Goal: Communication & Community: Answer question/provide support

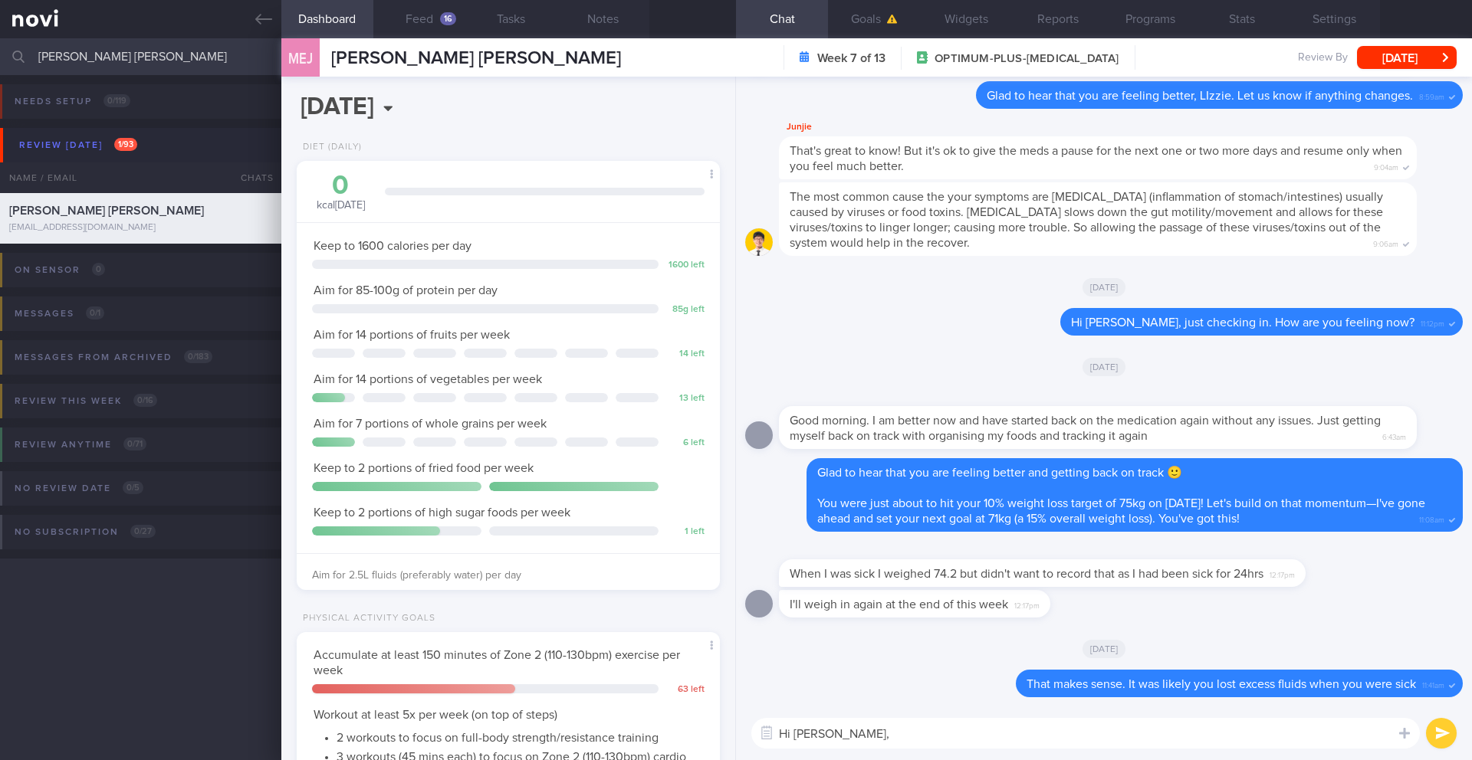
select select "9"
click at [445, 31] on button "Feed 16" at bounding box center [419, 19] width 92 height 38
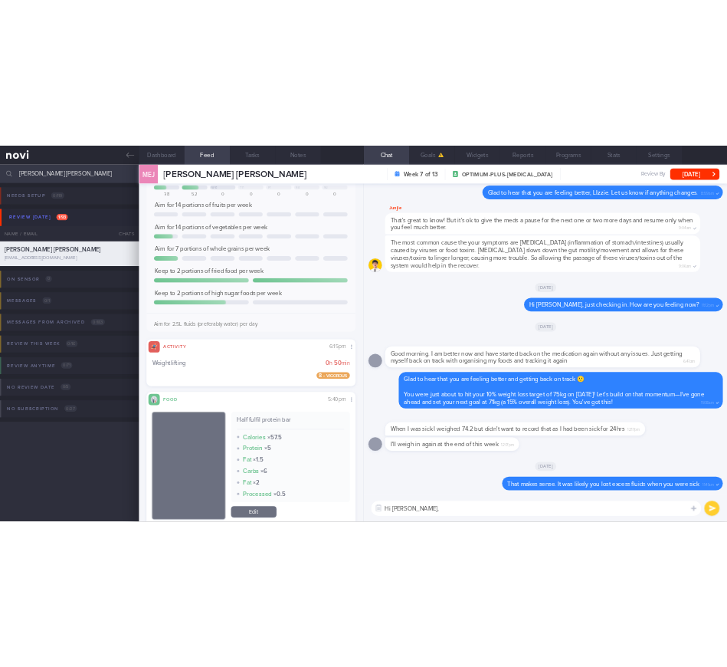
scroll to position [90, 0]
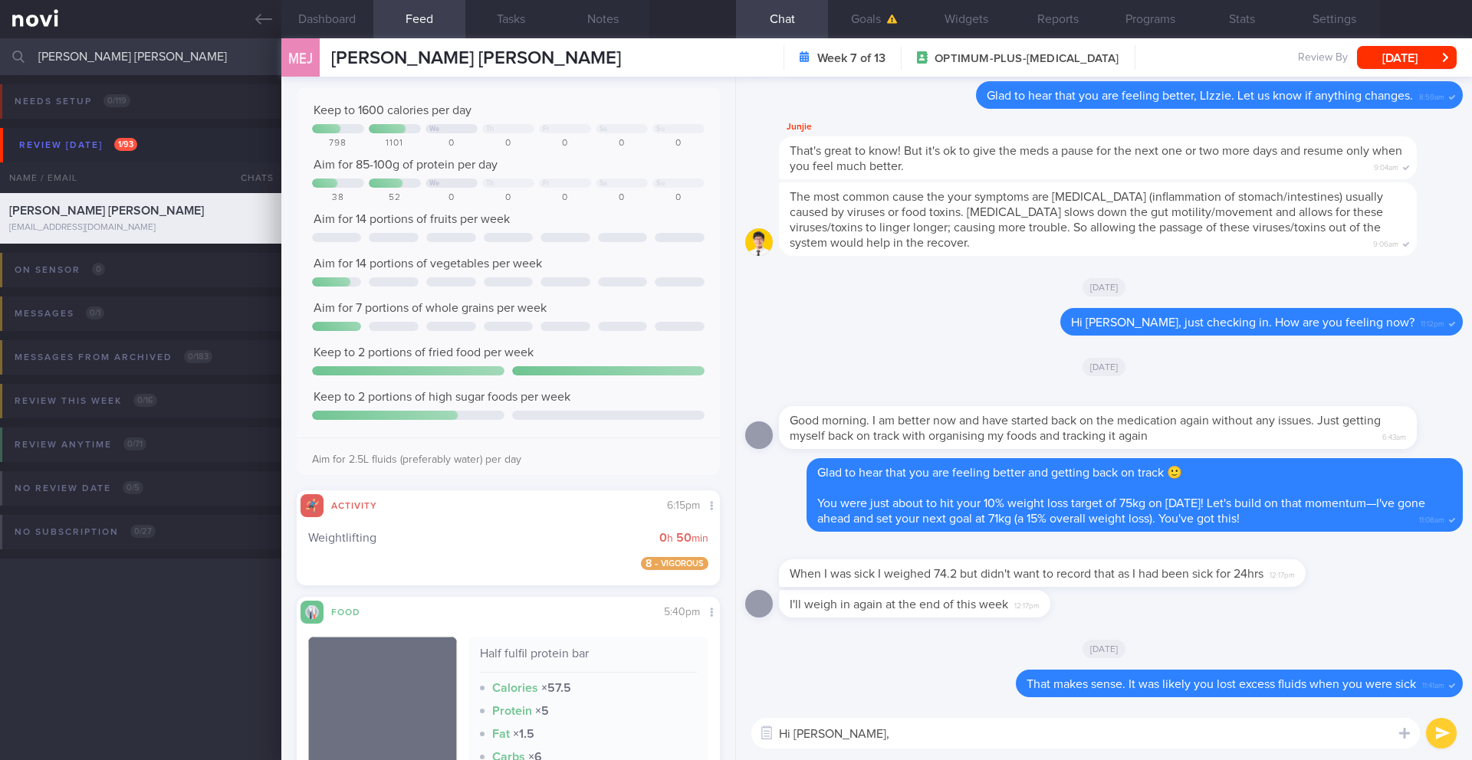
click at [856, 742] on textarea "Hi [PERSON_NAME]," at bounding box center [1085, 733] width 668 height 31
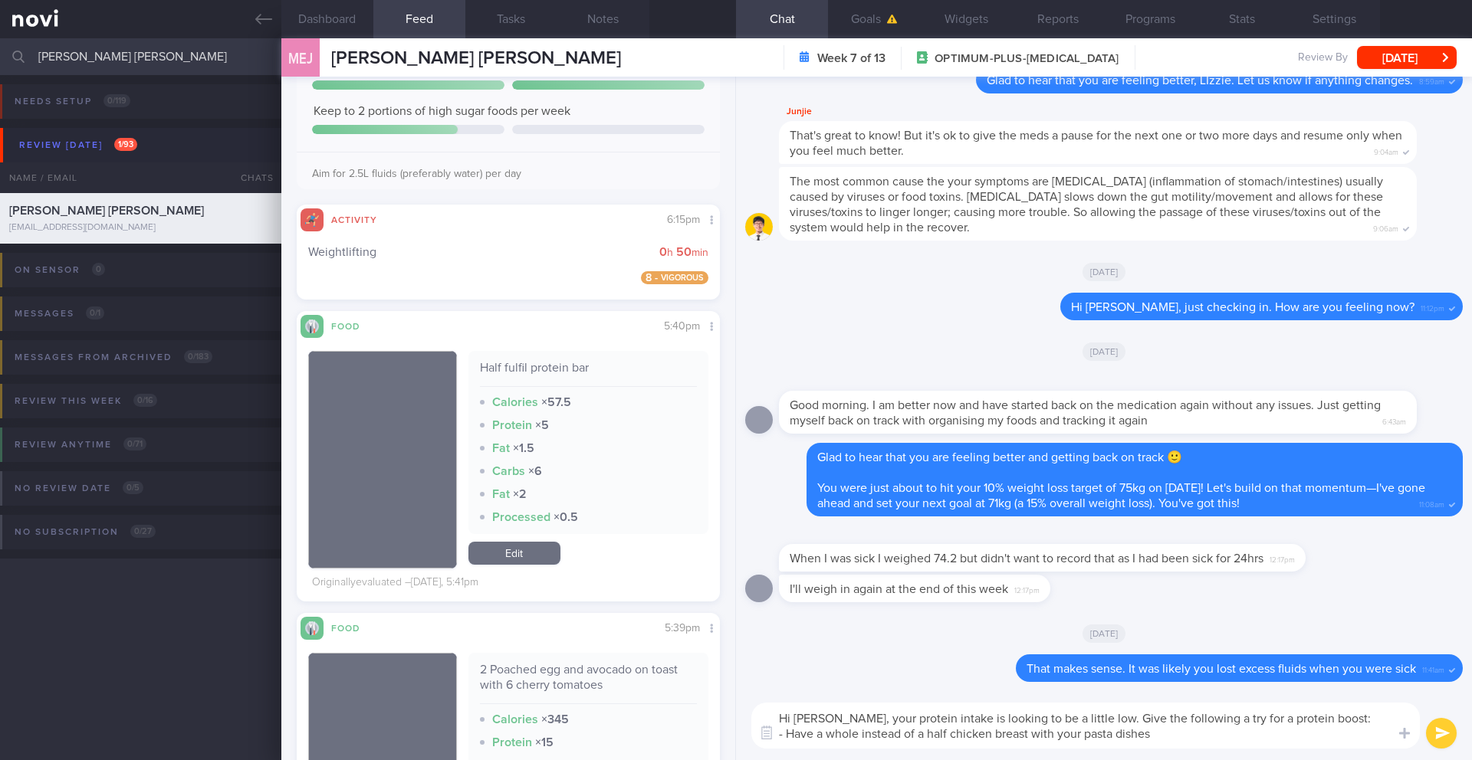
scroll to position [698, 0]
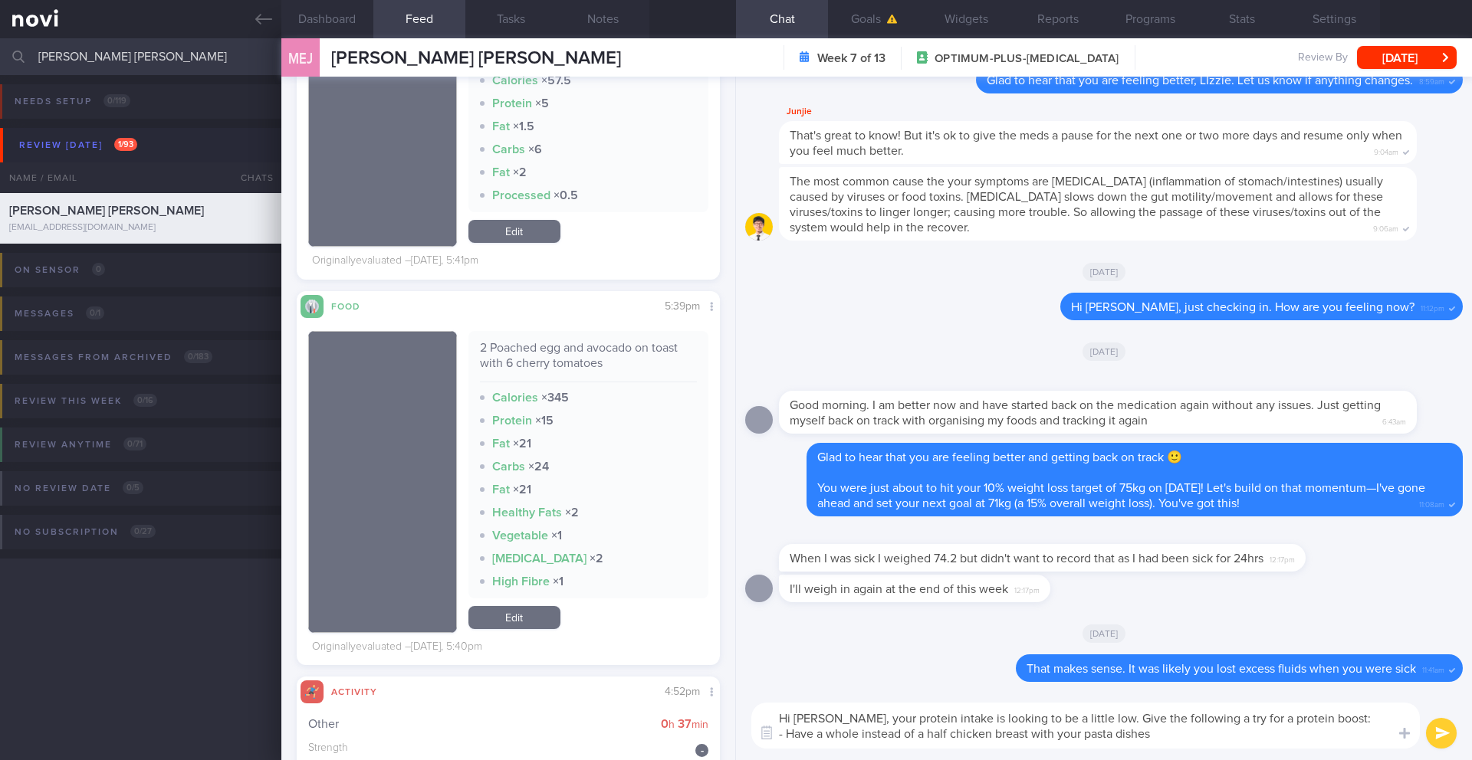
drag, startPoint x: 1143, startPoint y: 718, endPoint x: 1324, endPoint y: 715, distance: 180.9
click at [1324, 715] on textarea "Hi [PERSON_NAME], your protein intake is looking to be a little low. Give the f…" at bounding box center [1085, 726] width 668 height 46
drag, startPoint x: 926, startPoint y: 733, endPoint x: 764, endPoint y: 732, distance: 161.7
click at [764, 732] on div "Attach media Food repository Chat templates Chat Templates Admin [MEDICAL_DATA]…" at bounding box center [1104, 725] width 736 height 69
click at [1260, 720] on textarea "Hi [PERSON_NAME], your protein intake is looking to be a little low. Instead of…" at bounding box center [1085, 726] width 668 height 46
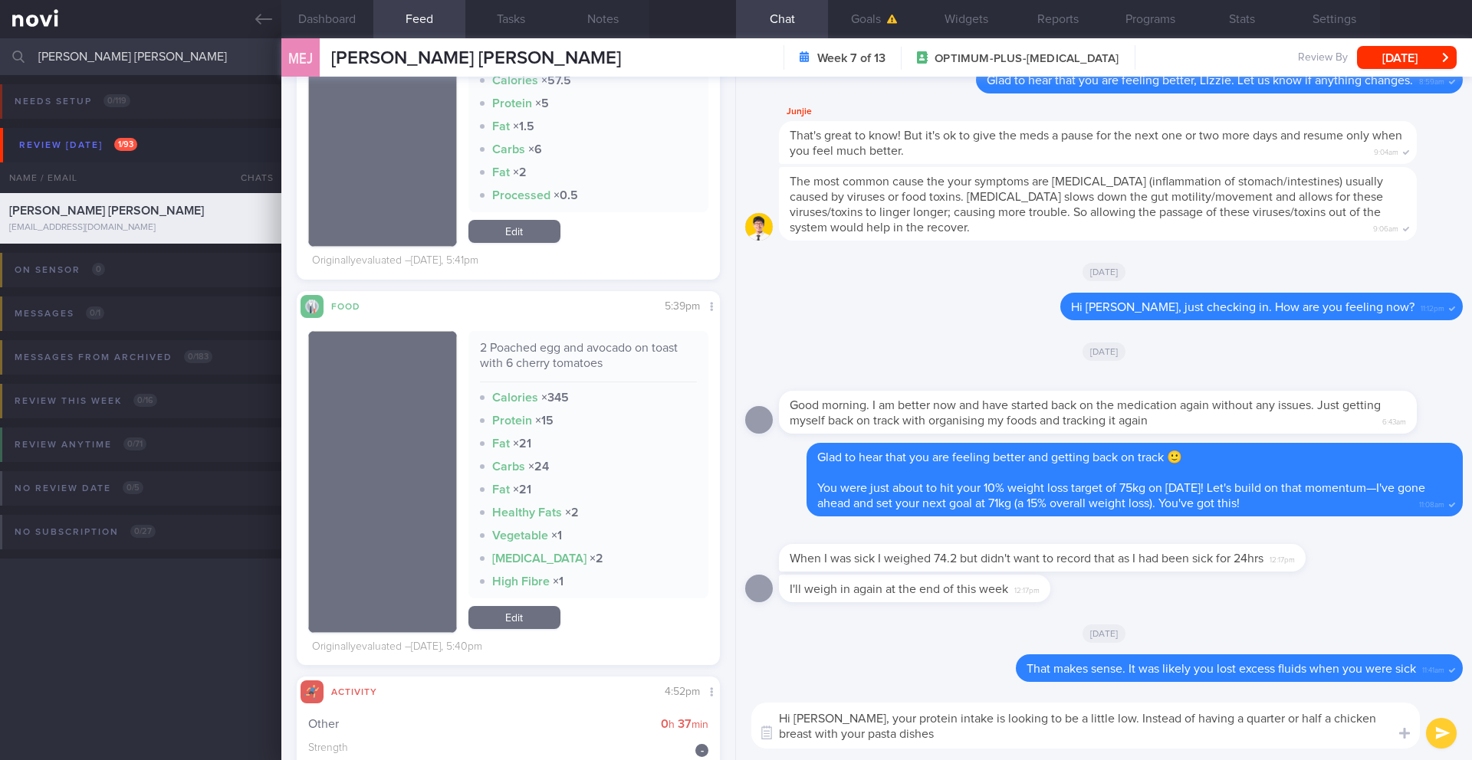
drag, startPoint x: 1361, startPoint y: 721, endPoint x: 1363, endPoint y: 728, distance: 8.0
click at [1363, 728] on textarea "Hi [PERSON_NAME], your protein intake is looking to be a little low. Instead of…" at bounding box center [1085, 726] width 668 height 46
click at [943, 735] on textarea "Hi [PERSON_NAME], your protein intake is looking to be a little low. Instead of…" at bounding box center [1085, 726] width 668 height 46
type textarea "Hi [PERSON_NAME], your protein intake is looking to be a little low. Instead of…"
click at [605, 11] on button "Notes" at bounding box center [603, 19] width 92 height 38
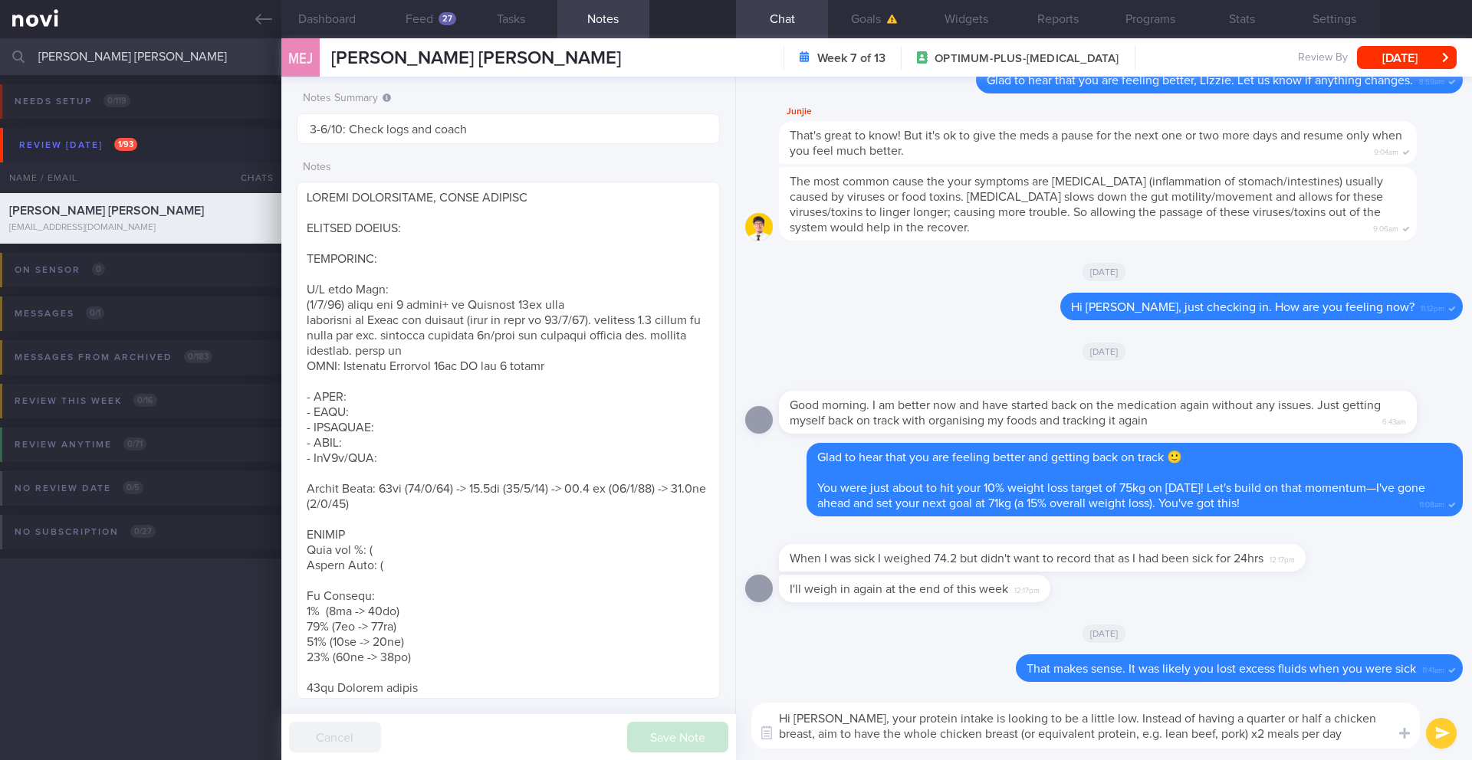
click at [1451, 741] on button "submit" at bounding box center [1441, 733] width 31 height 31
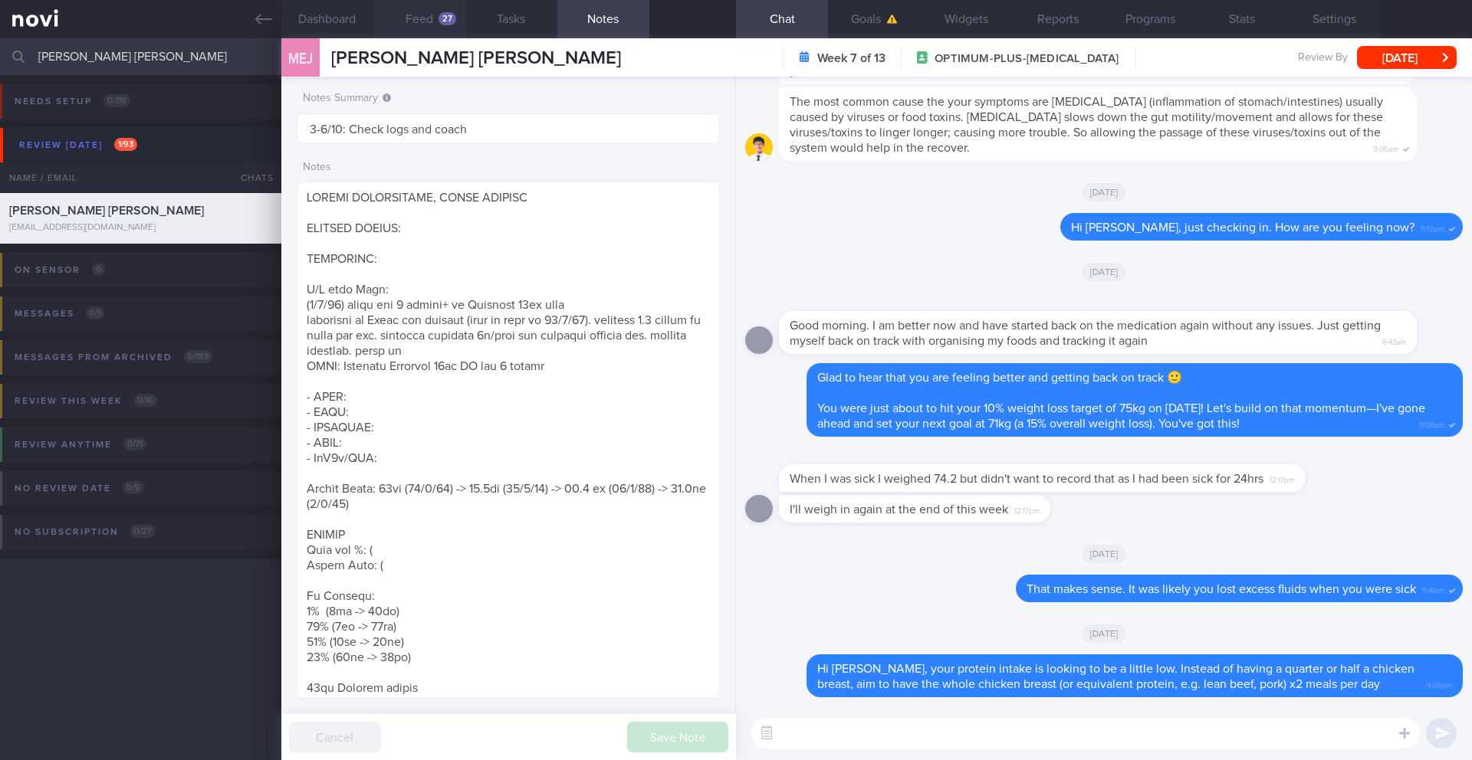
click at [435, 16] on button "Feed 27" at bounding box center [419, 19] width 92 height 38
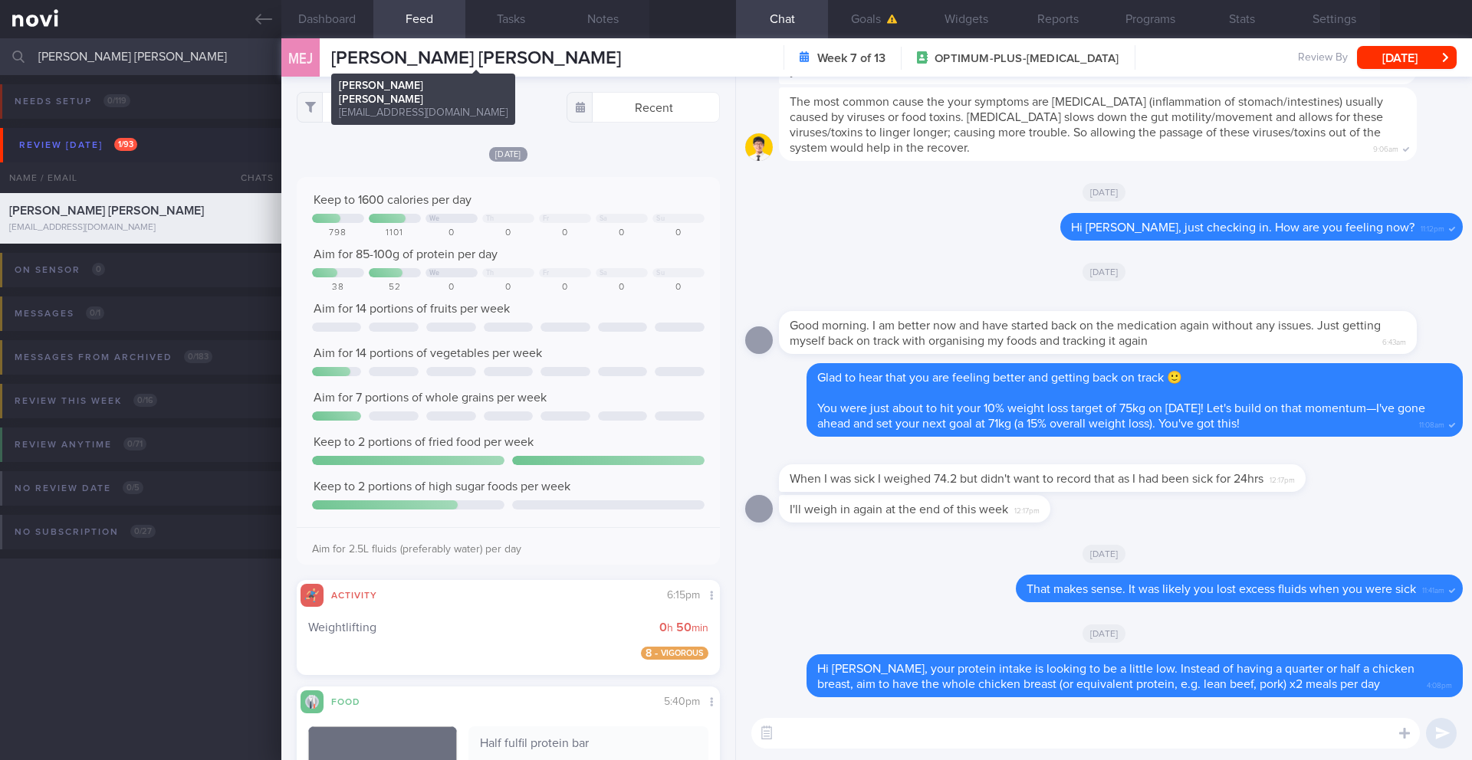
click at [422, 56] on span "[PERSON_NAME] [PERSON_NAME]" at bounding box center [476, 58] width 290 height 18
copy div "[PERSON_NAME] [PERSON_NAME] [PERSON_NAME] [PERSON_NAME] [EMAIL_ADDRESS][DOMAIN_…"
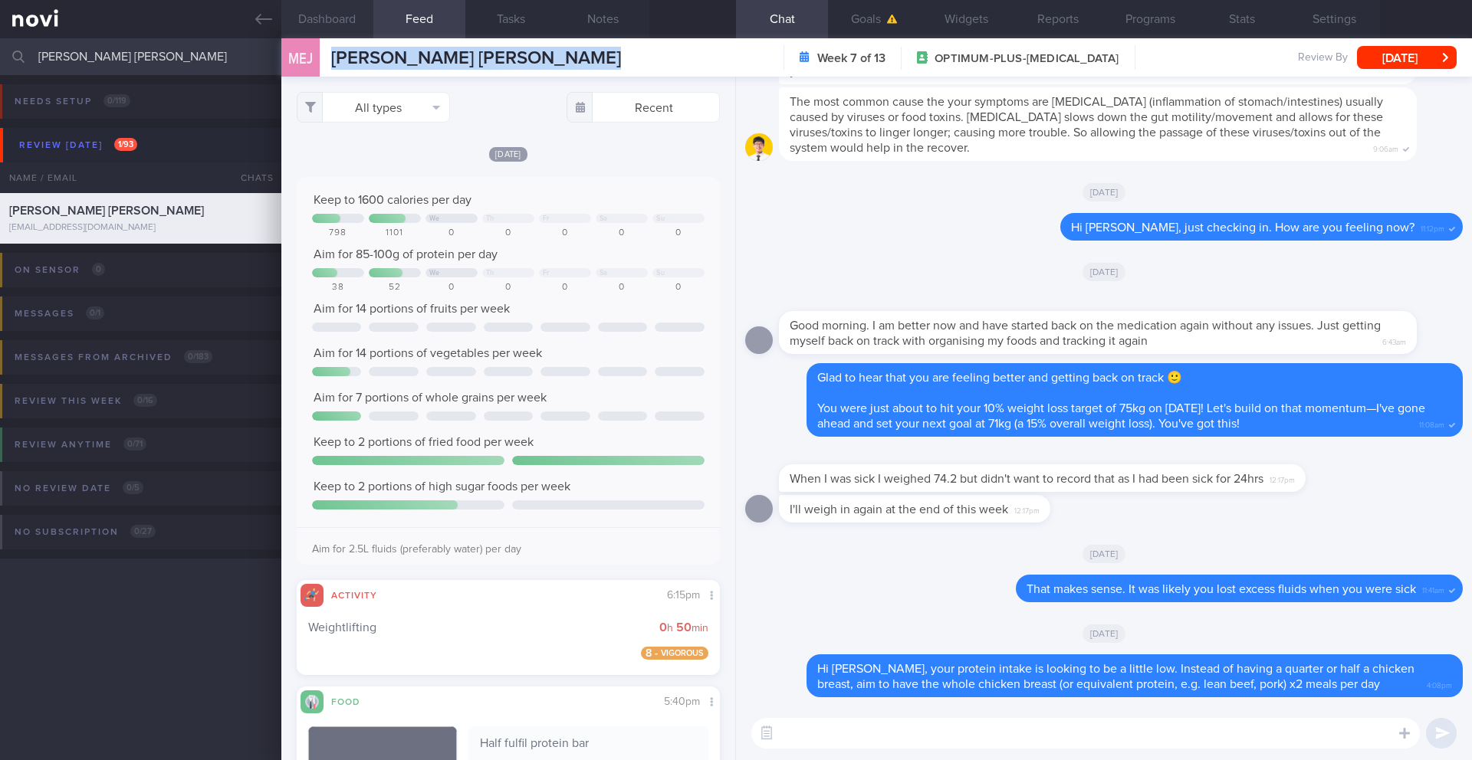
click at [353, 20] on button "Dashboard" at bounding box center [327, 19] width 92 height 38
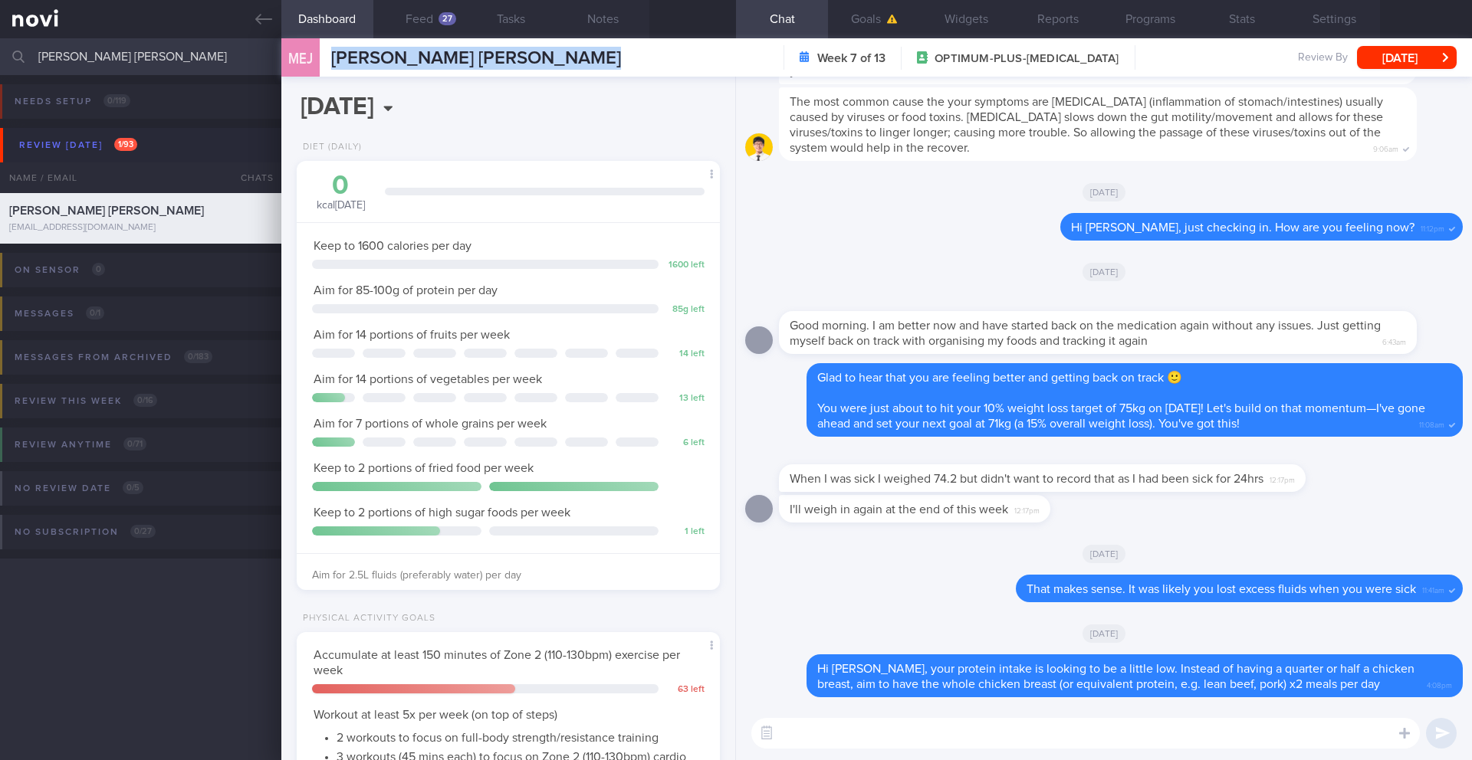
scroll to position [322, 0]
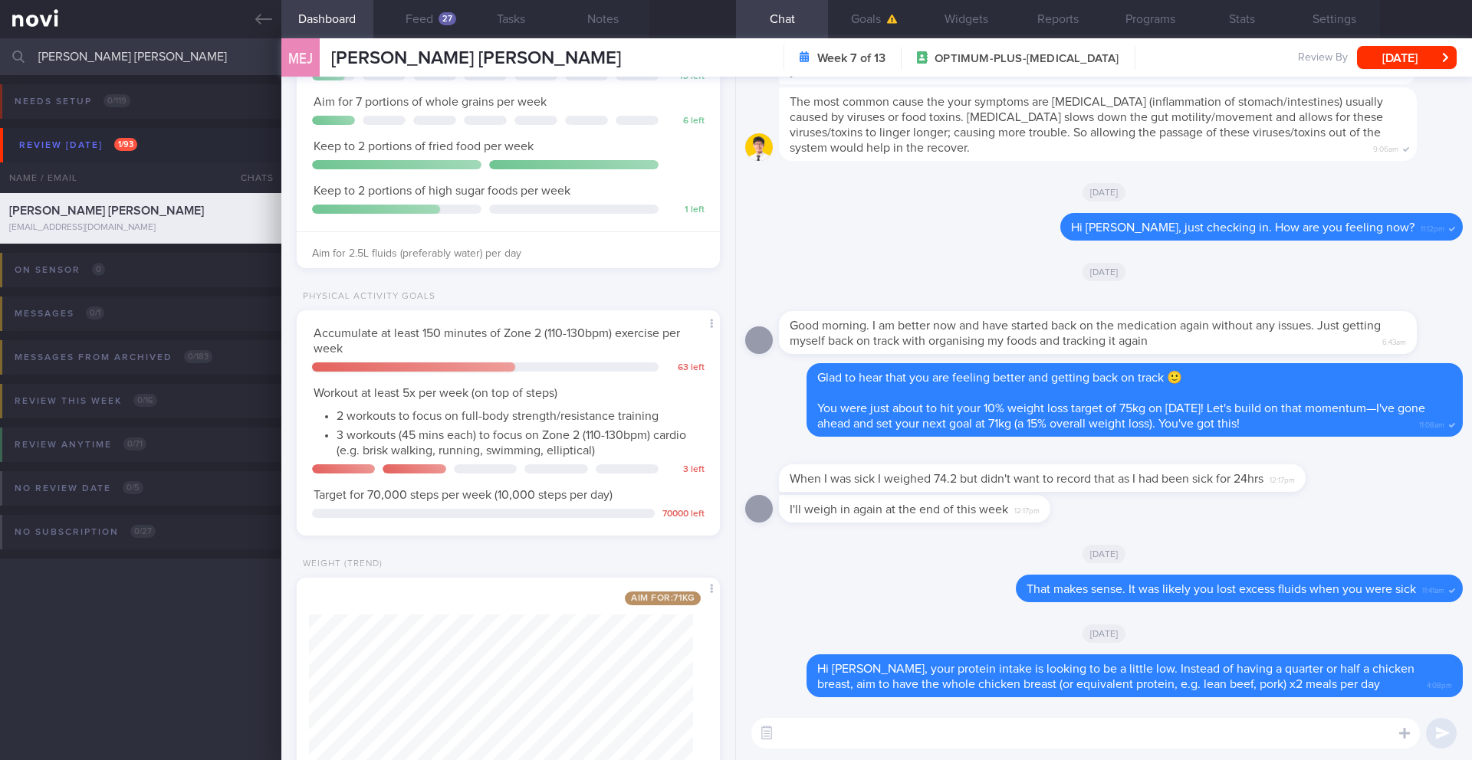
click at [871, 720] on textarea at bounding box center [1085, 733] width 668 height 31
drag, startPoint x: 809, startPoint y: 733, endPoint x: 790, endPoint y: 734, distance: 19.2
click at [790, 734] on textarea "Great job getting in 2 workouts so far for this week" at bounding box center [1085, 733] width 668 height 31
click at [1361, 735] on textarea "Good job hitting over 10k steps for 3 days the past week, and getting in 2 work…" at bounding box center [1085, 733] width 668 height 31
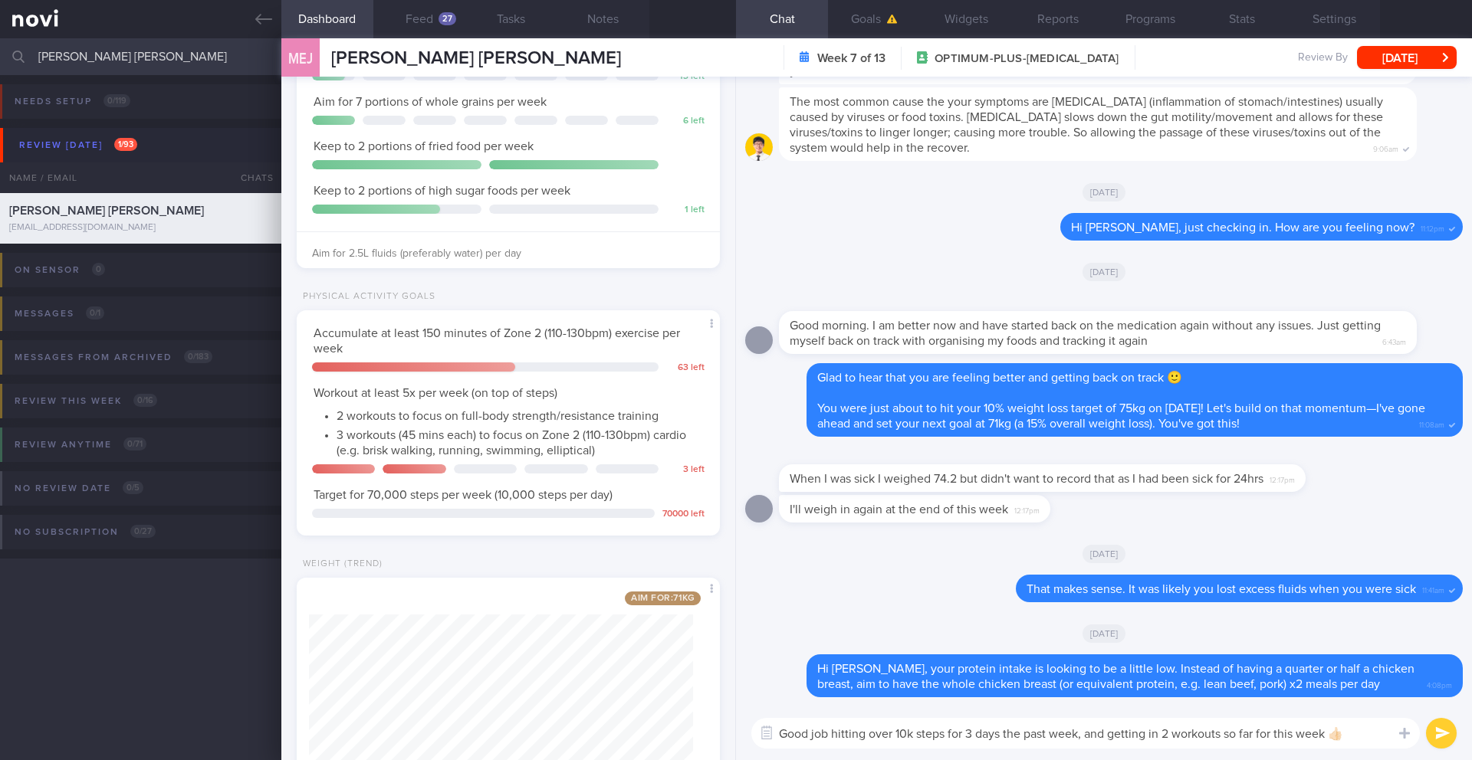
type textarea "Good job hitting over 10k steps for 3 days the past week, and getting in 2 work…"
click at [1448, 749] on div "Good job hitting over 10k steps for 3 days the past week, and getting in 2 work…" at bounding box center [1104, 734] width 736 height 54
click at [1449, 738] on button "submit" at bounding box center [1441, 733] width 31 height 31
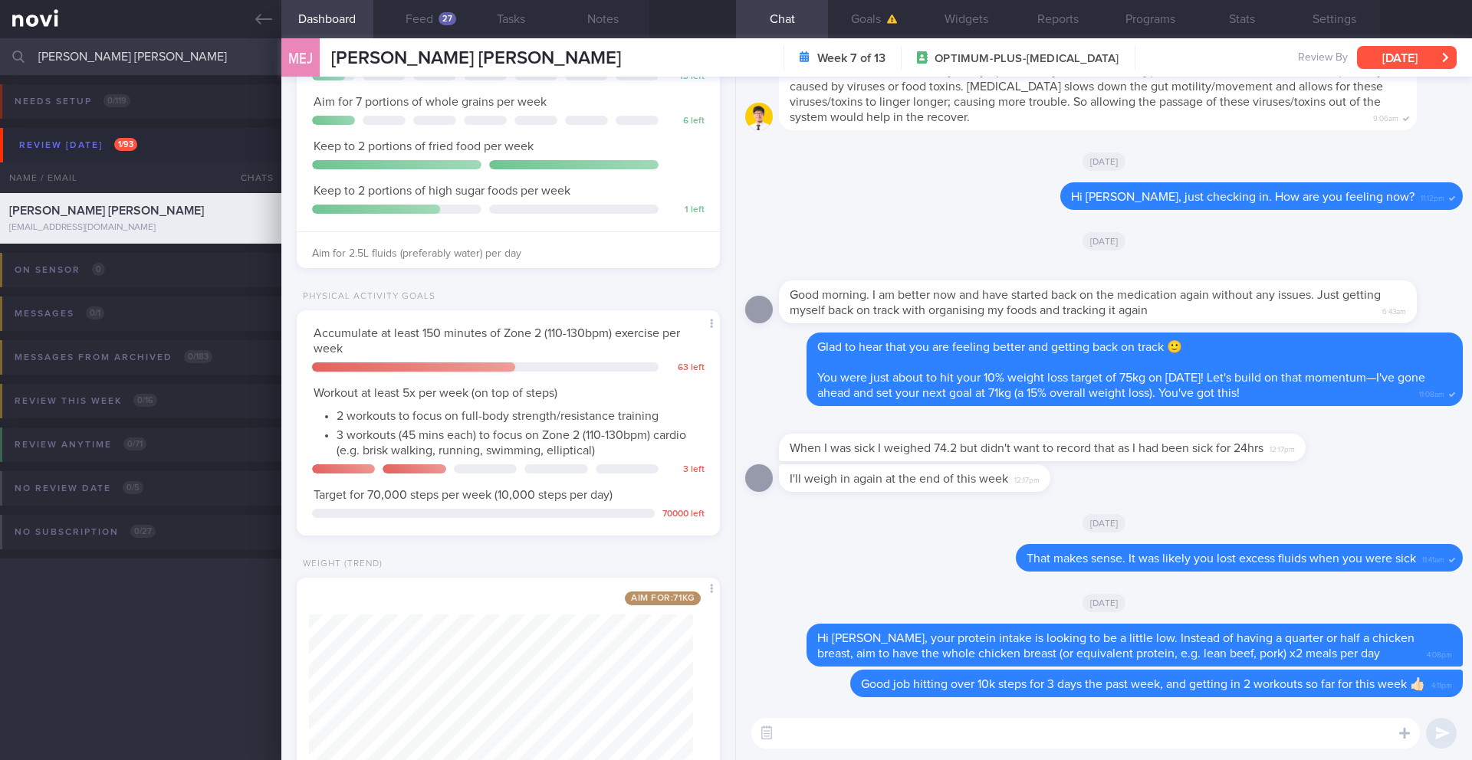
click at [1386, 65] on button "[DATE]" at bounding box center [1407, 57] width 100 height 23
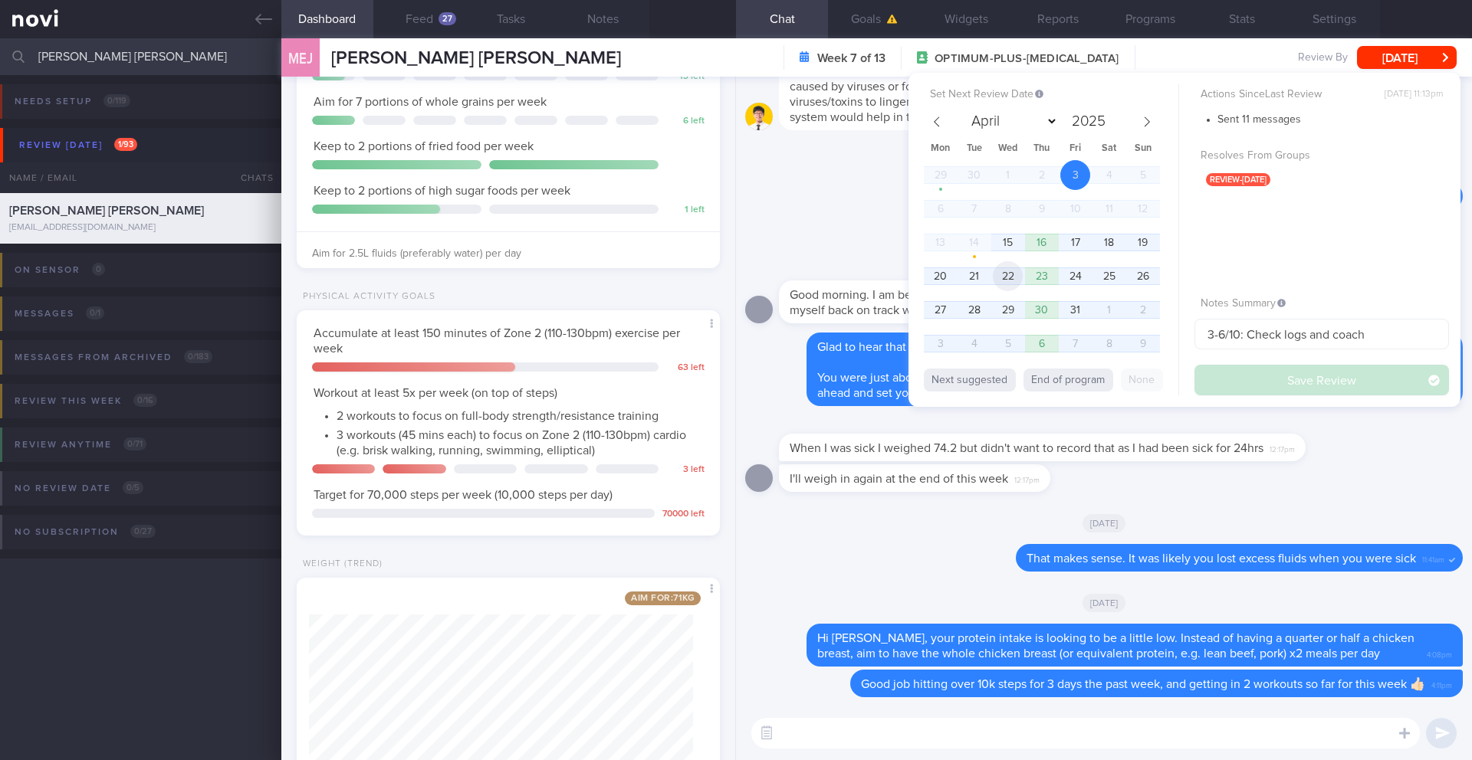
click at [1005, 275] on span "22" at bounding box center [1008, 276] width 30 height 30
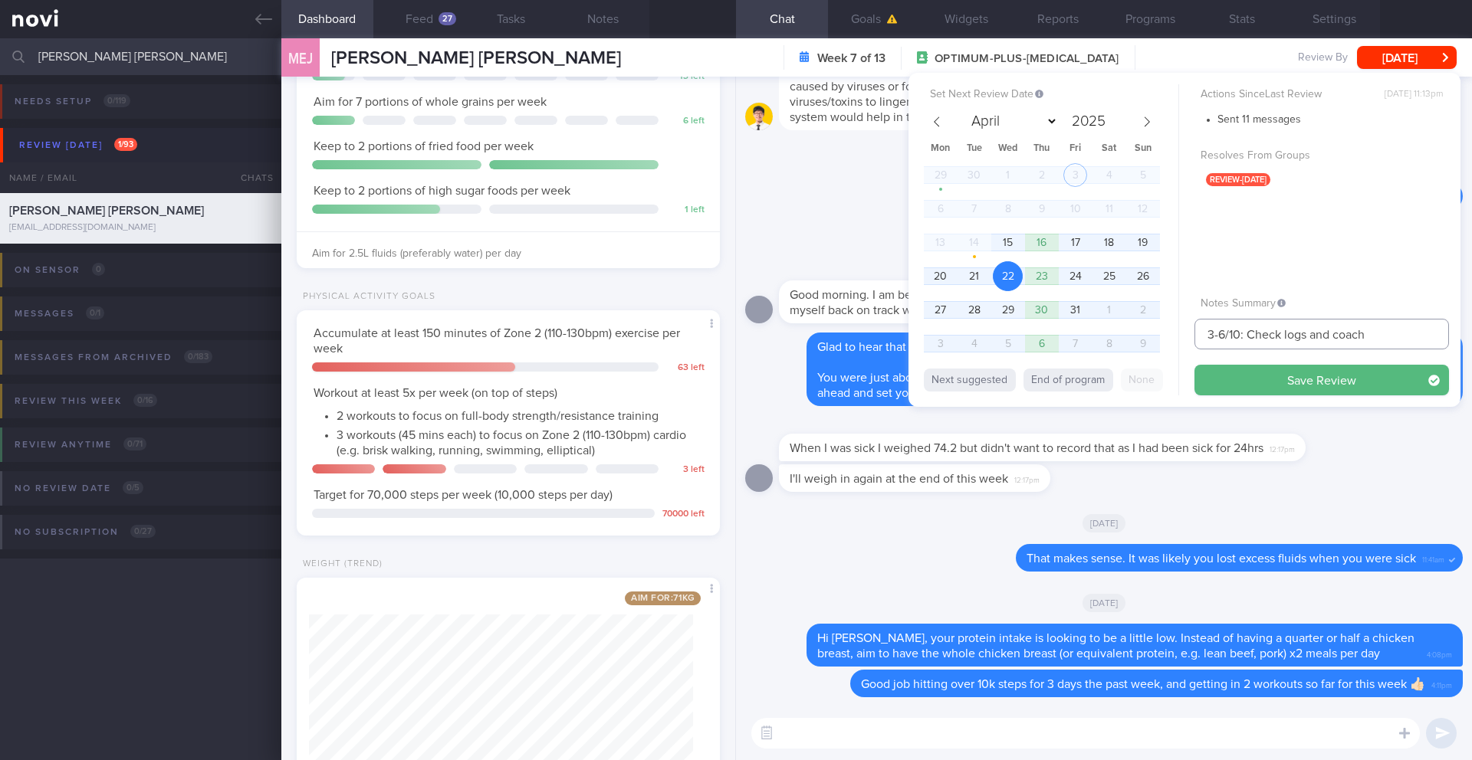
drag, startPoint x: 1225, startPoint y: 337, endPoint x: 1183, endPoint y: 337, distance: 42.2
click at [1183, 337] on div "Set Next Review Date [DATE] April May June July August September October Novemb…" at bounding box center [1184, 240] width 552 height 334
type input "22/10: Check logs and coach"
click at [1209, 369] on button "Save Review" at bounding box center [1321, 380] width 254 height 31
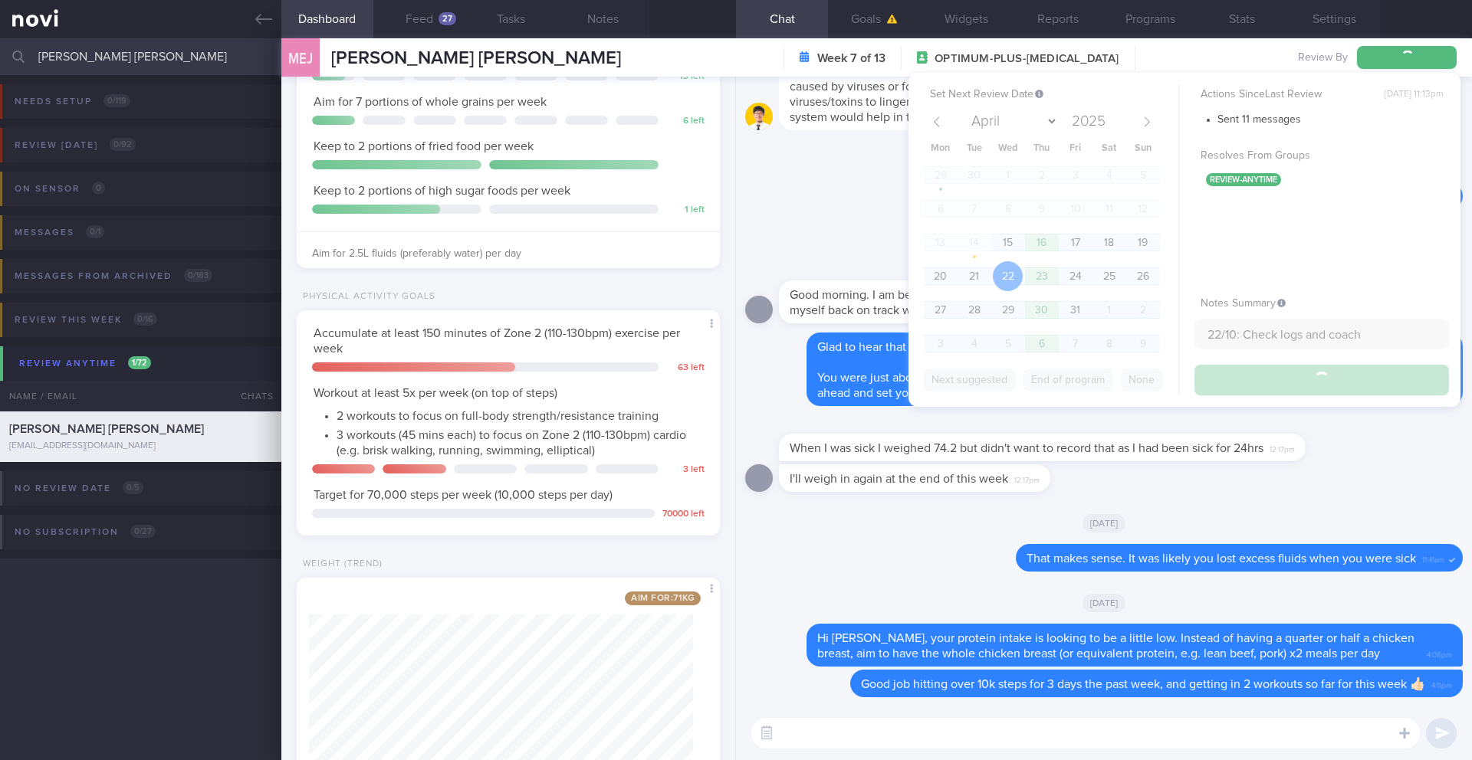
type input "22/10: Check logs and coach"
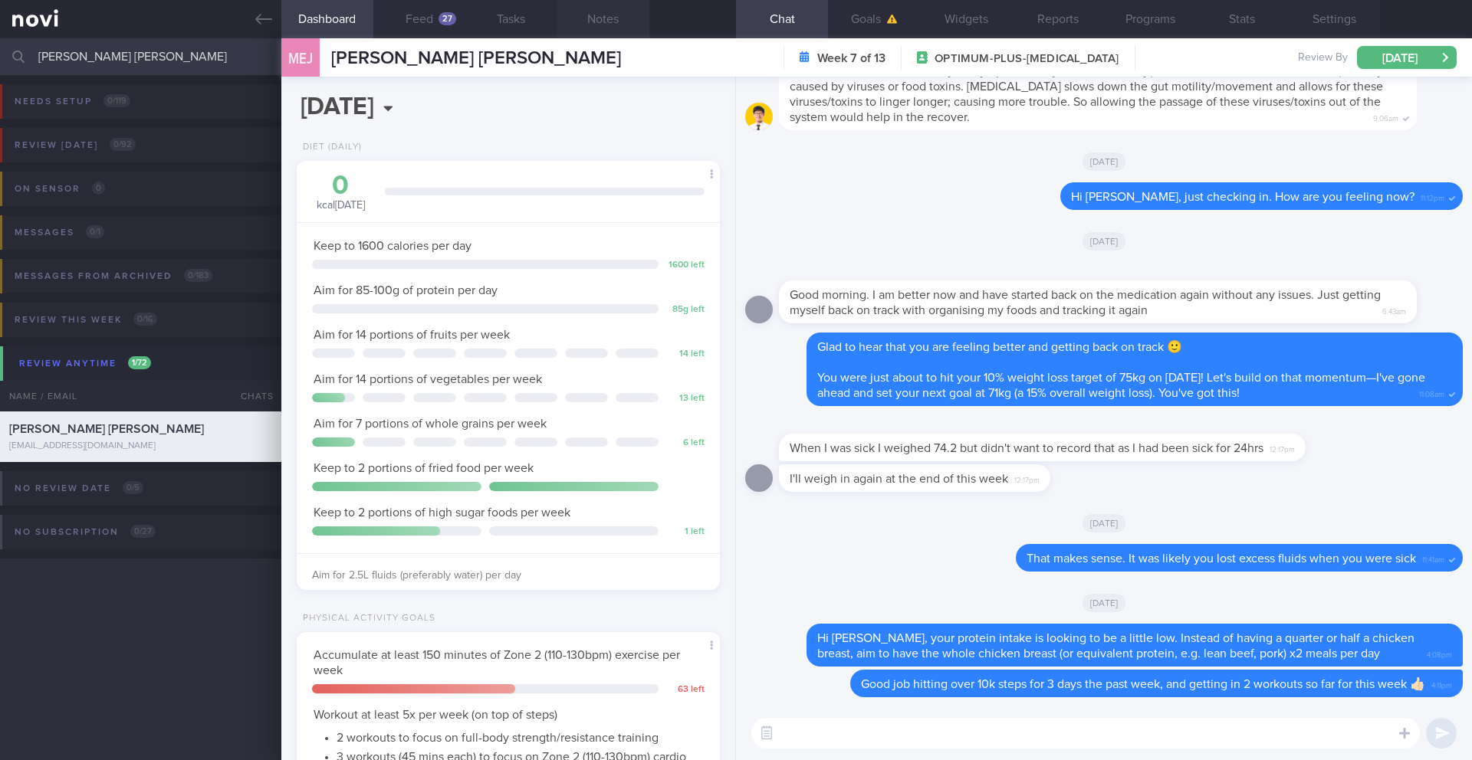
click at [608, 11] on button "Notes" at bounding box center [603, 19] width 92 height 38
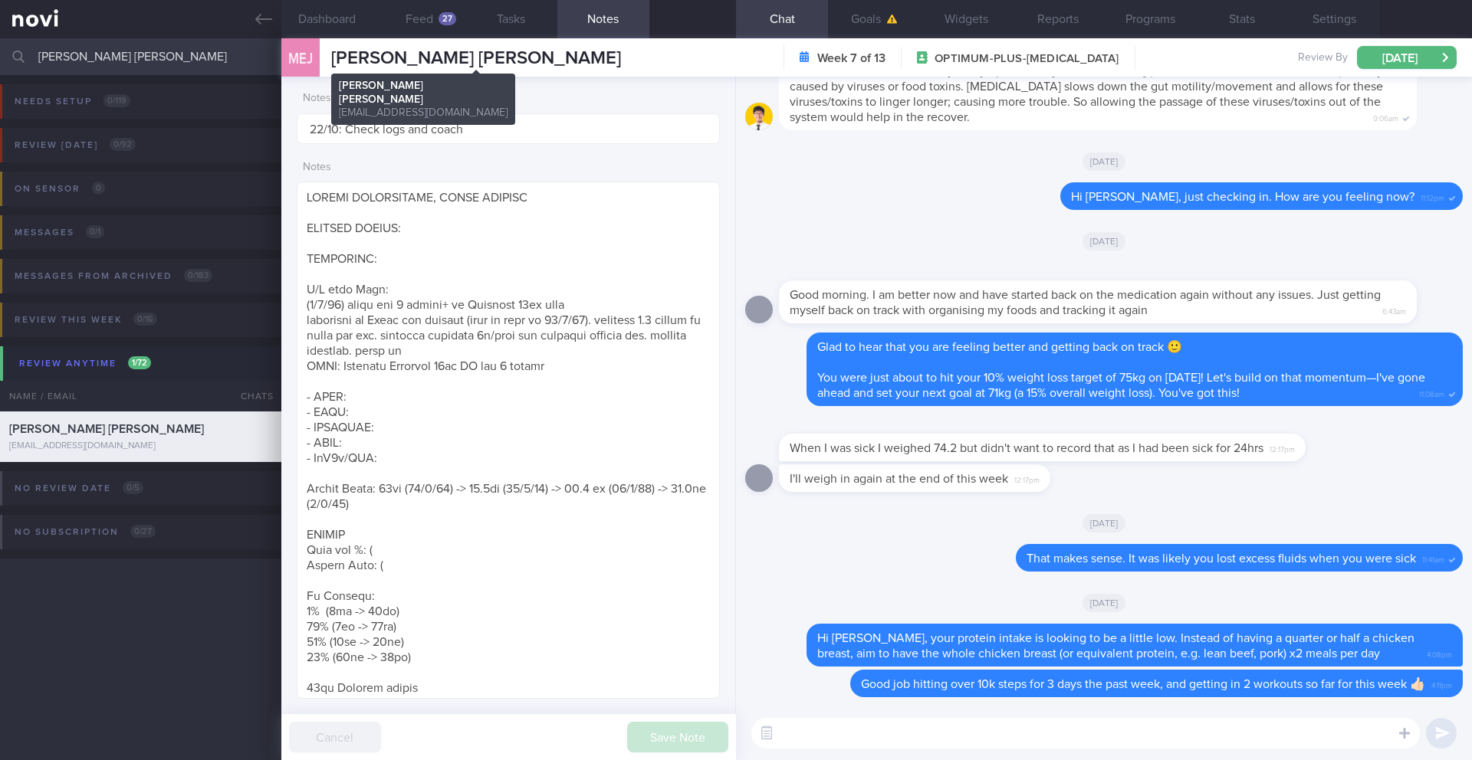
click at [425, 58] on span "[PERSON_NAME] [PERSON_NAME]" at bounding box center [476, 58] width 290 height 18
copy div "[PERSON_NAME] [PERSON_NAME] [PERSON_NAME] [PERSON_NAME] [EMAIL_ADDRESS][DOMAIN_…"
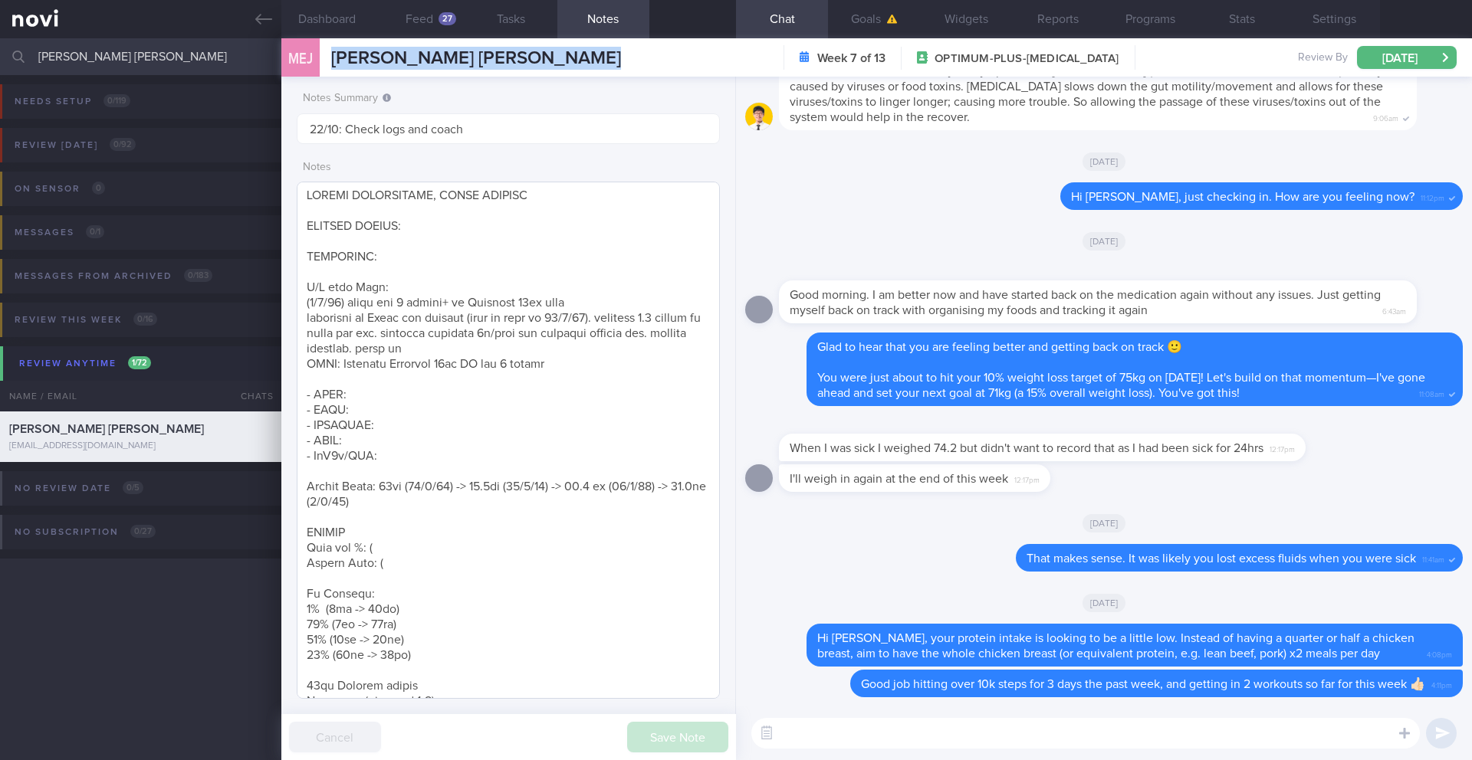
scroll to position [3, 0]
click at [419, 501] on textarea at bounding box center [508, 440] width 423 height 517
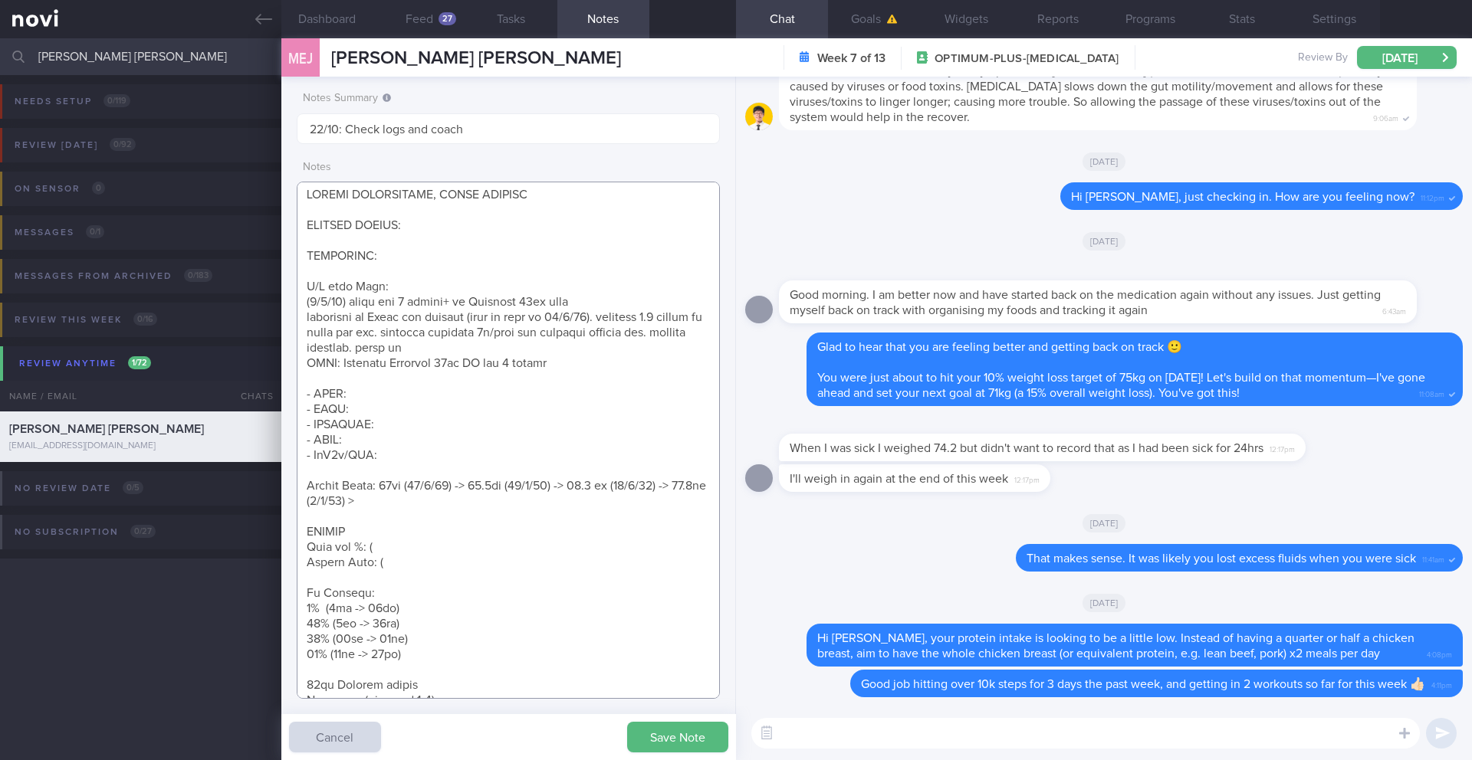
paste textarea "74.8kg ([DATE])"
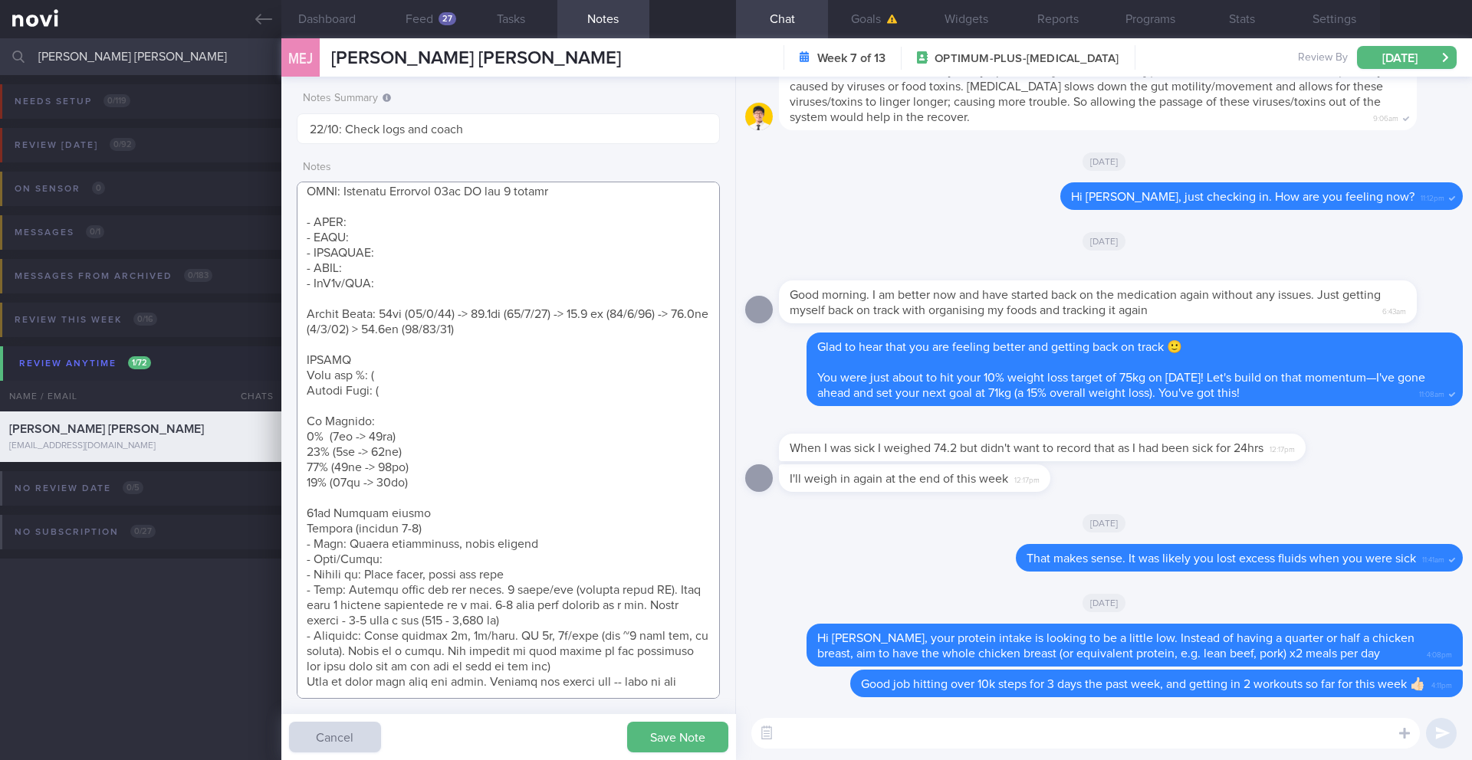
scroll to position [0, 0]
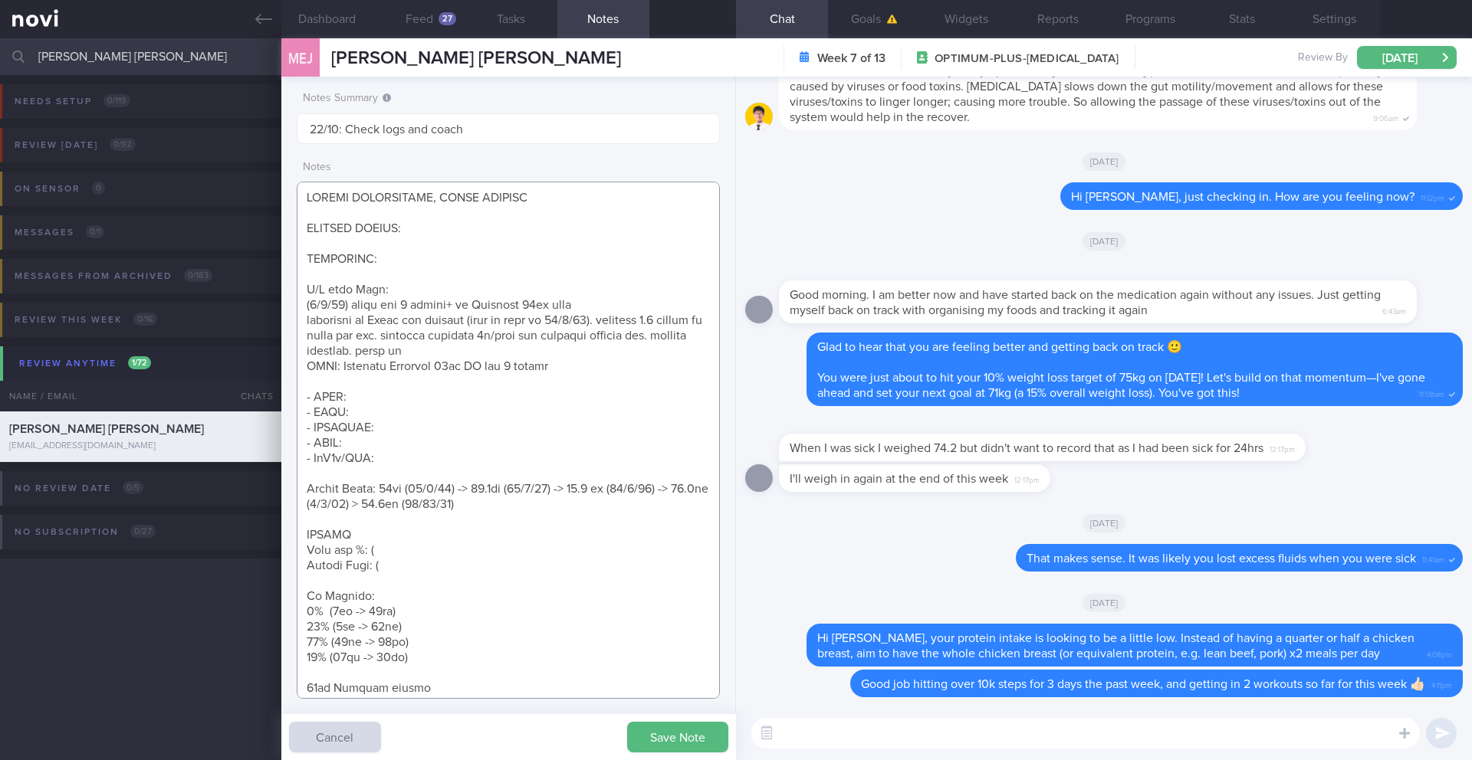
click at [307, 202] on textarea at bounding box center [508, 440] width 423 height 517
click at [328, 196] on textarea at bounding box center [508, 440] width 423 height 517
paste textarea "Weight Goal 68KG (18% BODY WEIGHT LOSS) planning to leave [GEOGRAPHIC_DATA] in …"
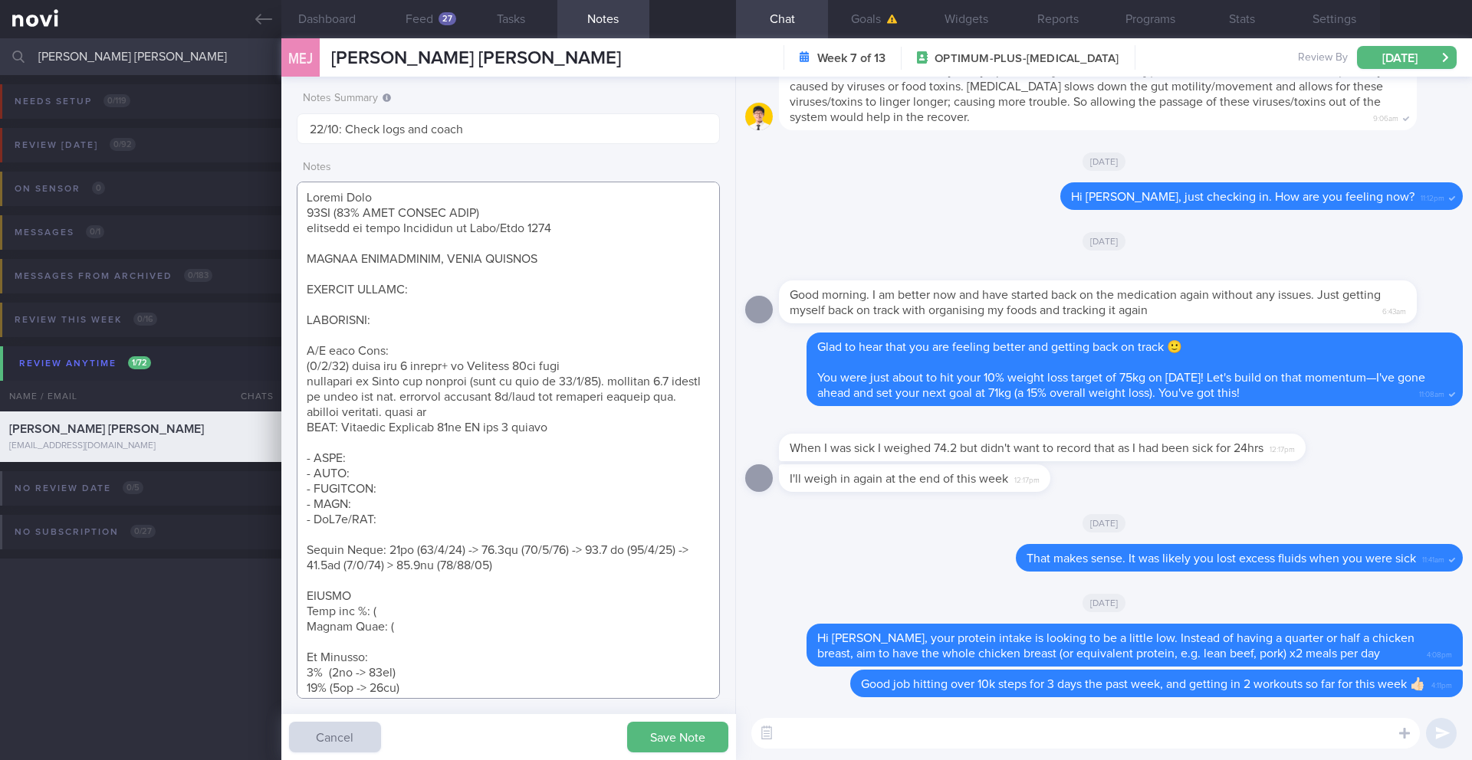
click at [422, 351] on textarea at bounding box center [508, 440] width 423 height 517
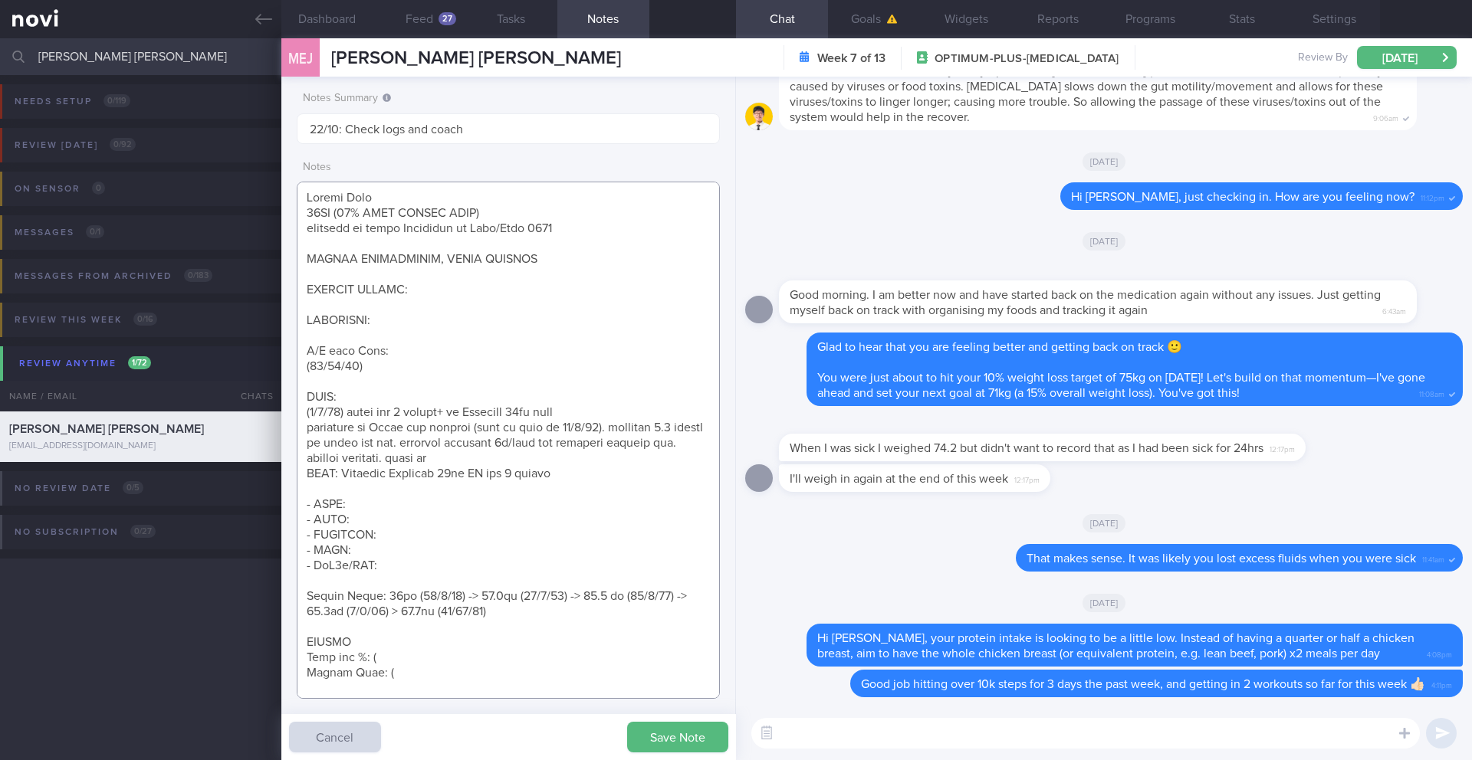
paste textarea "Continue Ryblesus 14mg OM for 3 months"
click at [396, 357] on textarea at bounding box center [508, 440] width 423 height 517
click at [396, 365] on textarea at bounding box center [508, 440] width 423 height 517
paste textarea "facing more work stress cravings are coming back restarted smoking, smoking a b…"
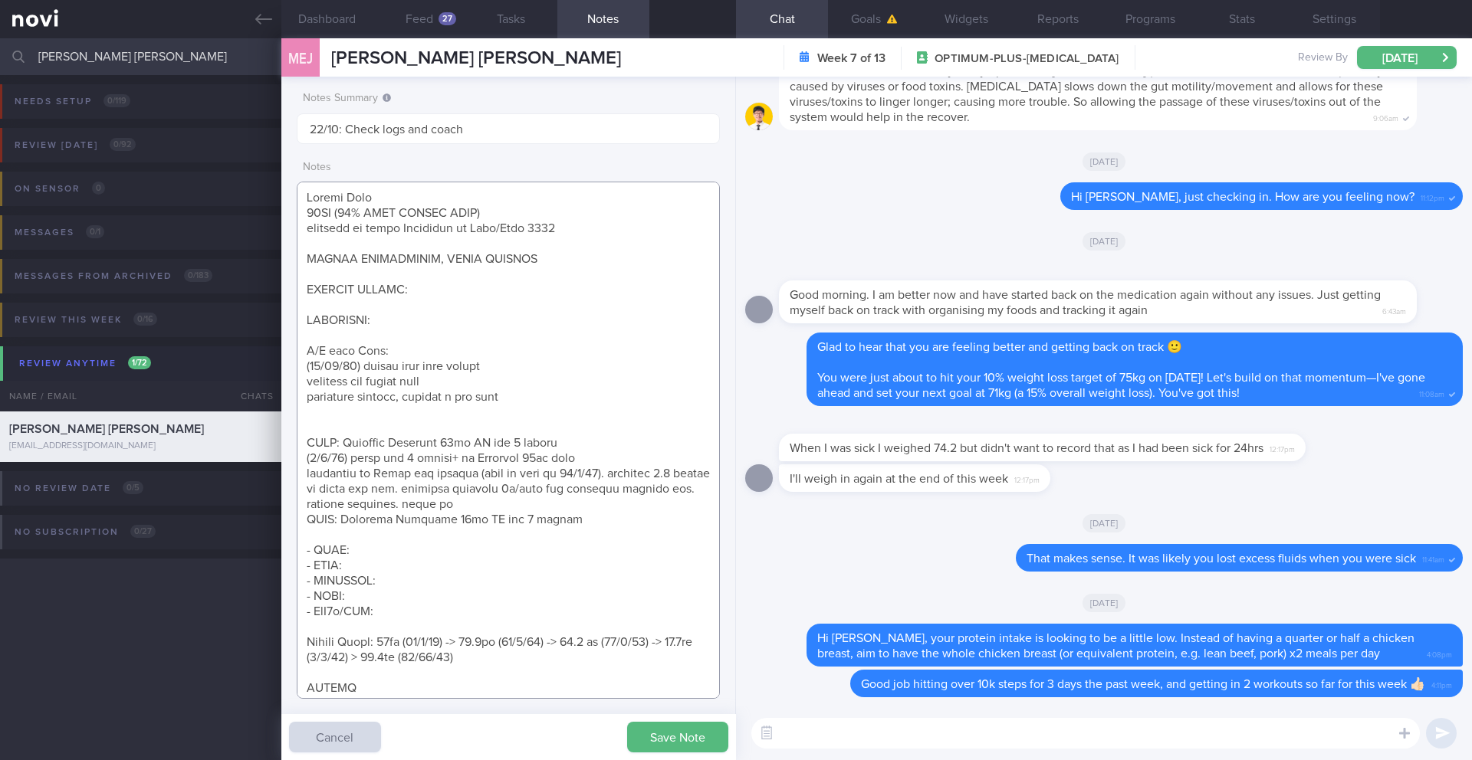
paste textarea "strength training 2x/week via personal trainer app paused for a while and will …"
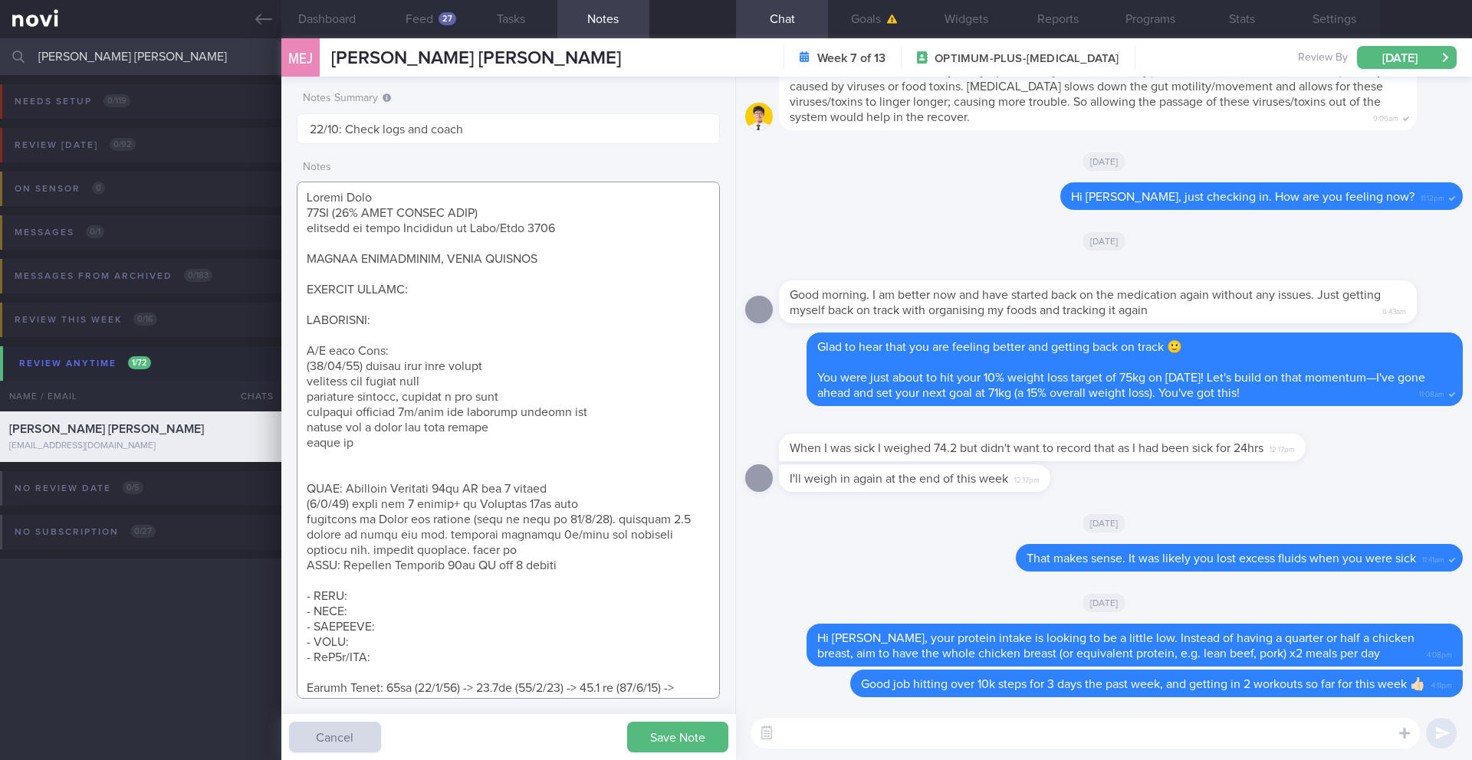
paste textarea "going overseas for holiday [DATE]"
click at [324, 471] on textarea at bounding box center [508, 440] width 423 height 517
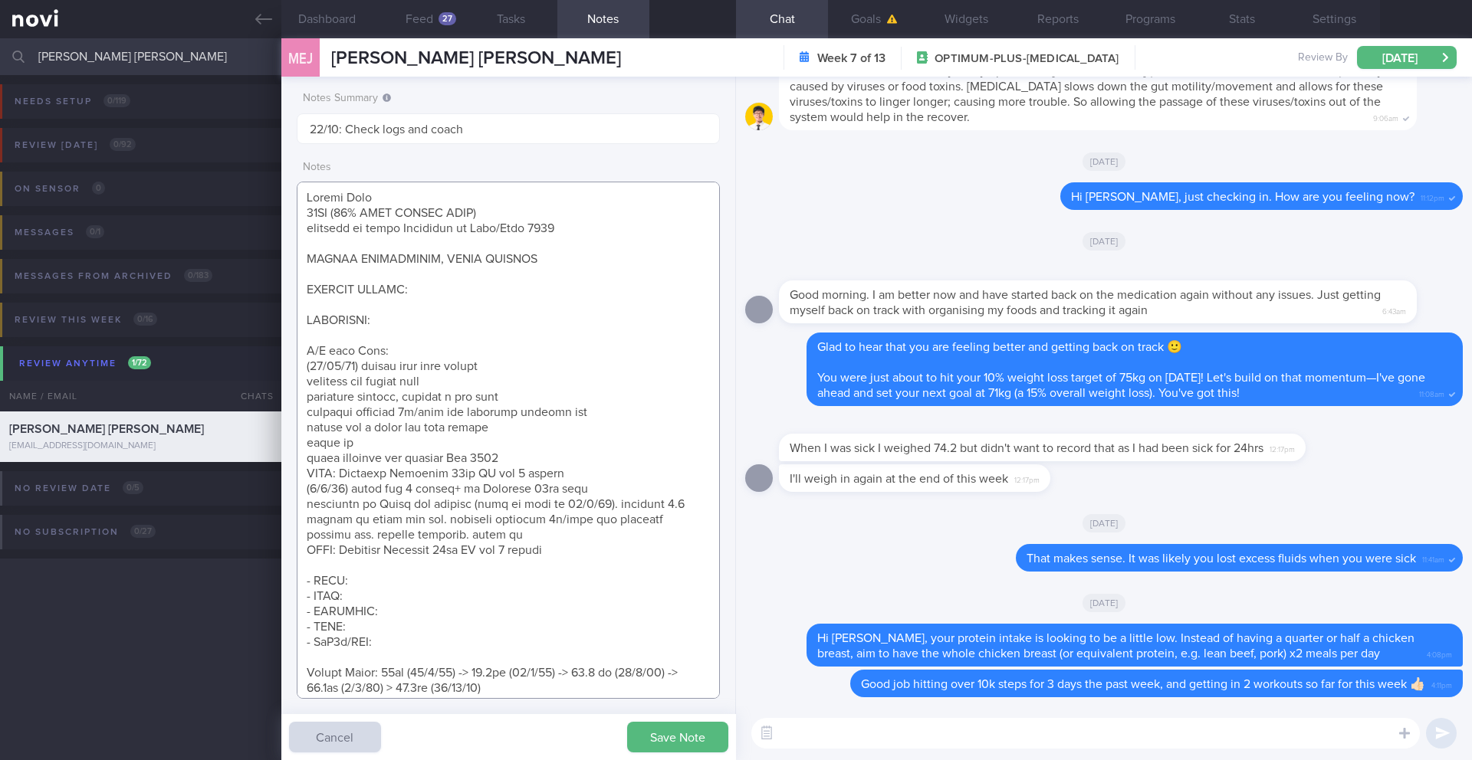
click at [579, 481] on textarea at bounding box center [508, 440] width 423 height 517
click at [579, 478] on textarea at bounding box center [508, 440] width 423 height 517
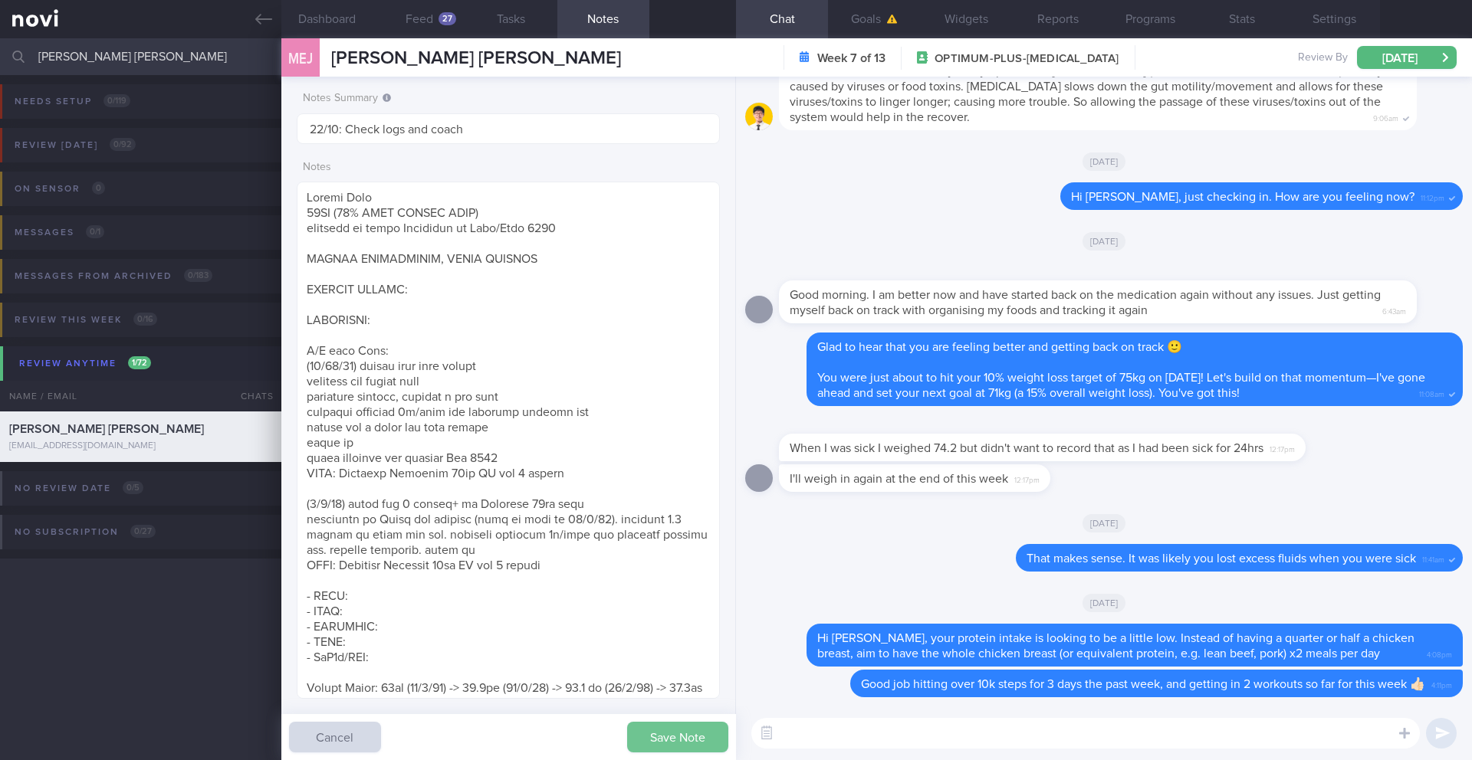
click at [646, 728] on button "Save Note" at bounding box center [677, 737] width 101 height 31
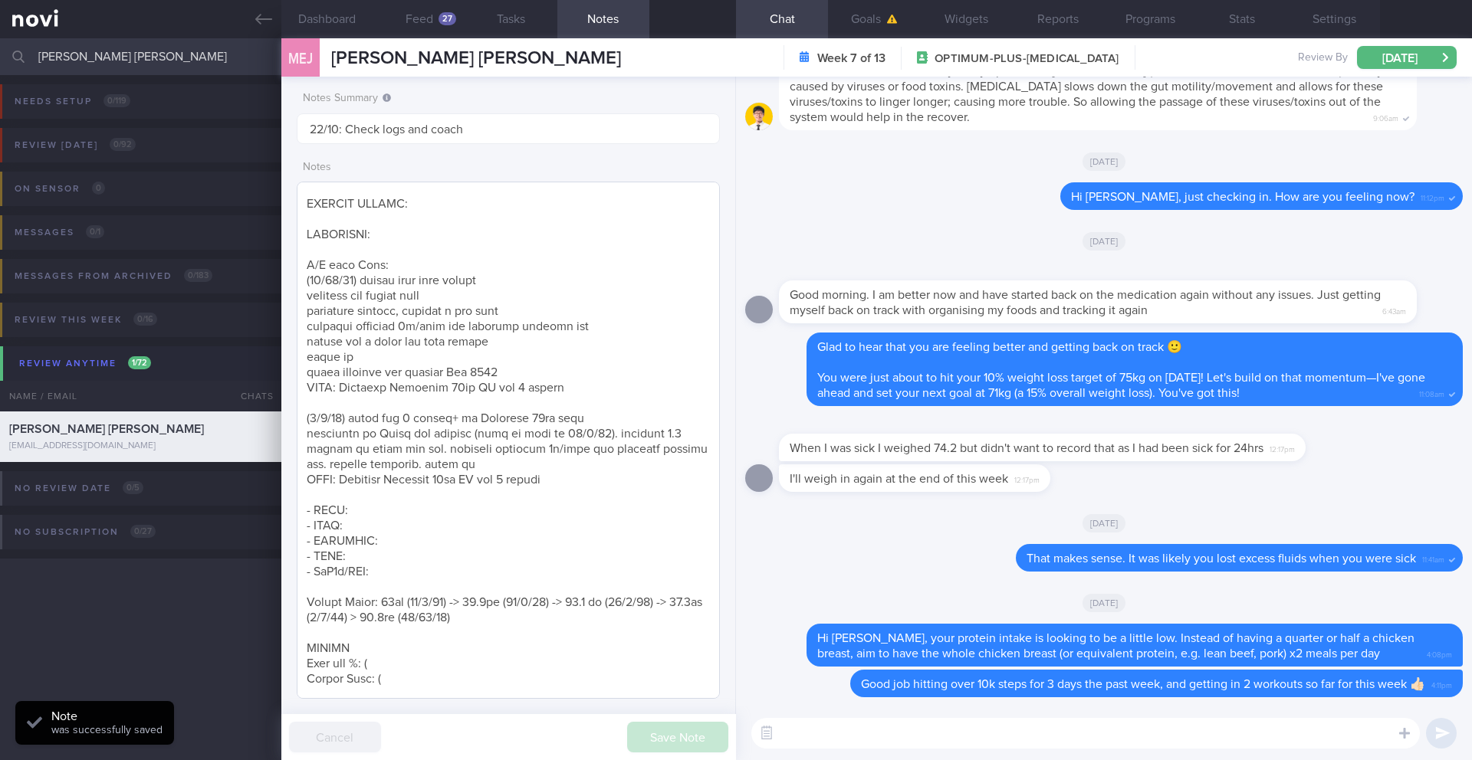
scroll to position [104, 0]
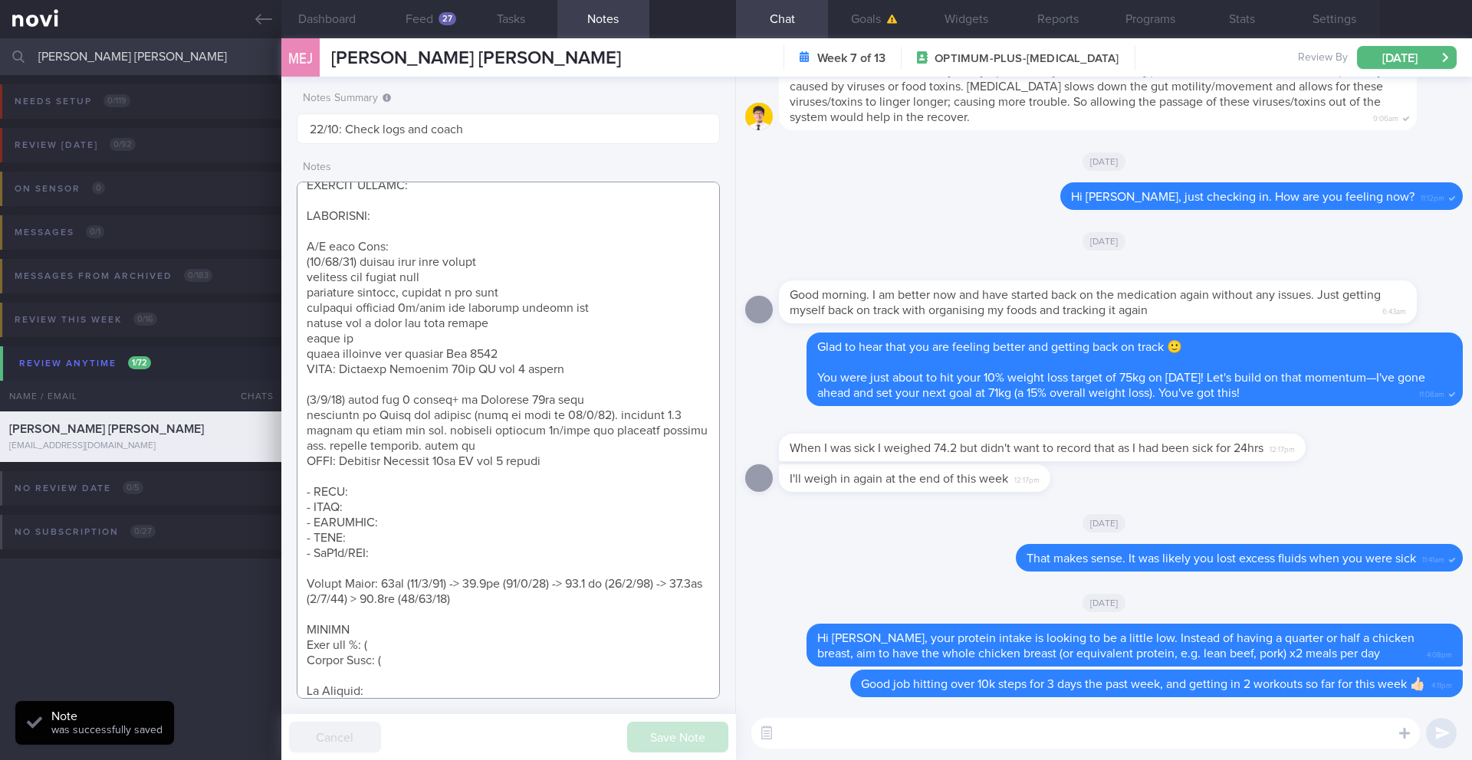
drag, startPoint x: 401, startPoint y: 547, endPoint x: 308, endPoint y: 496, distance: 106.0
click at [308, 496] on textarea at bounding box center [508, 440] width 423 height 517
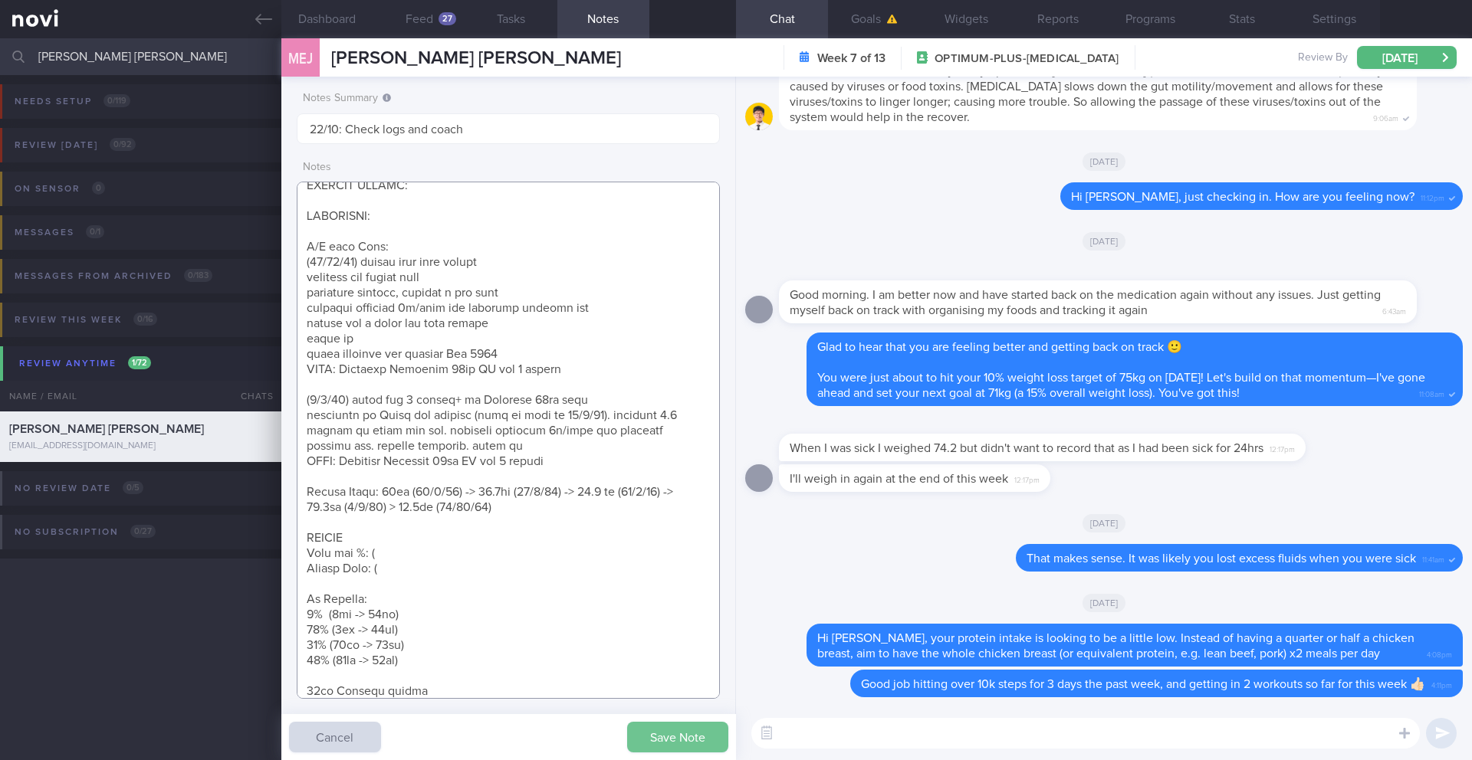
type textarea "Weight Goal 68KG (18% BODY WEIGHT LOSS) planning to leave [GEOGRAPHIC_DATA] in …"
click at [658, 741] on button "Save Note" at bounding box center [677, 737] width 101 height 31
click at [158, 63] on input "[PERSON_NAME] [PERSON_NAME]" at bounding box center [736, 56] width 1472 height 37
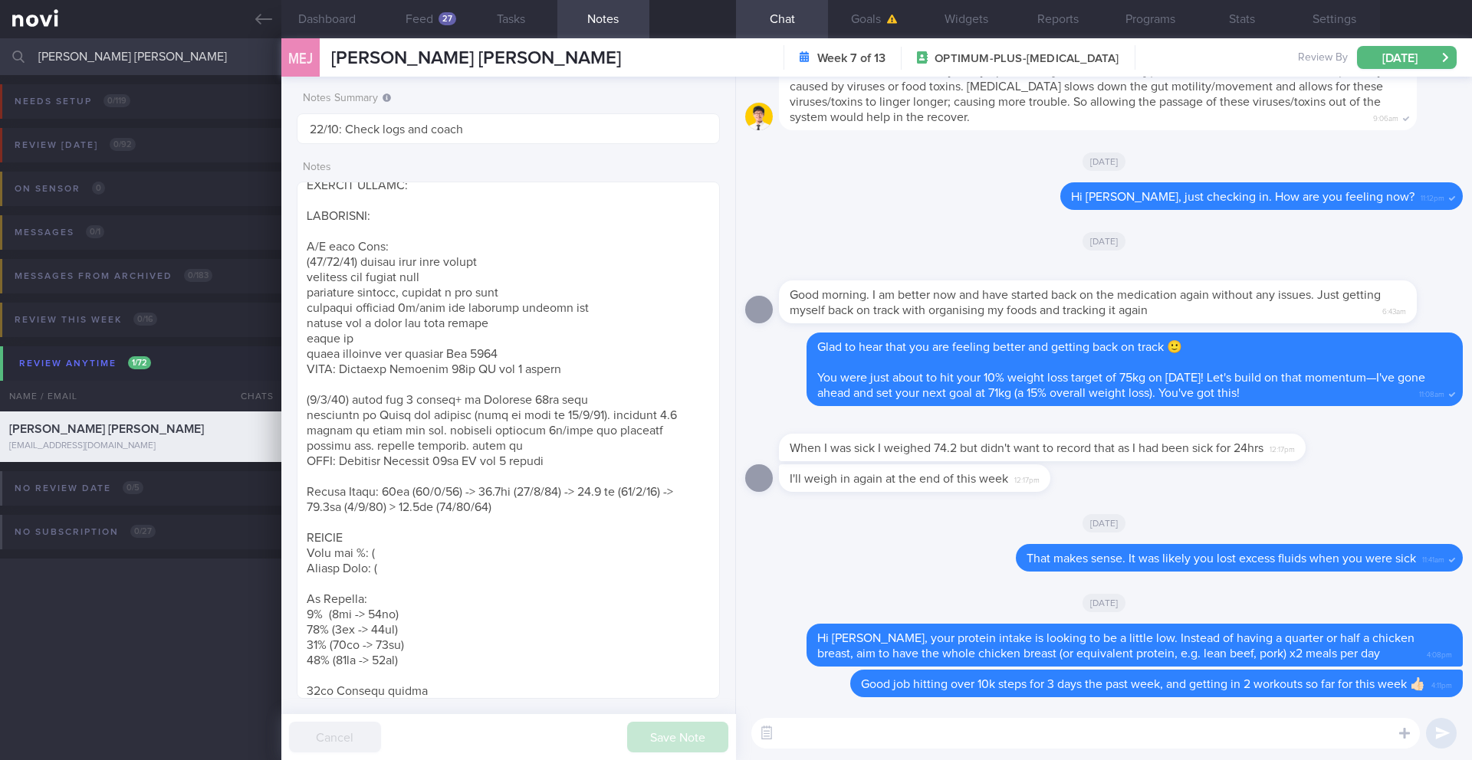
click at [158, 63] on input "[PERSON_NAME] [PERSON_NAME]" at bounding box center [736, 56] width 1472 height 37
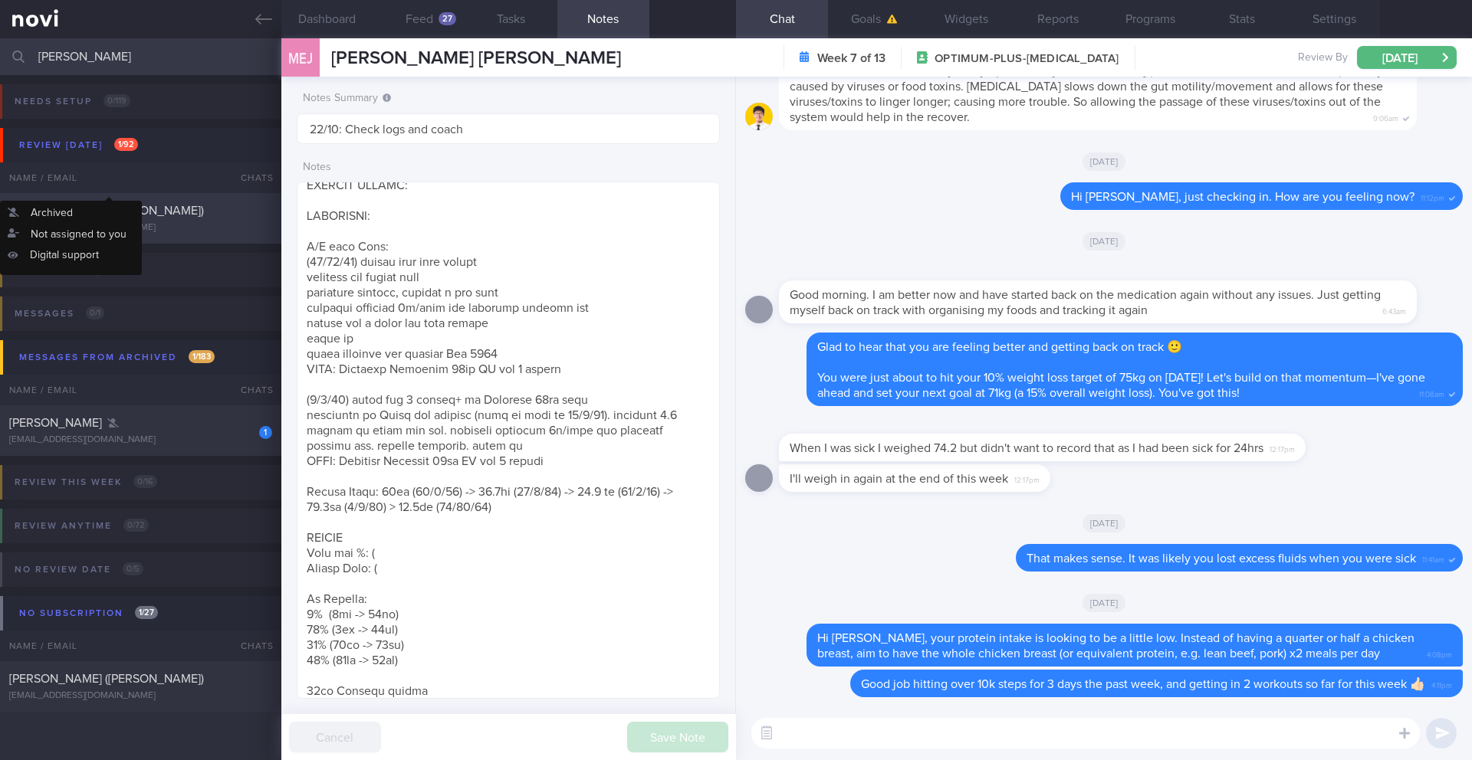
type input "[PERSON_NAME]"
click at [102, 219] on div "[PERSON_NAME] ([PERSON_NAME]) [EMAIL_ADDRESS][DOMAIN_NAME]" at bounding box center [140, 218] width 281 height 31
type input "6/10 Check for logs and coach"
type textarea "SUPPORT NEEDED: MORE ENCOURAGING MSGS CHALLENGE: pain from PCOS will prevent he…"
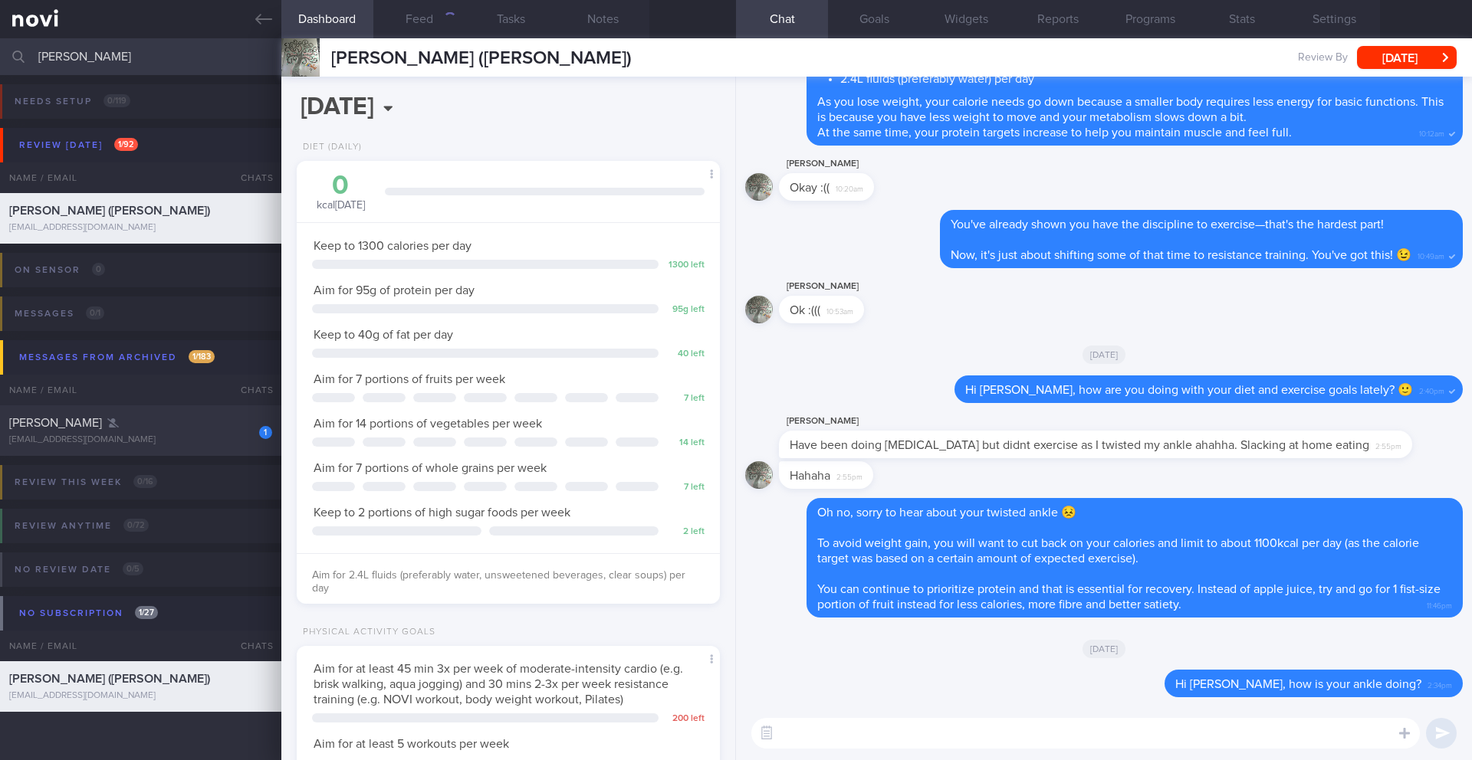
scroll to position [214, 385]
click at [412, 21] on button "Feed" at bounding box center [419, 19] width 92 height 38
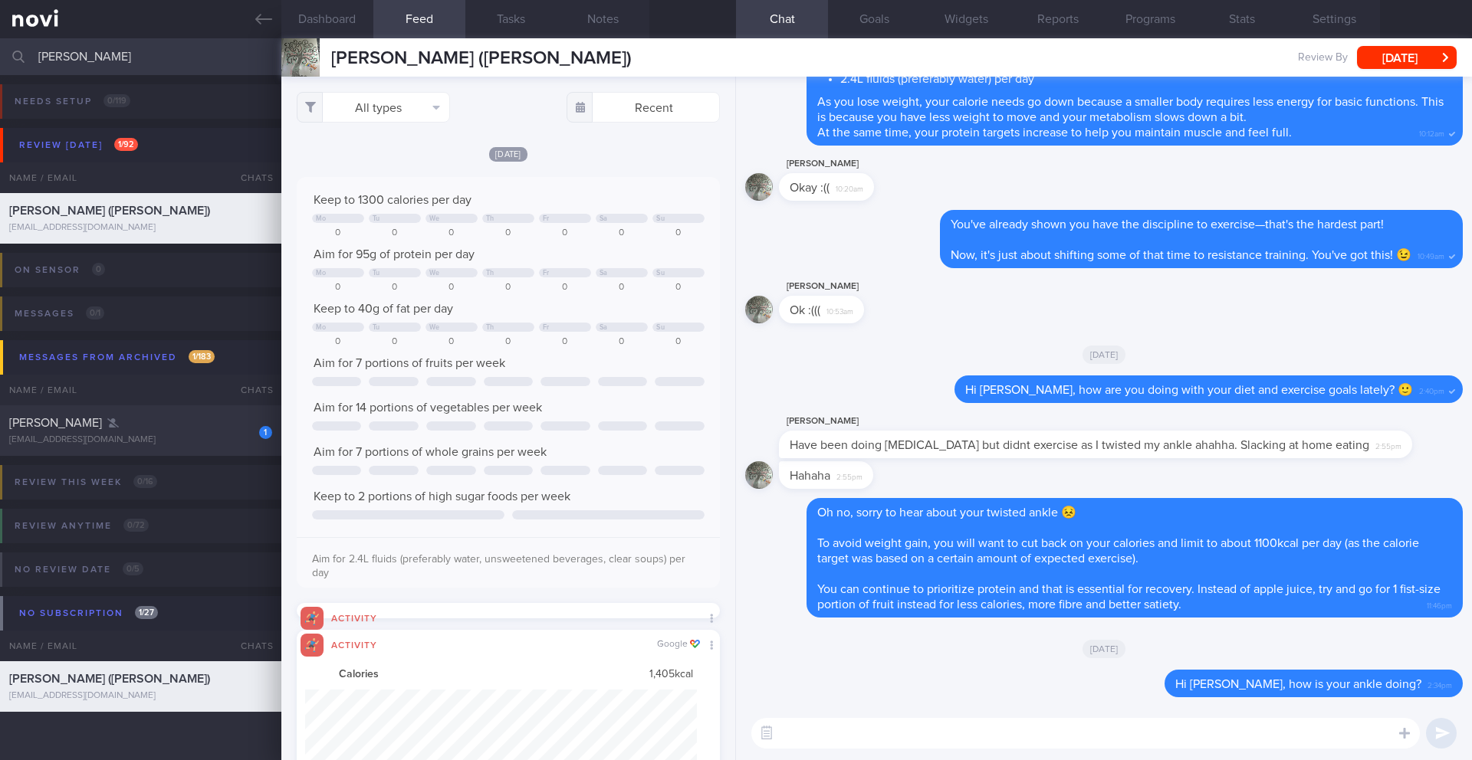
paste textarea "Hi ____, it's been a while! I just wanted to check in and see how you're doing 🙂"
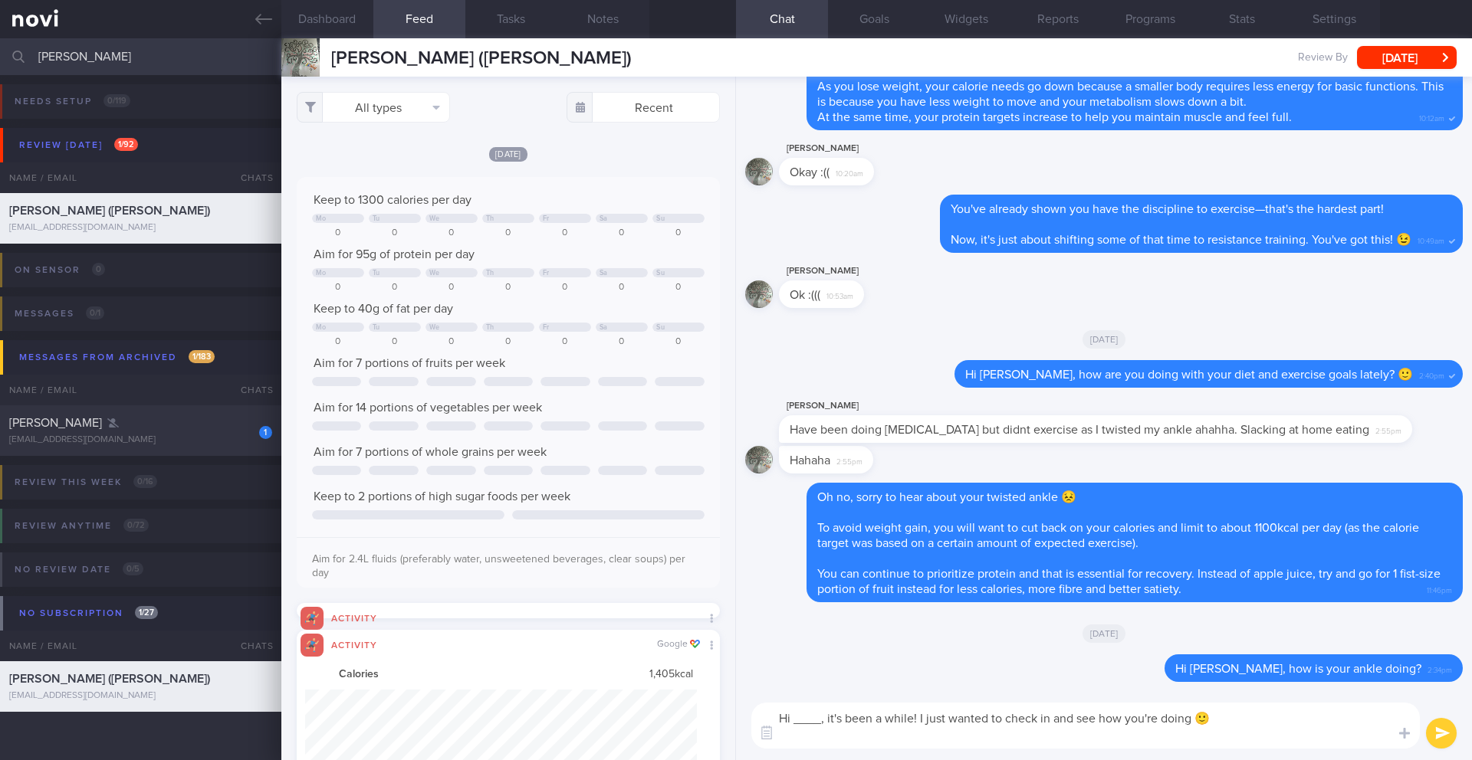
drag, startPoint x: 821, startPoint y: 720, endPoint x: 794, endPoint y: 723, distance: 27.0
click at [794, 723] on textarea "Hi ____, it's been a while! I just wanted to check in and see how you're doing 🙂" at bounding box center [1085, 726] width 668 height 46
click at [926, 719] on textarea "Hi [PERSON_NAME], it's been a while! I just wanted to check in and see how you'…" at bounding box center [1085, 726] width 668 height 46
click at [1249, 716] on textarea "Hi [PERSON_NAME], it's been a while 🙂 and I just wanted to check in and see how…" at bounding box center [1085, 726] width 668 height 46
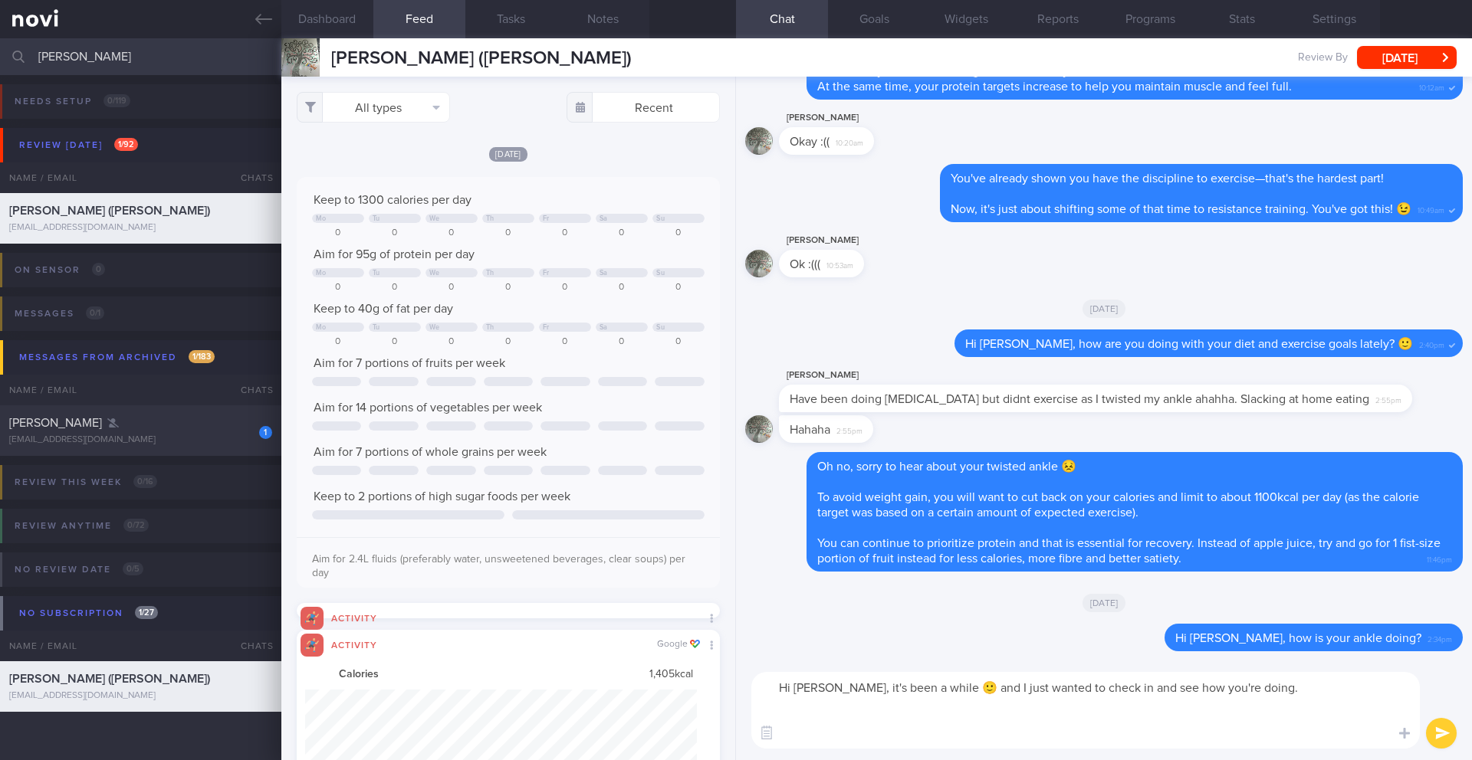
paste textarea "Facing any challenges in meeting your diet and exercise targets?"
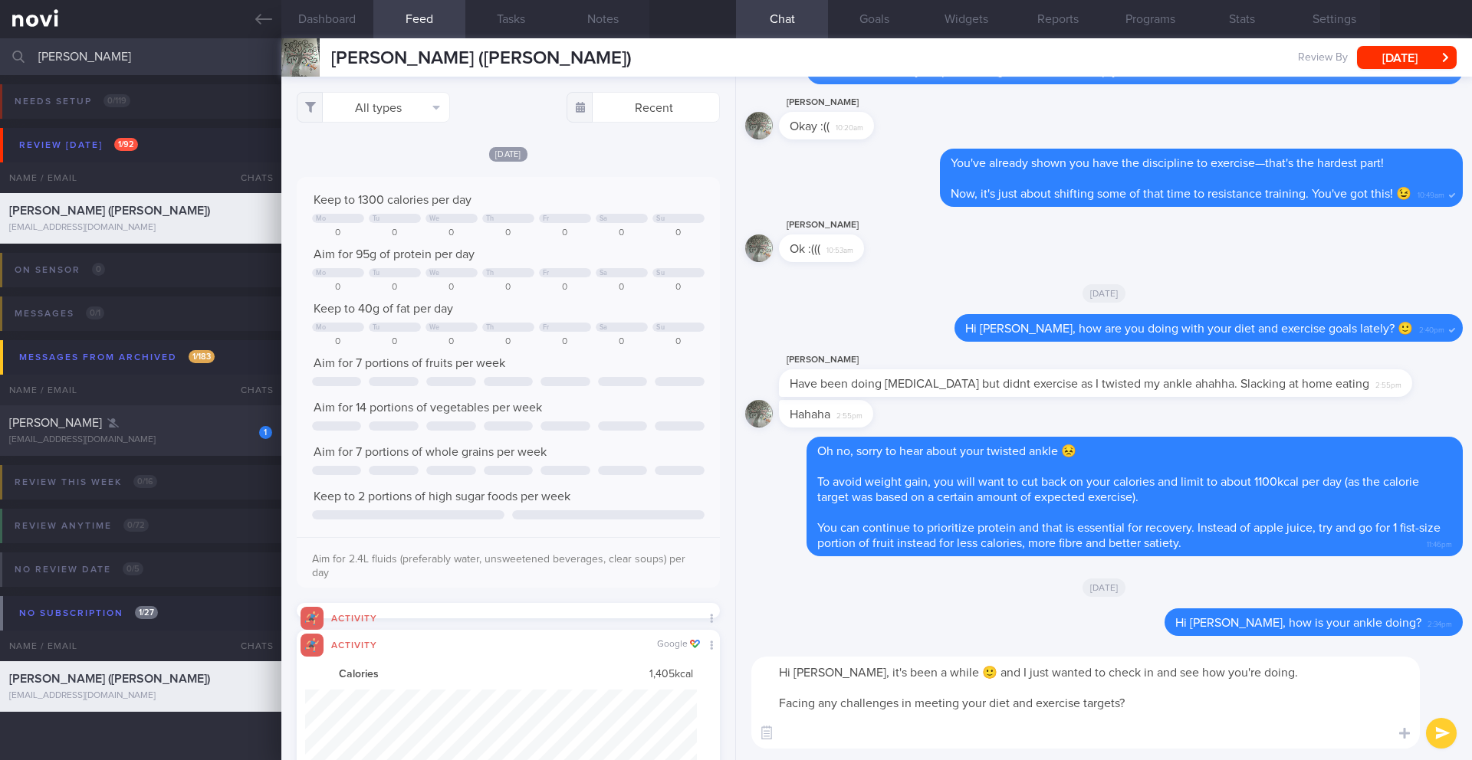
type textarea "Hi [PERSON_NAME], it's been a while 🙂 and I just wanted to check in and see how…"
click at [1438, 738] on button "submit" at bounding box center [1441, 733] width 31 height 31
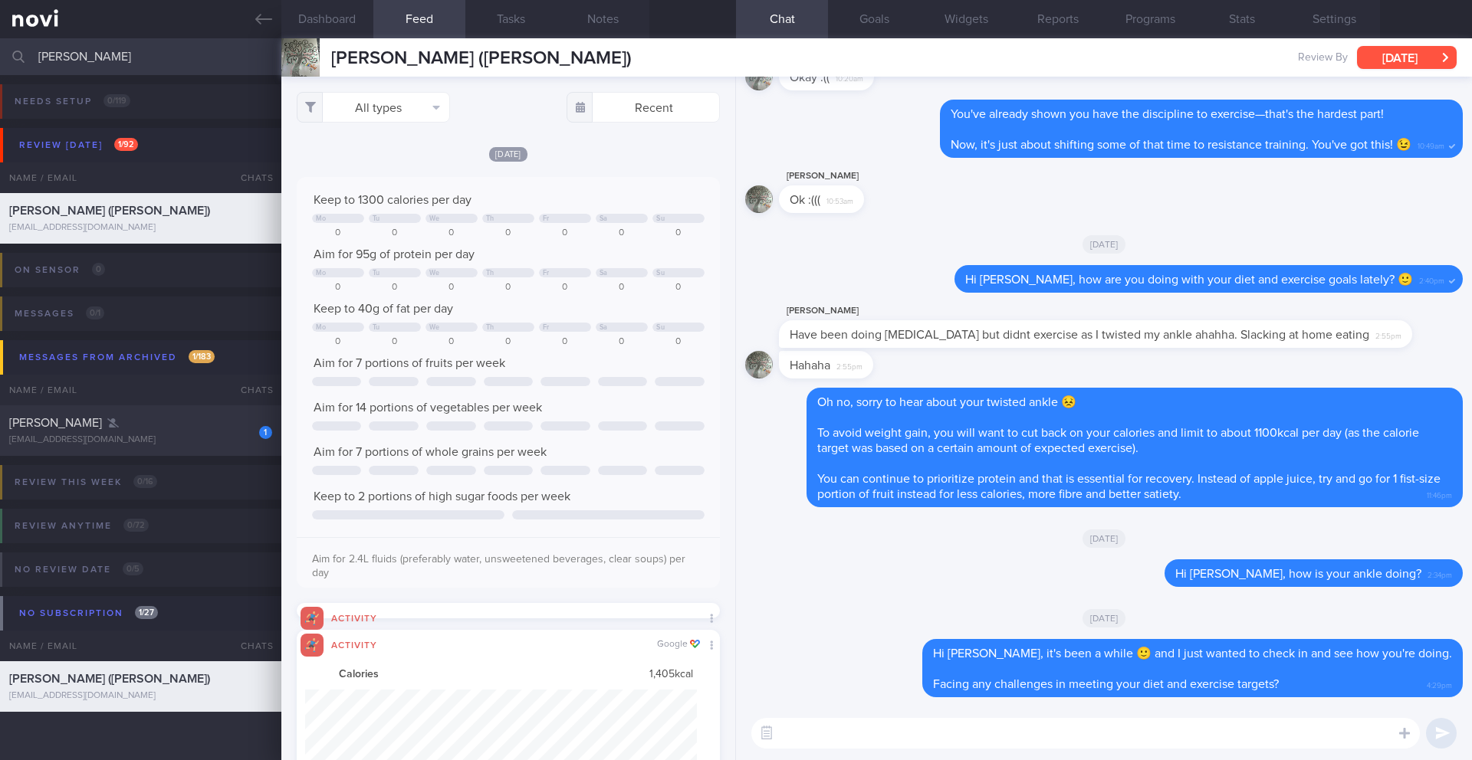
click at [1410, 55] on button "[DATE]" at bounding box center [1407, 57] width 100 height 23
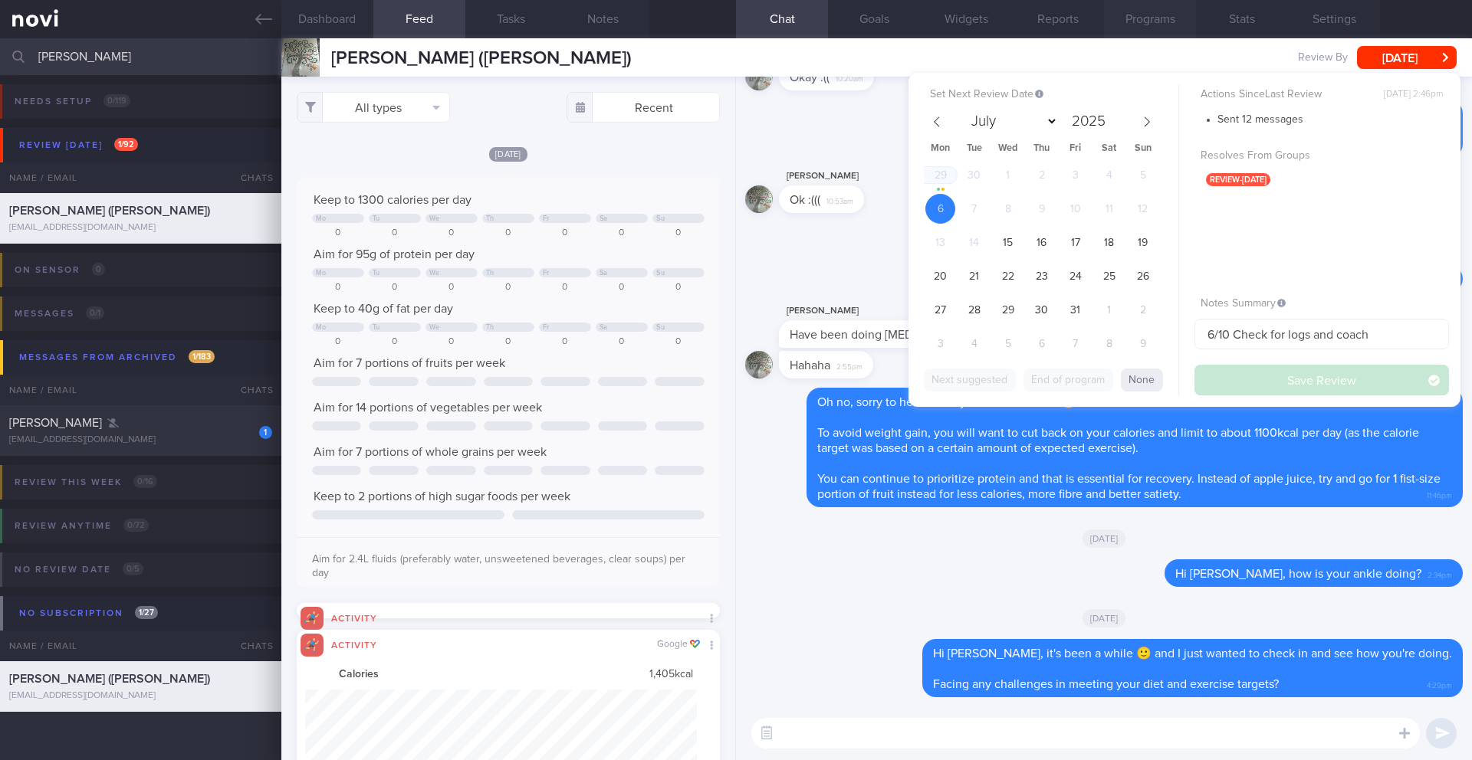
click at [1146, 18] on button "Programs" at bounding box center [1150, 19] width 92 height 38
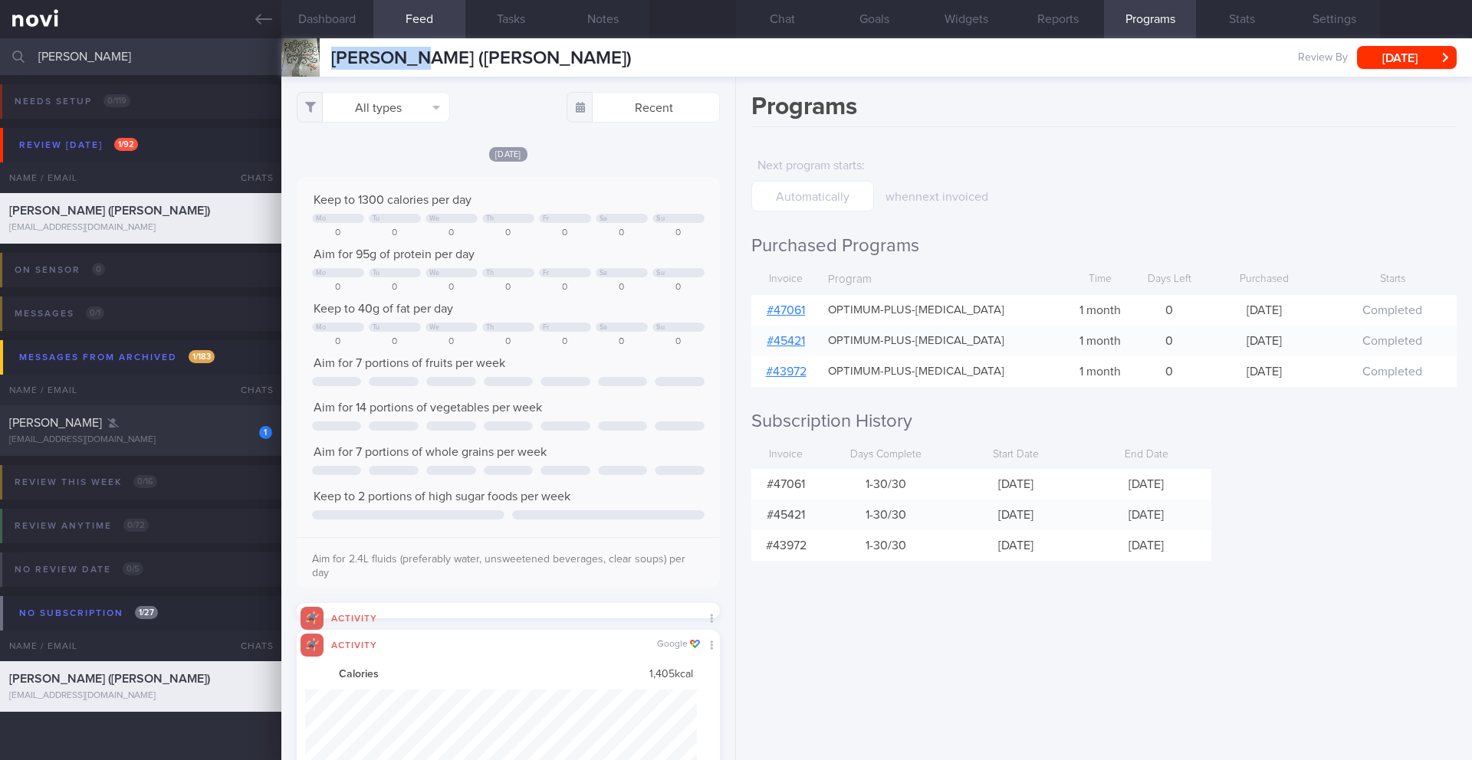
drag, startPoint x: 415, startPoint y: 56, endPoint x: 327, endPoint y: 60, distance: 87.5
click at [327, 60] on div "[PERSON_NAME] ([PERSON_NAME]) [PERSON_NAME] ([PERSON_NAME]) [EMAIL_ADDRESS][DOM…" at bounding box center [456, 57] width 350 height 38
copy span "[PERSON_NAME]"
click at [786, 26] on button "Chat" at bounding box center [782, 19] width 92 height 38
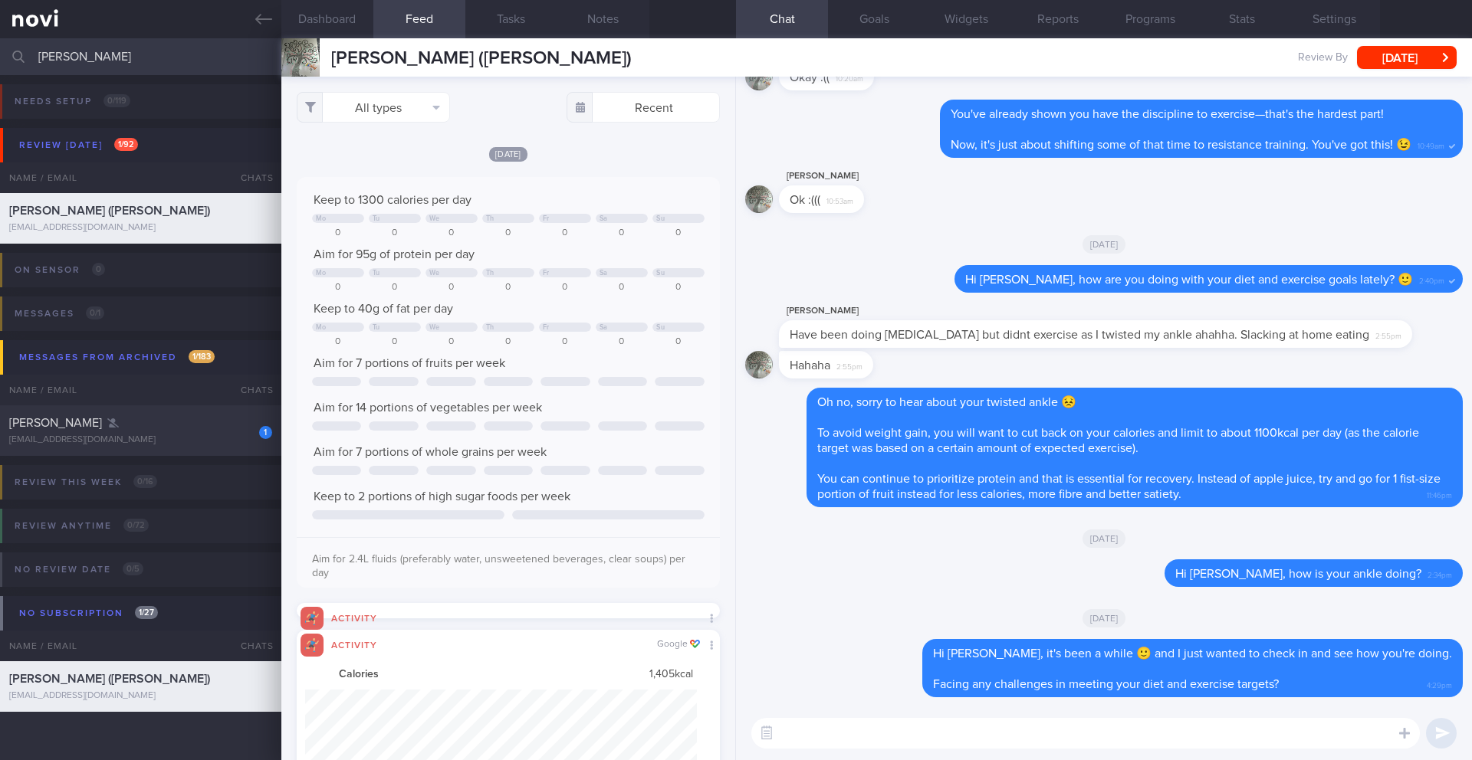
click at [887, 738] on textarea at bounding box center [1085, 733] width 668 height 31
paste textarea "I noticed that your program ended on ______, and you don’t have a review appoin…"
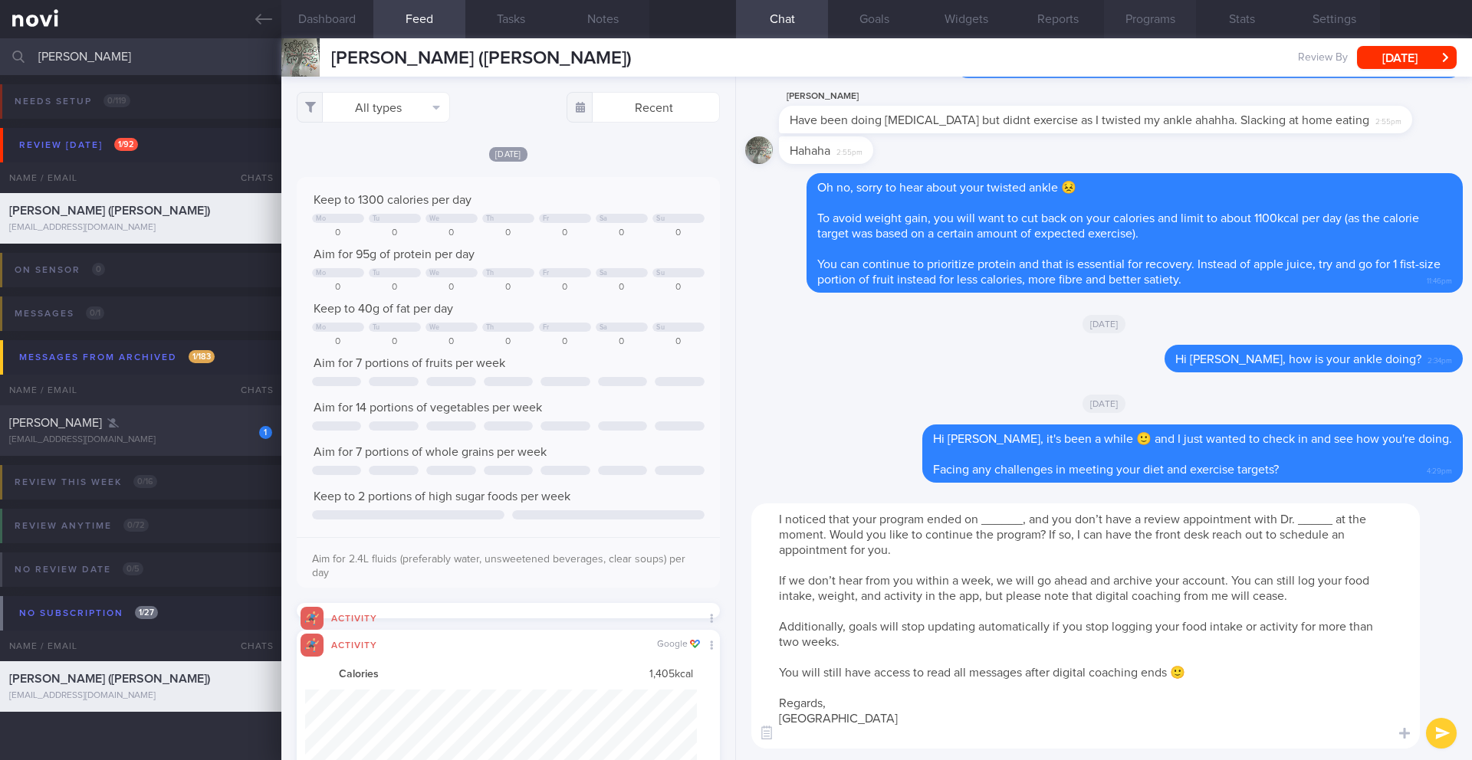
click at [1137, 22] on button "Programs" at bounding box center [1150, 19] width 92 height 38
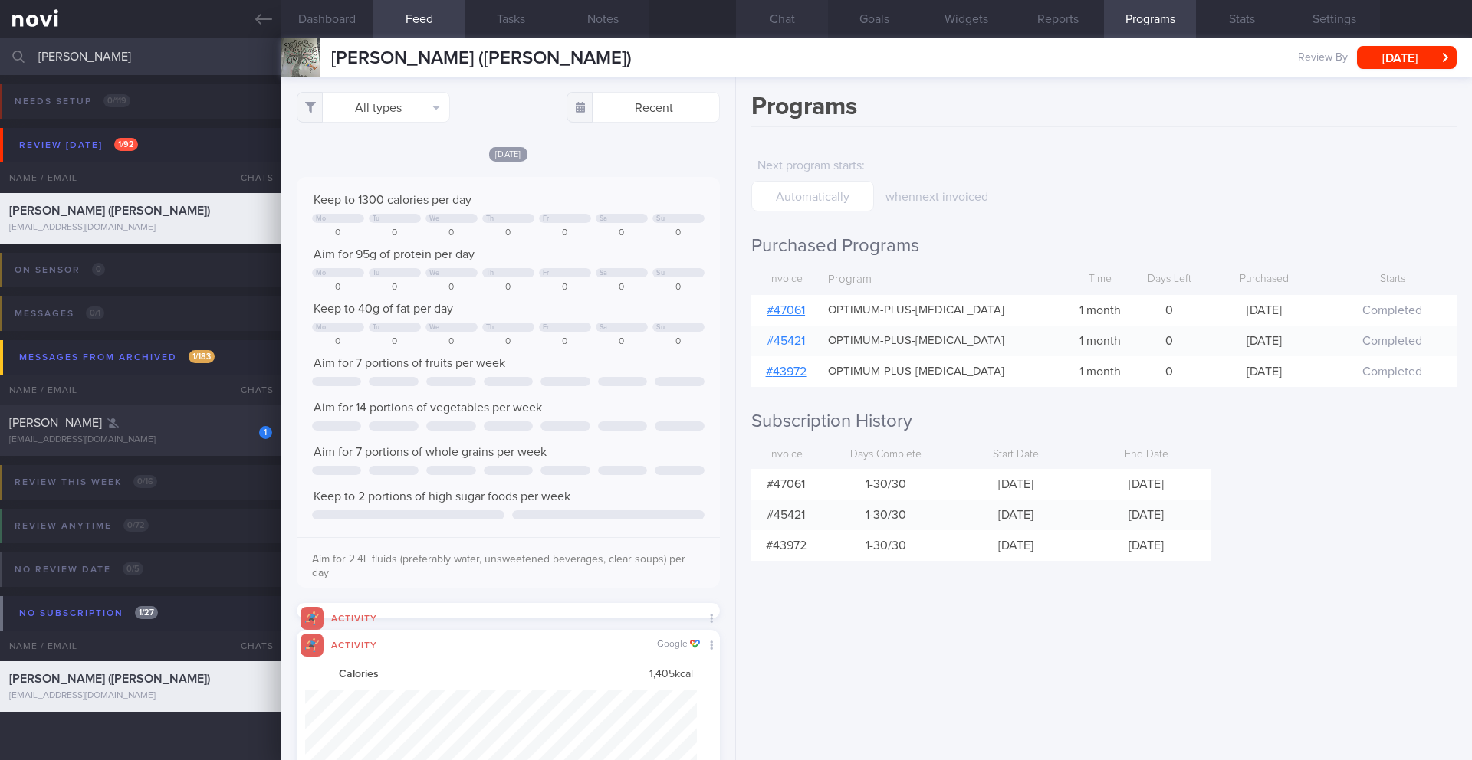
click at [783, 18] on button "Chat" at bounding box center [782, 19] width 92 height 38
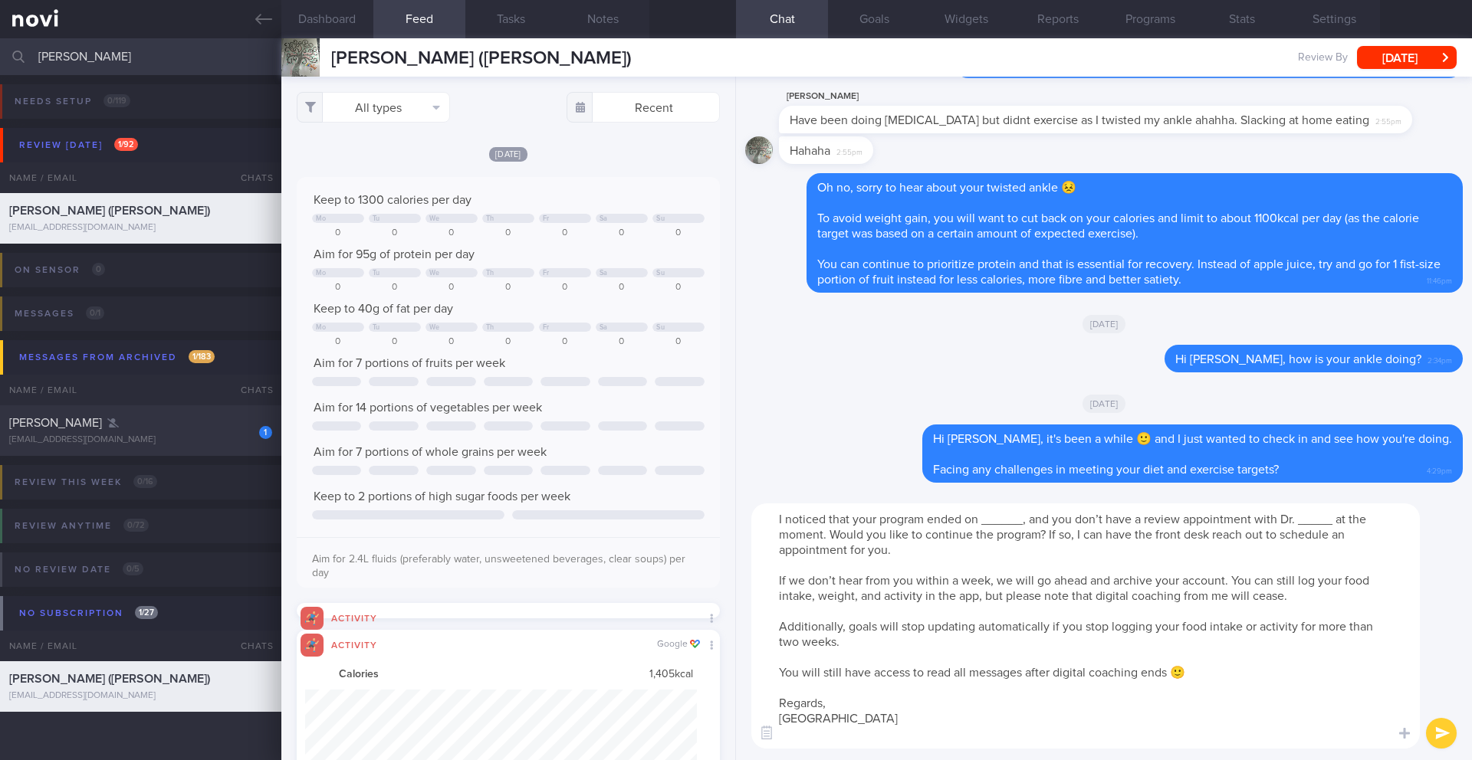
drag, startPoint x: 1023, startPoint y: 521, endPoint x: 984, endPoint y: 522, distance: 39.1
click at [984, 522] on textarea "I noticed that your program ended on ______, and you don’t have a review appoin…" at bounding box center [1085, 626] width 668 height 245
drag, startPoint x: 901, startPoint y: 536, endPoint x: 1097, endPoint y: 518, distance: 197.0
click at [1097, 518] on textarea "I noticed that your program ended on [DATE], and you don’t have a review appoin…" at bounding box center [1085, 626] width 668 height 245
drag, startPoint x: 839, startPoint y: 727, endPoint x: 744, endPoint y: 584, distance: 171.4
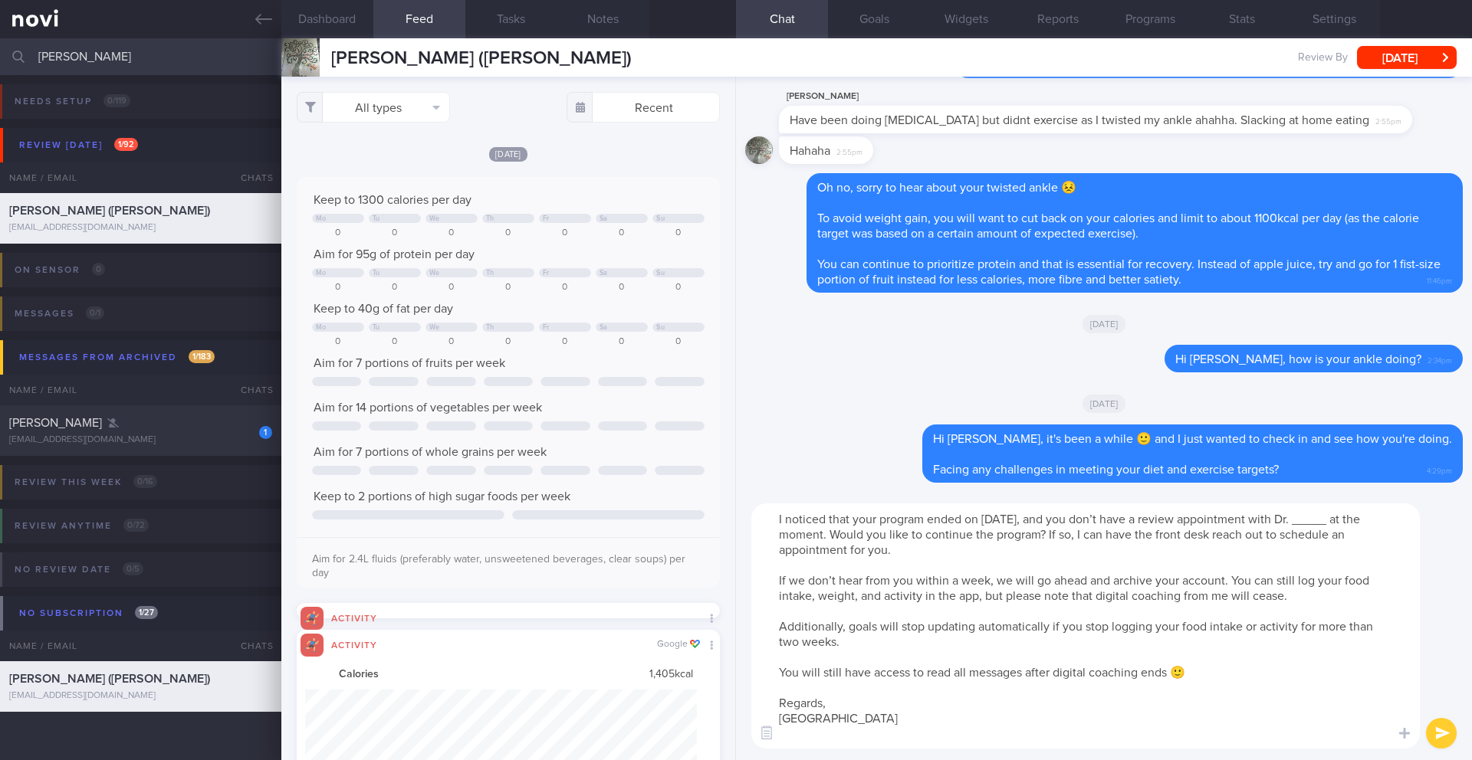
click at [744, 584] on div "I noticed that your program ended on [DATE], and you don’t have a review appoin…" at bounding box center [1104, 626] width 736 height 268
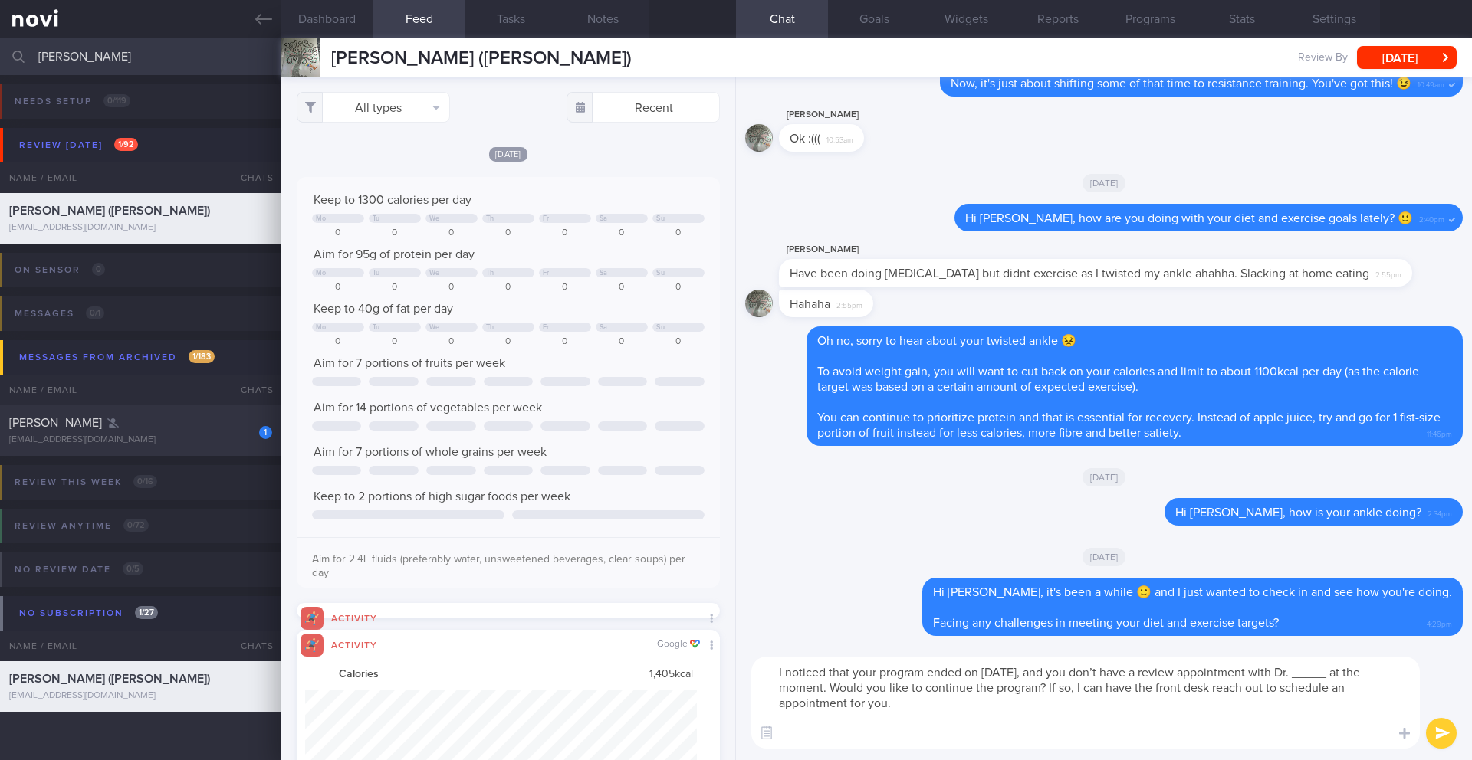
drag, startPoint x: 896, startPoint y: 691, endPoint x: 1093, endPoint y: 675, distance: 197.6
click at [1093, 675] on textarea "I noticed that your program ended on [DATE], and you don’t have a review appoin…" at bounding box center [1085, 703] width 668 height 92
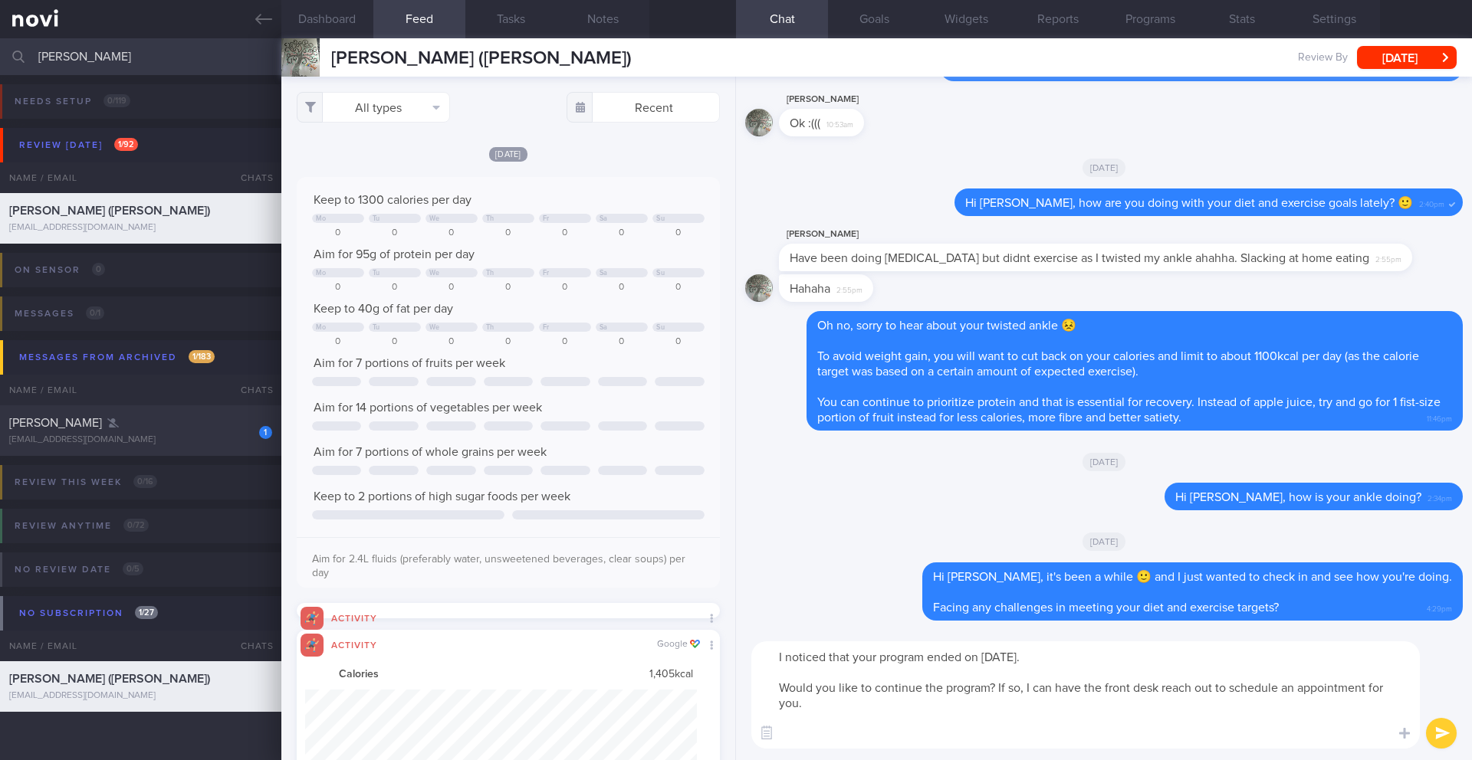
drag, startPoint x: 1016, startPoint y: 703, endPoint x: 1059, endPoint y: 659, distance: 61.8
click at [1000, 687] on textarea "I noticed that your program ended on [DATE]. Would you like to continue the pro…" at bounding box center [1085, 695] width 668 height 107
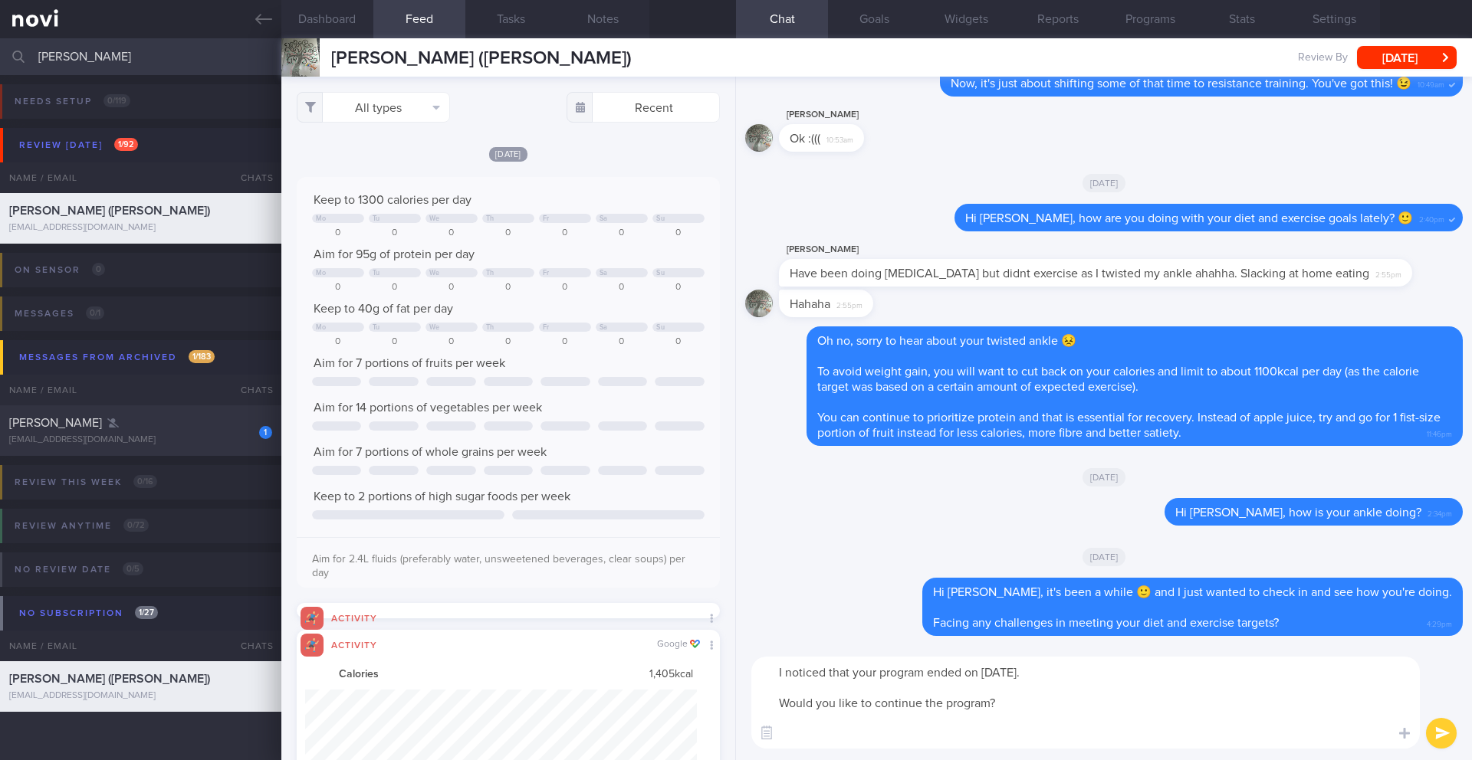
click at [784, 678] on textarea "I noticed that your program ended on [DATE]. Would you like to continue the pro…" at bounding box center [1085, 703] width 668 height 92
type textarea "I also noticed that your program ended on [DATE]. Would you like to continue th…"
click at [1440, 732] on button "submit" at bounding box center [1441, 733] width 31 height 31
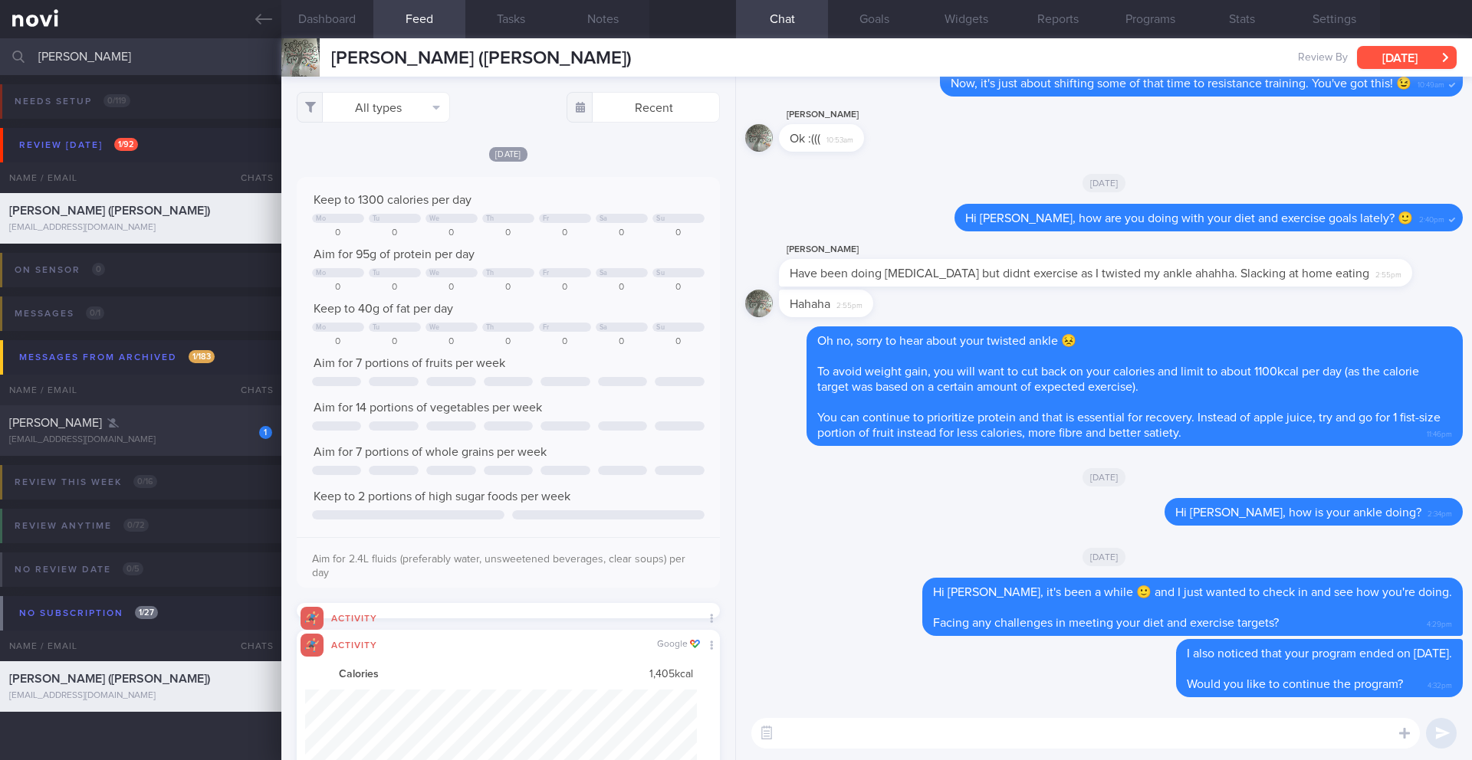
click at [1391, 57] on button "[DATE]" at bounding box center [1407, 57] width 100 height 23
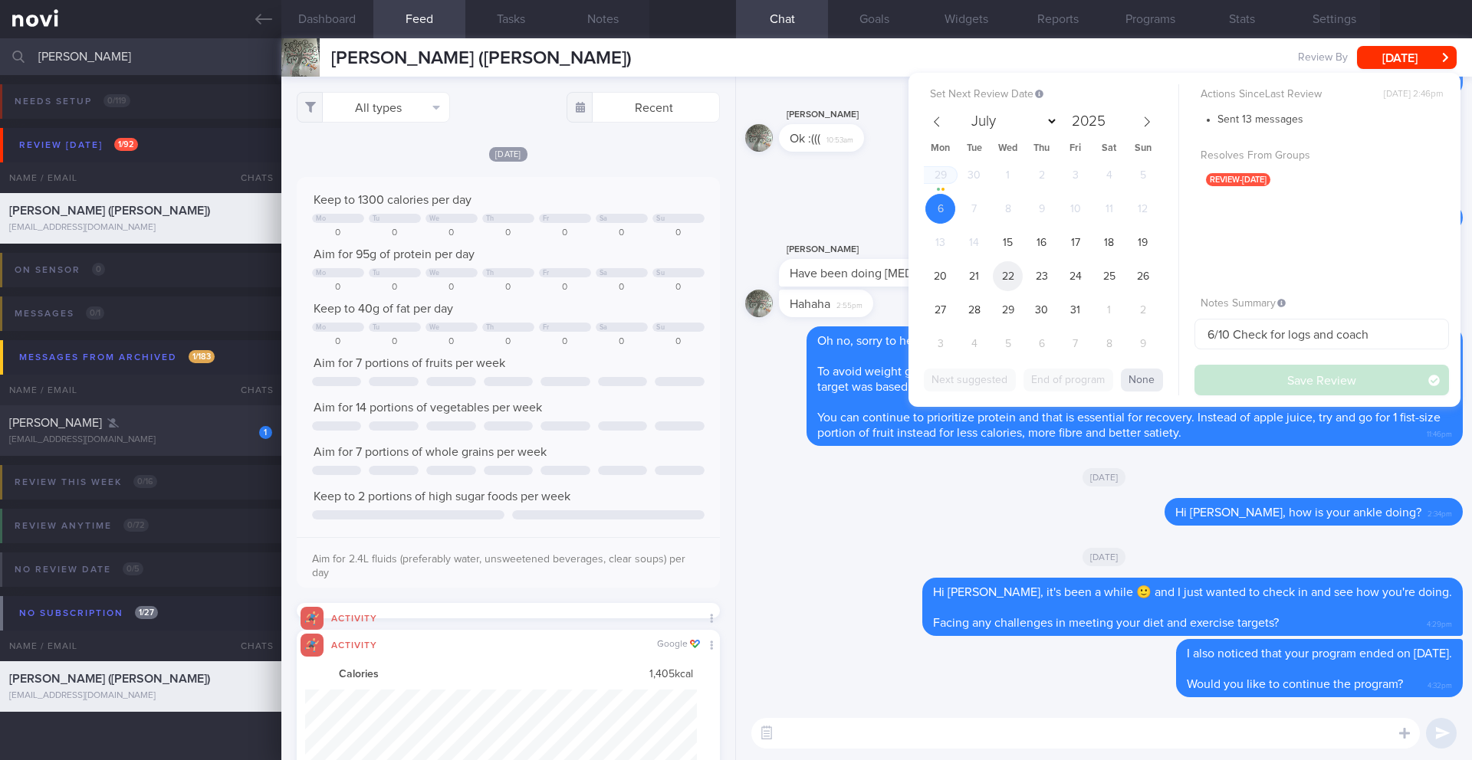
click at [998, 279] on span "22" at bounding box center [1008, 276] width 30 height 30
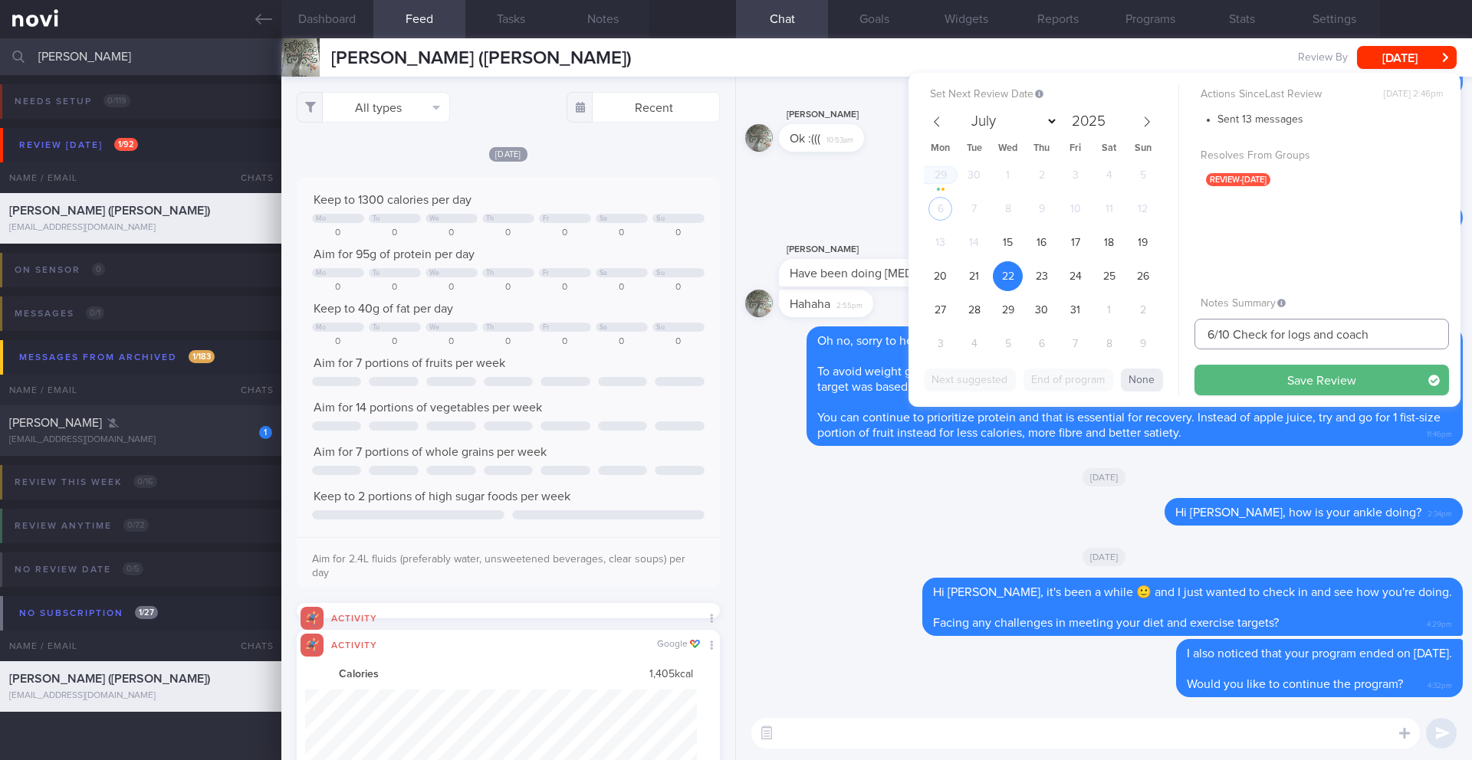
drag, startPoint x: 1215, startPoint y: 334, endPoint x: 1187, endPoint y: 334, distance: 27.6
click at [1187, 334] on div "Set Next Review Date [DATE] July August September October November [DATE] Mon T…" at bounding box center [1184, 240] width 552 height 334
type input "22/10 Check for logs and coach"
click at [1258, 372] on button "Save Review" at bounding box center [1321, 380] width 254 height 31
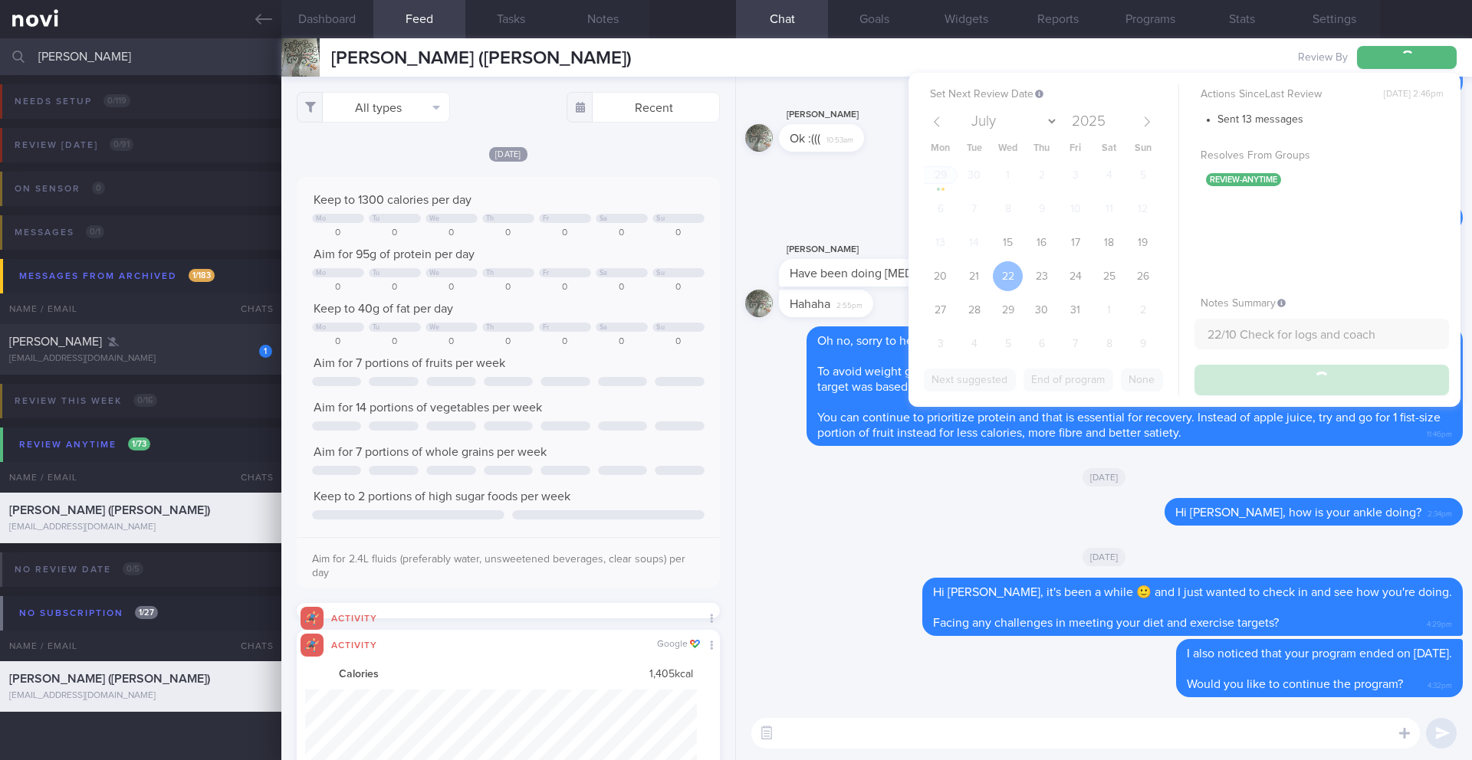
type input "22/10 Check for logs and coach"
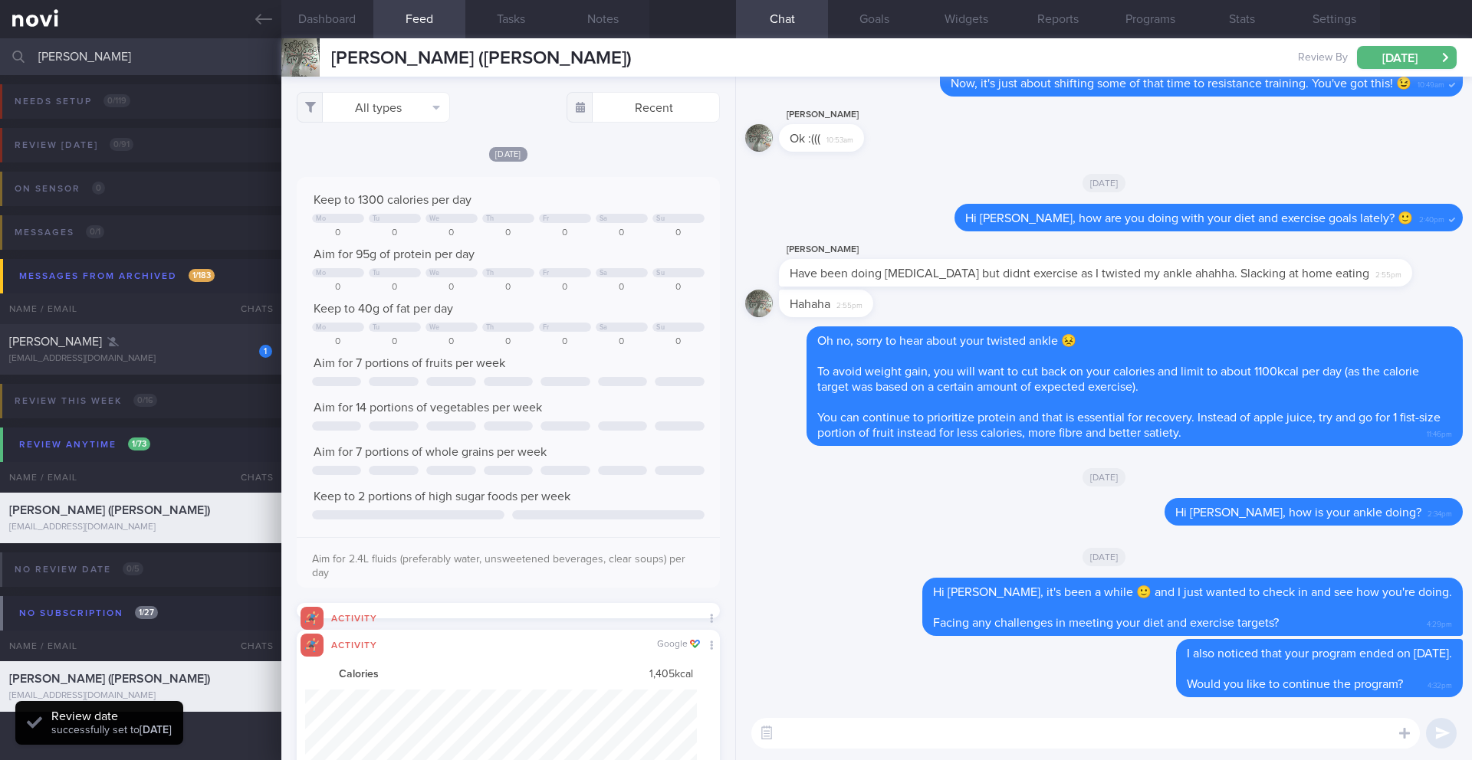
click at [99, 65] on input "[PERSON_NAME]" at bounding box center [736, 56] width 1472 height 37
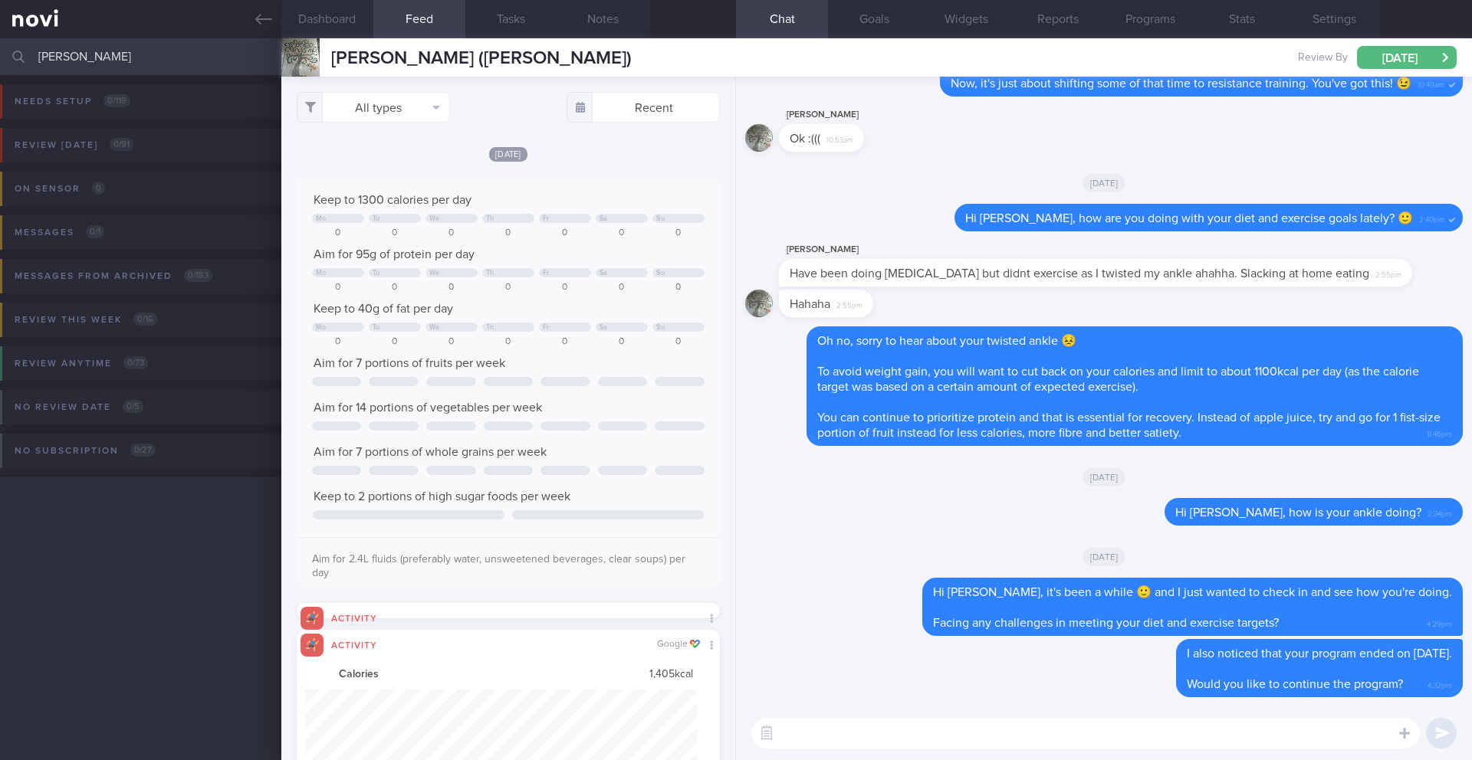
click at [100, 582] on div "Needs setup 0 / 119 Name / Email Chats Setup tasks needed Review [DATE] 0 / 91 …" at bounding box center [736, 417] width 1472 height 685
drag, startPoint x: 205, startPoint y: 75, endPoint x: 206, endPoint y: 67, distance: 8.6
click at [205, 74] on div "[PERSON_NAME] Assigned patients Assigned patients All active patients Archived …" at bounding box center [736, 399] width 1472 height 722
click at [206, 66] on input "[PERSON_NAME]" at bounding box center [736, 56] width 1472 height 37
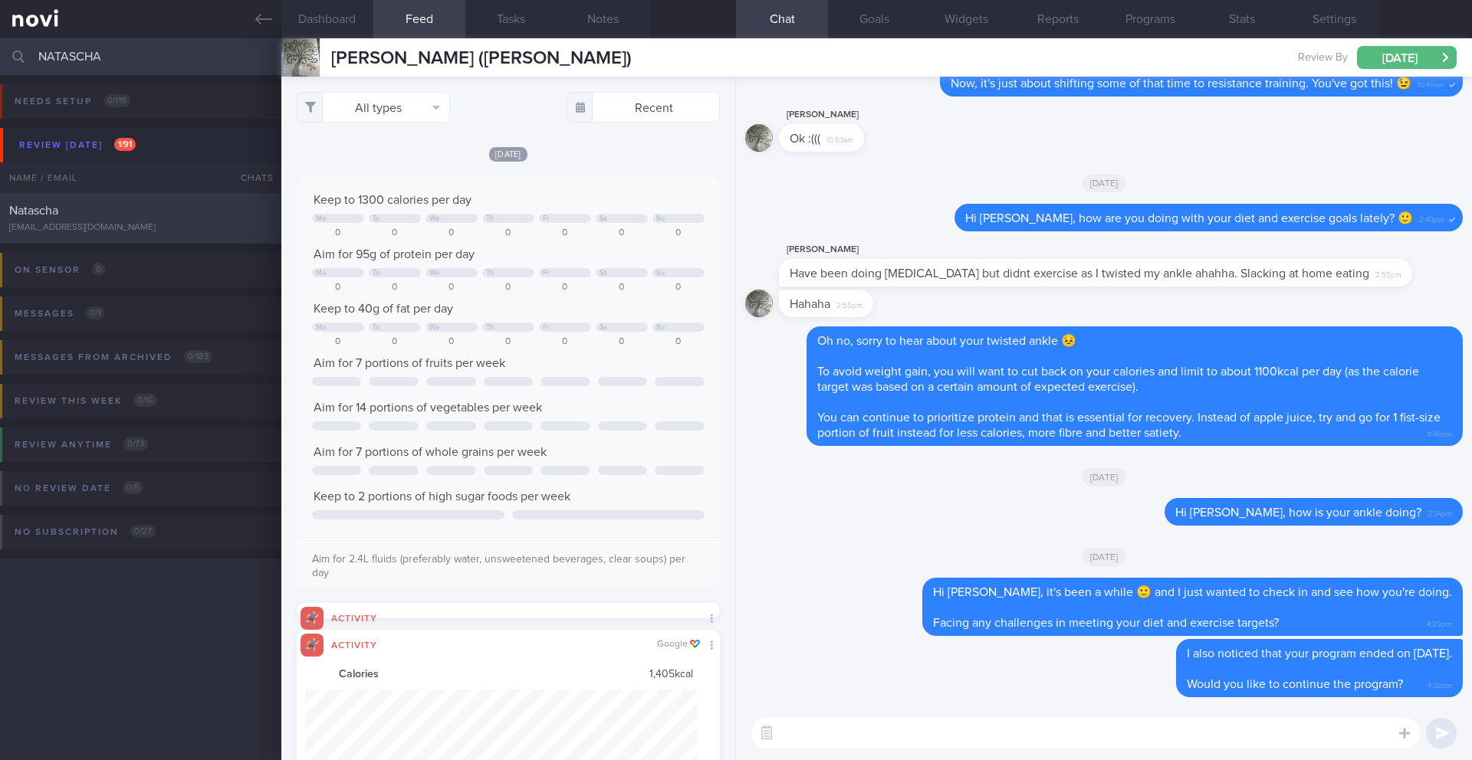
type input "NATASCHA"
click at [148, 226] on div "[EMAIL_ADDRESS][DOMAIN_NAME]" at bounding box center [140, 227] width 263 height 11
type input "9/10 Check for logs"
type textarea "Not logging regularly. Sometimes responds on app GOALS: - On top of the weight …"
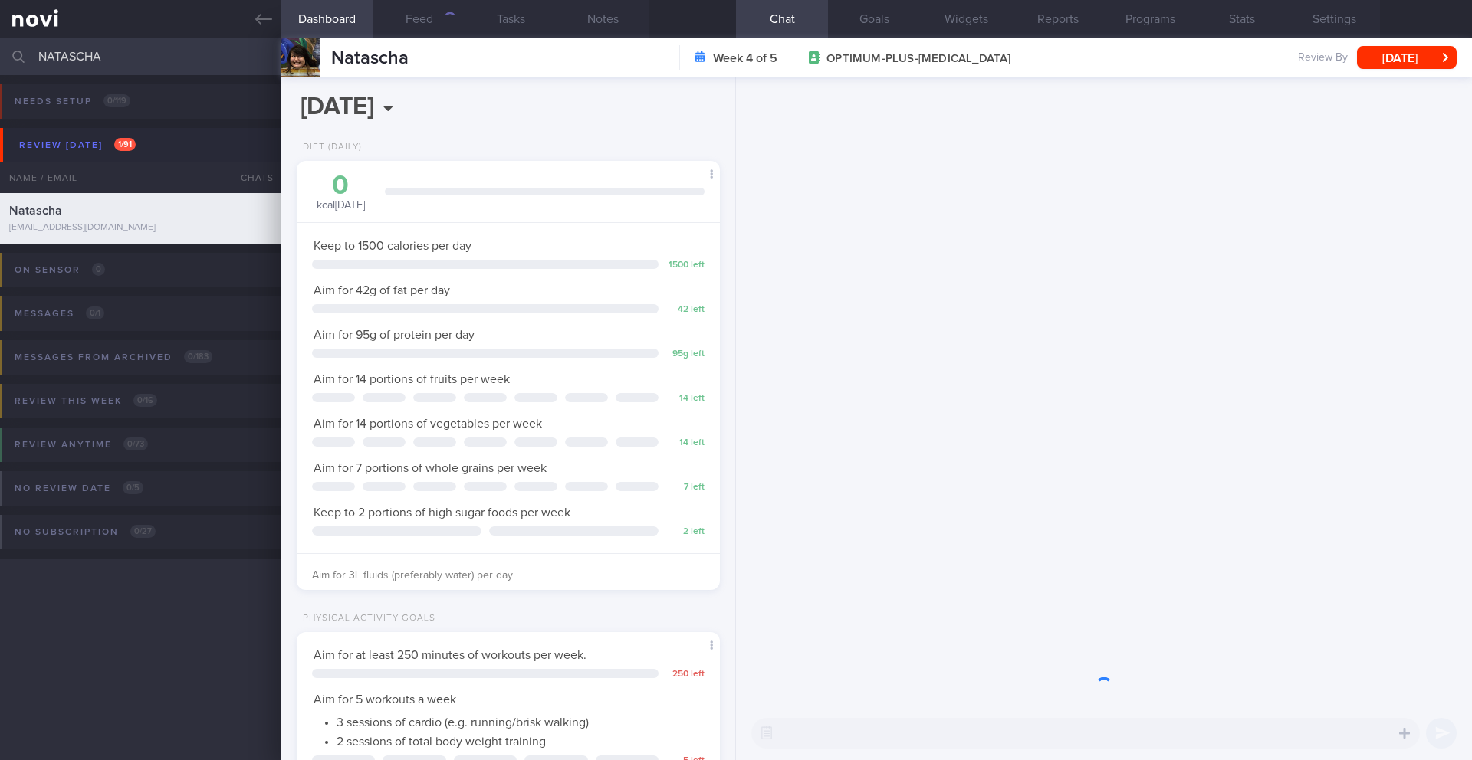
scroll to position [214, 385]
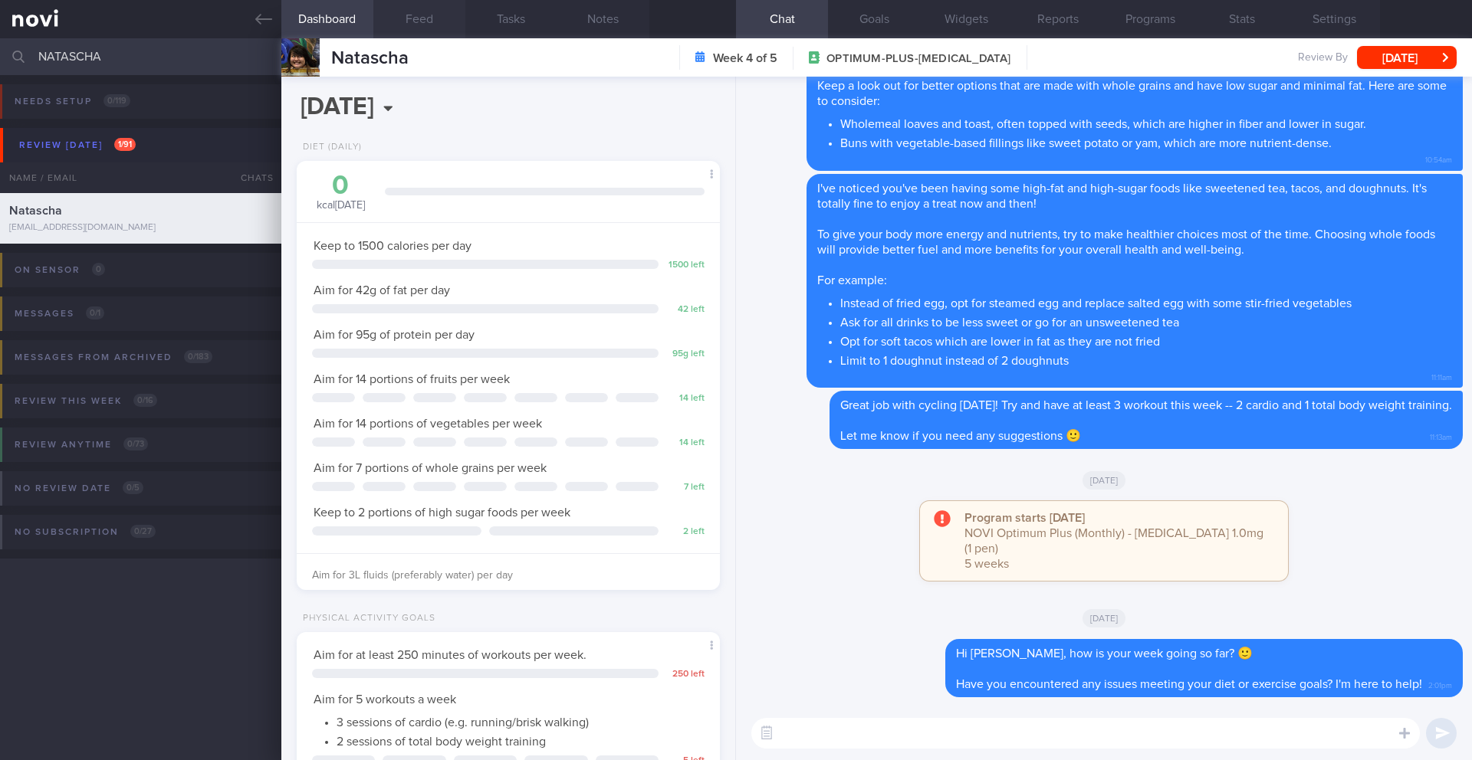
click at [422, 27] on button "Feed" at bounding box center [419, 19] width 92 height 38
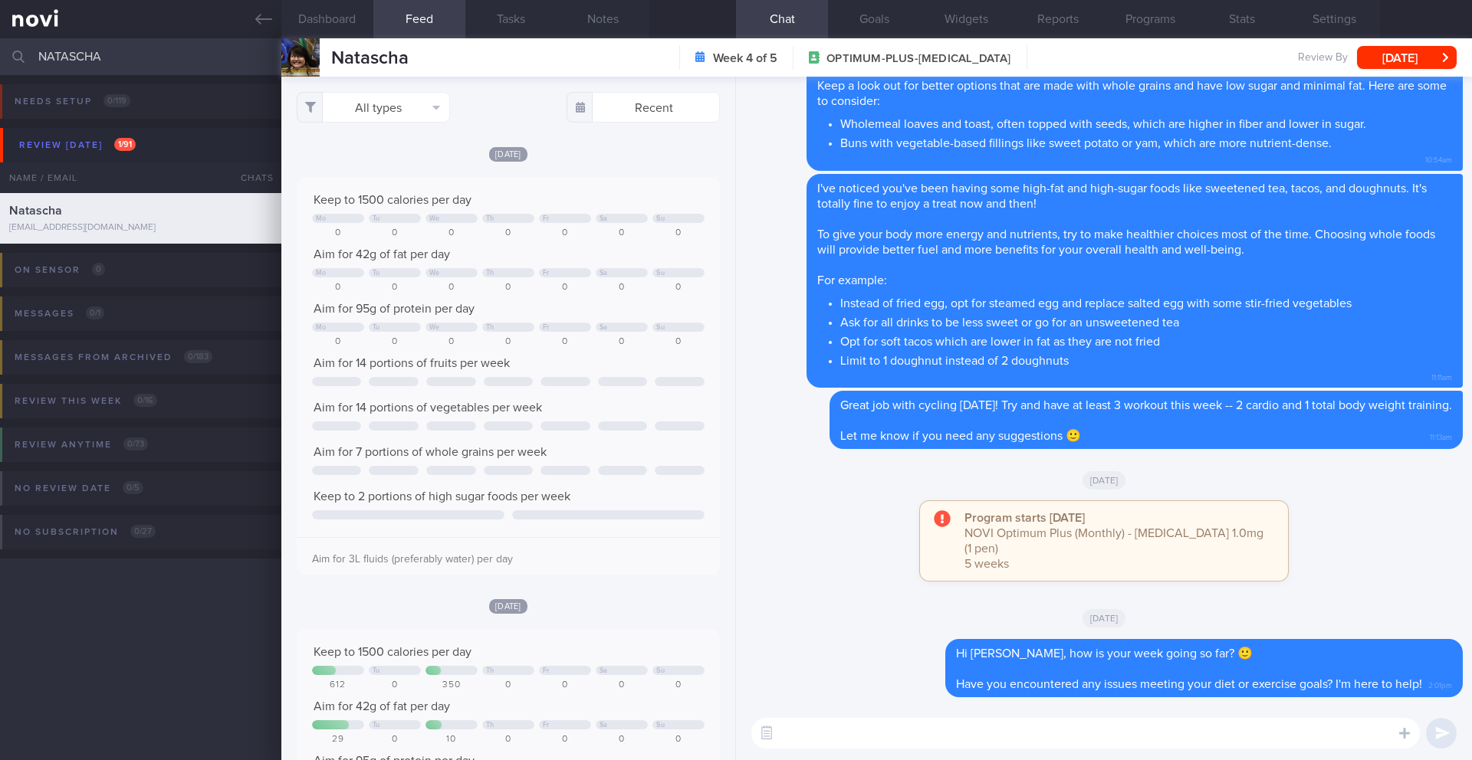
scroll to position [97, 392]
click at [1134, 18] on button "Programs" at bounding box center [1150, 19] width 92 height 38
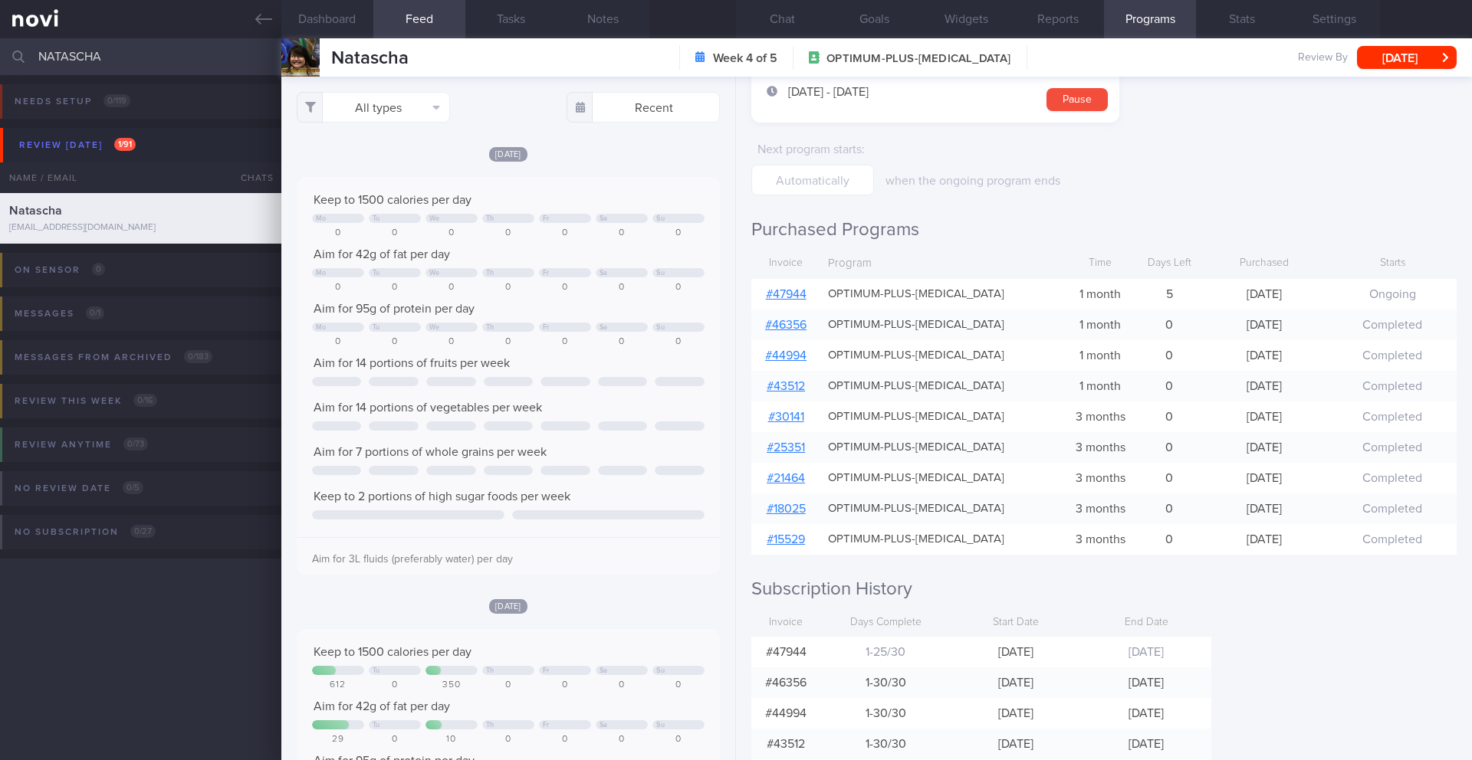
scroll to position [132, 0]
click at [786, 7] on button "Chat" at bounding box center [782, 19] width 92 height 38
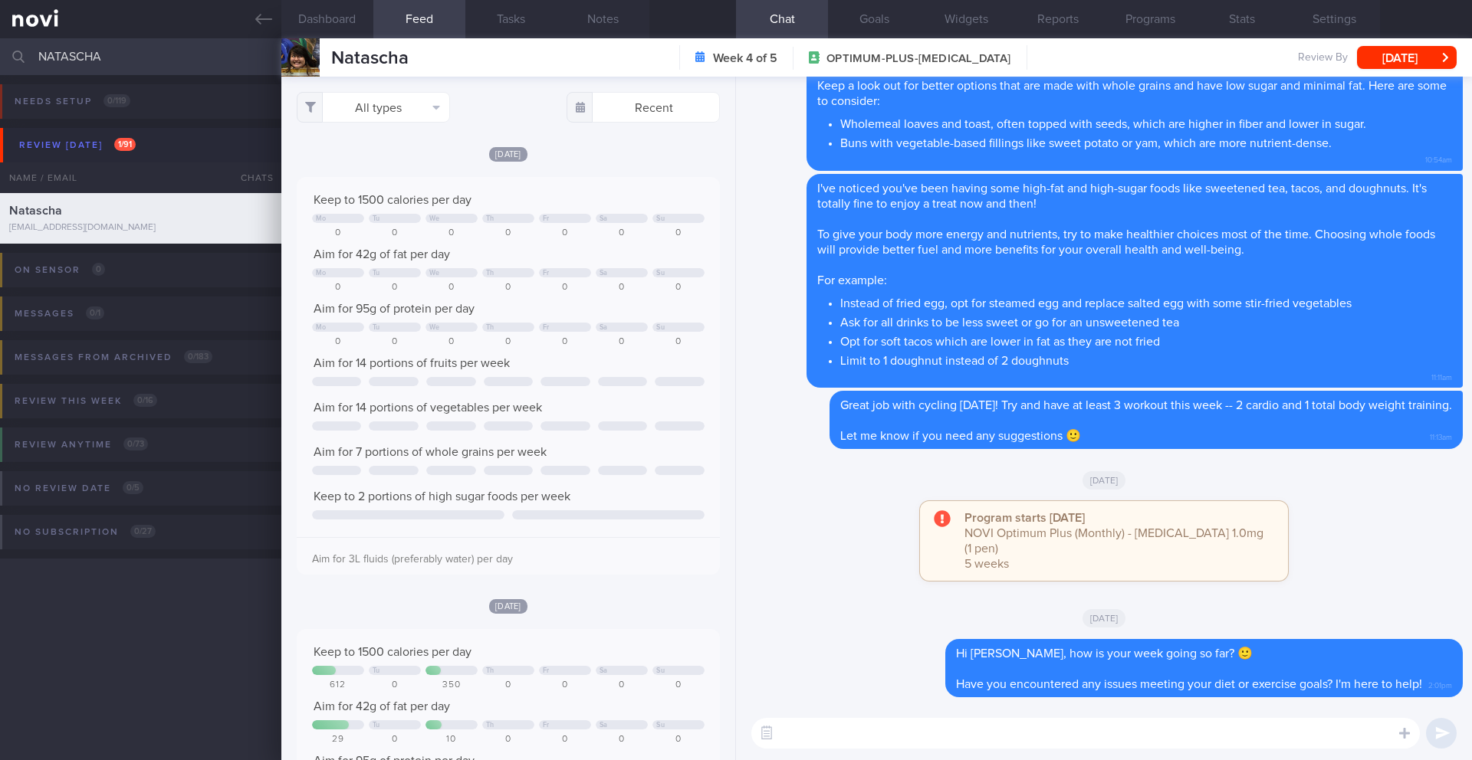
click at [922, 736] on textarea at bounding box center [1085, 733] width 668 height 31
paste textarea "How are your meals and exercise going? Do you have any questions or concerns I …"
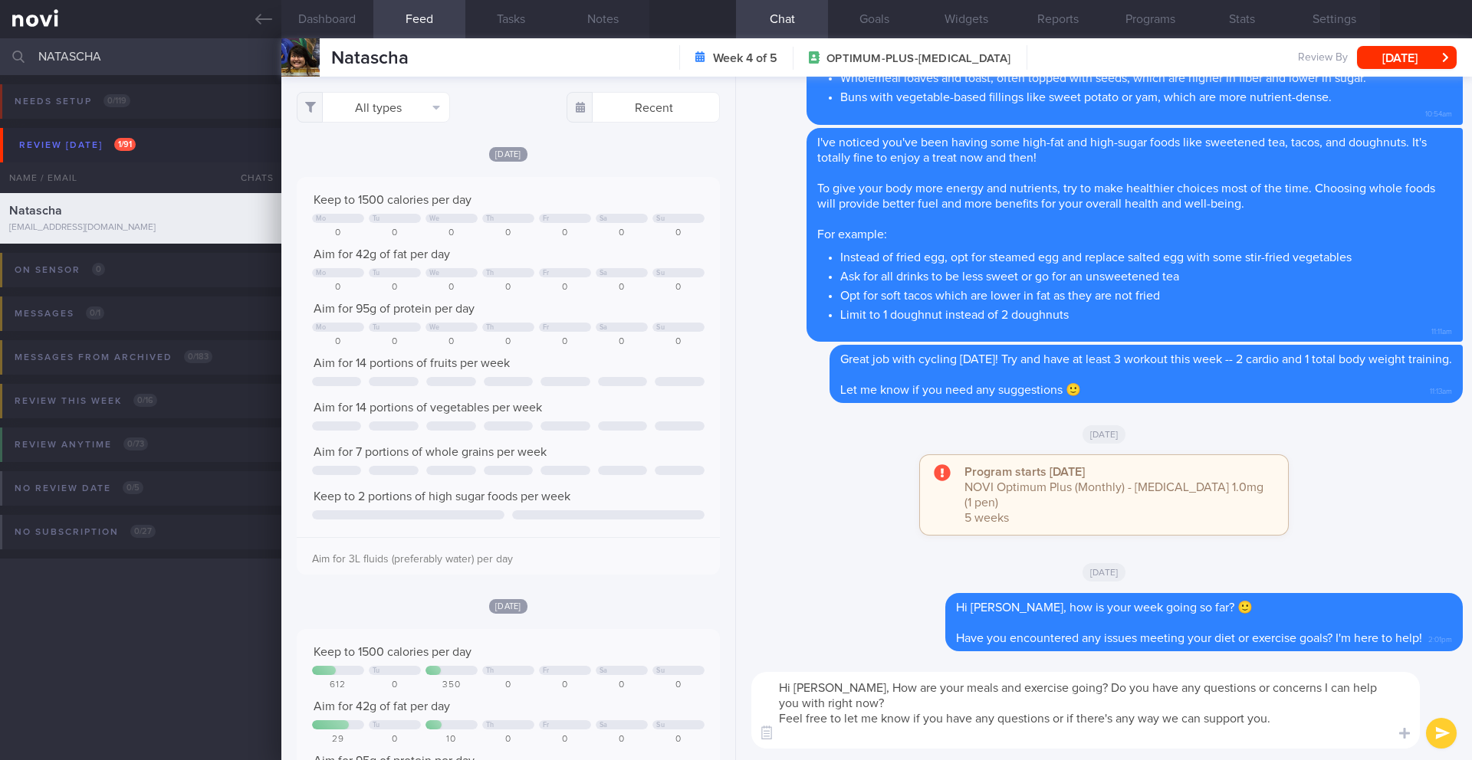
click at [857, 686] on textarea "Hi [PERSON_NAME], How are your meals and exercise going? Do you have any questi…" at bounding box center [1085, 710] width 668 height 77
drag, startPoint x: 906, startPoint y: 706, endPoint x: 1067, endPoint y: 689, distance: 161.9
click at [1067, 689] on textarea "Hi [PERSON_NAME], how are your meals and exercise going? Do you have any questi…" at bounding box center [1085, 710] width 668 height 77
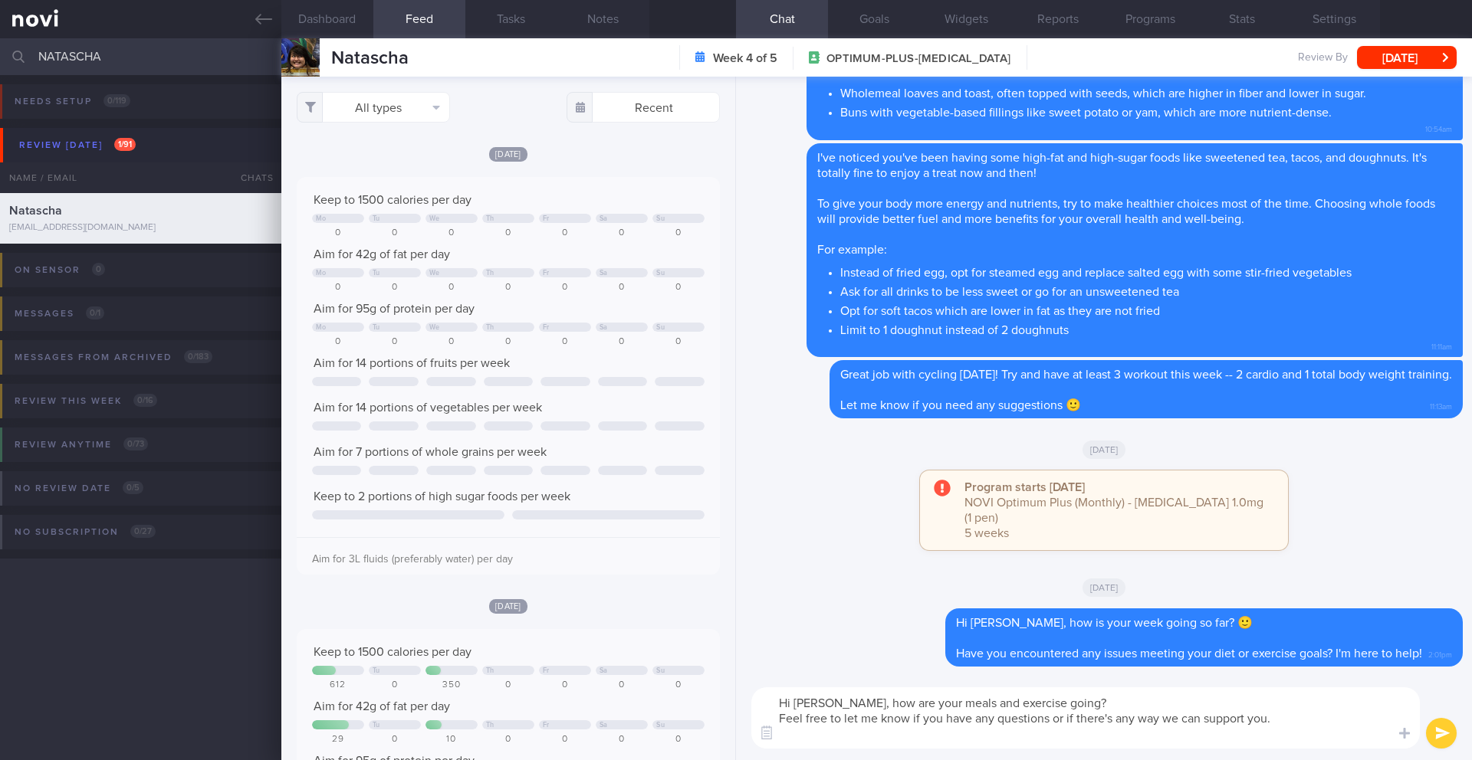
type textarea "Hi [PERSON_NAME], how are your meals and exercise going? Feel free to let me kn…"
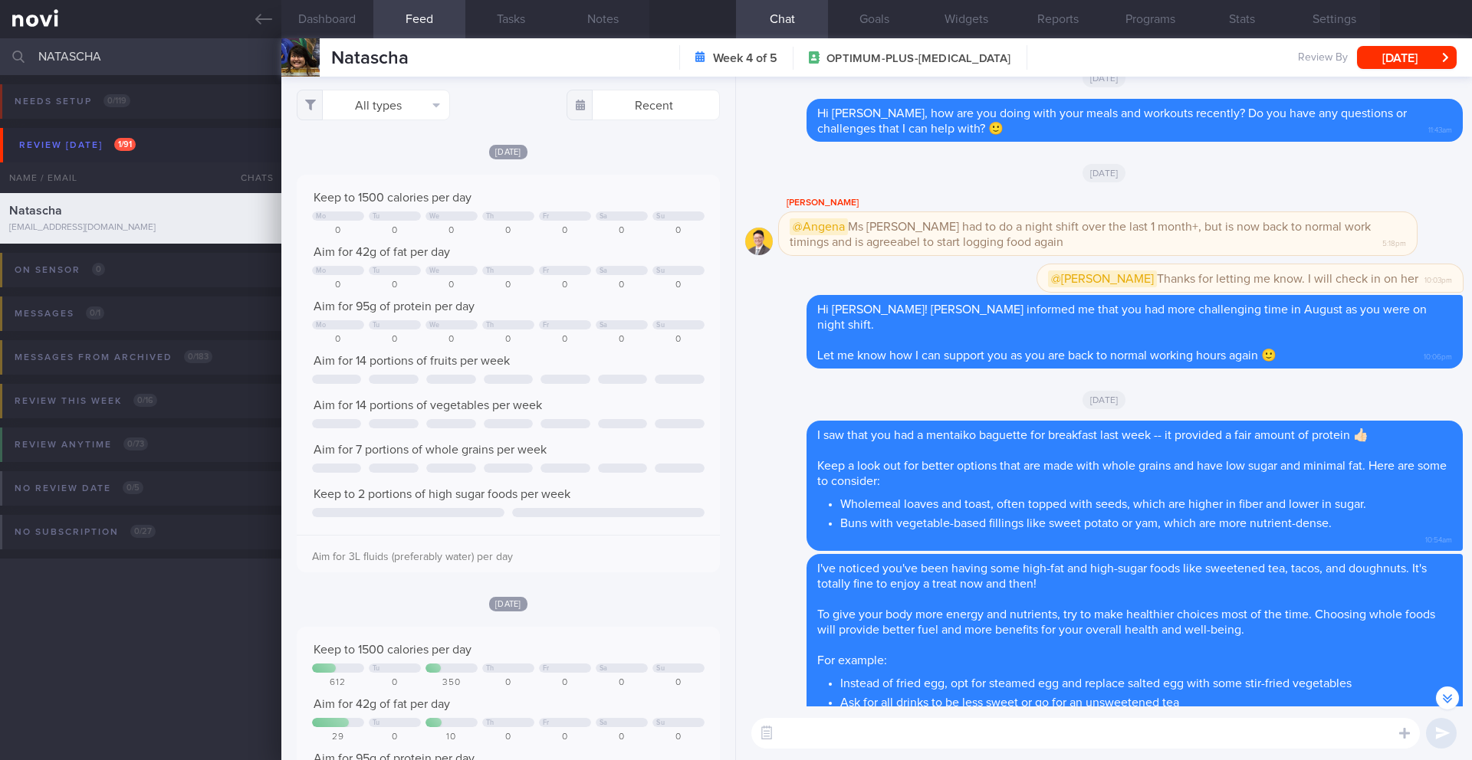
scroll to position [3, 0]
click at [1148, 16] on button "Programs" at bounding box center [1150, 19] width 92 height 38
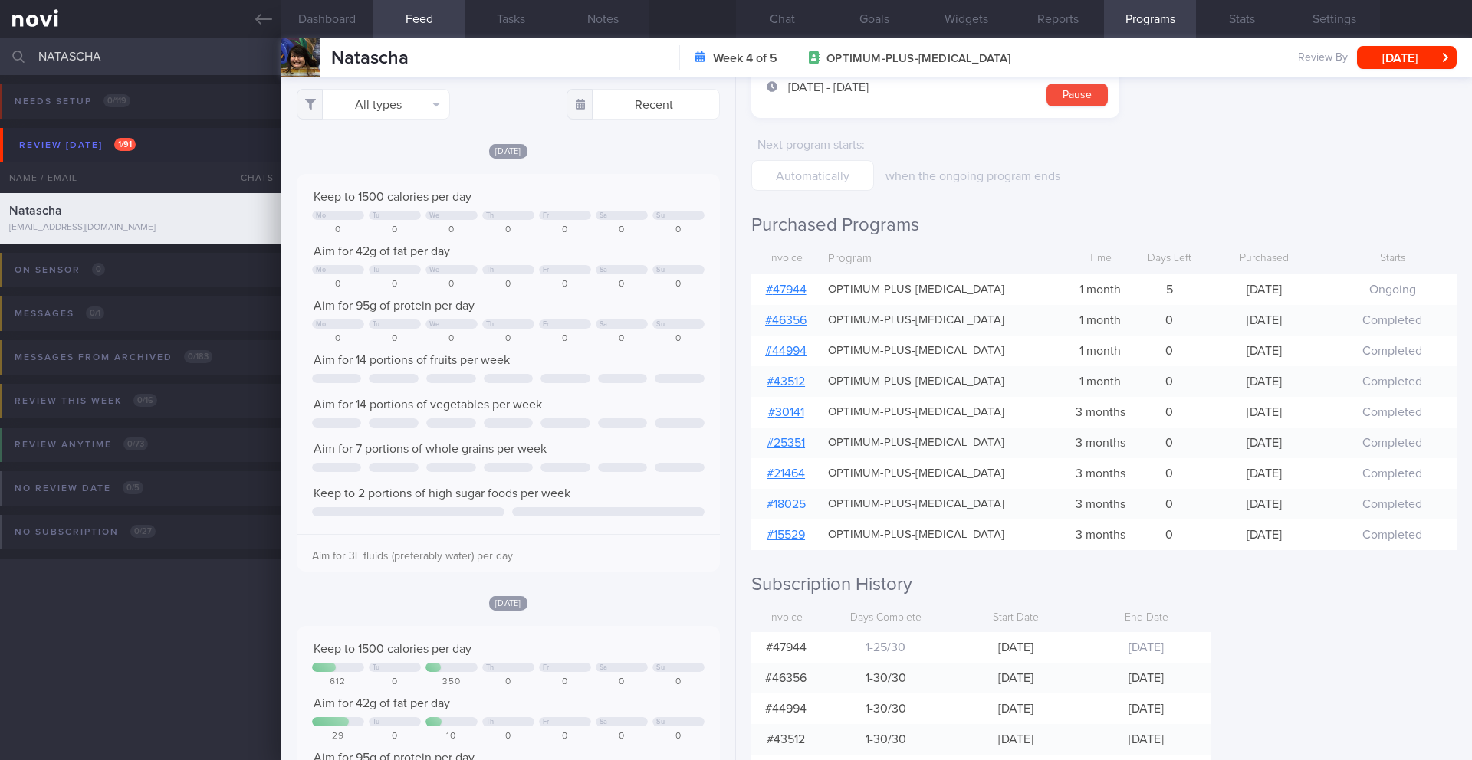
click at [106, 58] on input "NATASCHA" at bounding box center [736, 56] width 1472 height 37
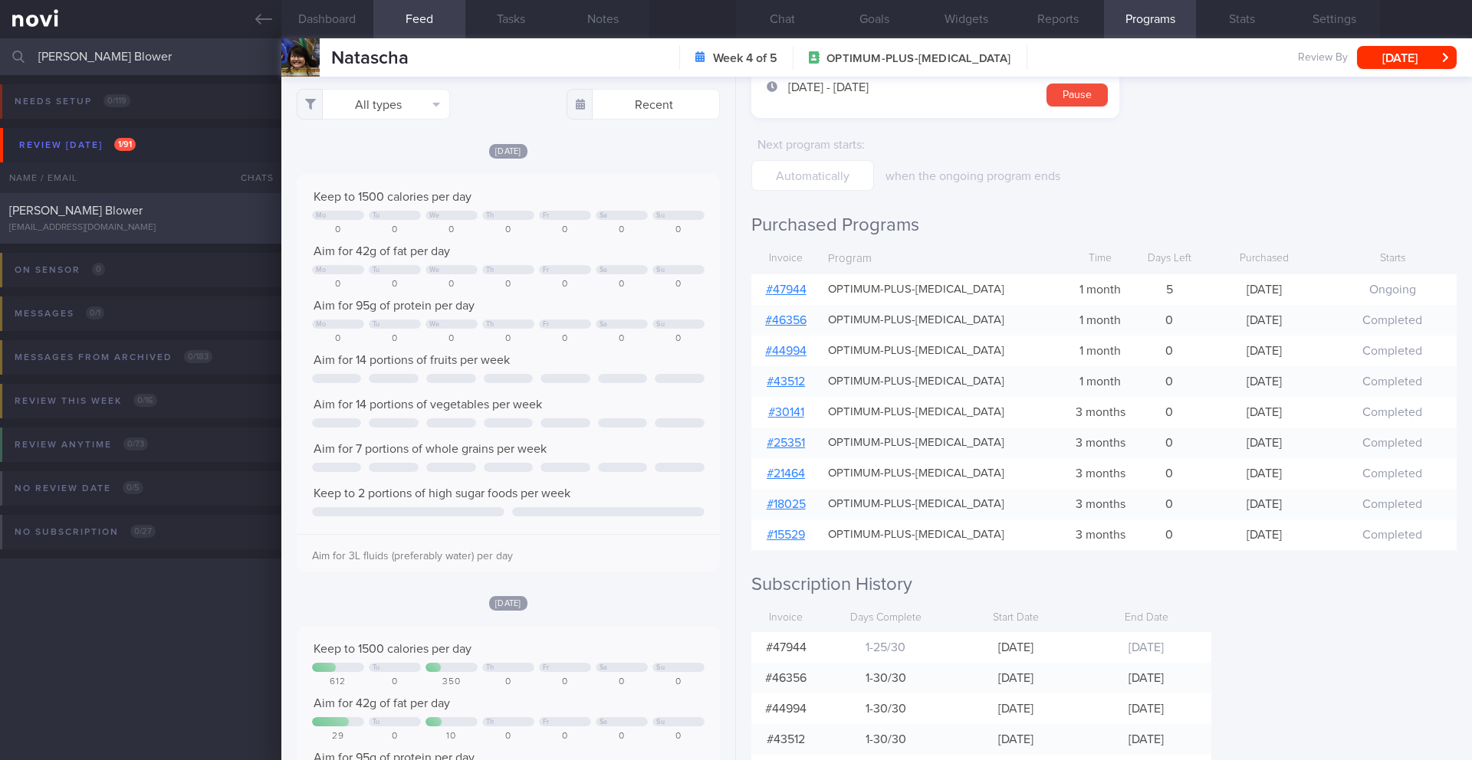
type input "[PERSON_NAME] Blower"
click at [183, 222] on div "[EMAIL_ADDRESS][DOMAIN_NAME]" at bounding box center [140, 227] width 263 height 11
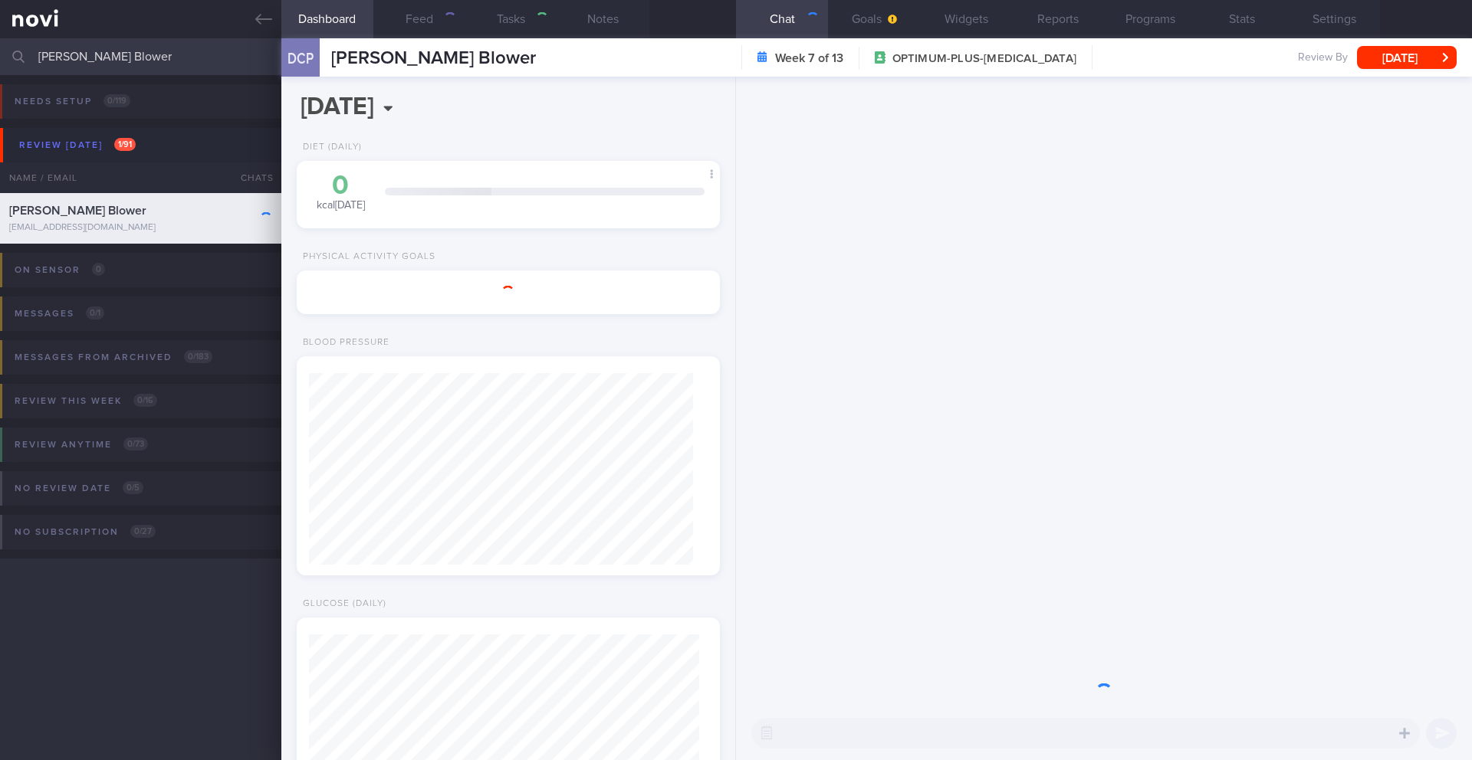
type input "1-8/10: (VIP) Check SA's review notes"
type textarea "Not logging meals, logging weight Responding to questions - going to [GEOGRAPHI…"
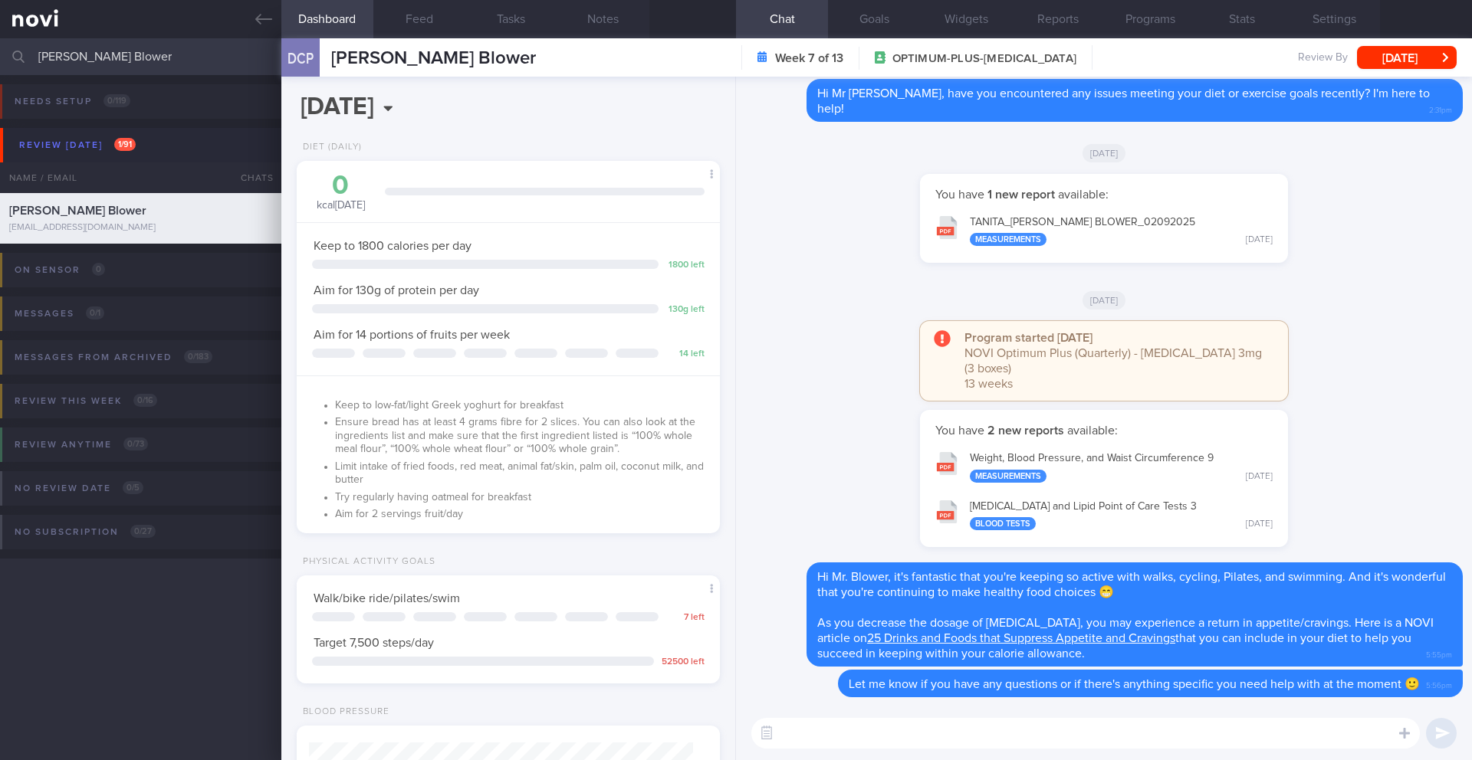
scroll to position [195, 391]
click at [422, 21] on button "Feed" at bounding box center [419, 19] width 92 height 38
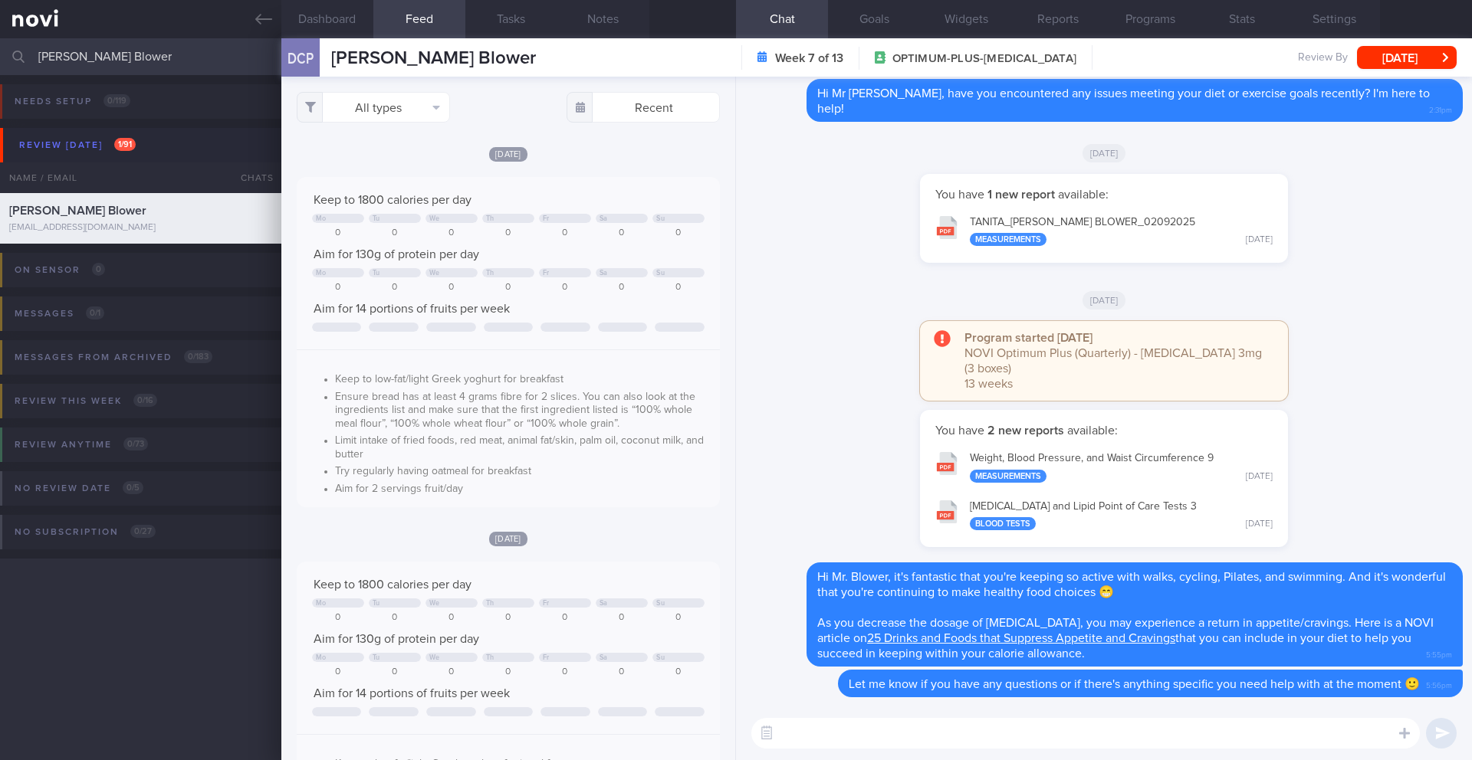
scroll to position [97, 392]
click at [600, 19] on button "Notes" at bounding box center [603, 19] width 92 height 38
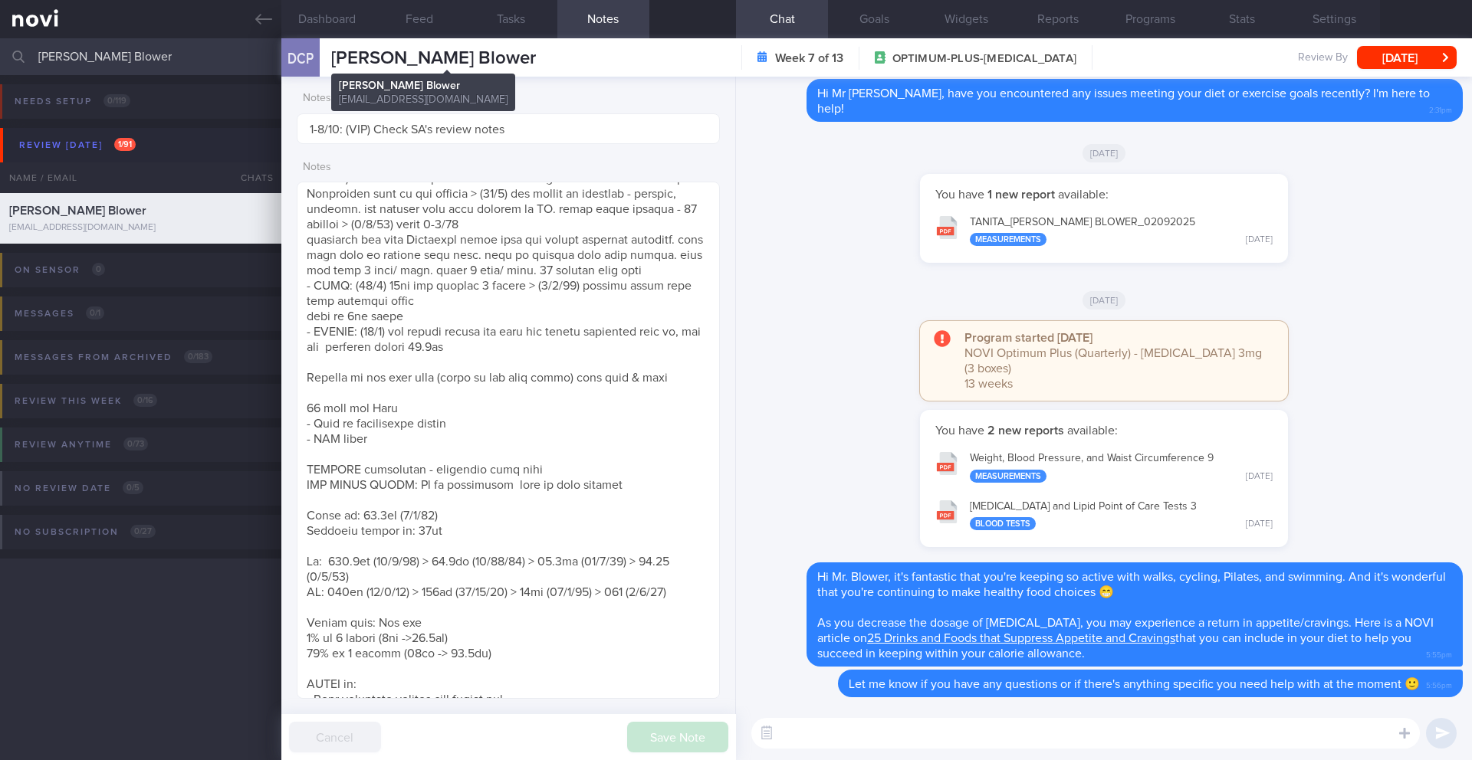
click at [437, 57] on span "[PERSON_NAME] Blower" at bounding box center [433, 58] width 205 height 18
copy div "[PERSON_NAME] Blower [PERSON_NAME] Blower [PERSON_NAME][EMAIL_ADDRESS][DOMAIN_N…"
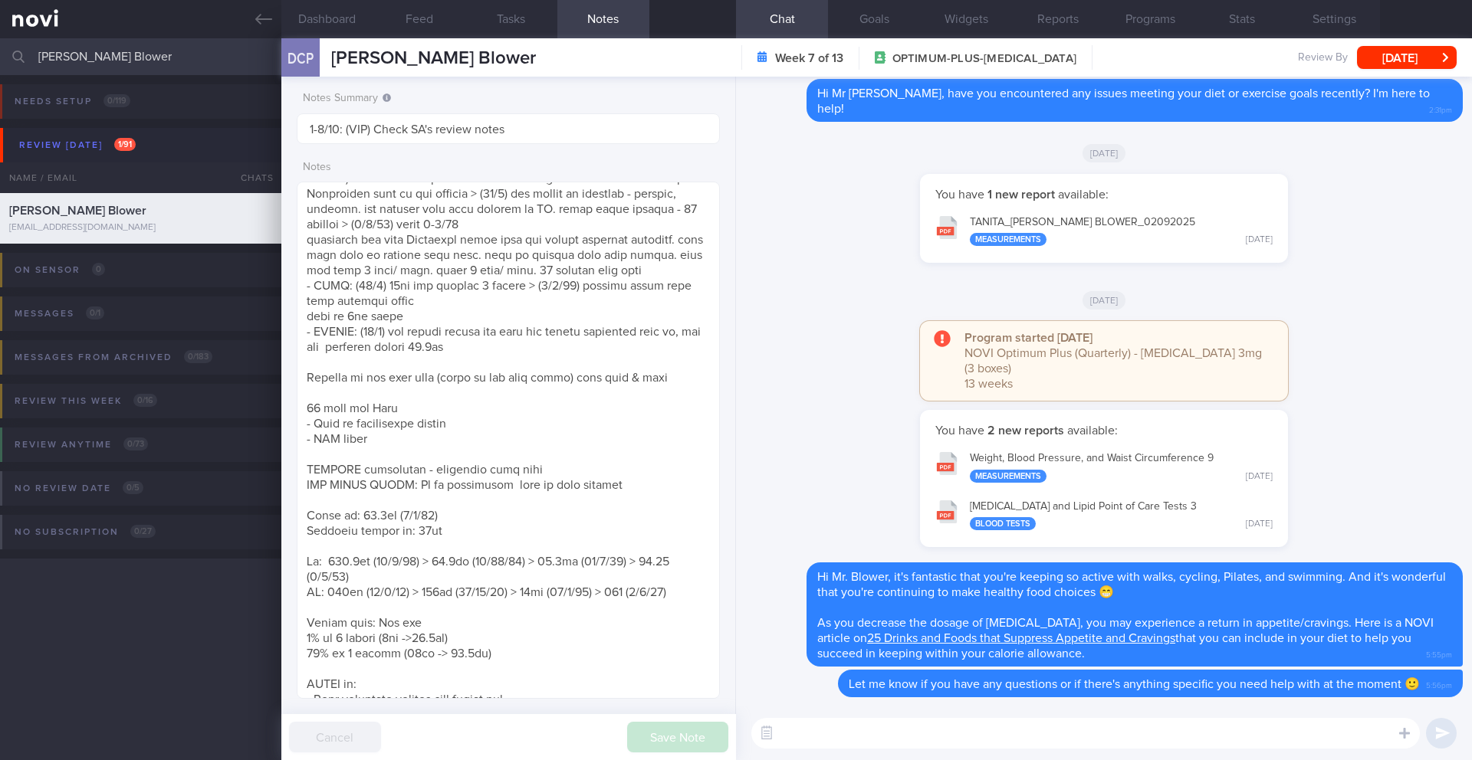
click at [849, 728] on textarea at bounding box center [1085, 733] width 668 height 31
paste textarea "Hi ______, we are at the end of your last month, how are you doing with the red…"
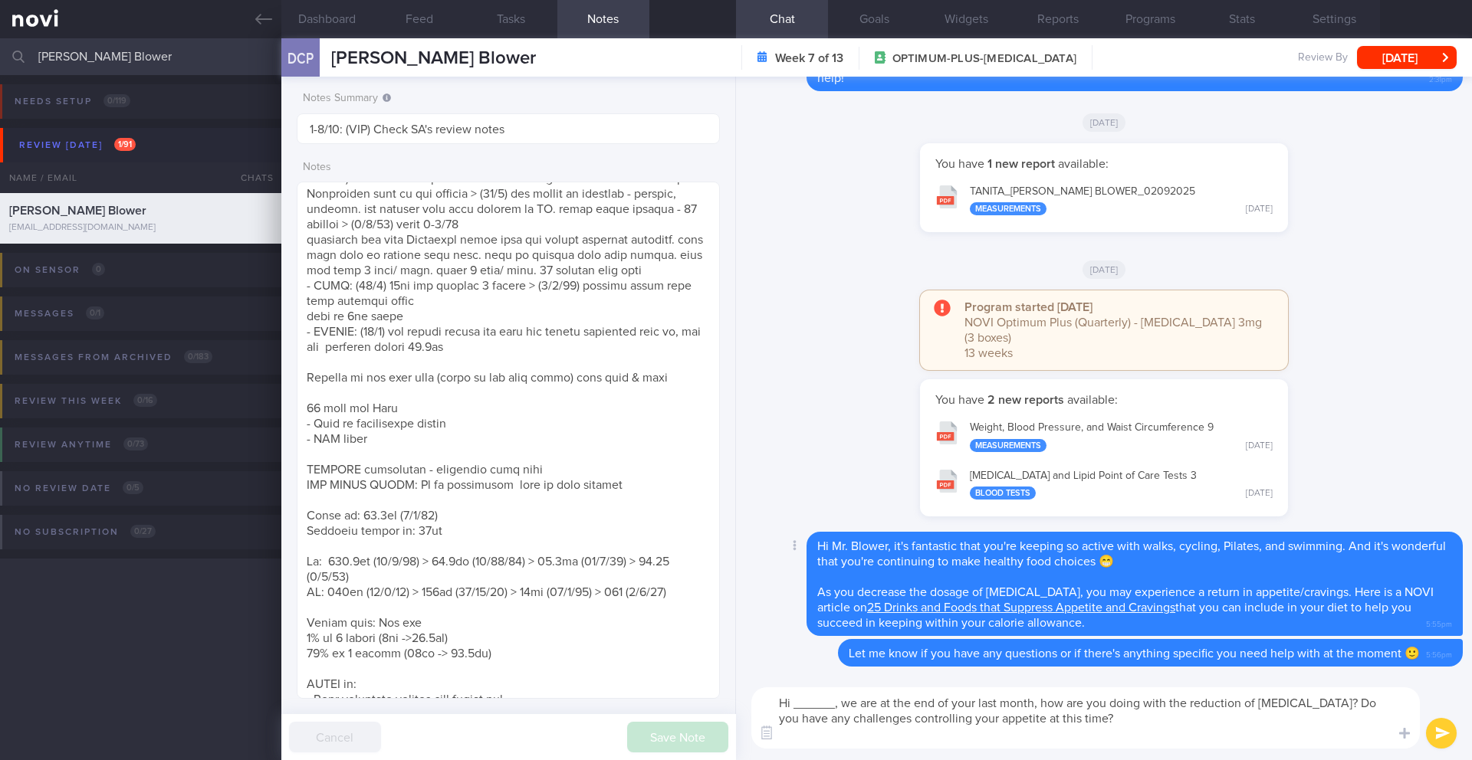
scroll to position [0, 0]
drag, startPoint x: 837, startPoint y: 708, endPoint x: 795, endPoint y: 702, distance: 42.5
click at [795, 702] on textarea "Hi ______, we are at the end of your last month, how are you doing with the red…" at bounding box center [1085, 718] width 668 height 61
drag, startPoint x: 1049, startPoint y: 703, endPoint x: 882, endPoint y: 707, distance: 167.9
click at [882, 708] on textarea "Hi Mr [PERSON_NAME], we are at the end of your last month, how are you doing wi…" at bounding box center [1085, 718] width 668 height 61
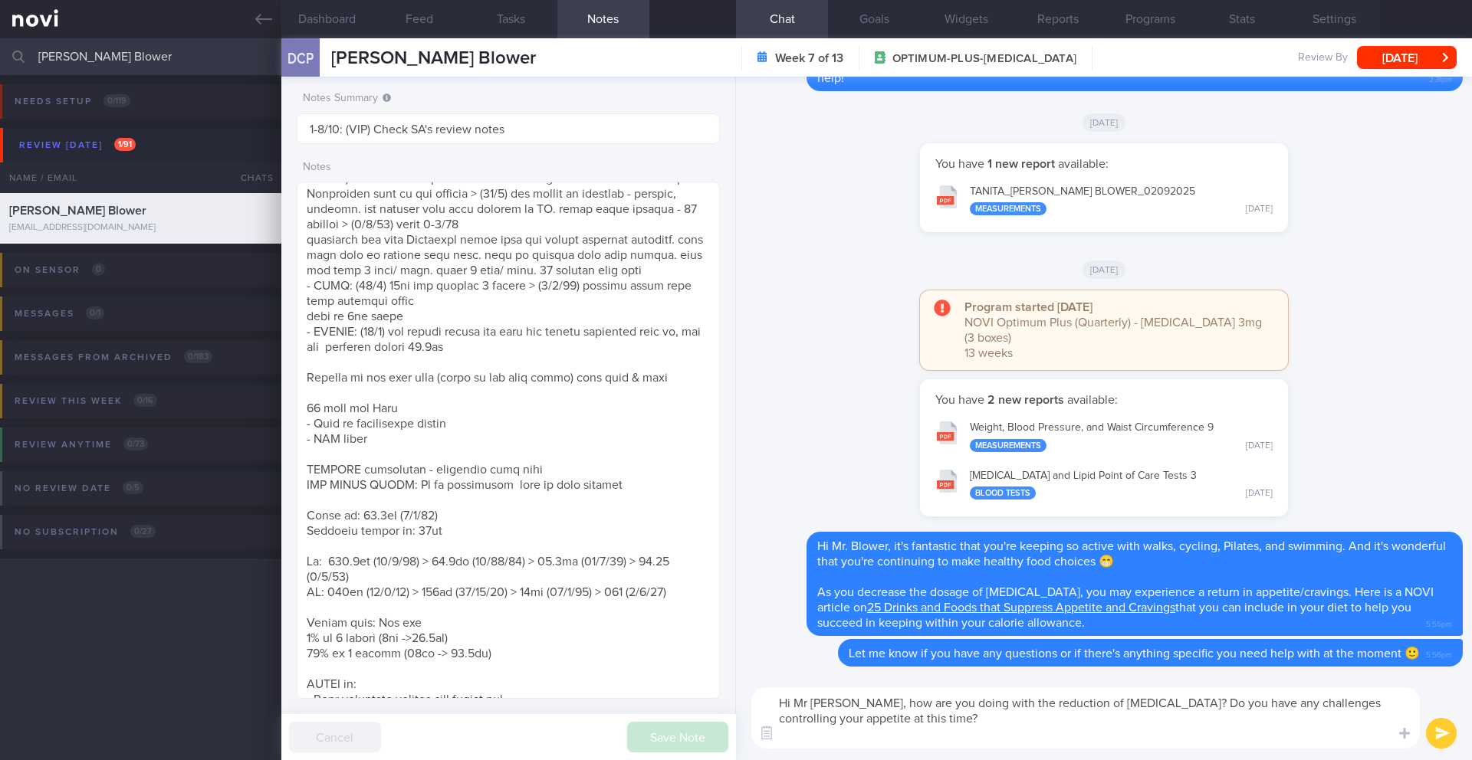
type textarea "Hi Mr [PERSON_NAME], how are you doing with the reduction of [MEDICAL_DATA]? Do…"
click at [1440, 734] on button "submit" at bounding box center [1441, 733] width 31 height 31
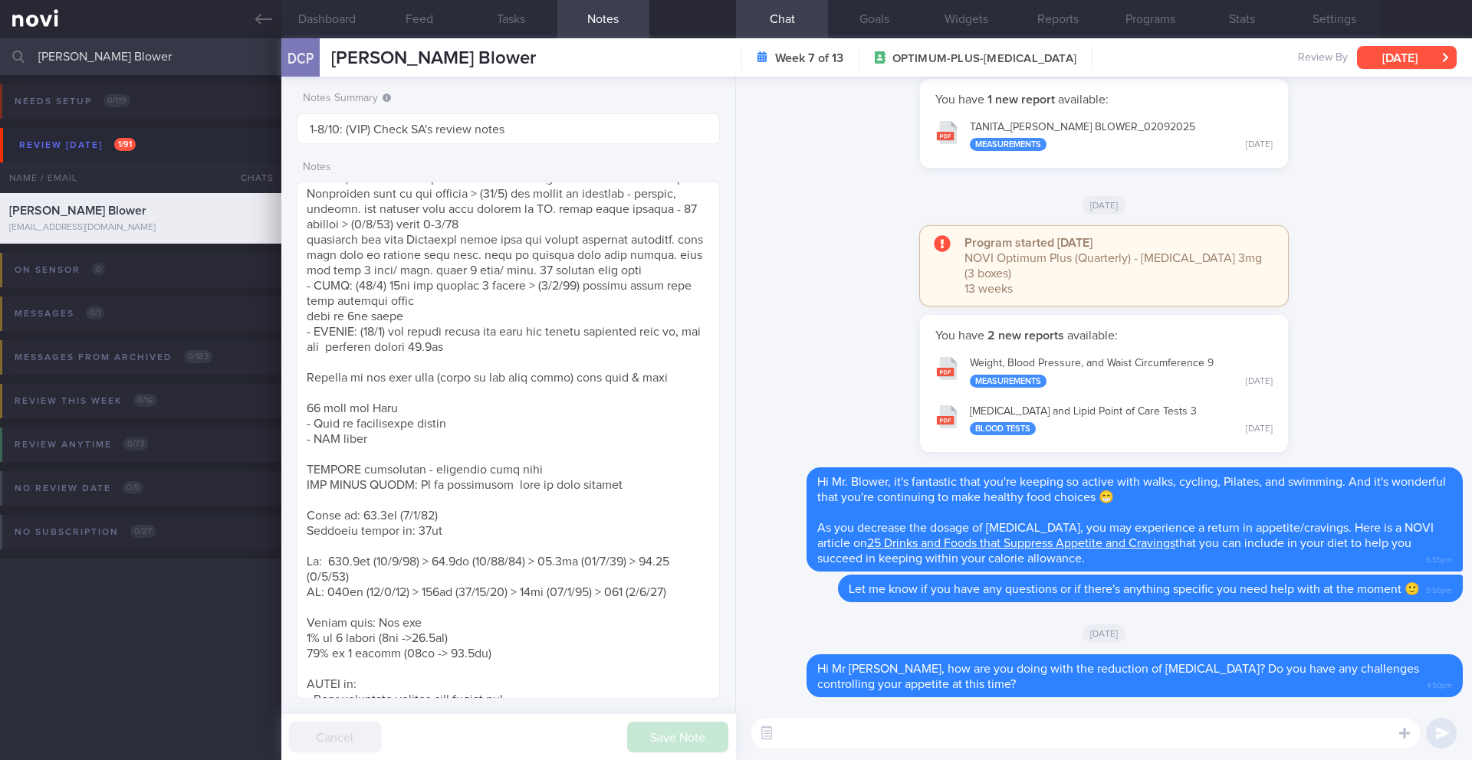
click at [1437, 58] on button "[DATE]" at bounding box center [1407, 57] width 100 height 23
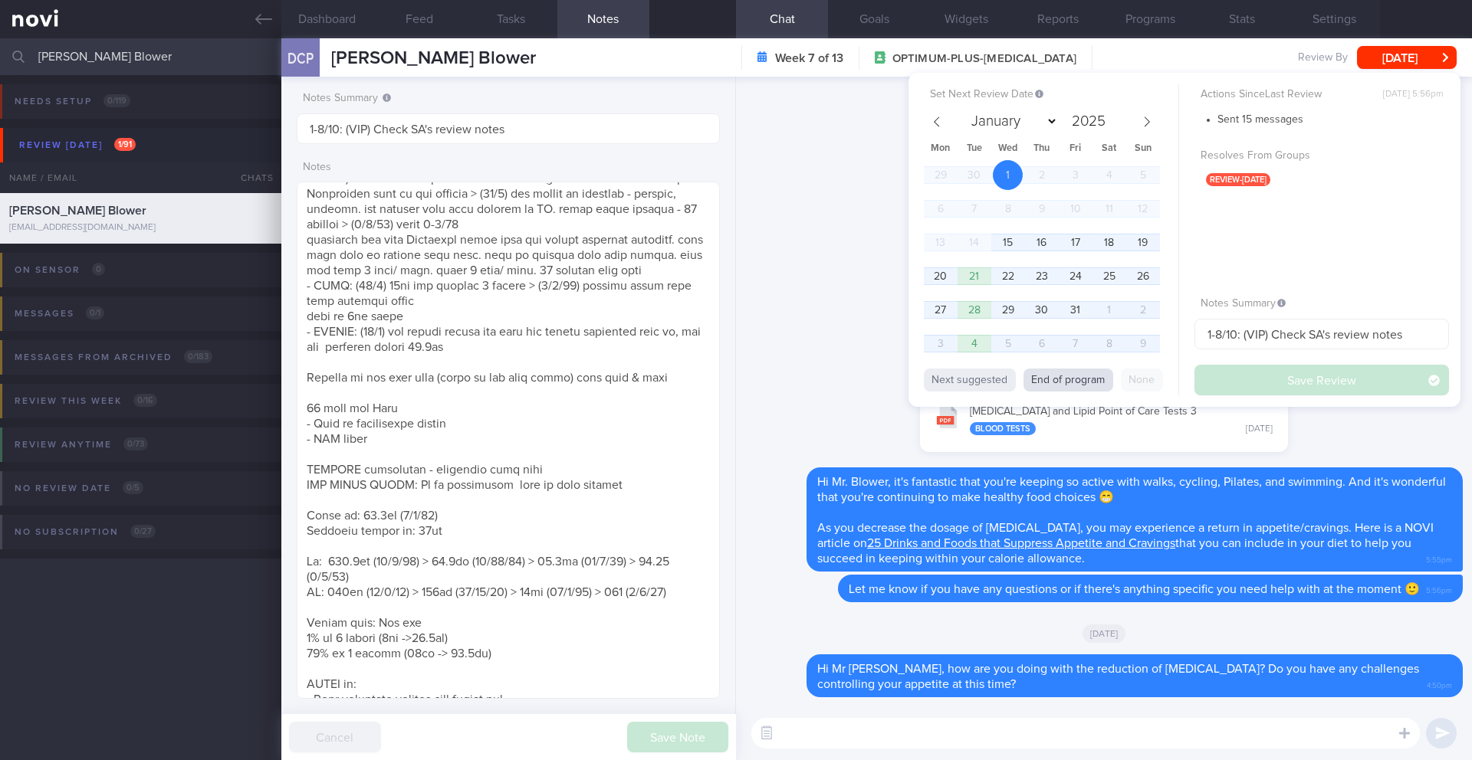
click at [1047, 380] on button "End of program" at bounding box center [1068, 380] width 90 height 23
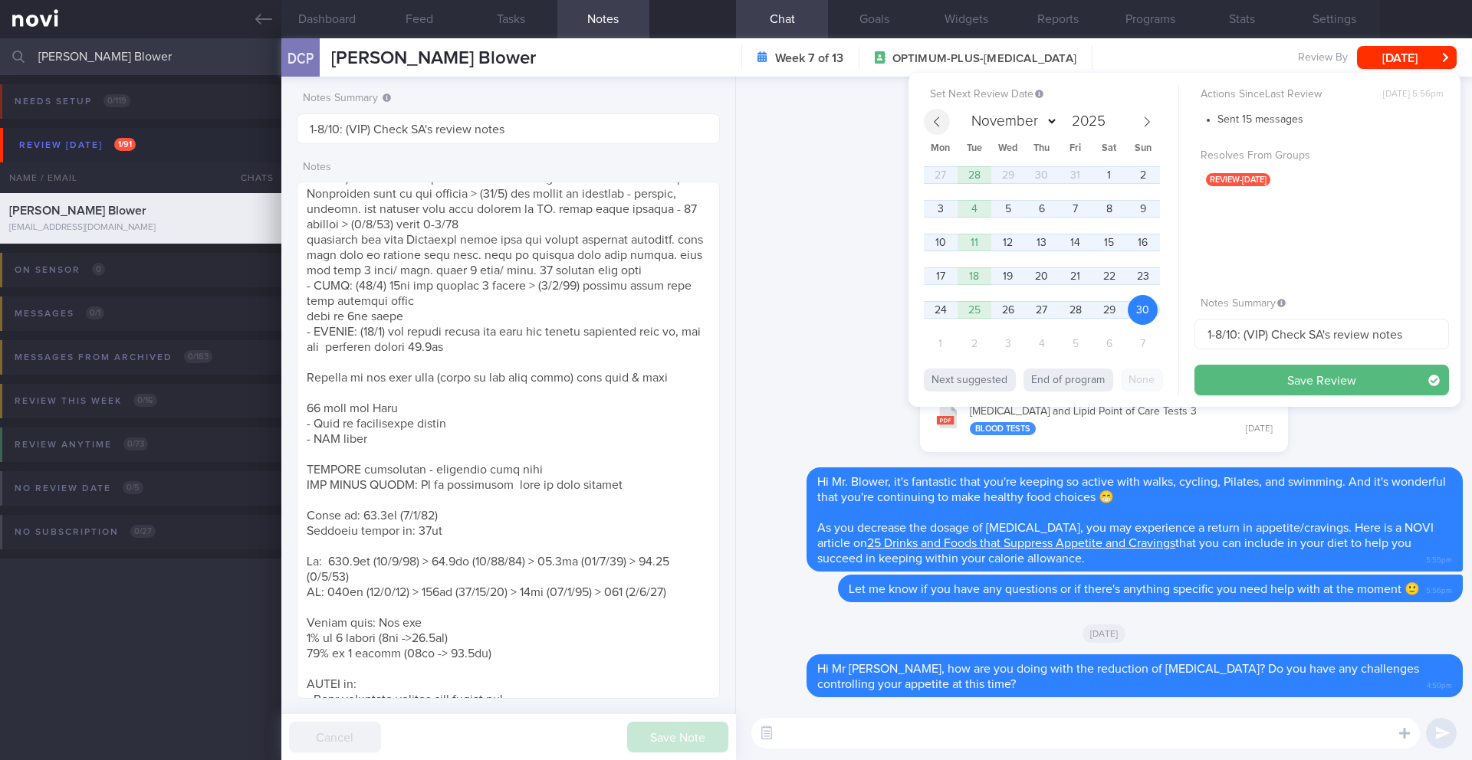
click at [934, 120] on icon at bounding box center [936, 122] width 11 height 11
click at [1151, 124] on icon at bounding box center [1146, 122] width 11 height 11
click at [945, 124] on span at bounding box center [937, 122] width 26 height 26
click at [1146, 118] on icon at bounding box center [1146, 122] width 11 height 11
select select "10"
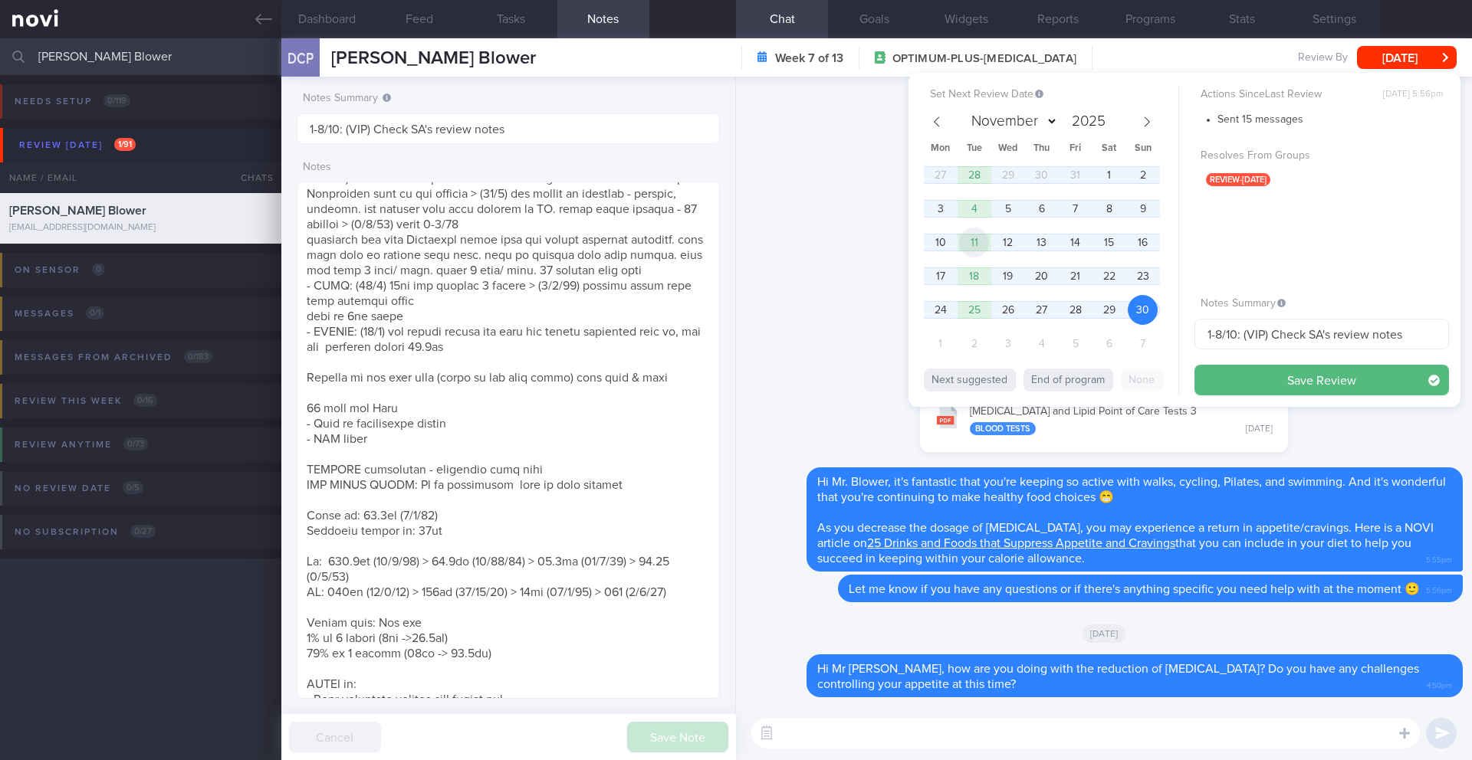
click at [978, 241] on span "11" at bounding box center [974, 243] width 30 height 30
drag, startPoint x: 1236, startPoint y: 333, endPoint x: 1161, endPoint y: 333, distance: 75.1
click at [1161, 333] on div "Set Next Review Date [DATE] January February March April May June July August S…" at bounding box center [1184, 240] width 552 height 334
drag, startPoint x: 1267, startPoint y: 337, endPoint x: 1438, endPoint y: 338, distance: 170.9
click at [1438, 338] on input "11/11: (VIP) Check SA's review notes" at bounding box center [1321, 334] width 254 height 31
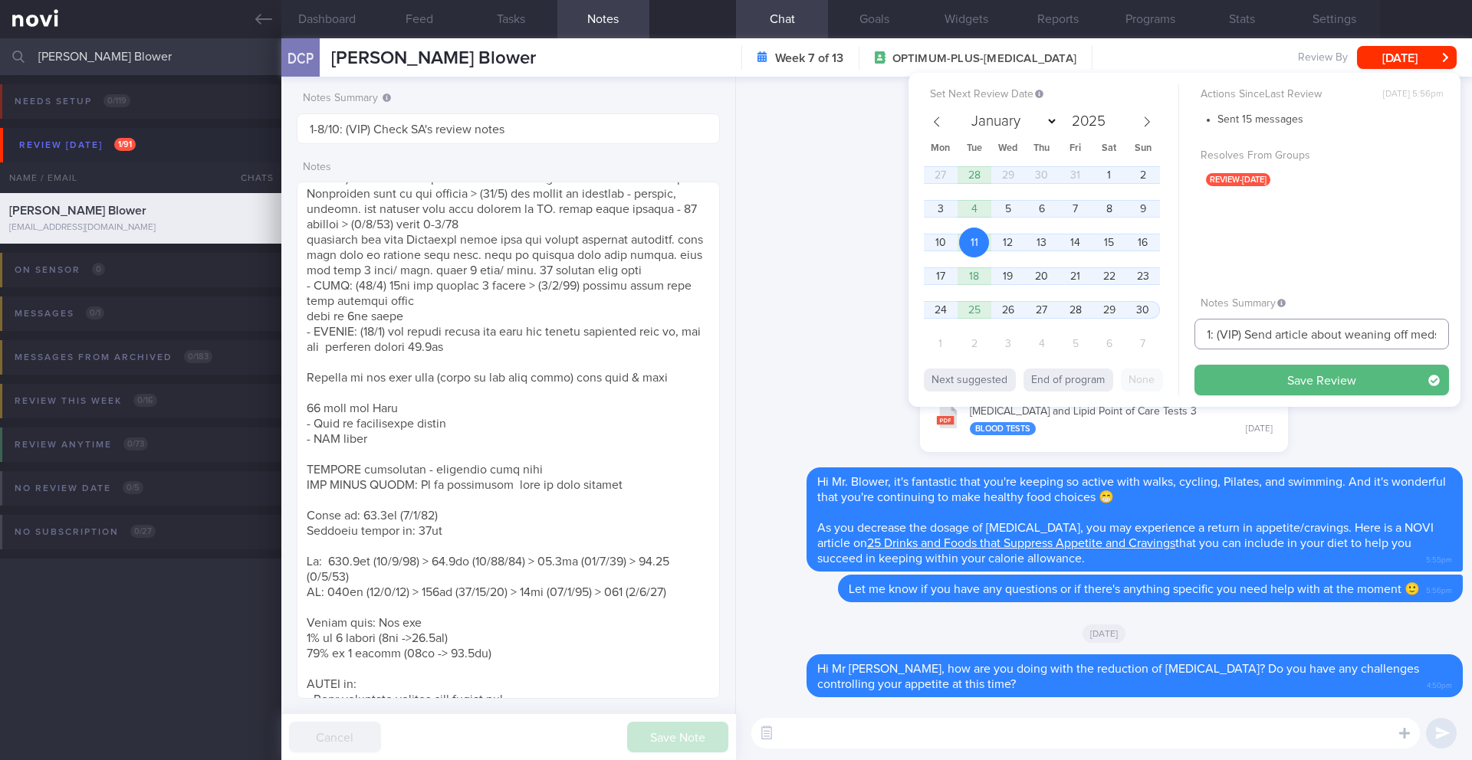
scroll to position [0, 21]
type input "11/11: (VIP) Send article about weaning off meds"
click at [1229, 390] on button "Save Review" at bounding box center [1321, 380] width 254 height 31
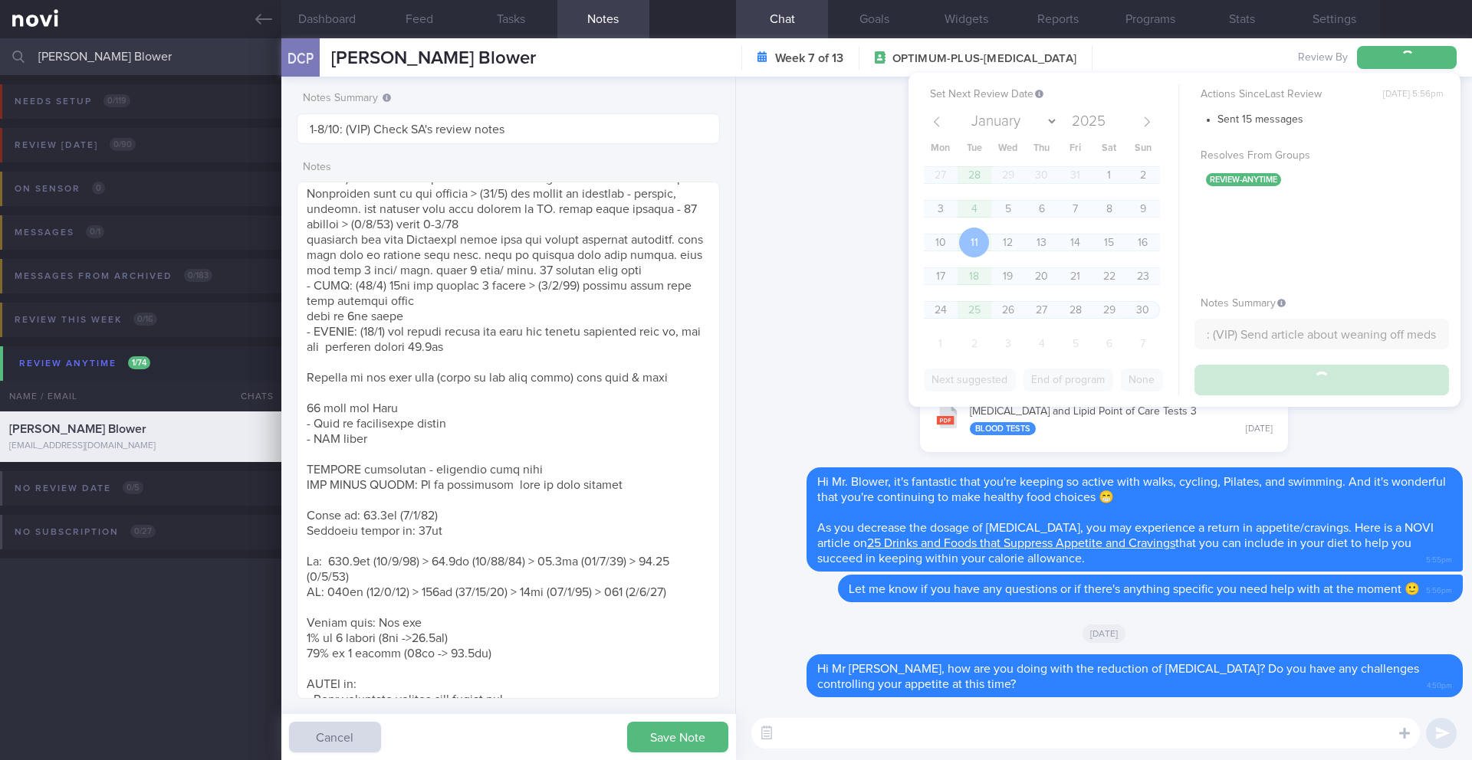
scroll to position [0, 0]
type input "11/11: (VIP) Send article about weaning off meds"
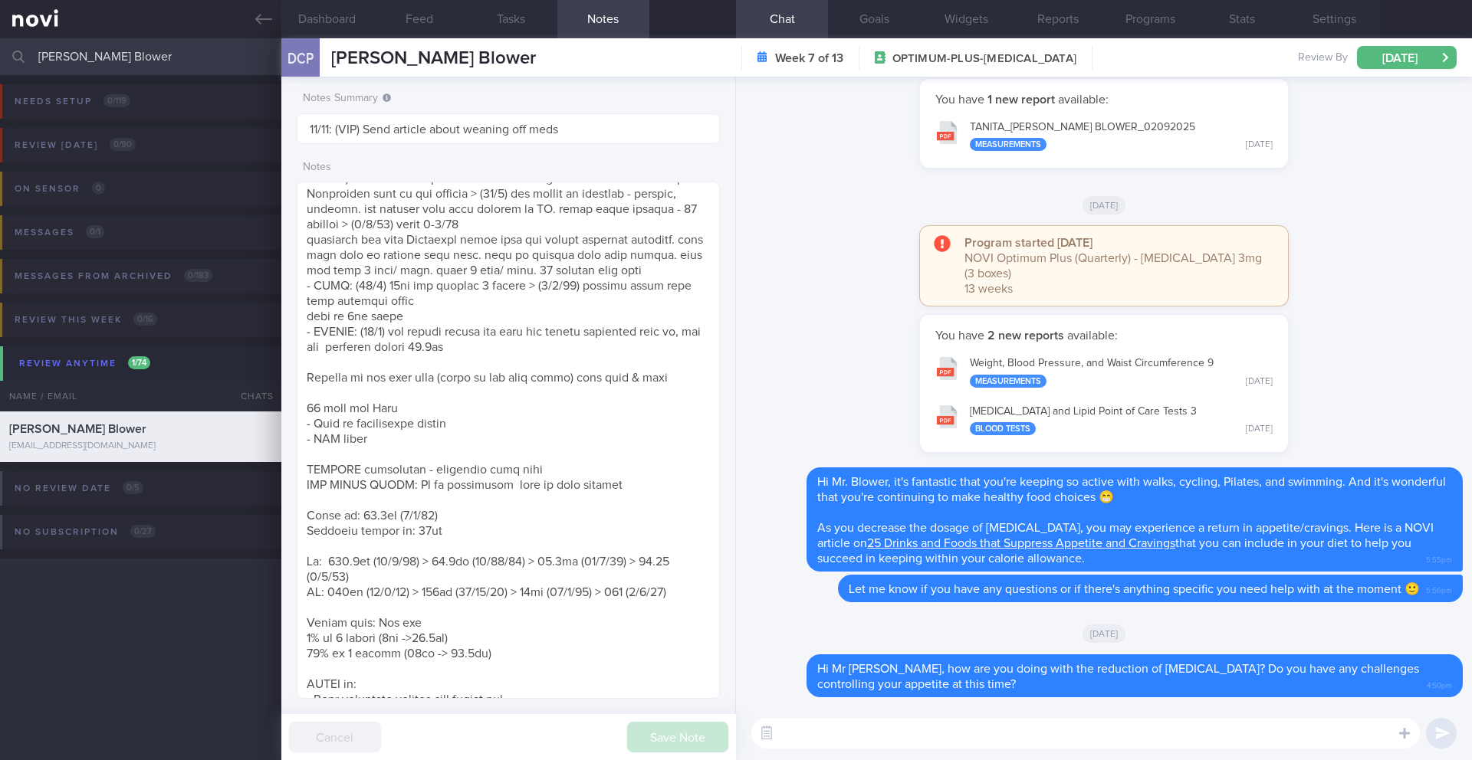
scroll to position [195, 391]
click at [121, 67] on input "[PERSON_NAME] Blower" at bounding box center [736, 56] width 1472 height 37
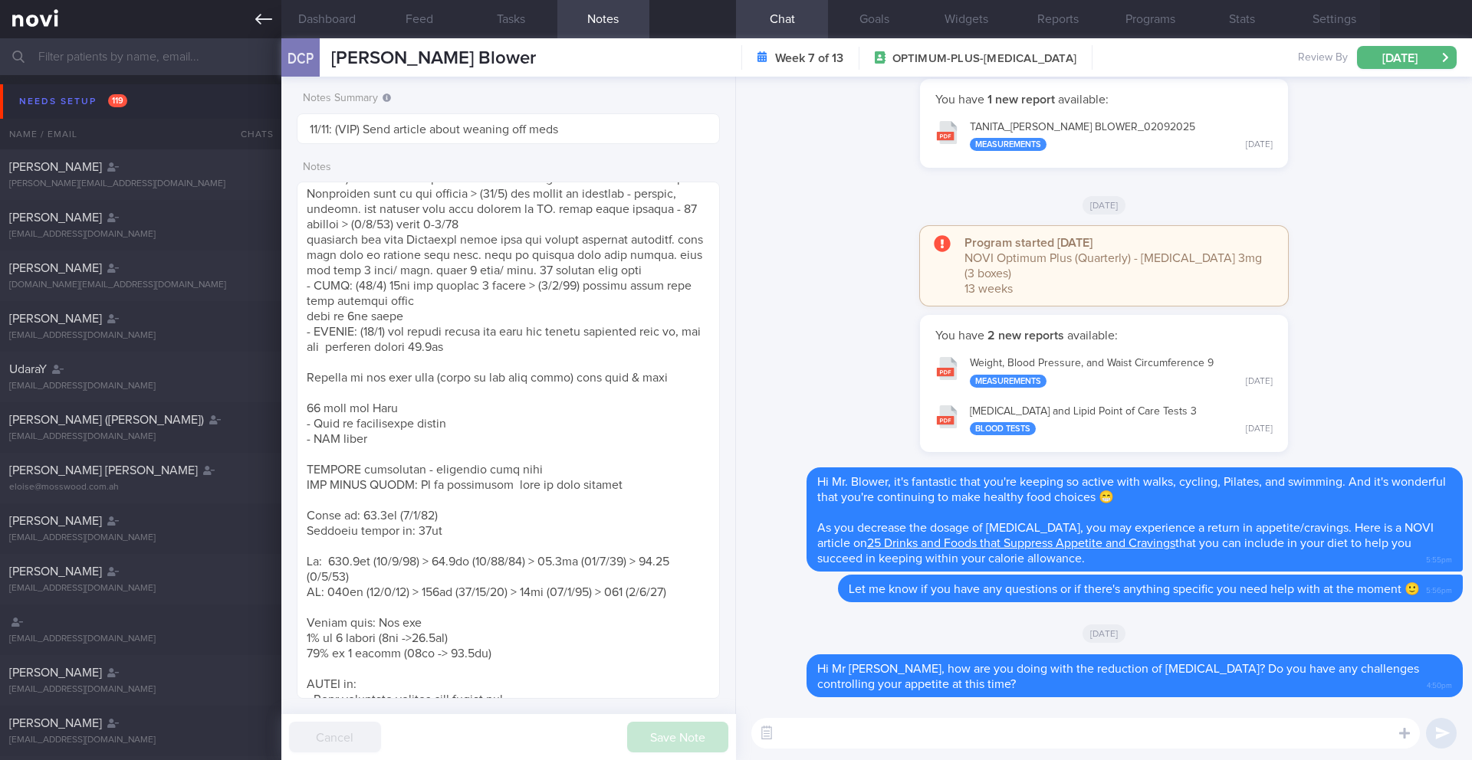
click at [264, 20] on icon at bounding box center [263, 19] width 17 height 17
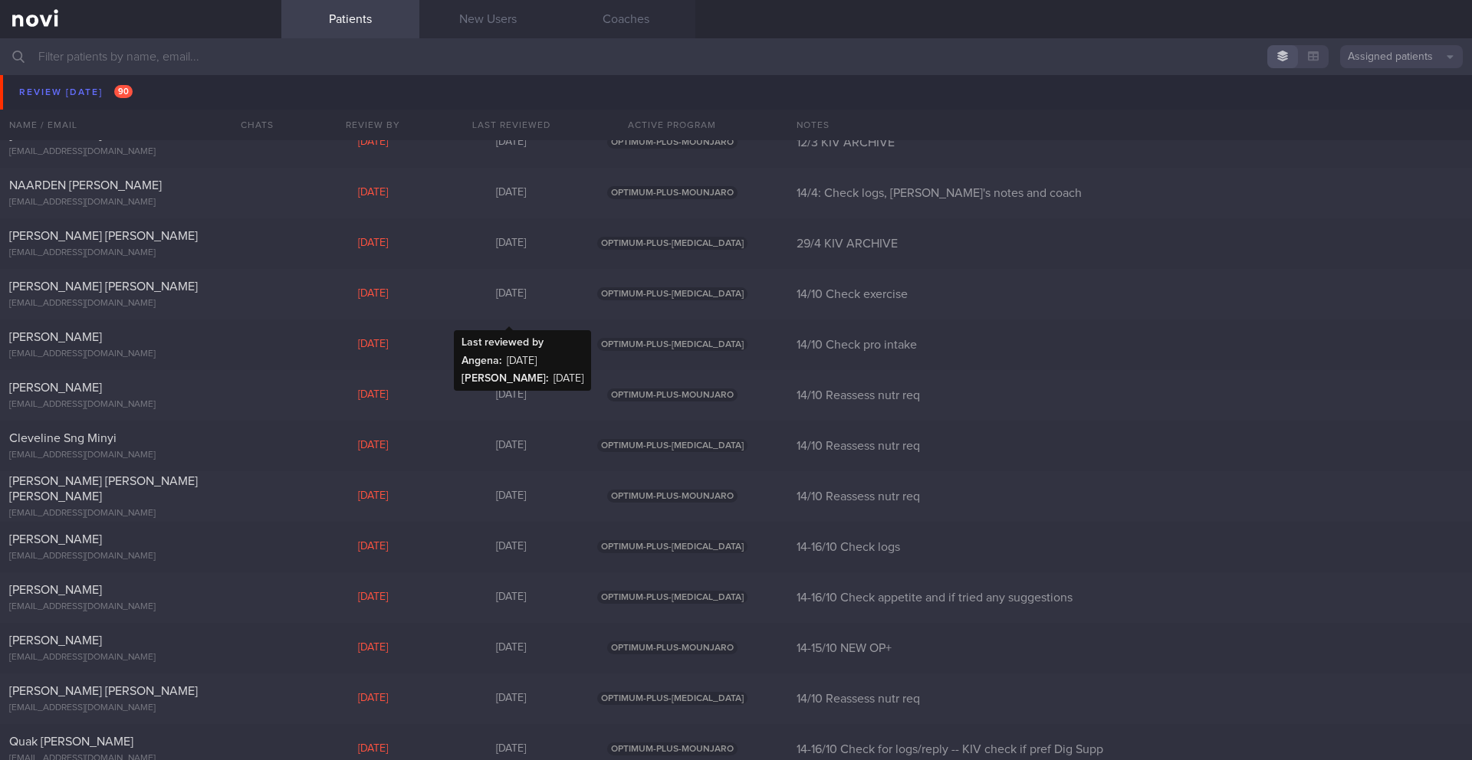
scroll to position [10017, 0]
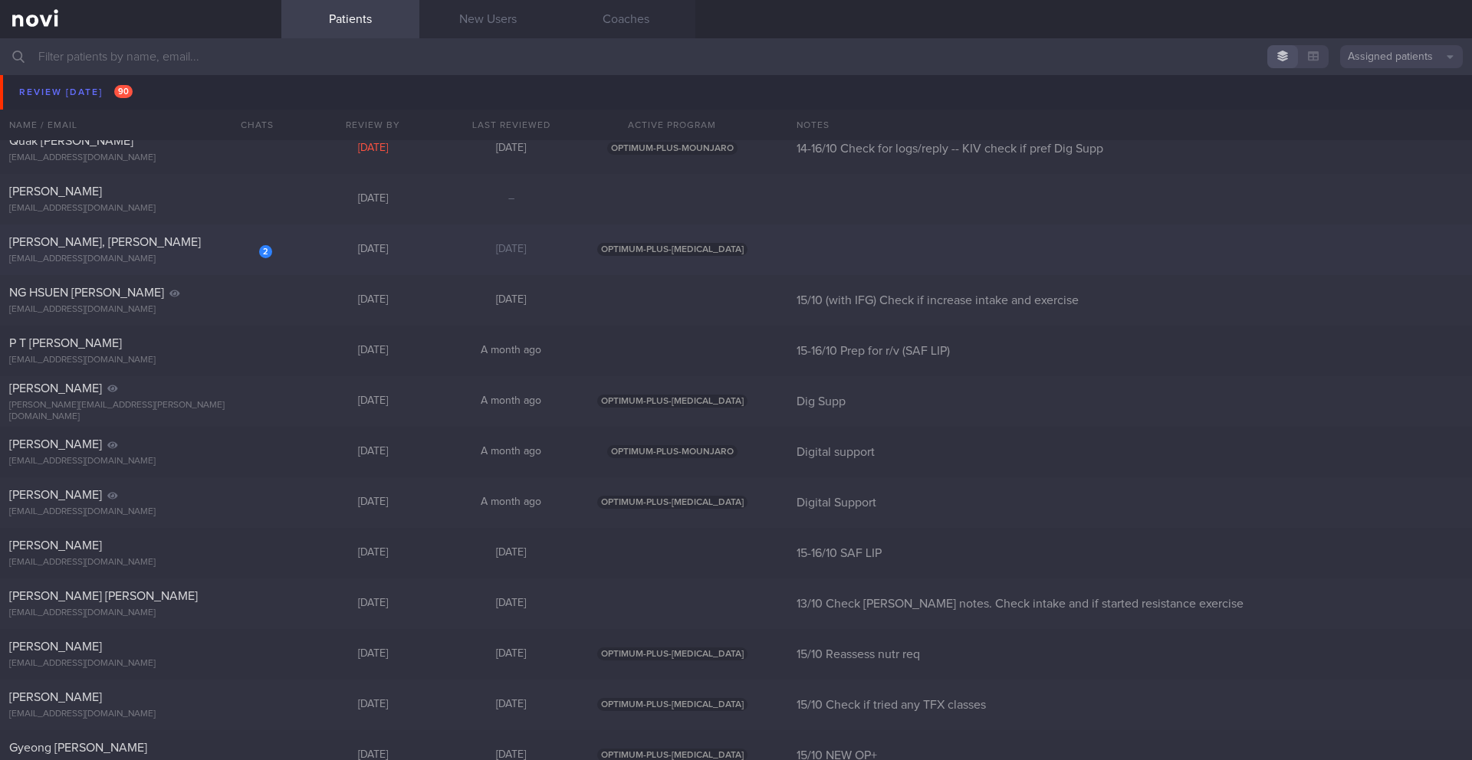
click at [170, 254] on div "[EMAIL_ADDRESS][DOMAIN_NAME]" at bounding box center [140, 259] width 263 height 11
select select "9"
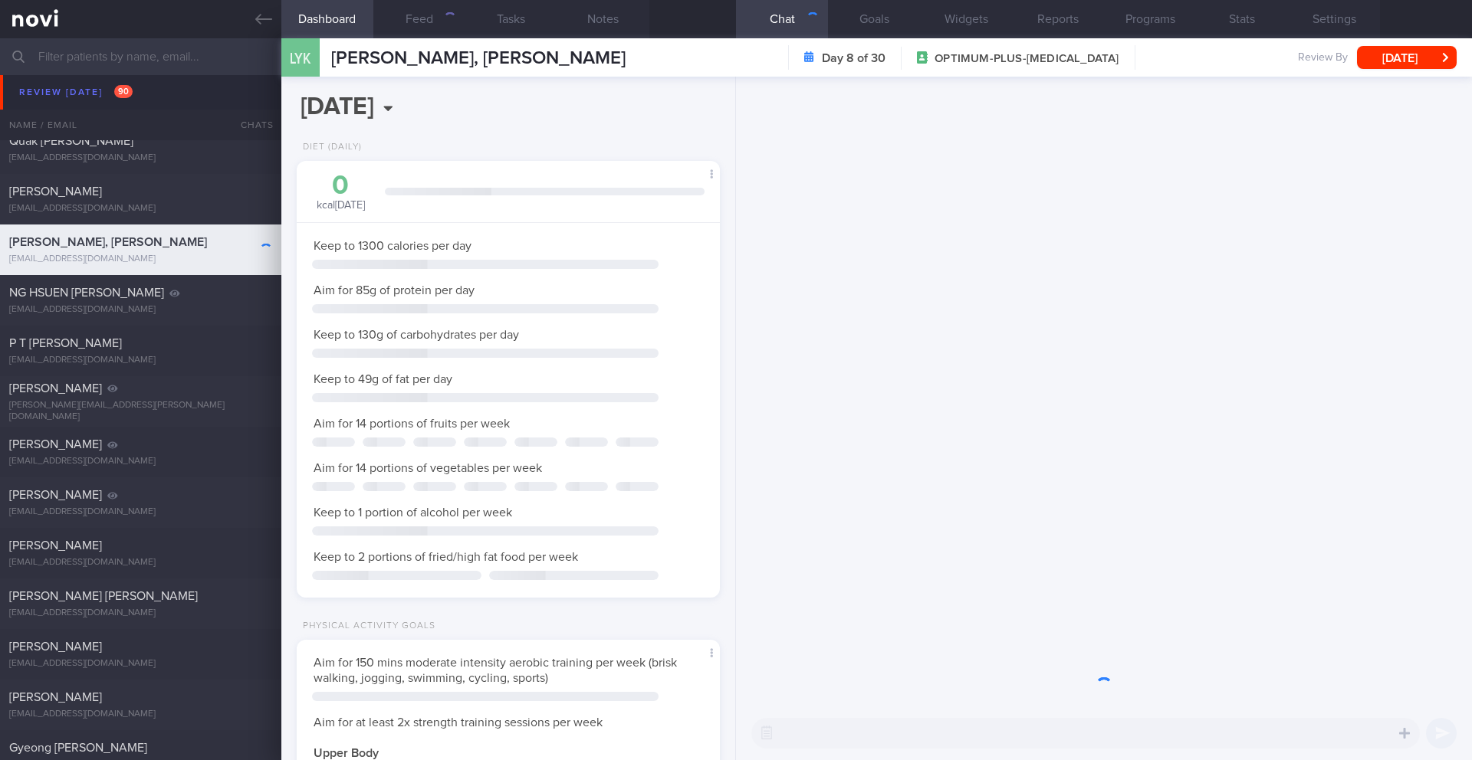
scroll to position [214, 385]
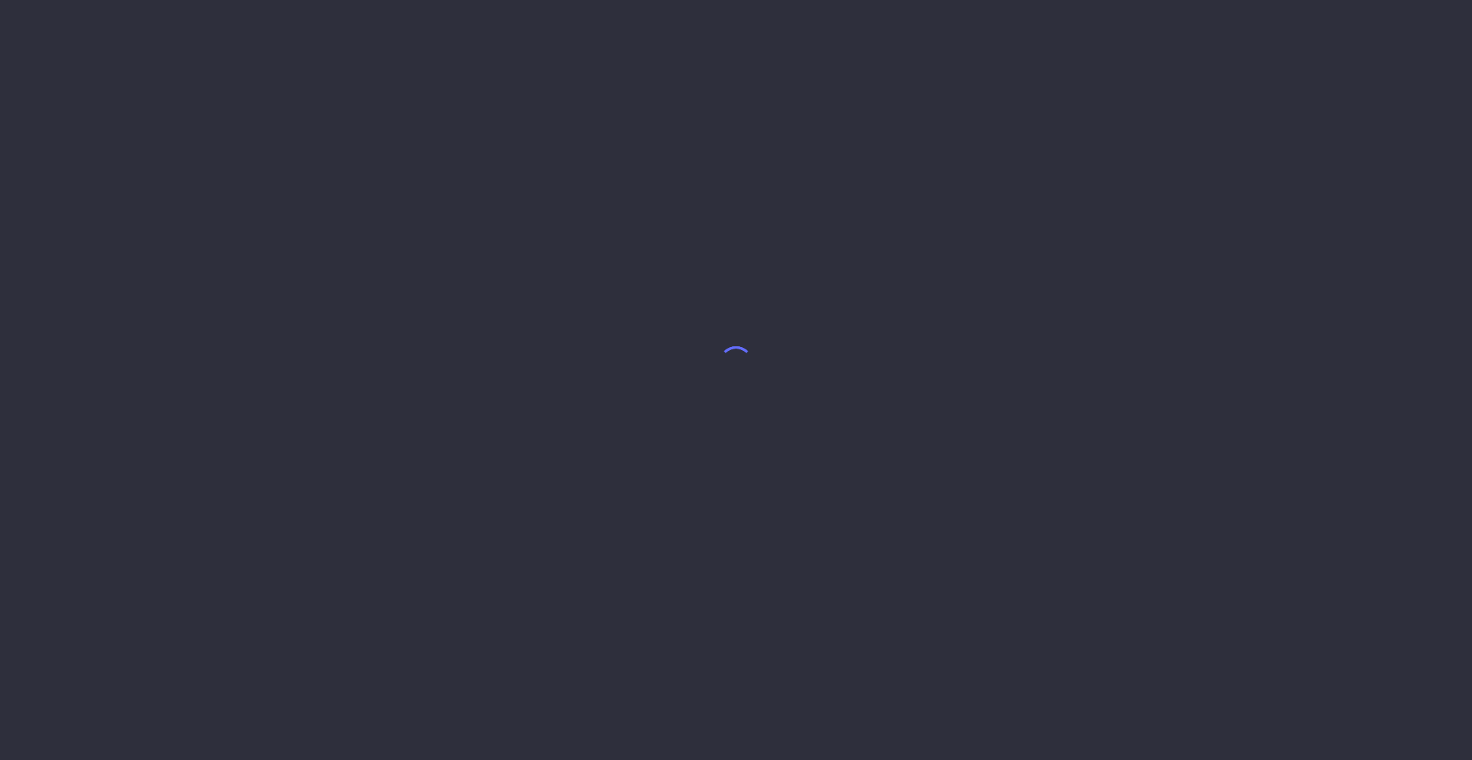
select select "9"
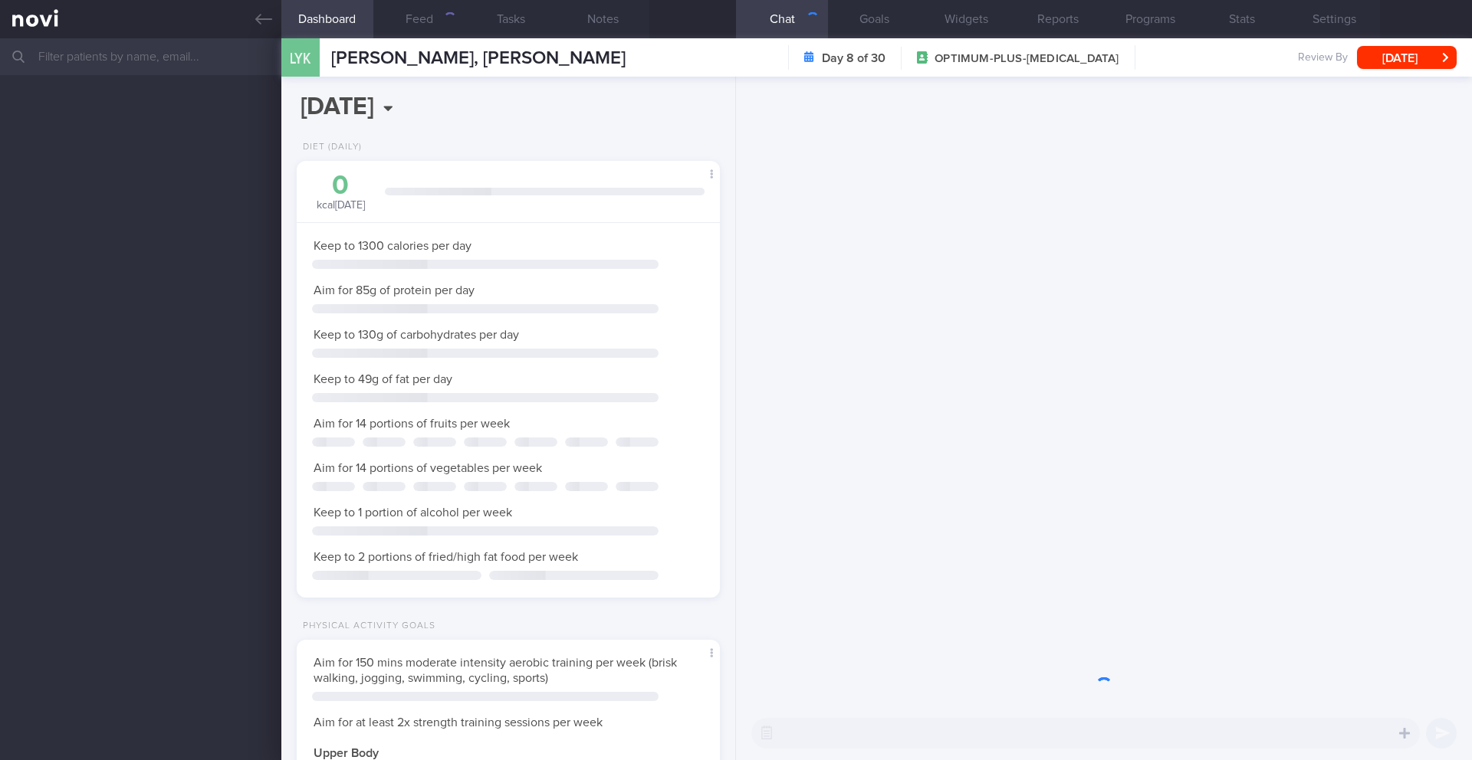
scroll to position [214, 385]
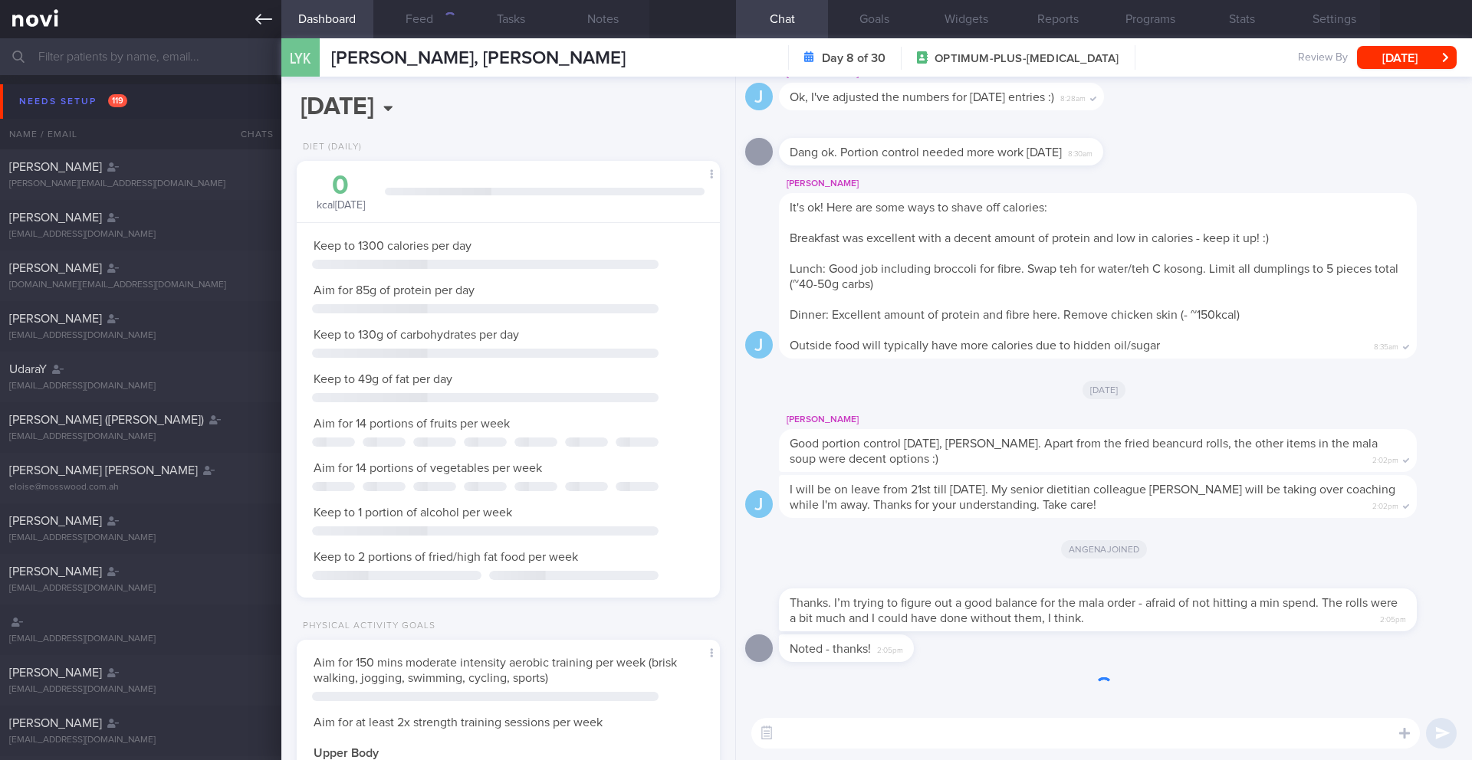
click at [264, 25] on icon at bounding box center [263, 19] width 17 height 17
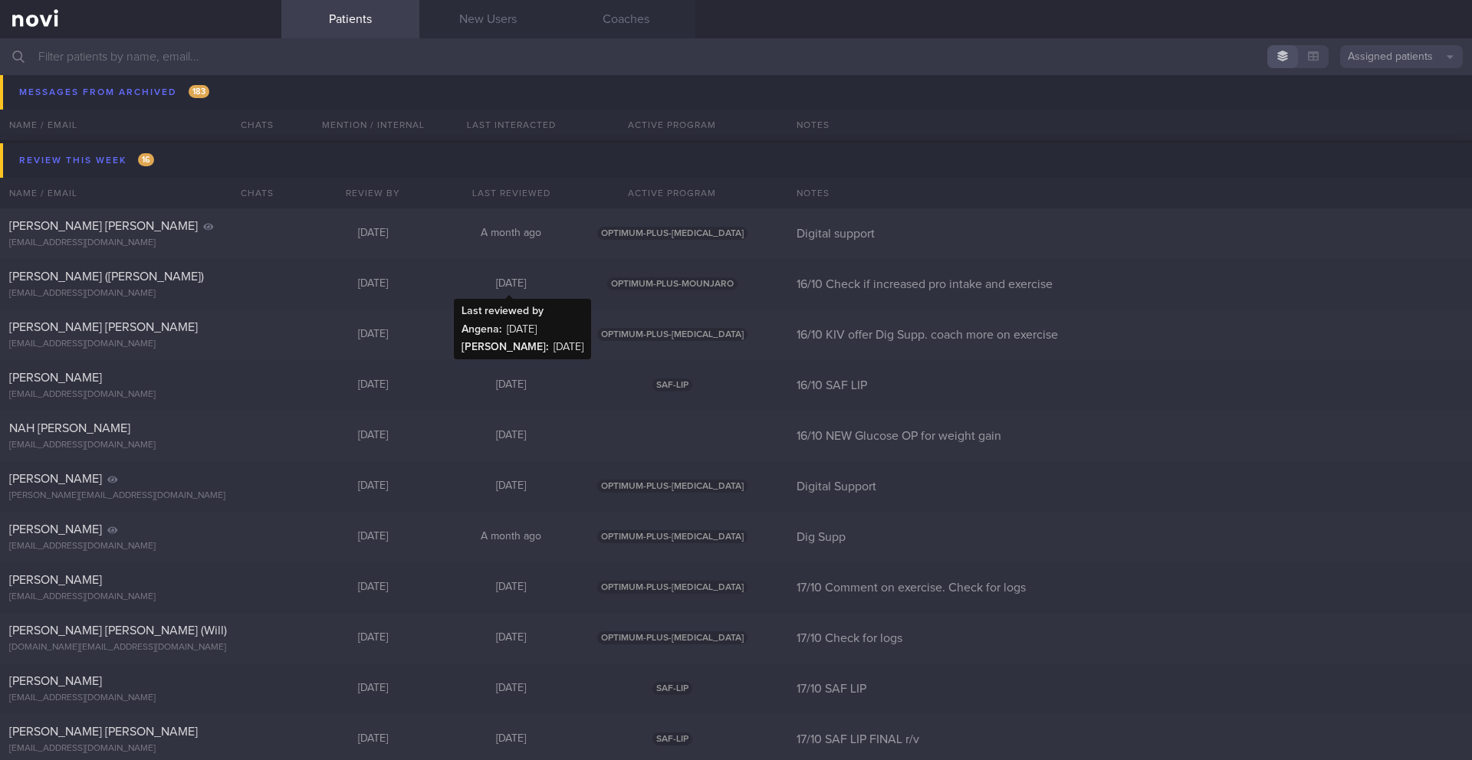
scroll to position [19853, 0]
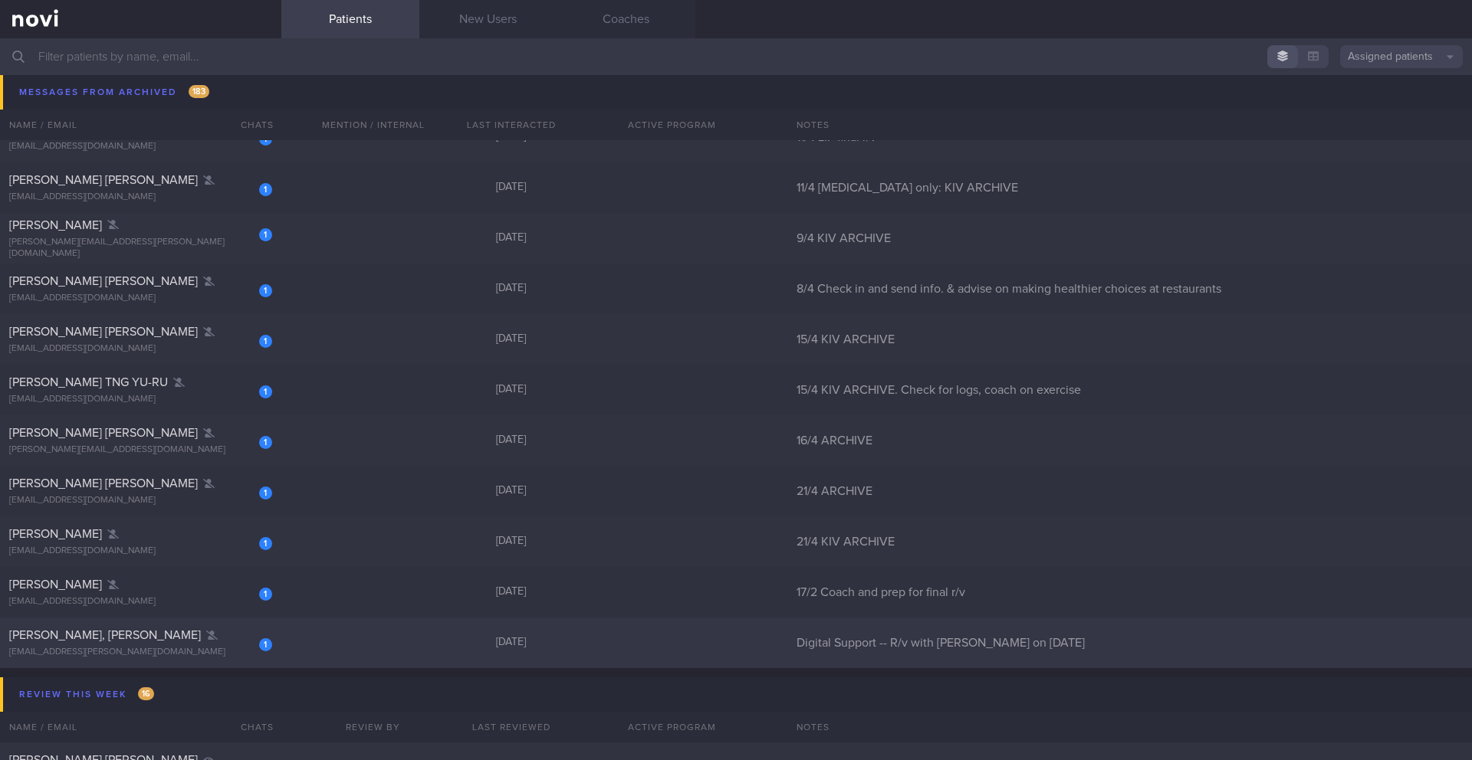
click at [210, 648] on div "ben.j.lau@gmail.com" at bounding box center [140, 652] width 263 height 11
select select "9"
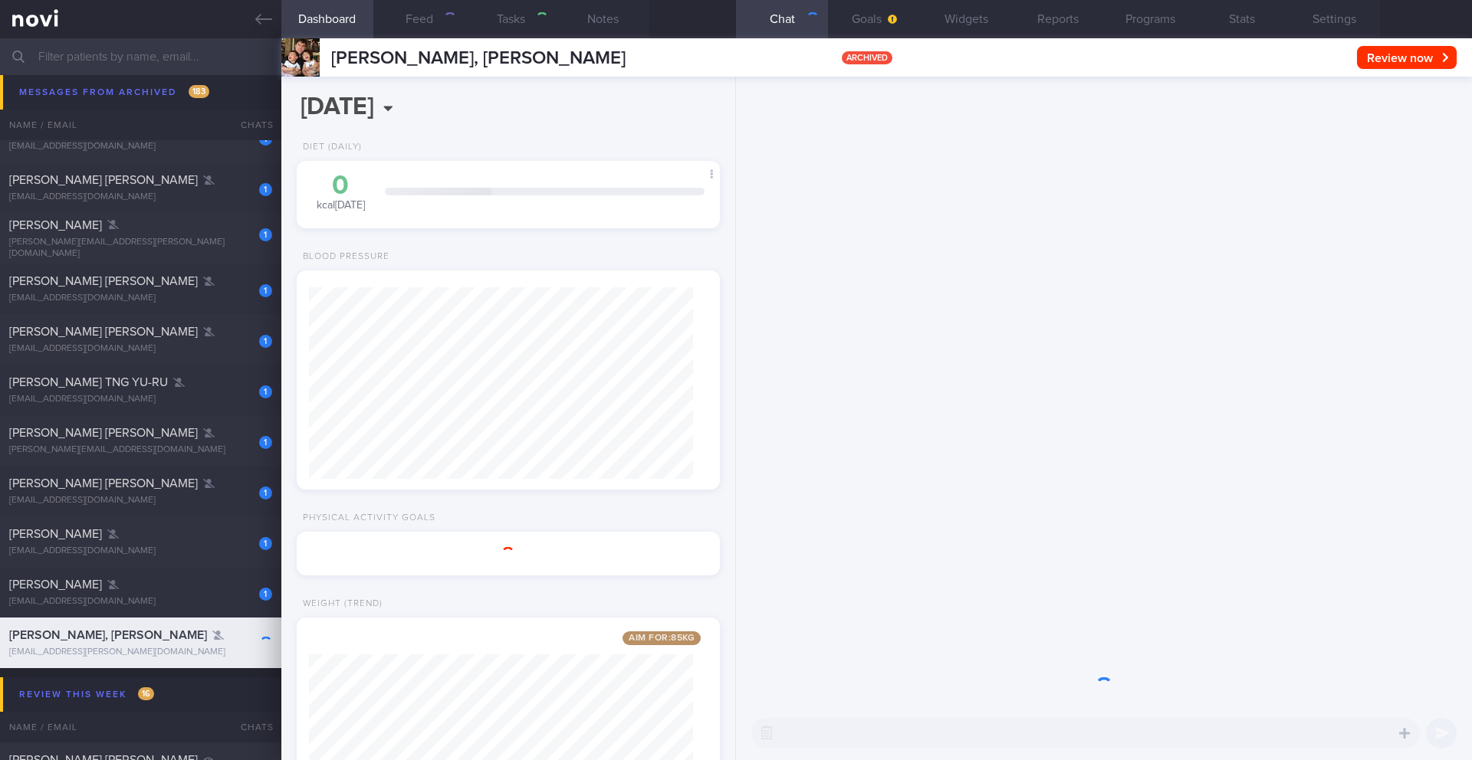
scroll to position [214, 385]
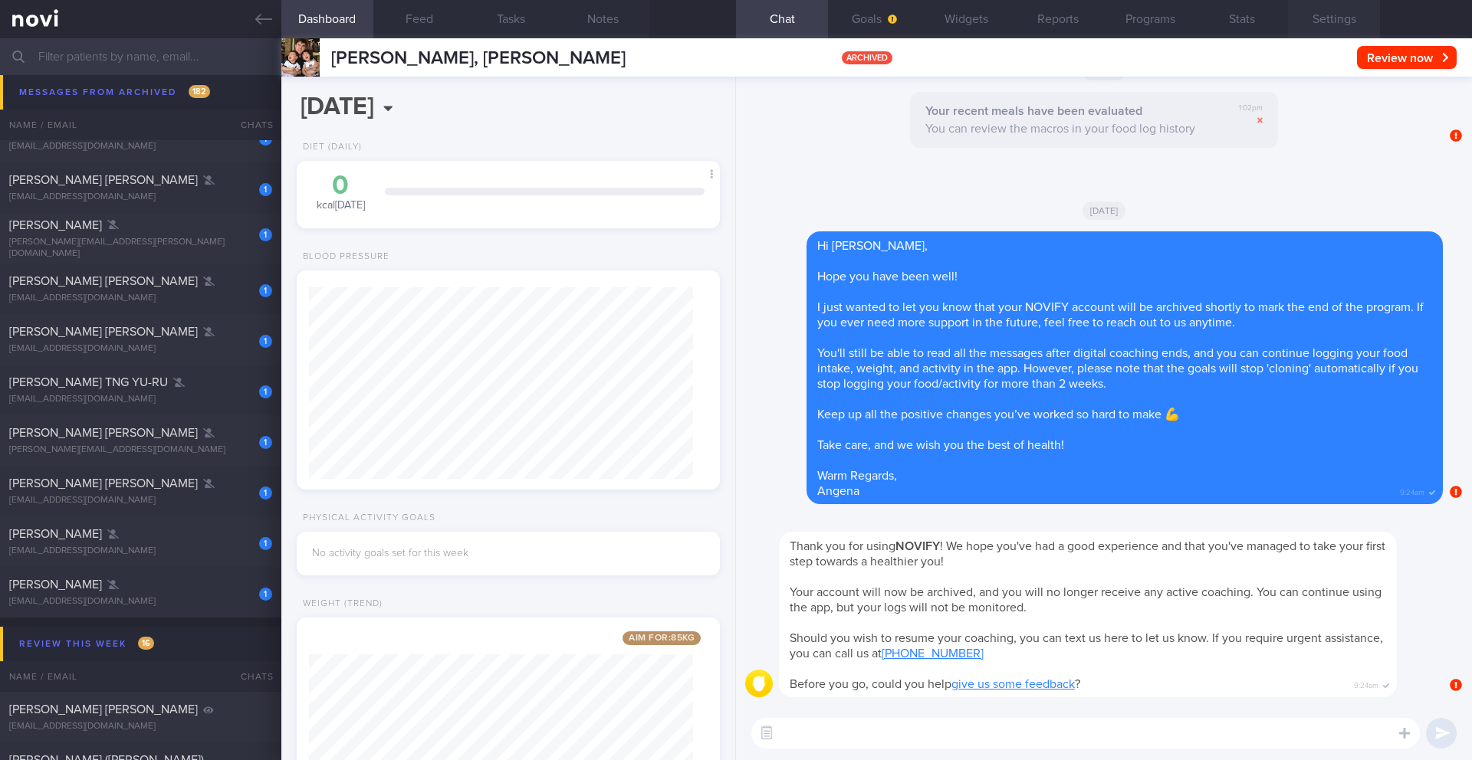
click at [1334, 13] on button "Settings" at bounding box center [1334, 19] width 92 height 38
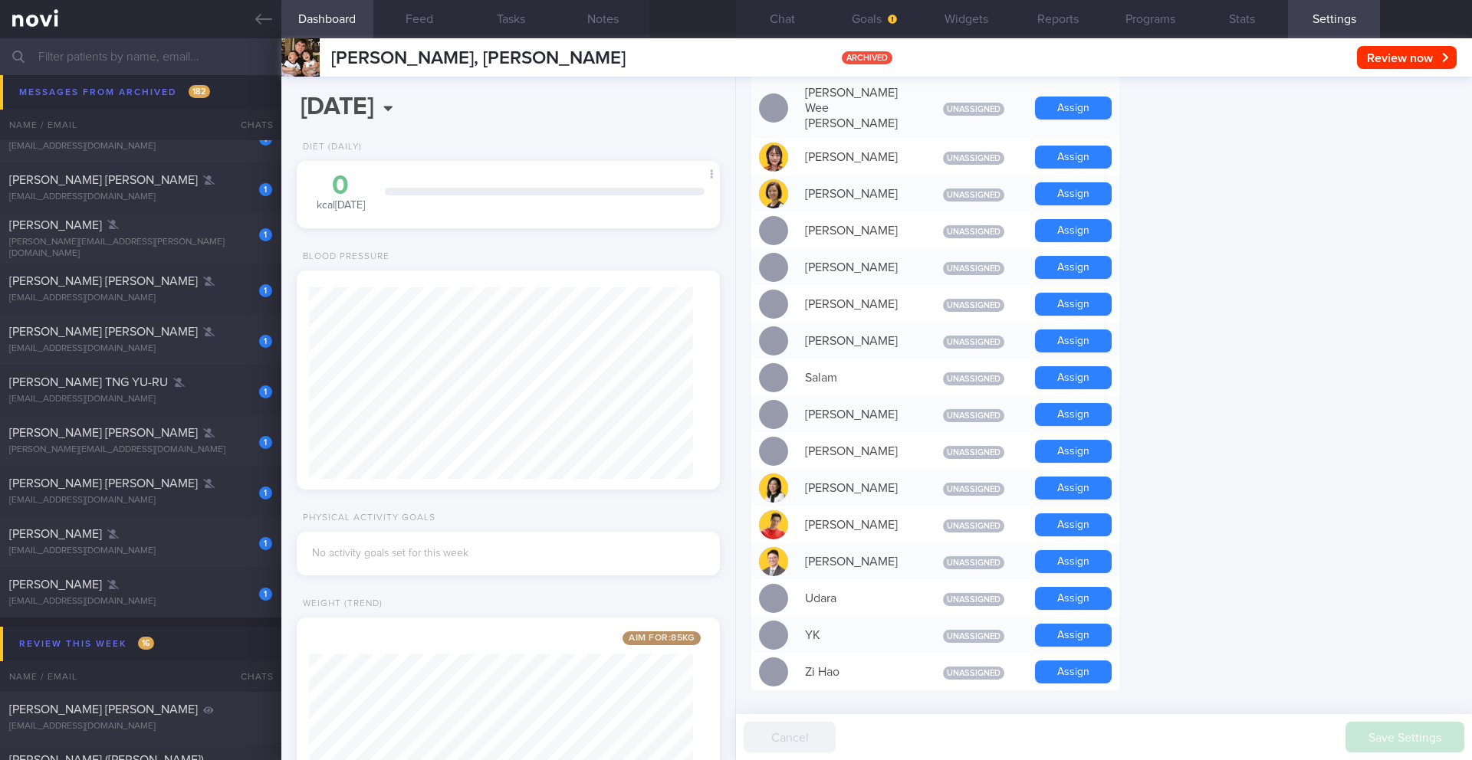
scroll to position [1162, 0]
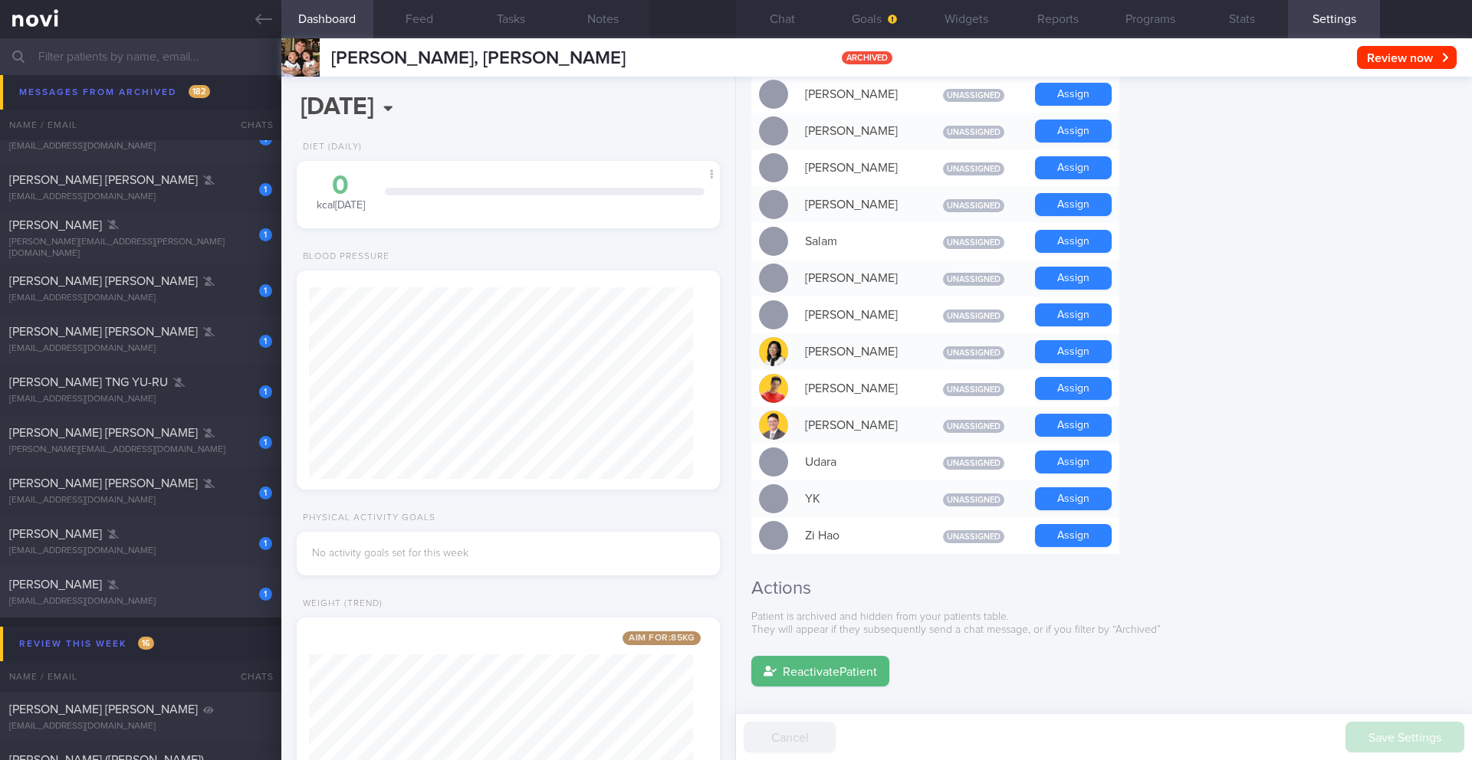
click at [166, 606] on div "ughdamm@gmail.com" at bounding box center [140, 601] width 263 height 11
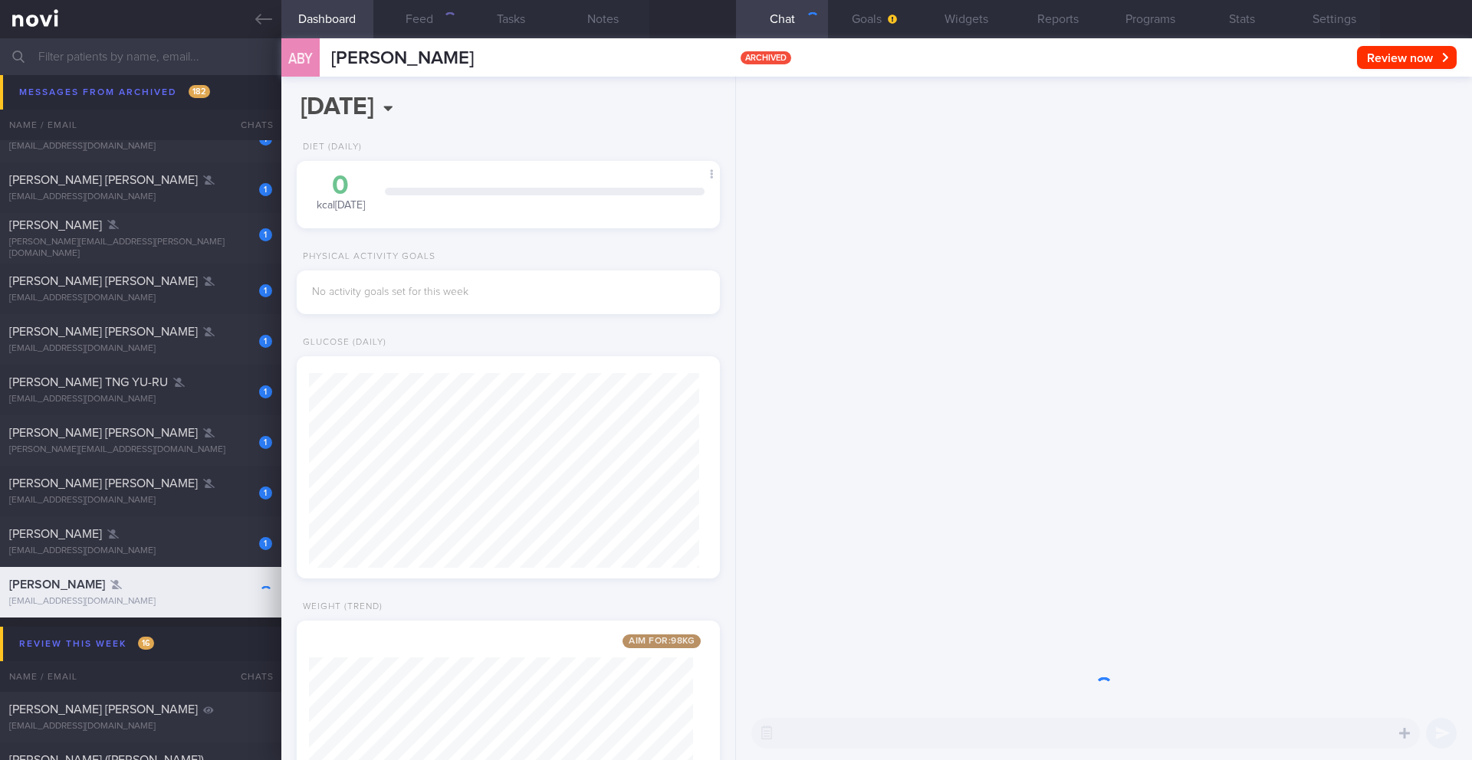
scroll to position [195, 391]
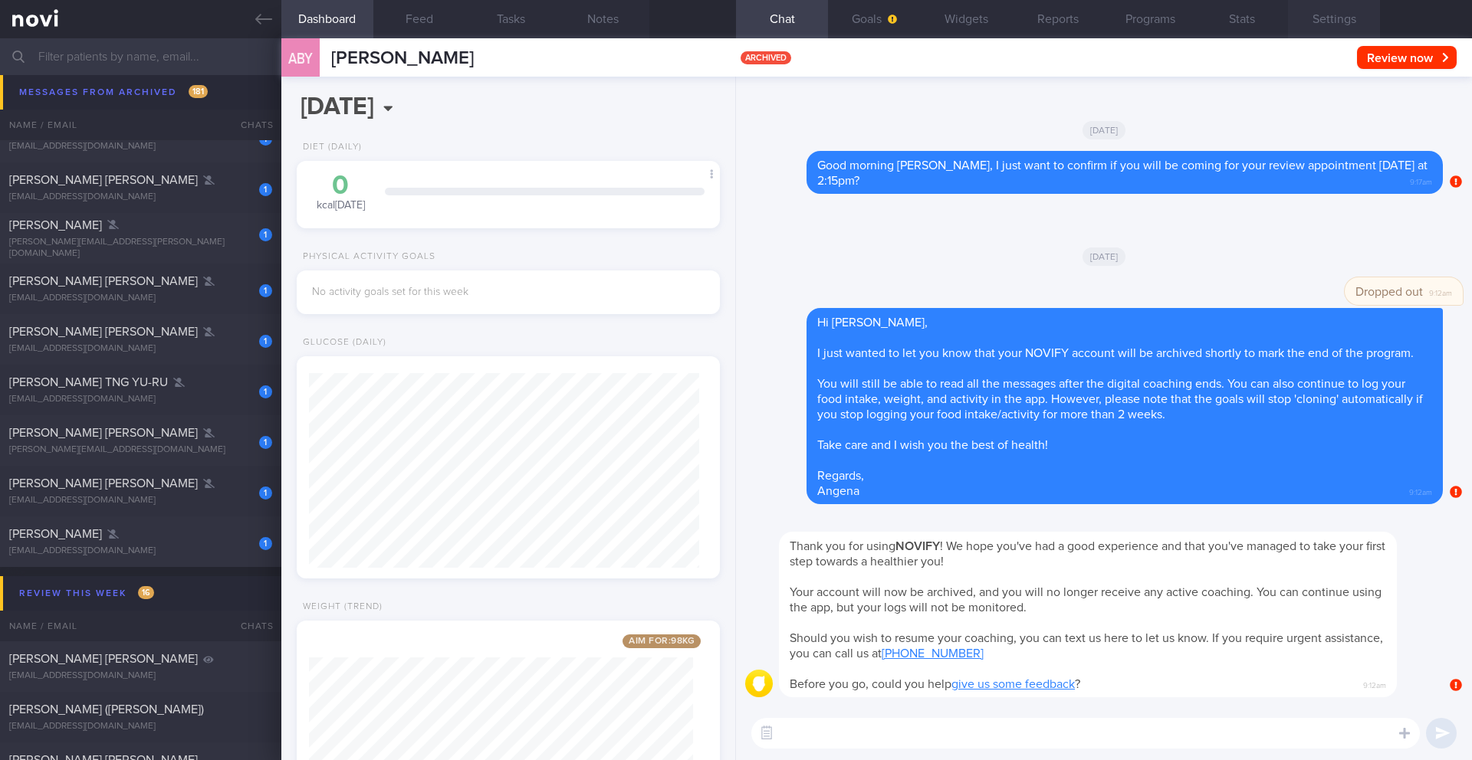
click at [1331, 18] on button "Settings" at bounding box center [1334, 19] width 92 height 38
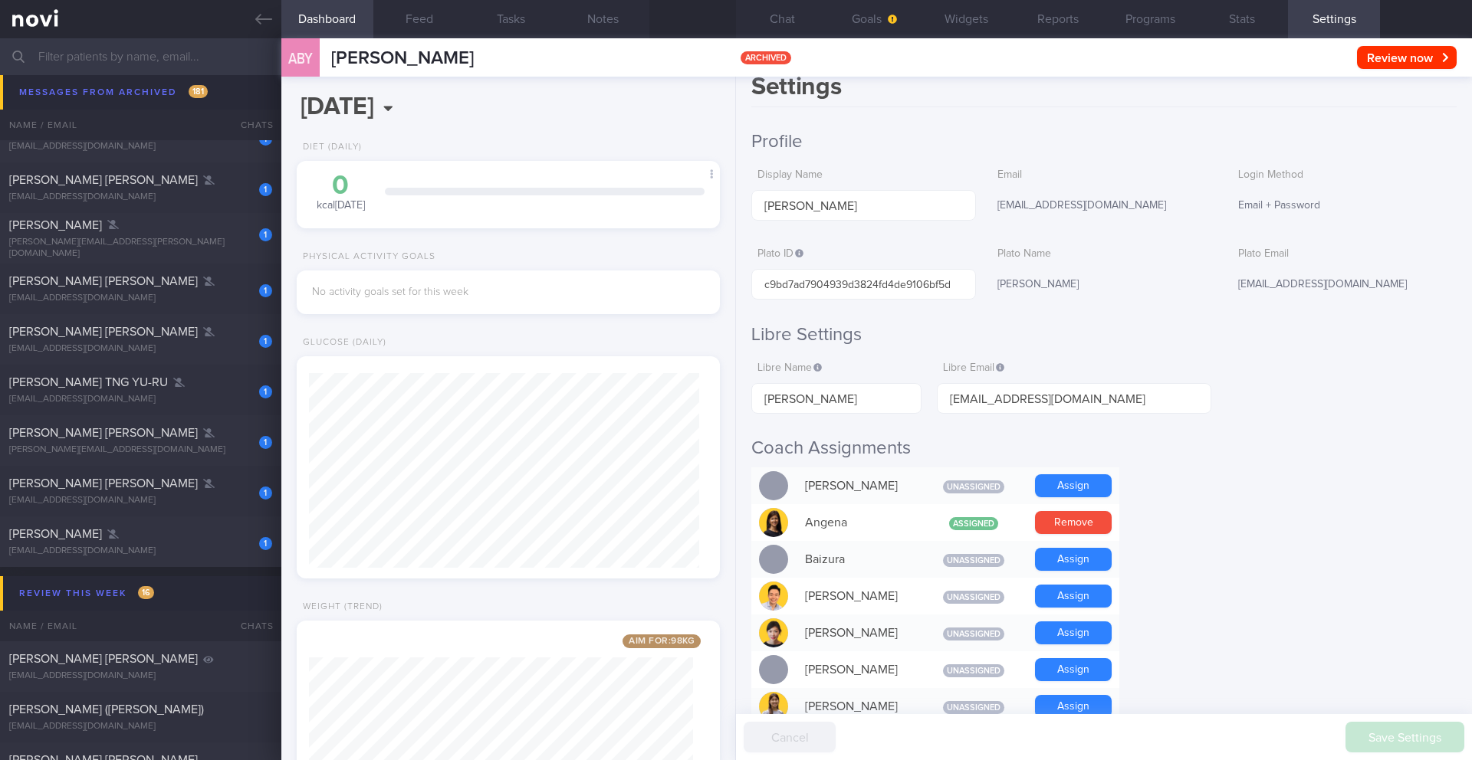
scroll to position [451, 0]
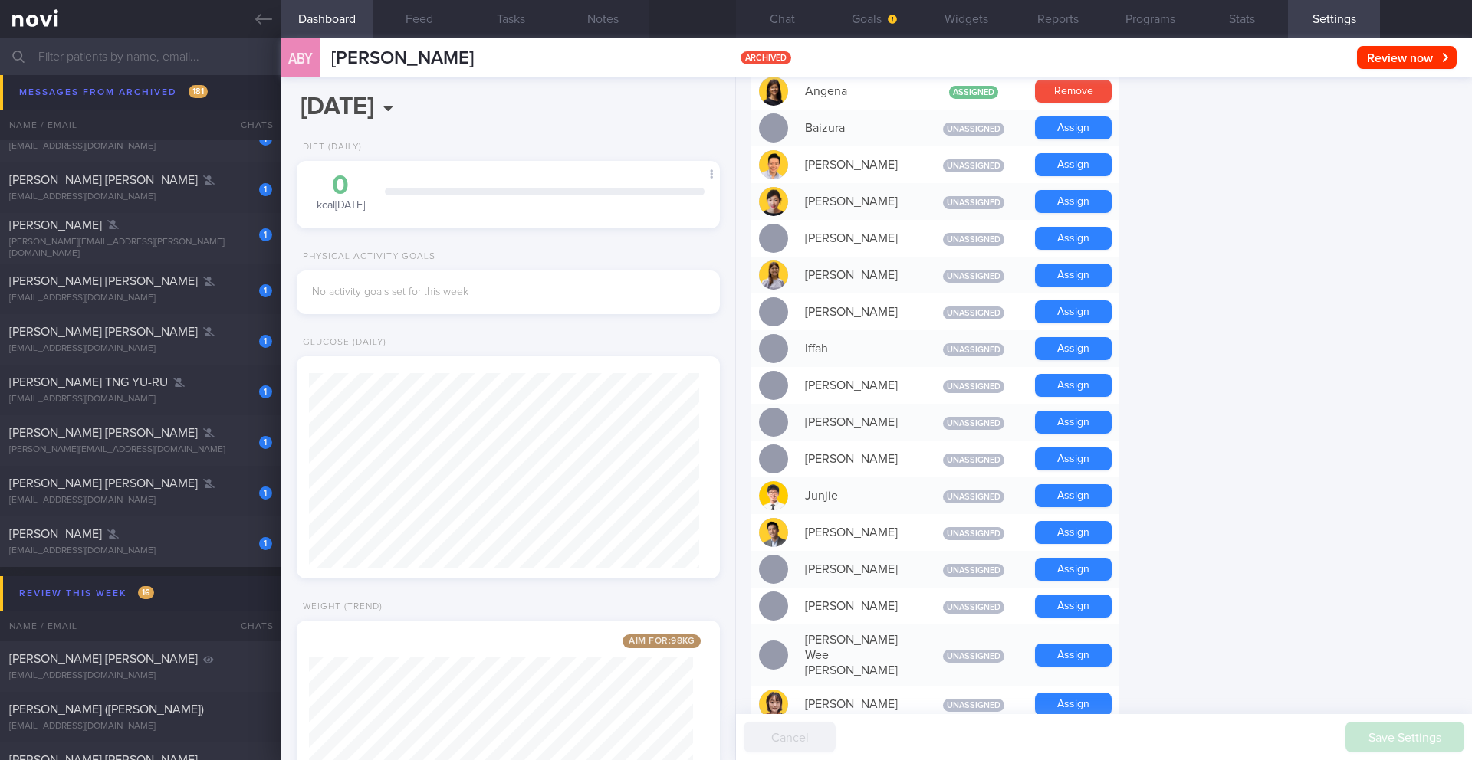
click at [1174, 438] on form "Profile Display Name ADAM BIN YANI Email ughdamm@gmail.com Login Method Email +…" at bounding box center [1103, 566] width 705 height 1735
click at [786, 27] on button "Chat" at bounding box center [782, 19] width 92 height 38
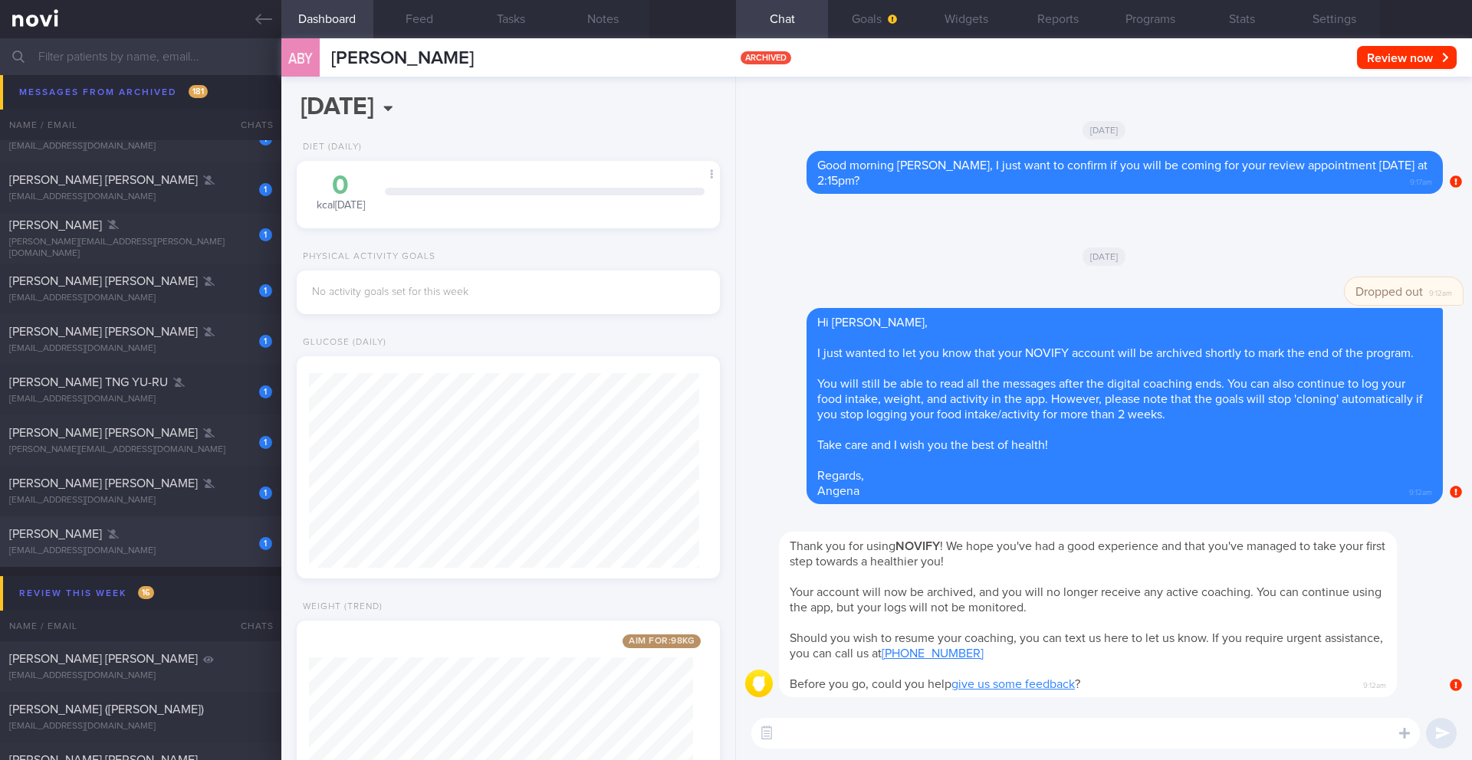
click at [176, 546] on div "nina.moldrup@gmail.com" at bounding box center [140, 551] width 263 height 11
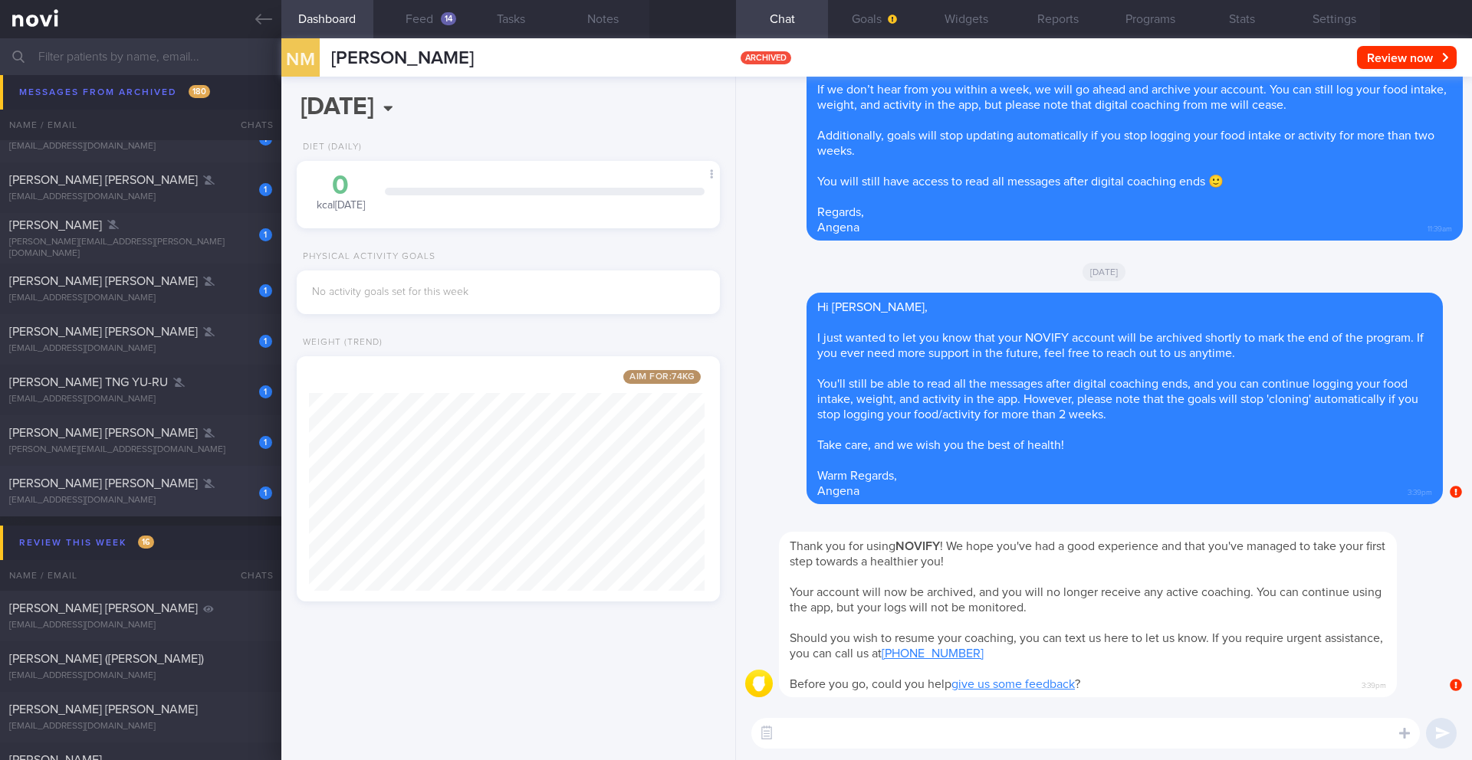
click at [162, 497] on div "madelinemoon@hotmail.com" at bounding box center [140, 500] width 263 height 11
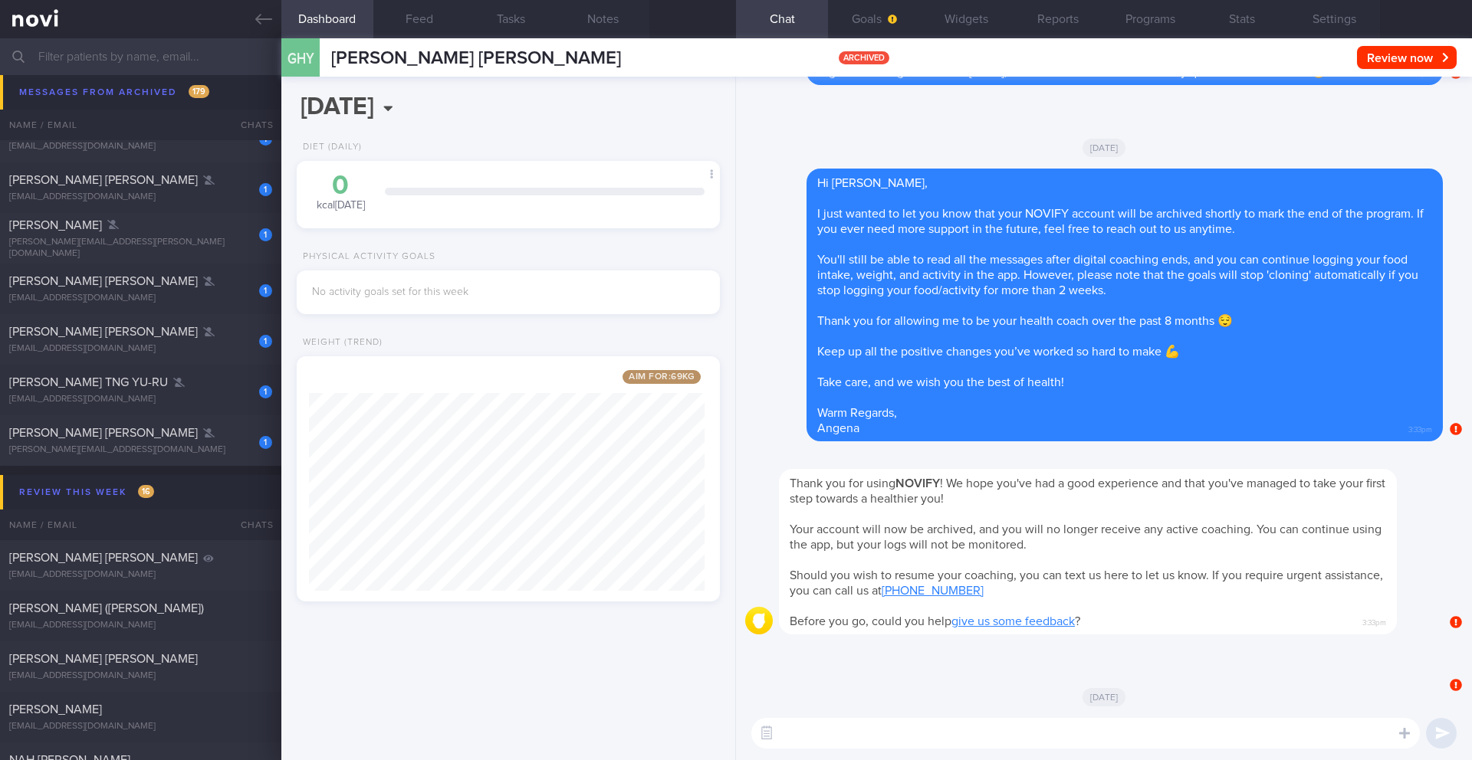
scroll to position [1, 0]
click at [1131, 25] on button "Programs" at bounding box center [1150, 19] width 92 height 38
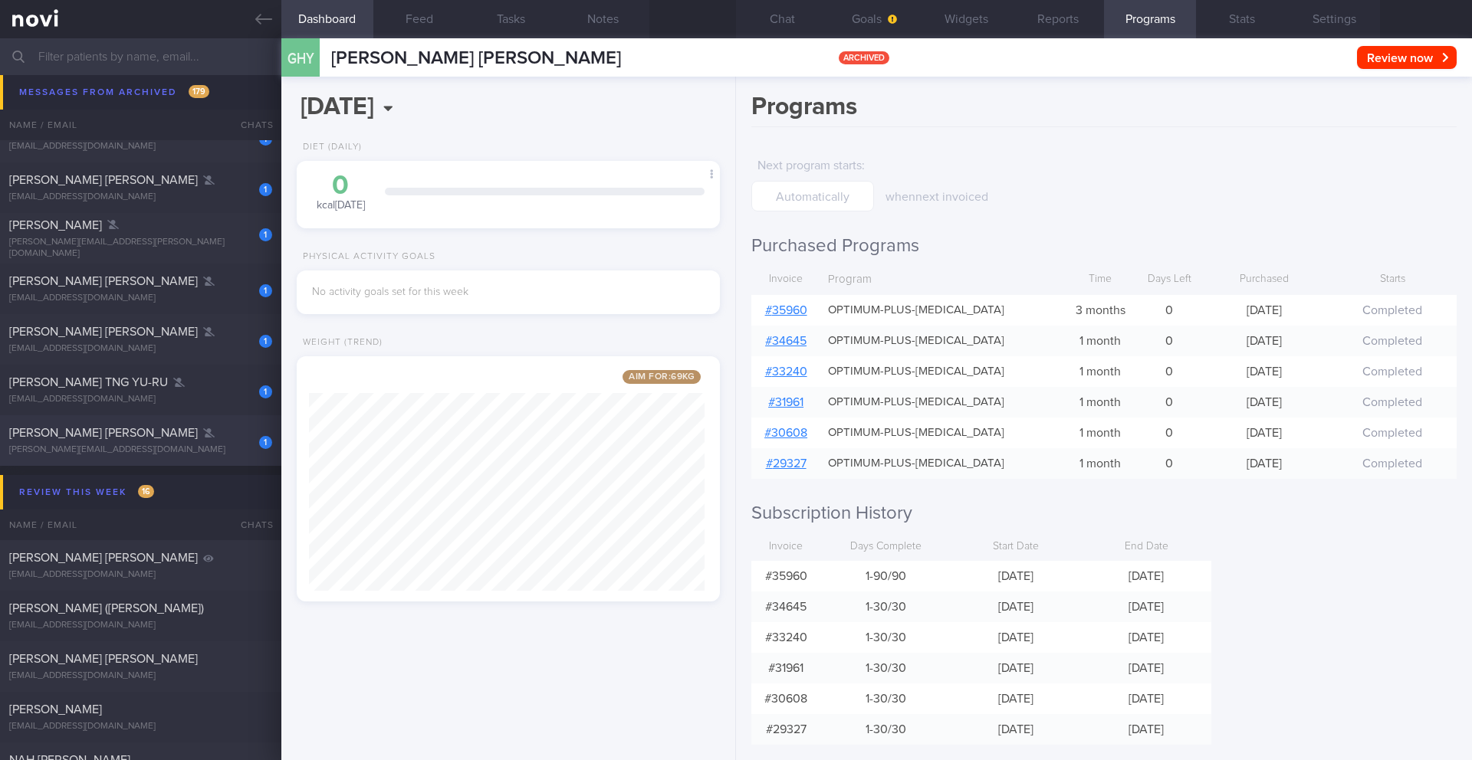
click at [150, 440] on div "Leong Weng Kee" at bounding box center [138, 432] width 259 height 15
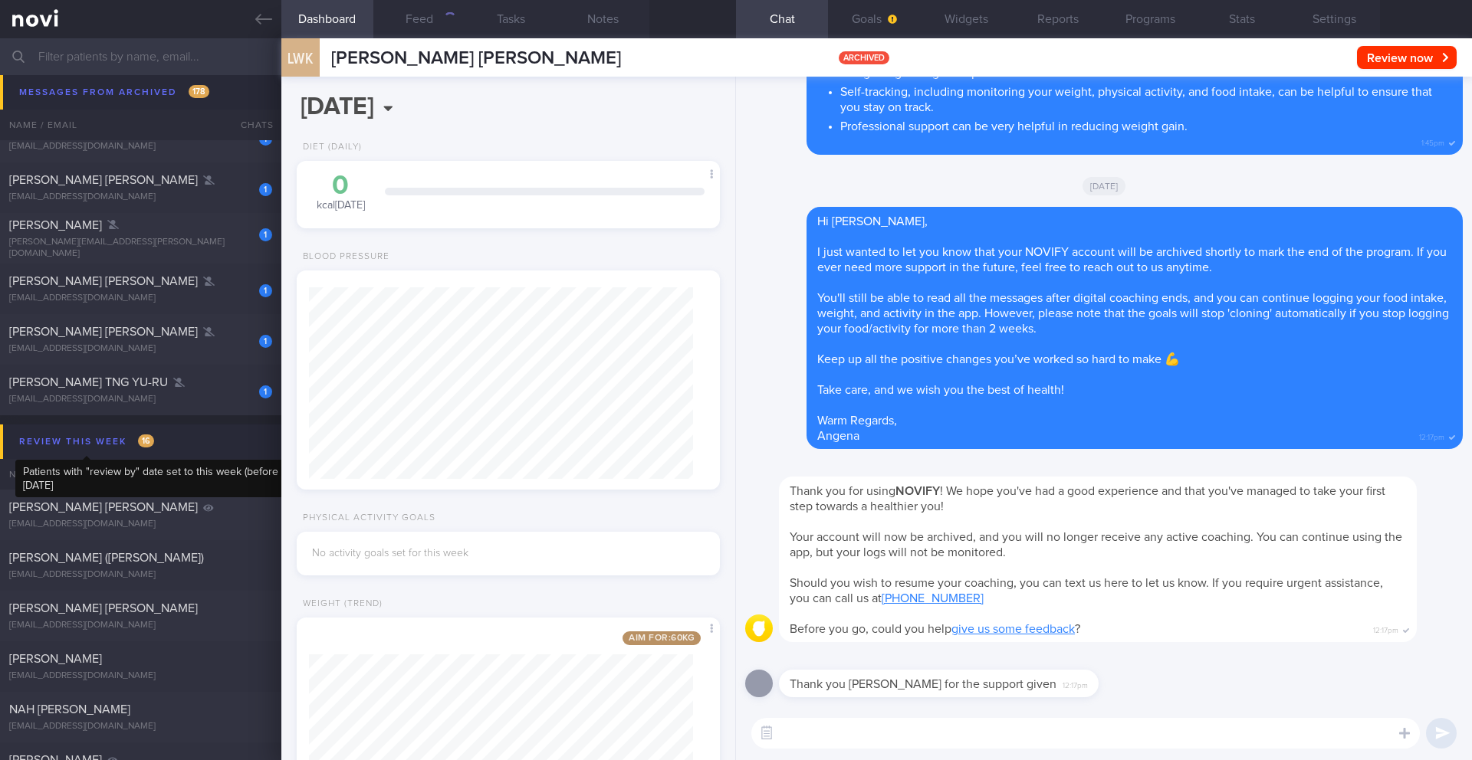
scroll to position [214, 385]
click at [189, 402] on div "tanyatng@gmail.com" at bounding box center [140, 399] width 263 height 11
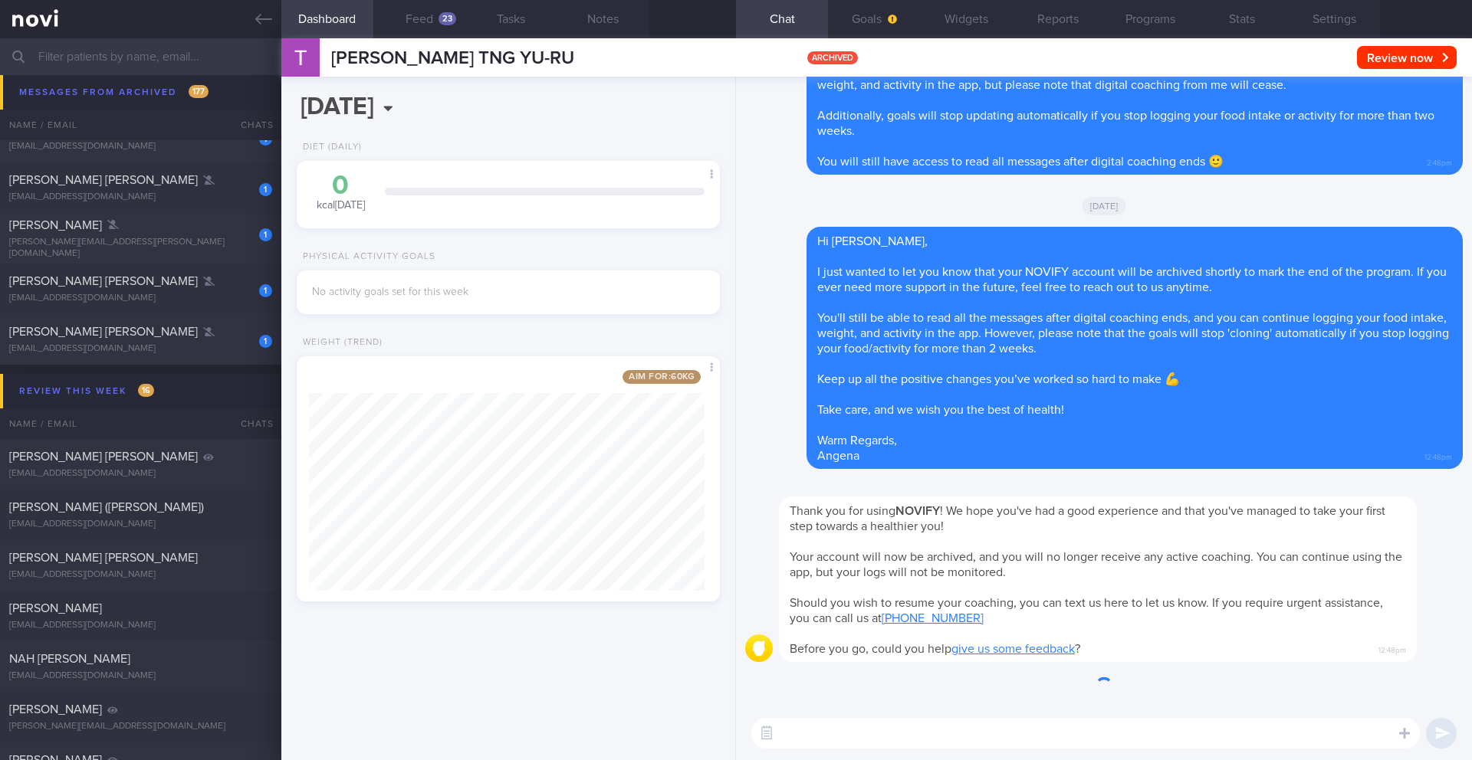
scroll to position [220, 396]
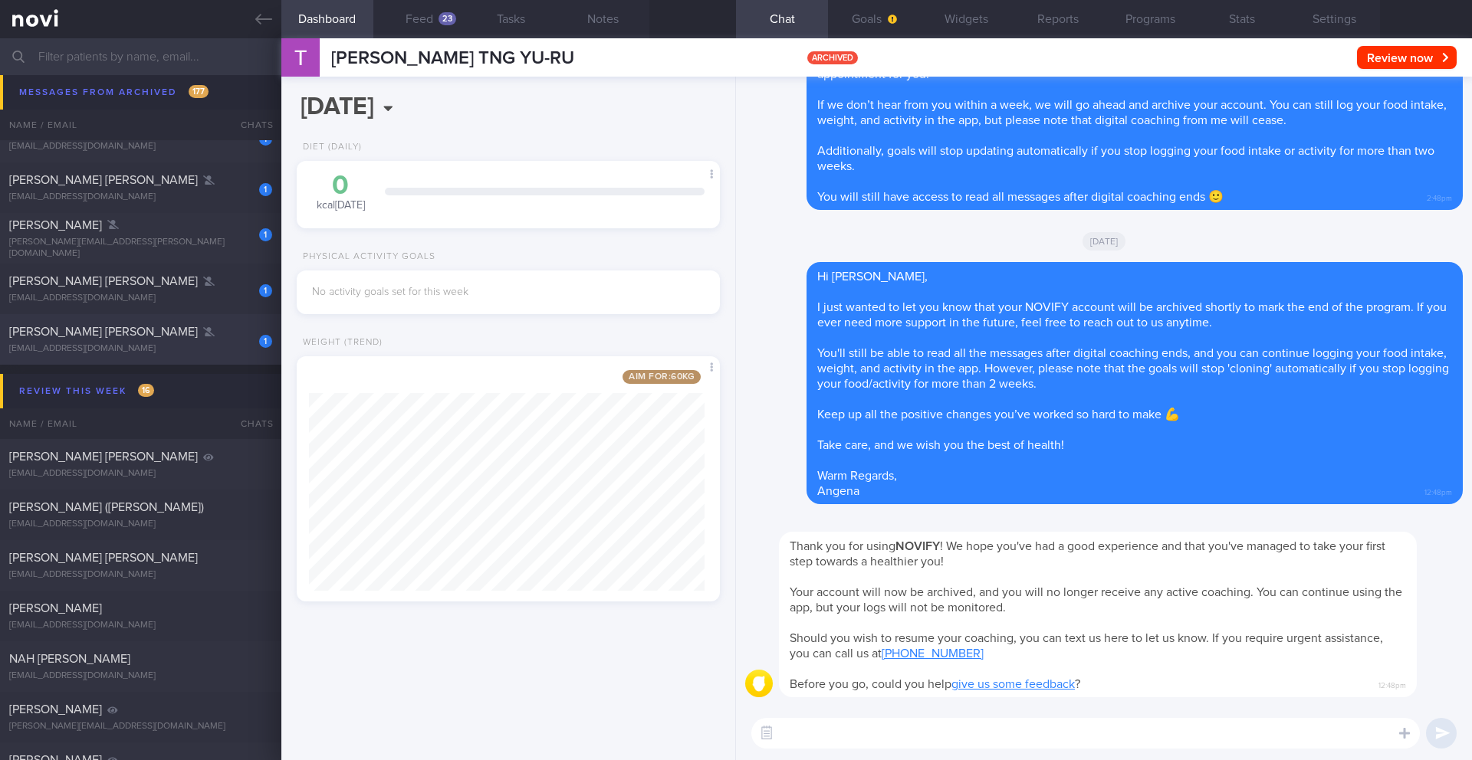
click at [163, 346] on div "leahparisgal@gmail.com" at bounding box center [140, 348] width 263 height 11
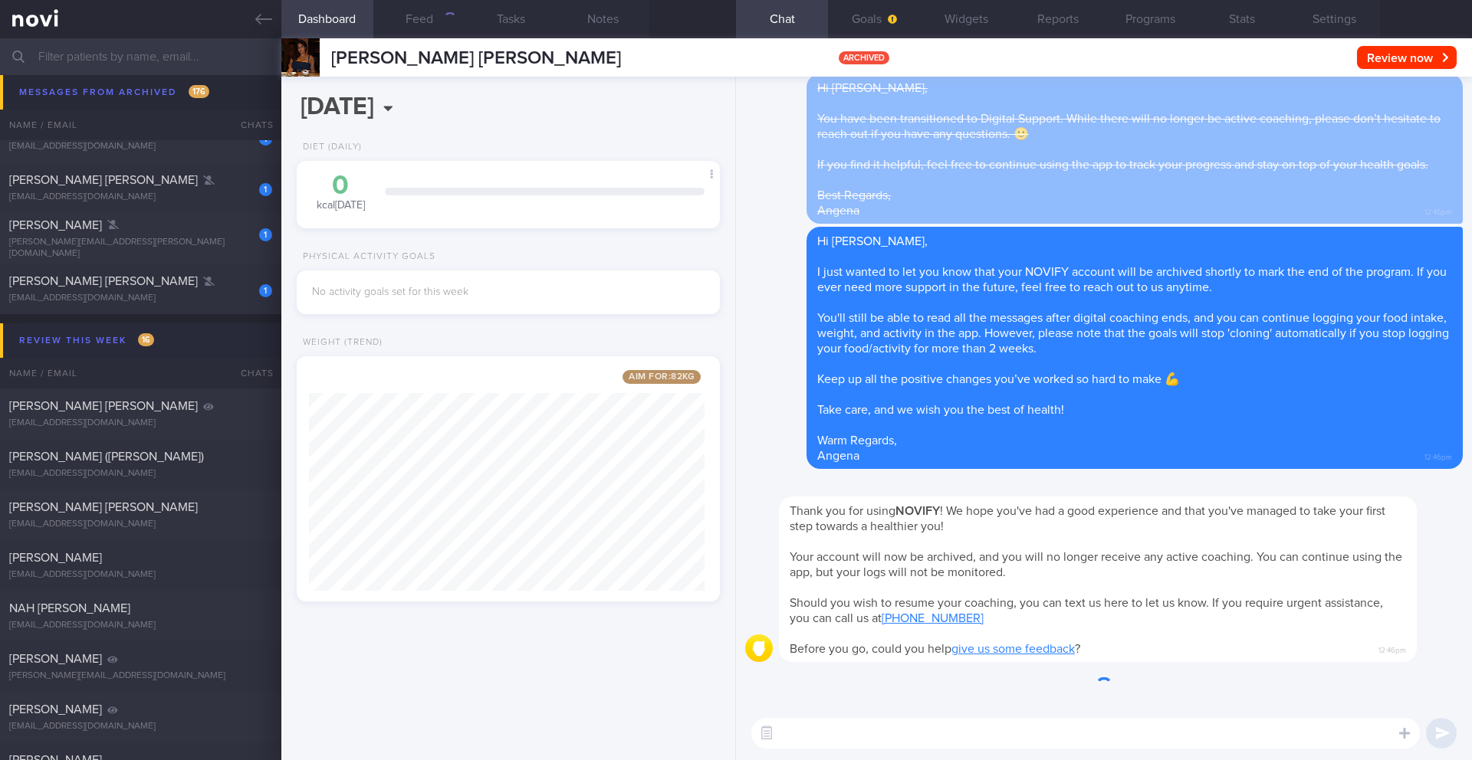
scroll to position [220, 396]
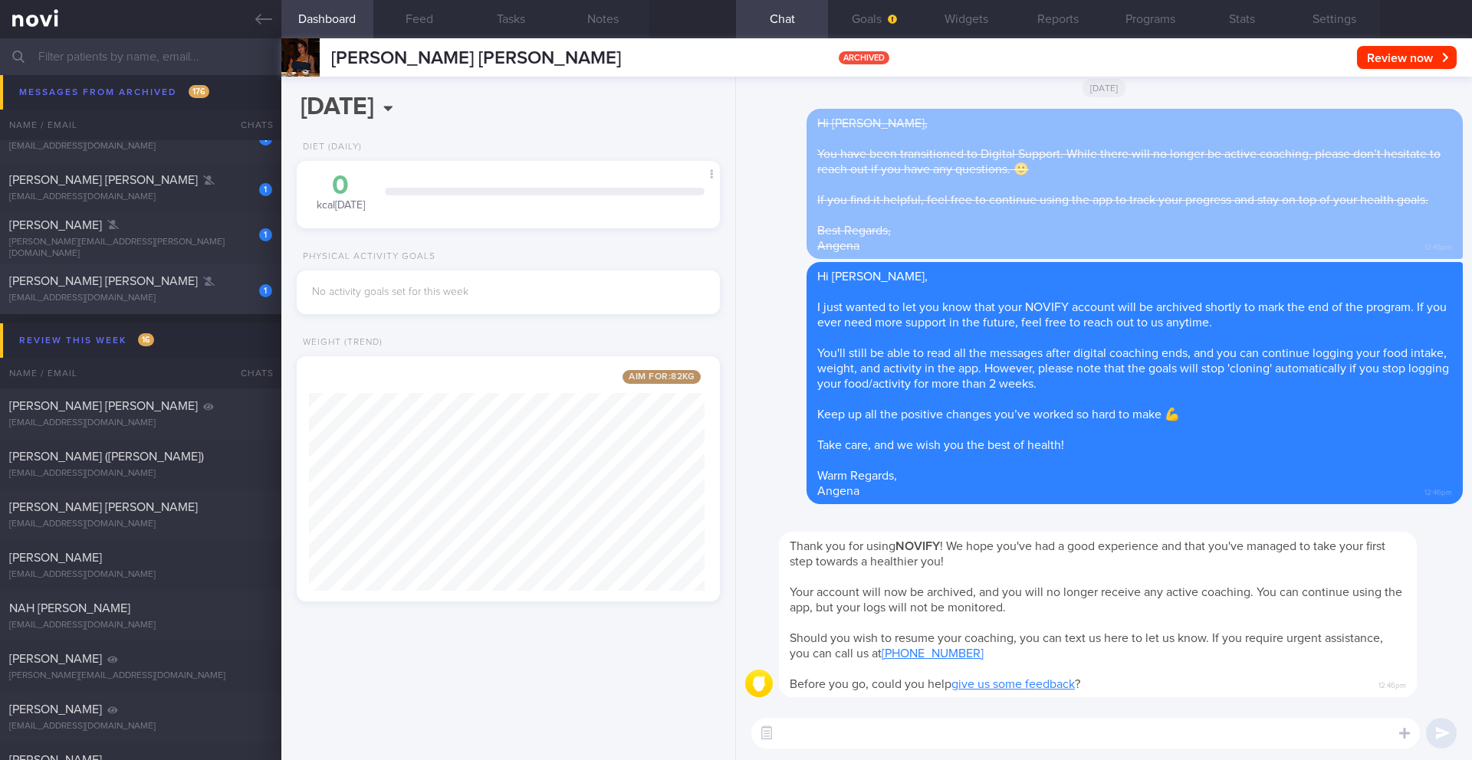
click at [192, 301] on div "chuahbhwa@yahoo.com" at bounding box center [140, 298] width 263 height 11
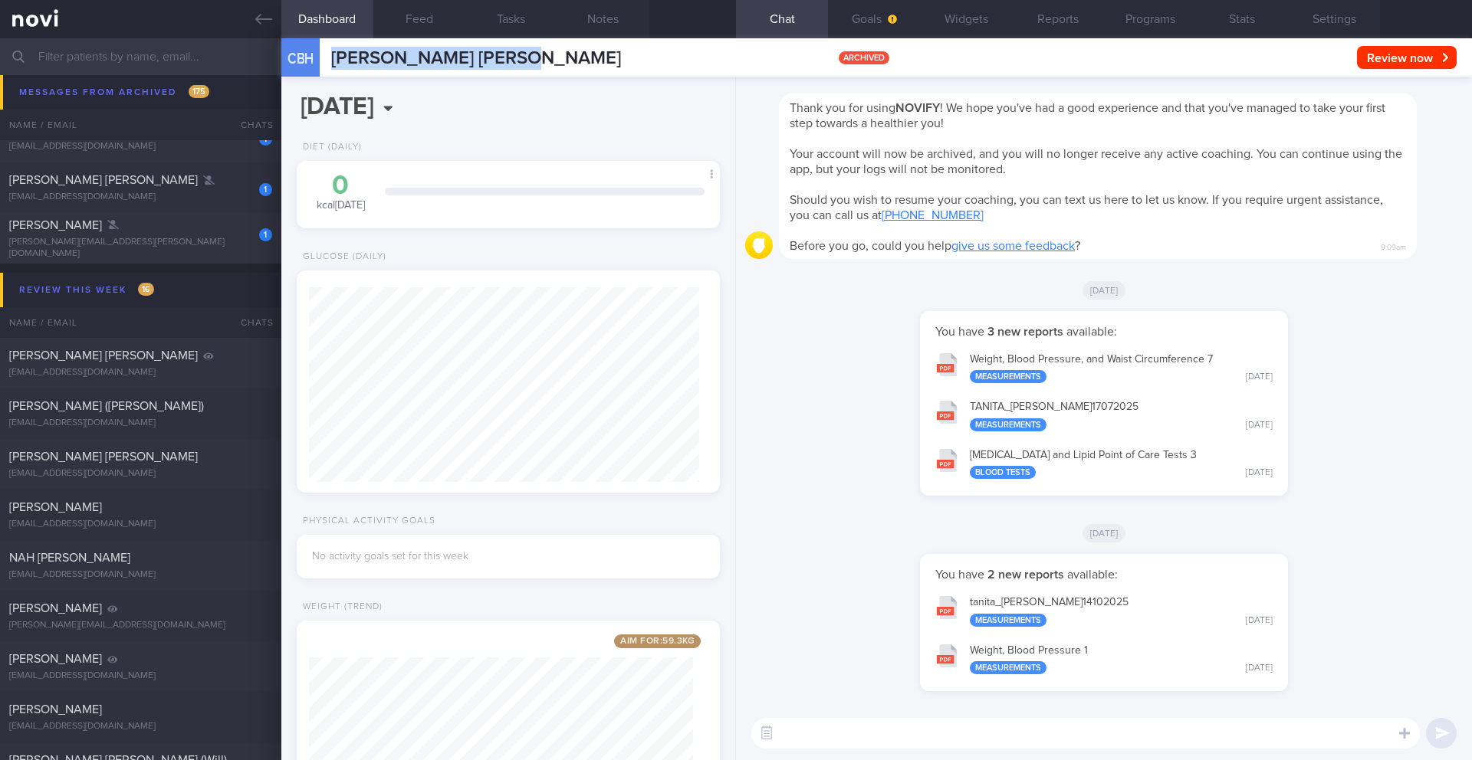
drag, startPoint x: 544, startPoint y: 58, endPoint x: 317, endPoint y: 61, distance: 226.9
click at [317, 61] on div "CBH CHUAH BEE HWA SANDRA CHUAH BEE HWA SANDRA chuahbhwa@yahoo.com archived Revi…" at bounding box center [876, 57] width 1190 height 38
copy div "CHUAH BEE HWA SANDRA"
click at [152, 248] on div "fernandez.glen@gmail.com" at bounding box center [140, 248] width 263 height 23
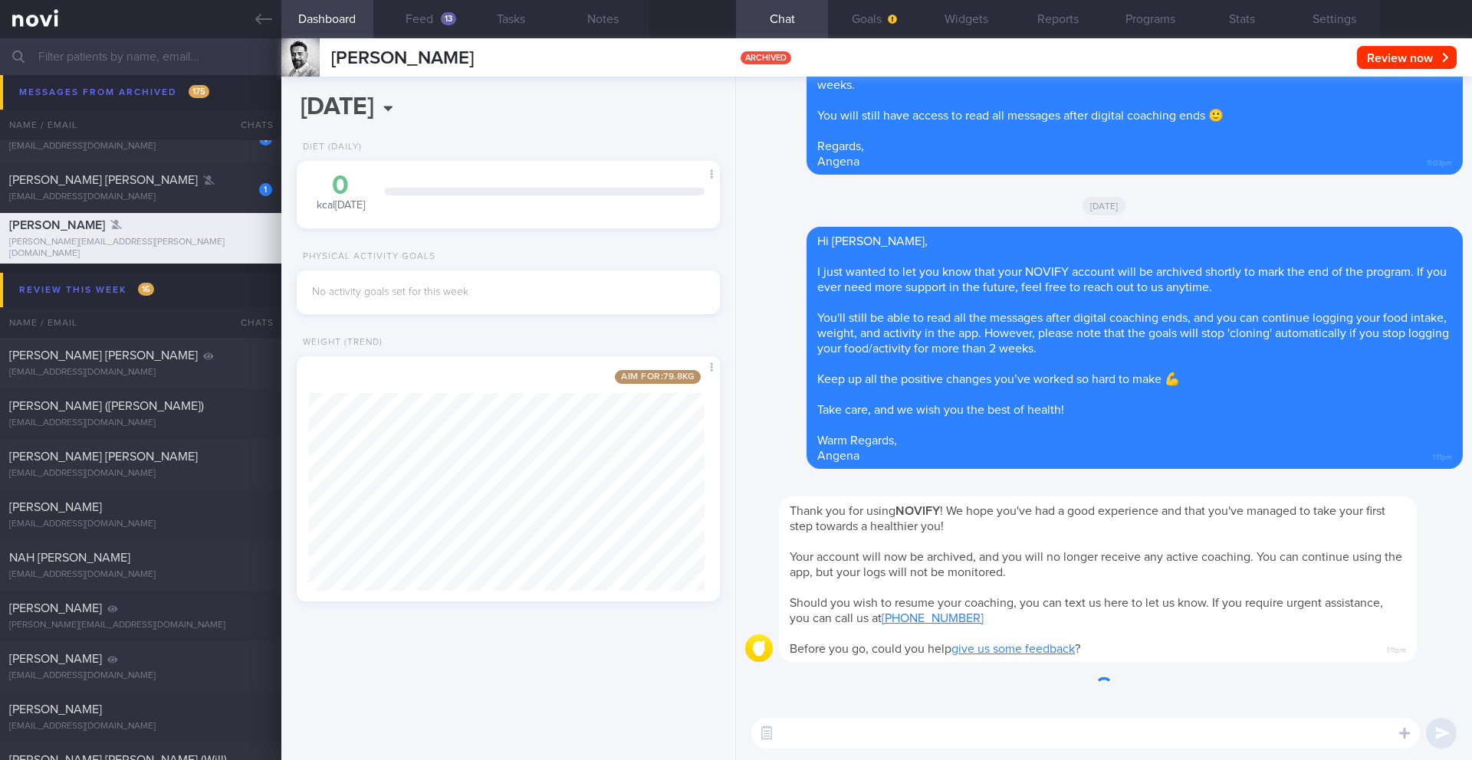
scroll to position [220, 396]
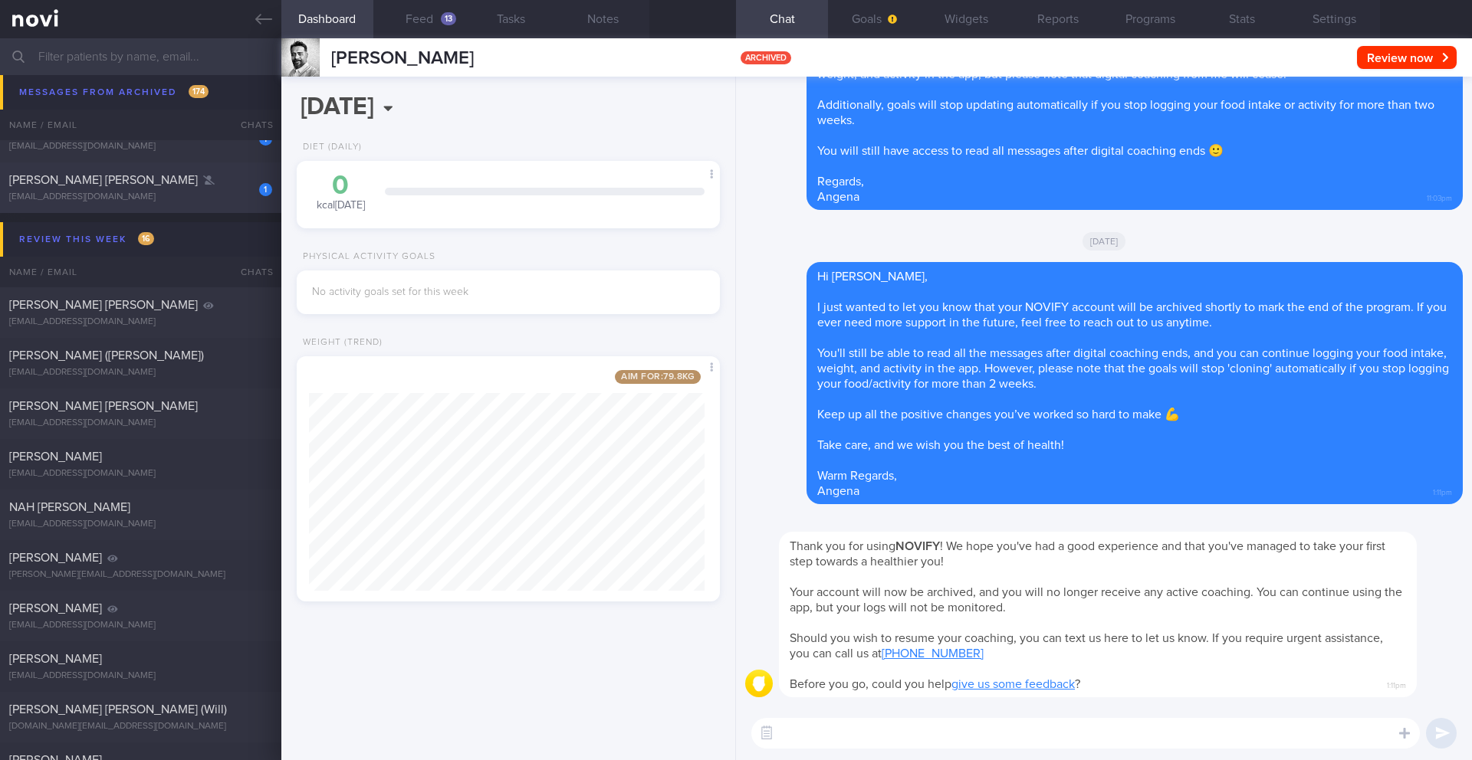
click at [131, 196] on div "jasonpcarlson@hotmail.com" at bounding box center [140, 197] width 263 height 11
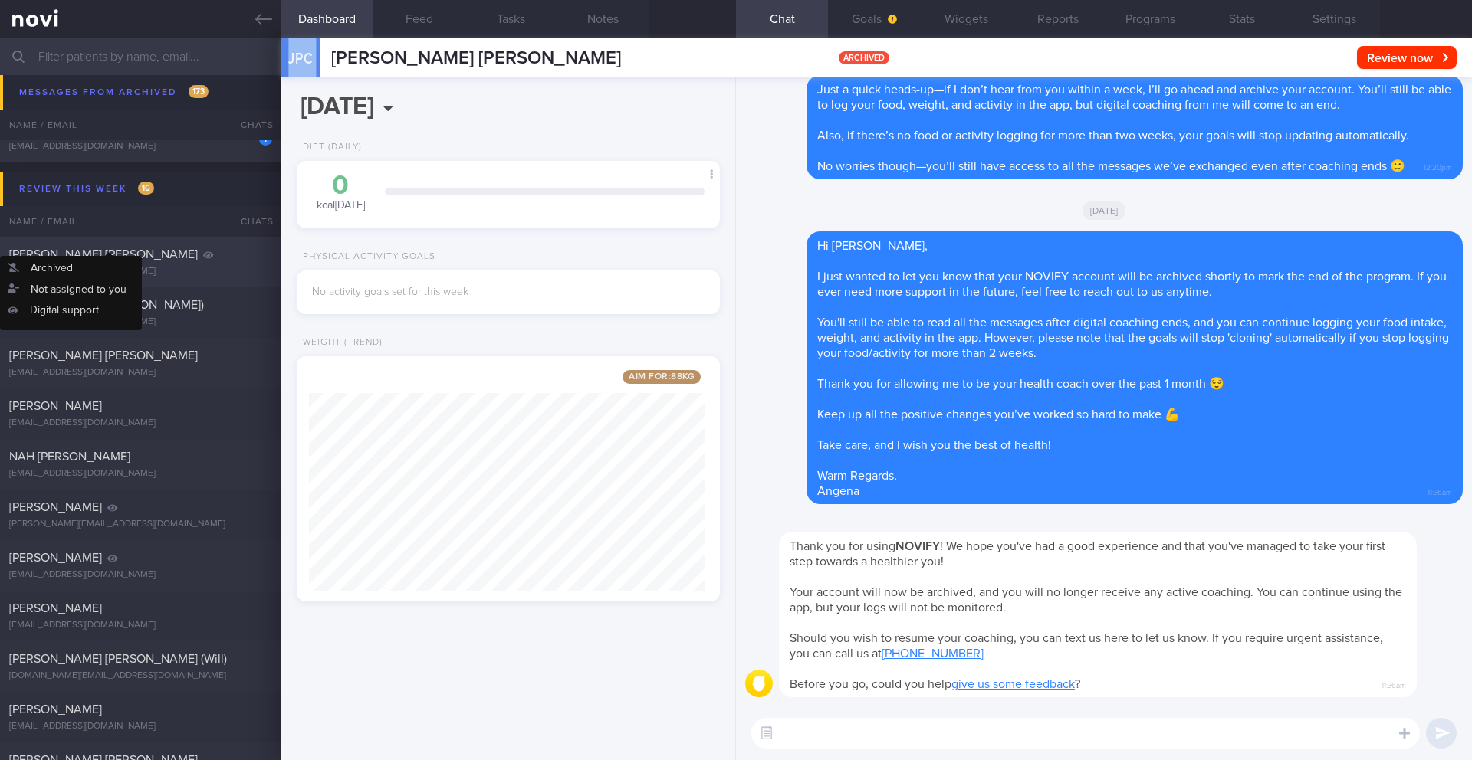
scroll to position [19735, 0]
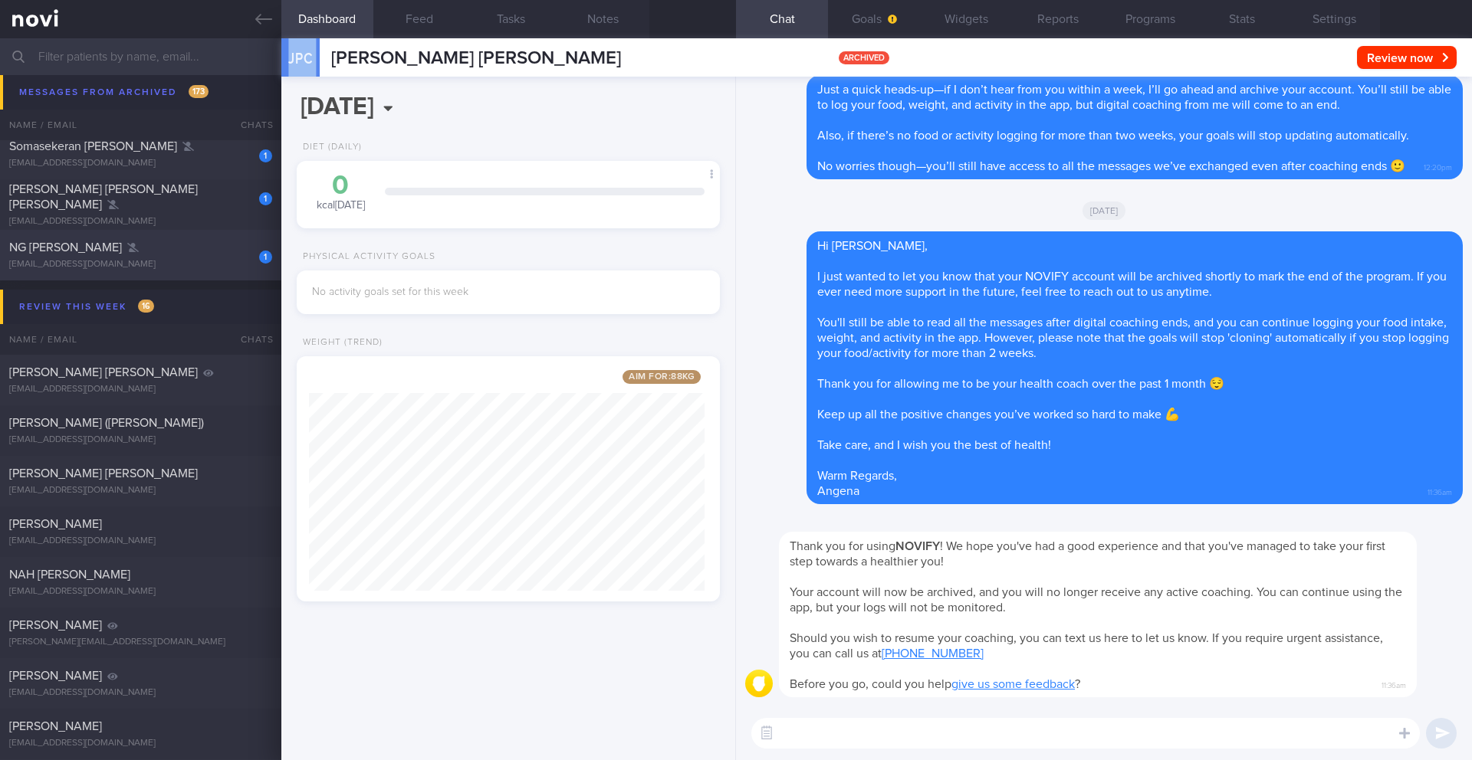
click at [166, 254] on div "NG CHEE MING" at bounding box center [138, 247] width 259 height 15
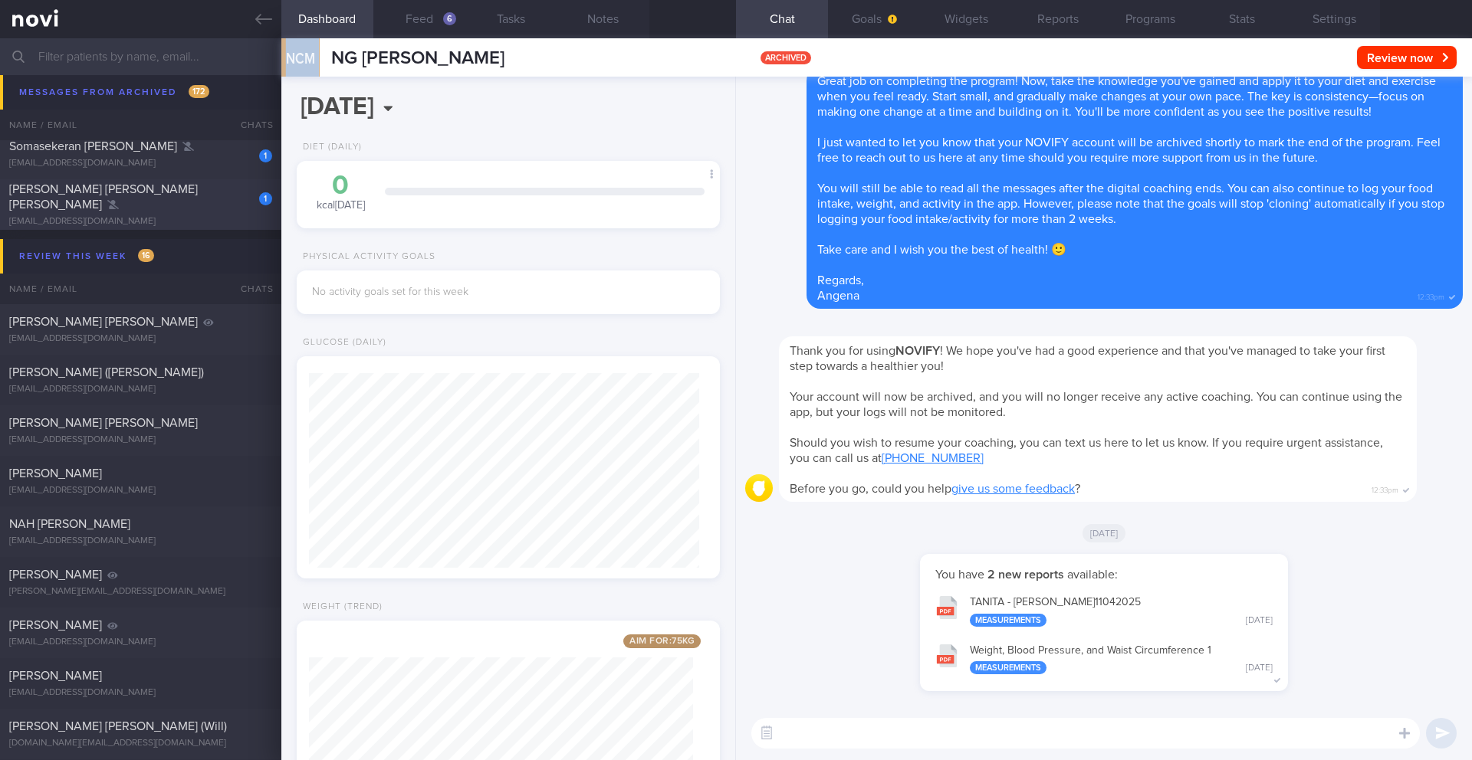
click at [190, 223] on div "1 CRAVEN CATHERINE MARY ANNE cmacraven@gmail.com 6 months ago 4/11 Check in > S…" at bounding box center [736, 204] width 1472 height 51
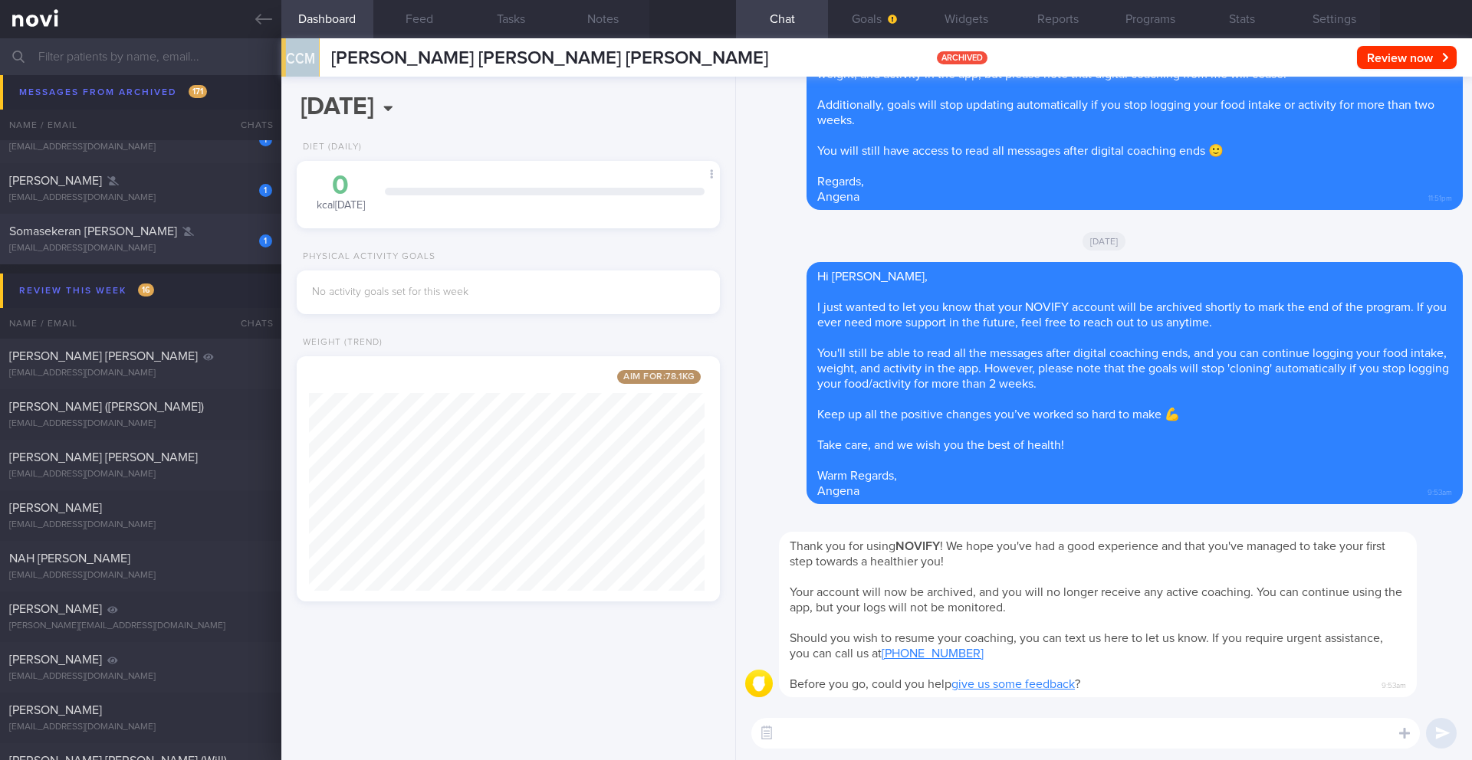
click at [242, 241] on div "1" at bounding box center [255, 236] width 34 height 24
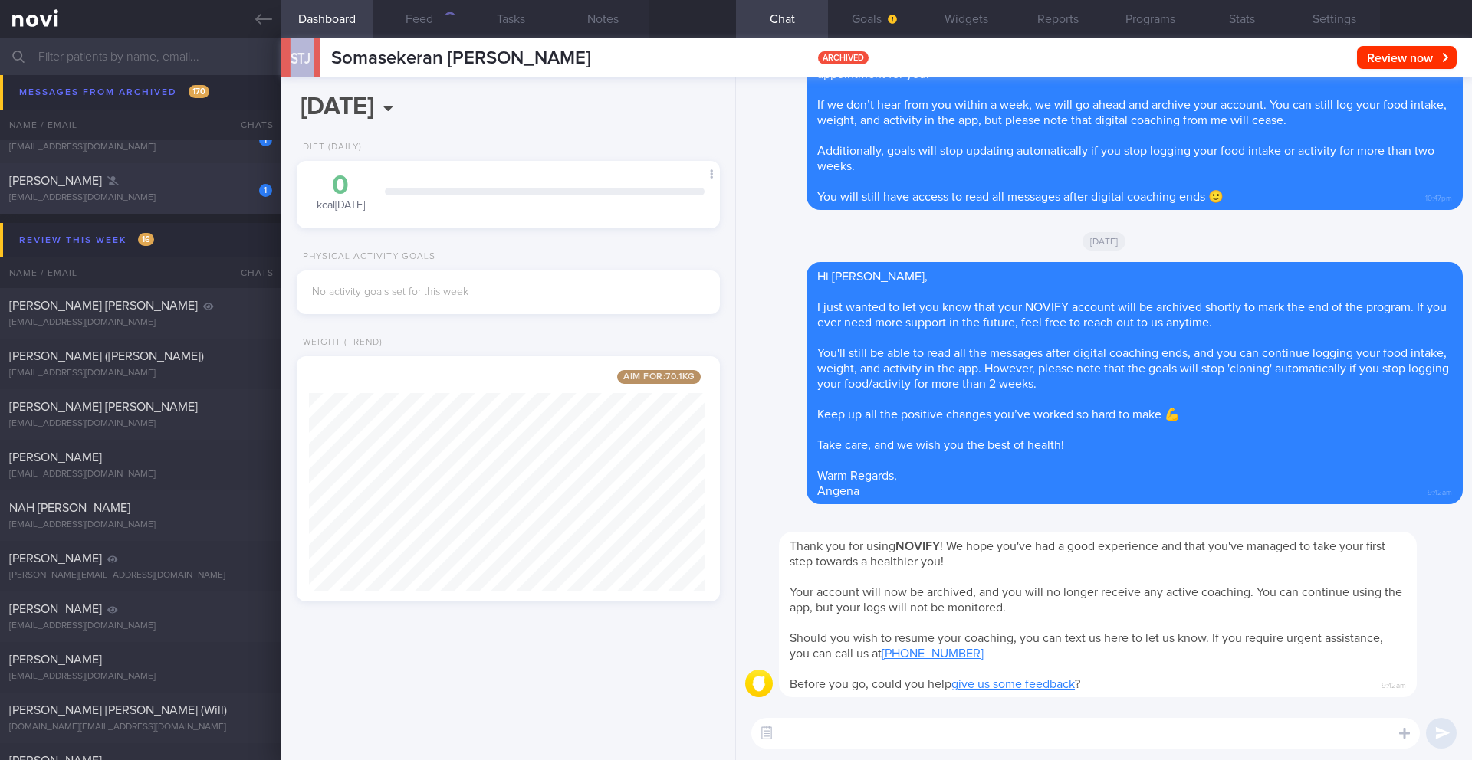
click at [160, 210] on div "1 Mark Lim mklimcs@gmail.com 6 months ago 2/4 KIV ARCHIVE" at bounding box center [736, 188] width 1472 height 51
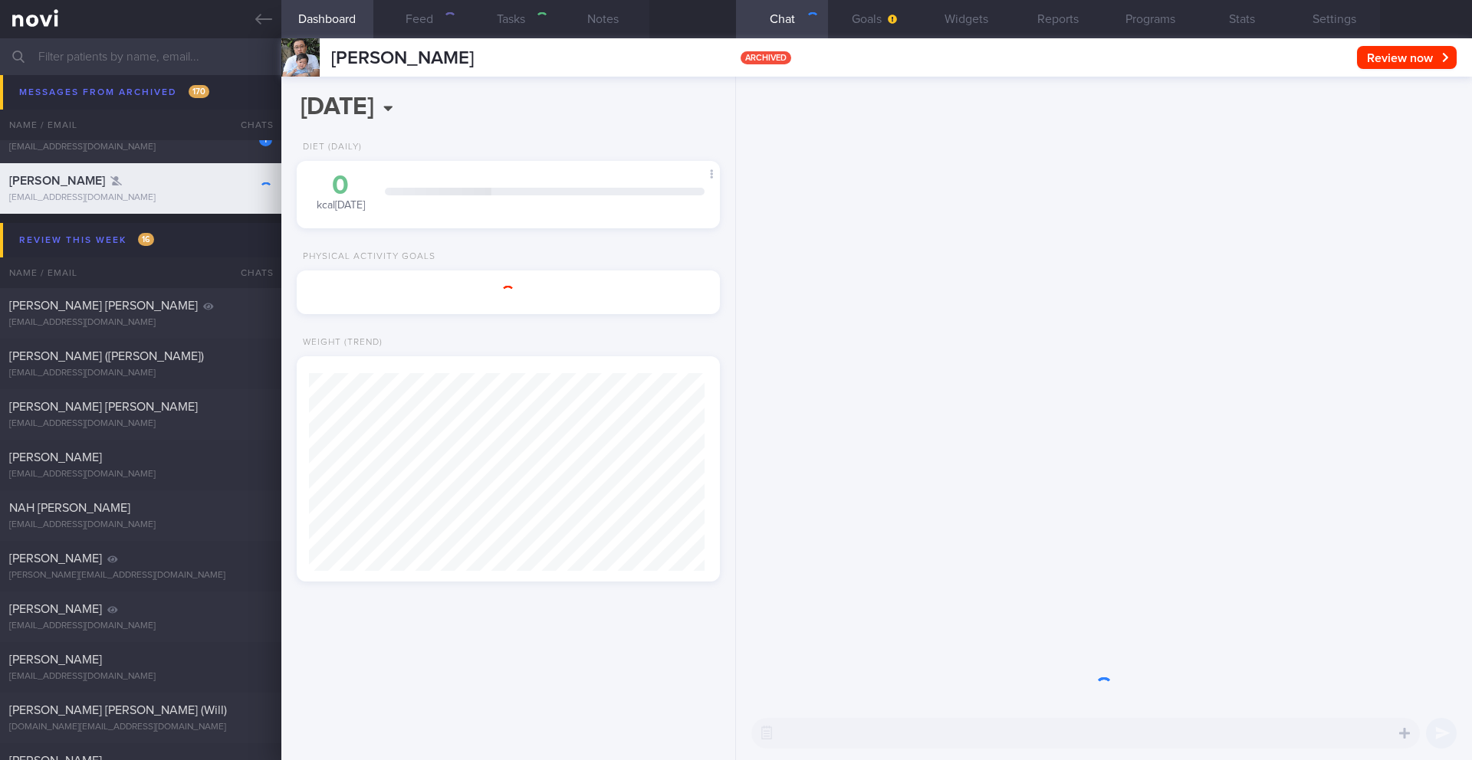
type input "2/4 KIV ARCHIVE"
click at [165, 202] on div "mklimcs@gmail.com" at bounding box center [140, 197] width 263 height 11
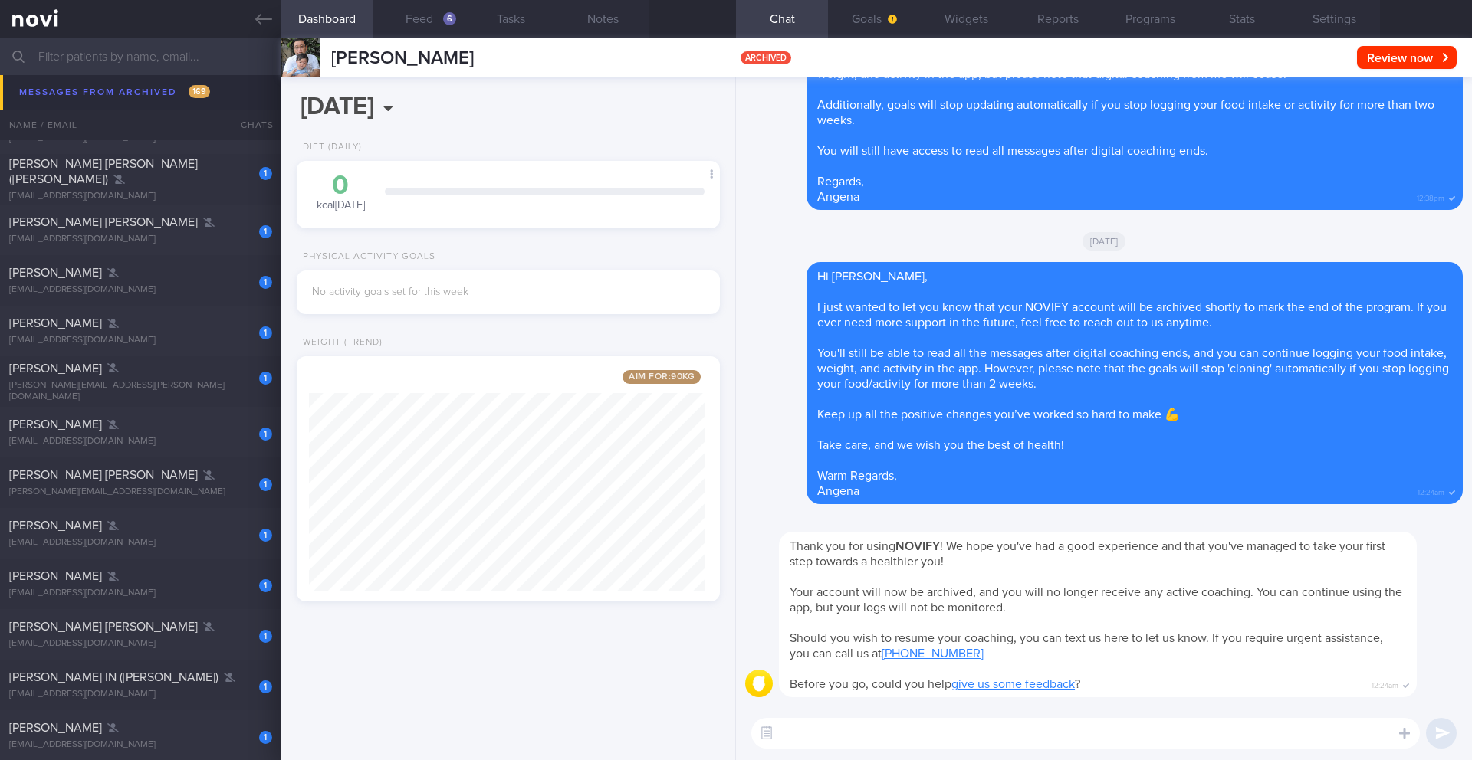
click at [186, 55] on input "text" at bounding box center [736, 56] width 1472 height 37
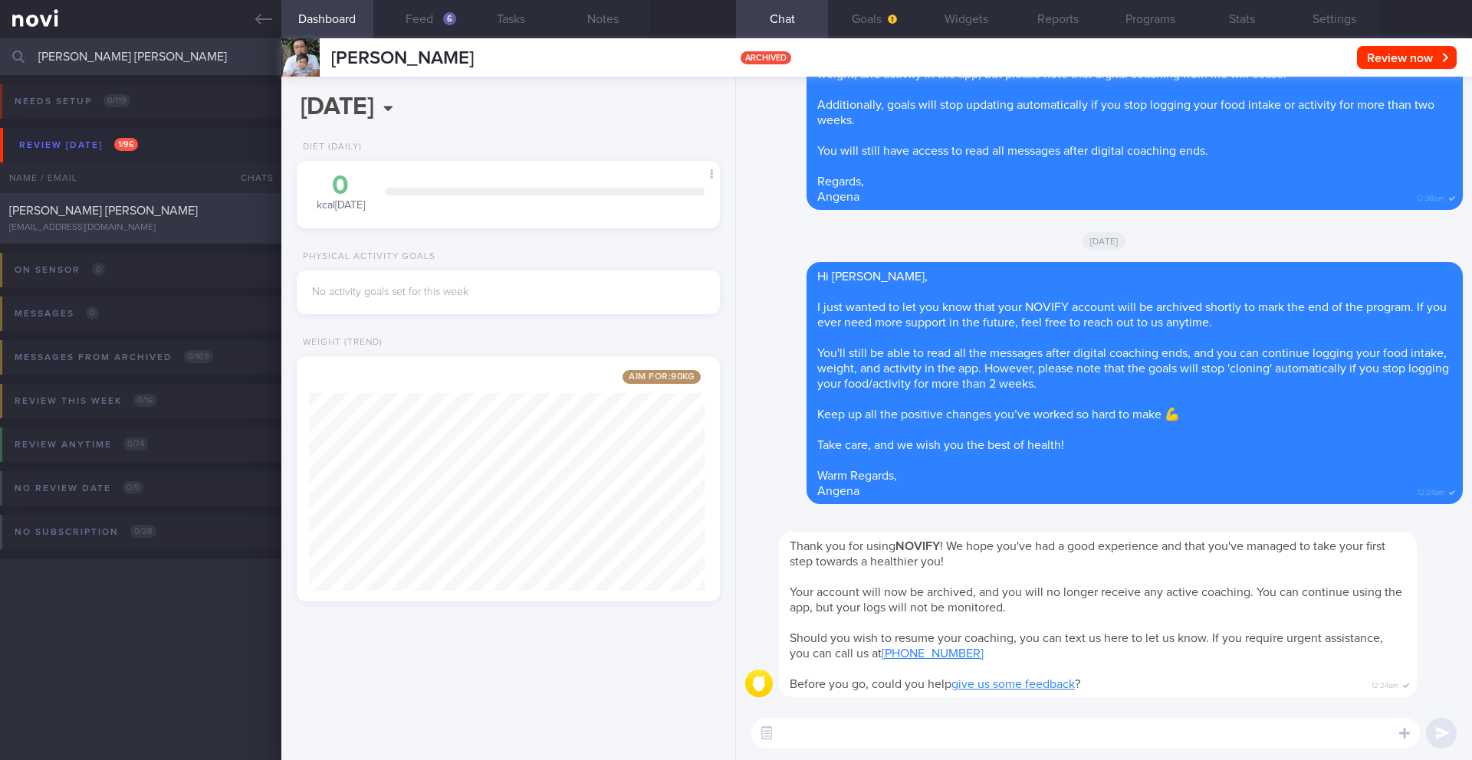
type input "[PERSON_NAME] [PERSON_NAME]"
click at [140, 242] on div "LUM ZHI MING, ABEL syzygy208@hotmail.com Mon, 13 Oct 8 days ago OPTIMUM-PLUS-RY…" at bounding box center [736, 218] width 1472 height 51
type input "13-15/10 Ensure sufficient resistance training"
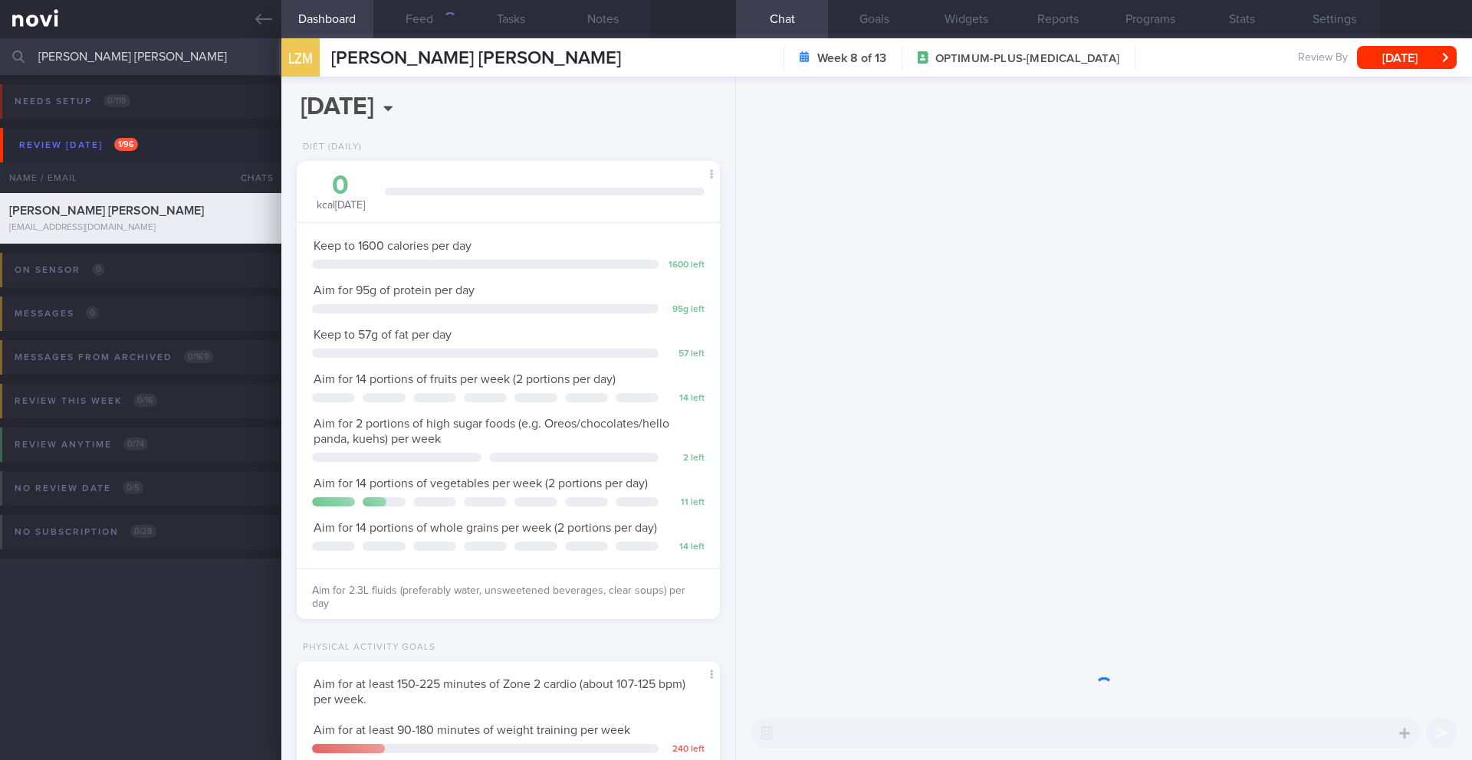
scroll to position [214, 385]
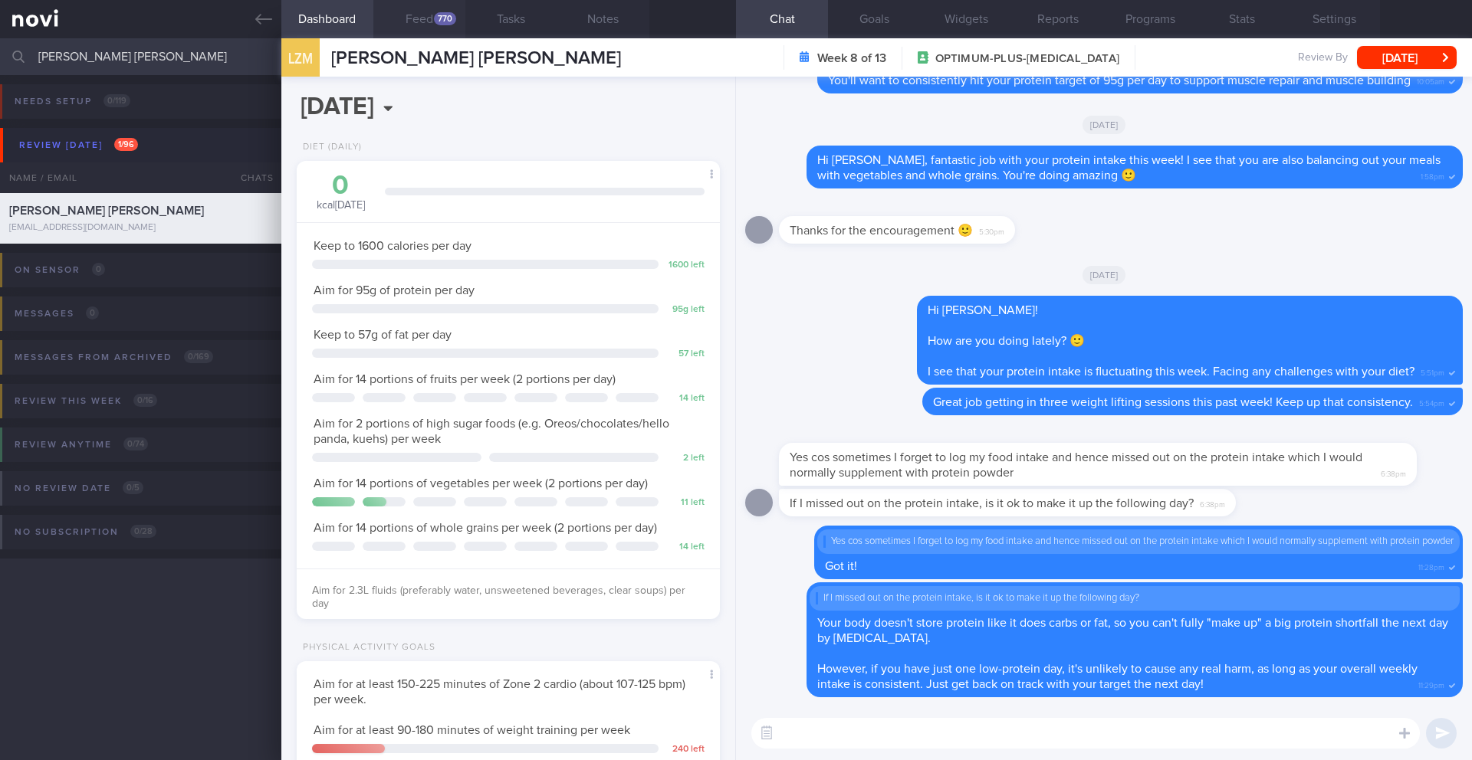
click at [446, 30] on button "Feed 770" at bounding box center [419, 19] width 92 height 38
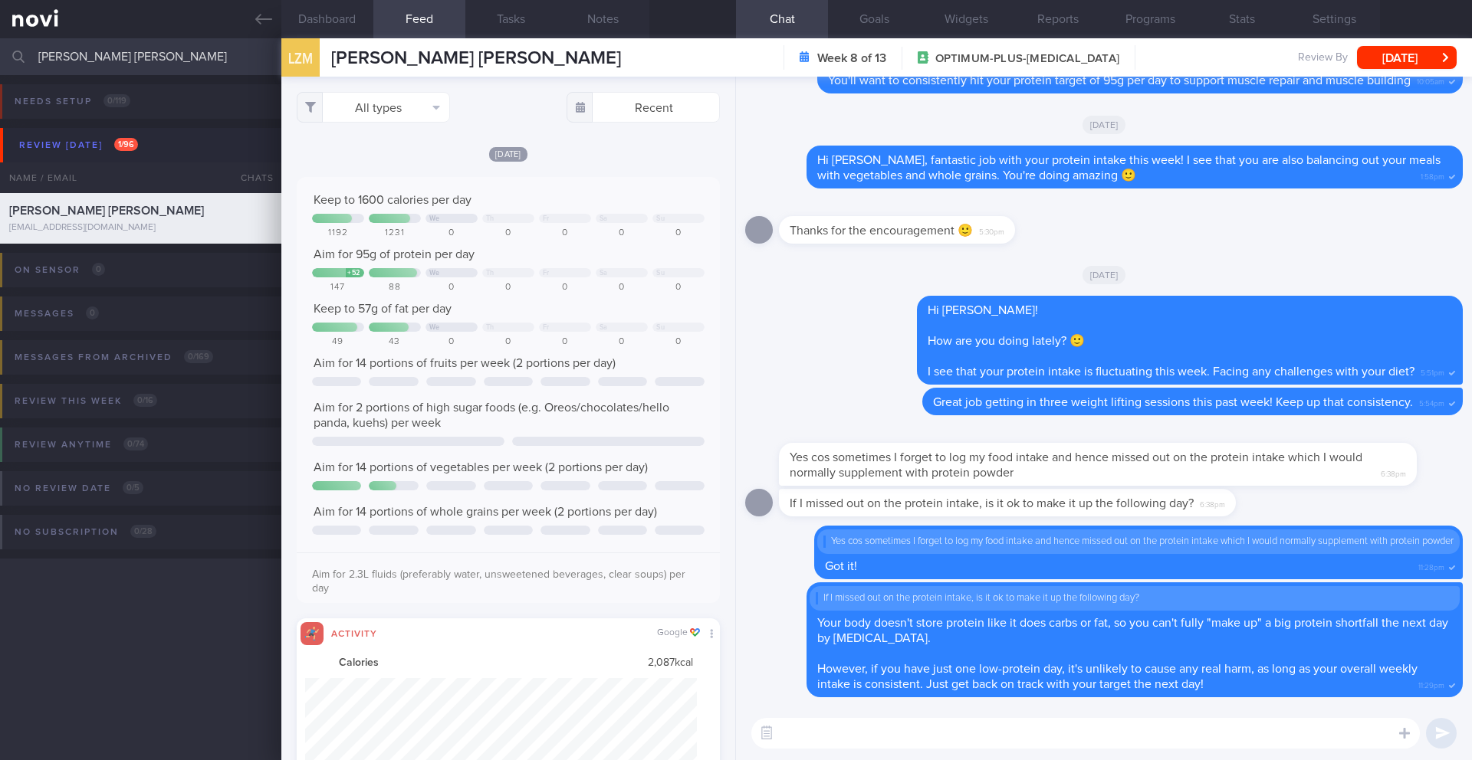
scroll to position [97, 392]
click at [412, 101] on button "All types" at bounding box center [373, 107] width 153 height 31
click at [412, 156] on button "Activity" at bounding box center [373, 160] width 152 height 23
checkbox input "false"
click at [557, 245] on div "Keep to 1600 calories per day We Th Fr Sa Su 1192 1231 0 0 0 0 0 Aim for 95g of…" at bounding box center [508, 395] width 392 height 407
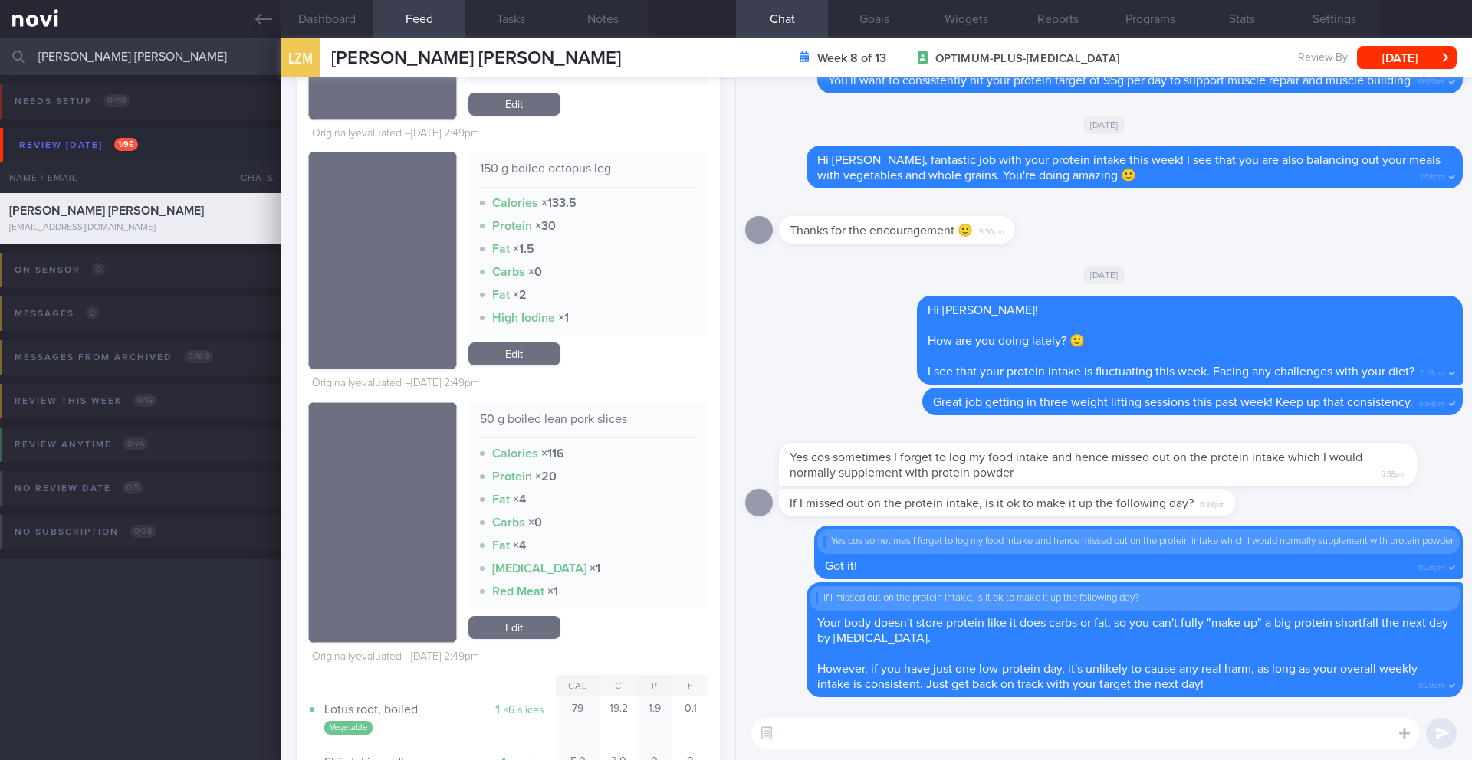
scroll to position [4474, 0]
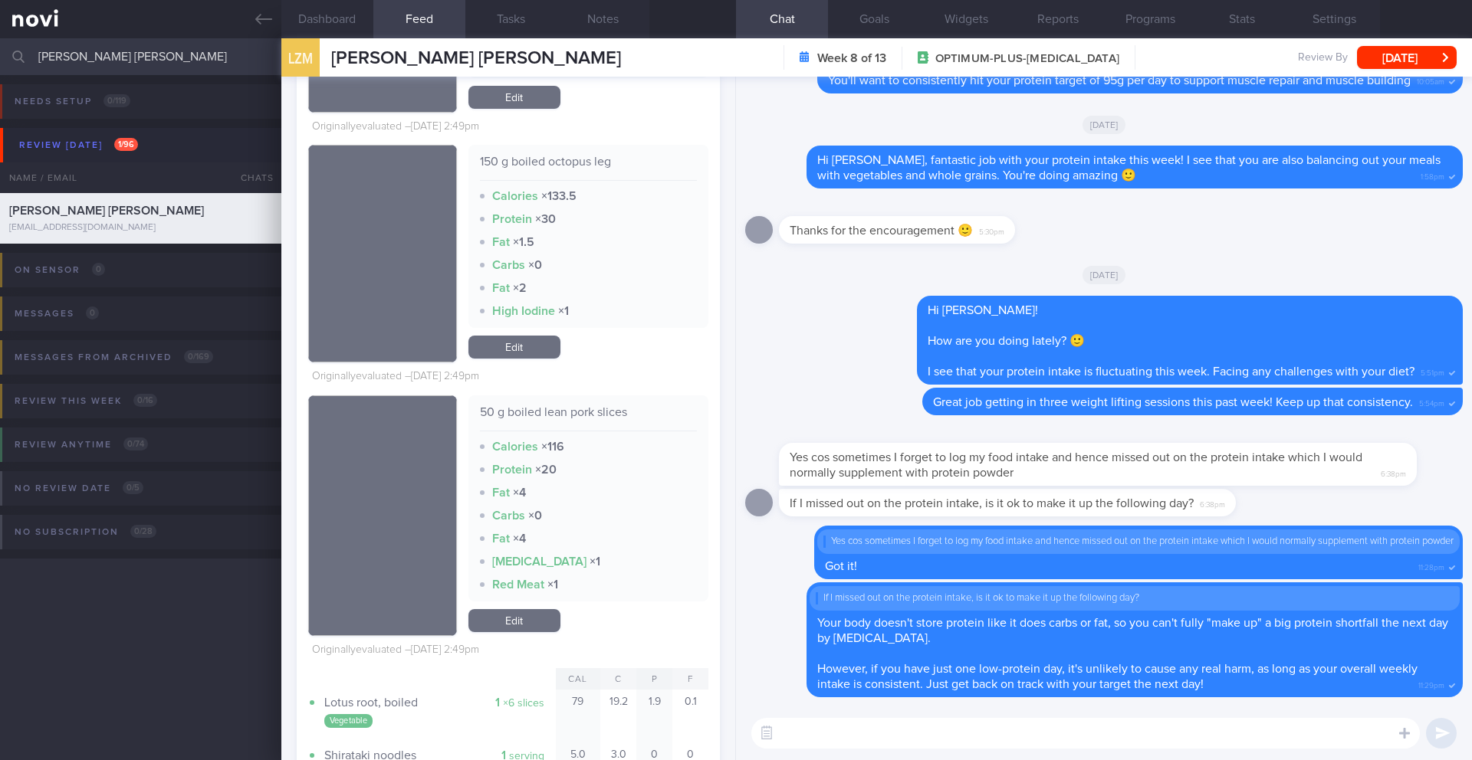
click at [863, 717] on div "​ ​" at bounding box center [1104, 734] width 736 height 54
click at [864, 735] on textarea at bounding box center [1085, 733] width 668 height 31
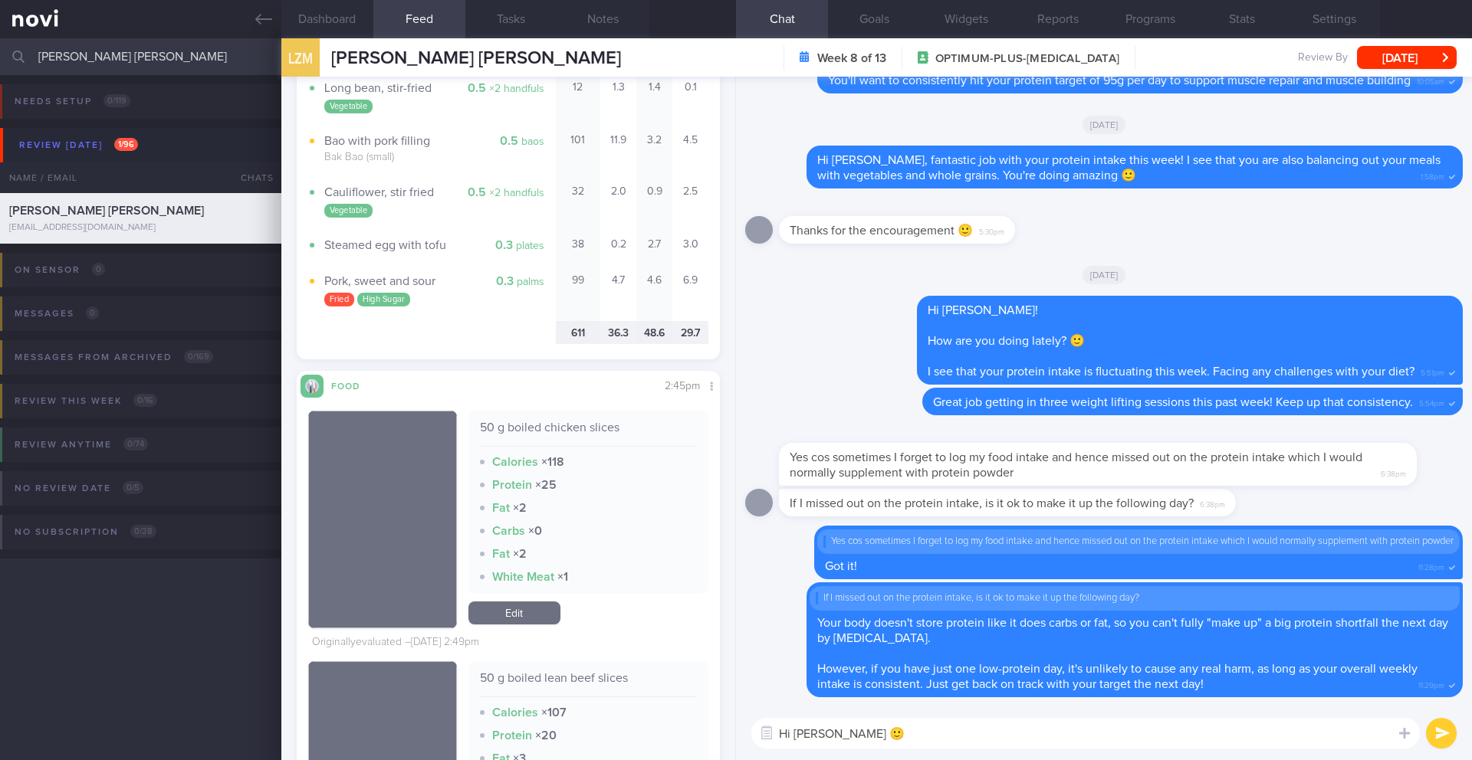
scroll to position [3445, 0]
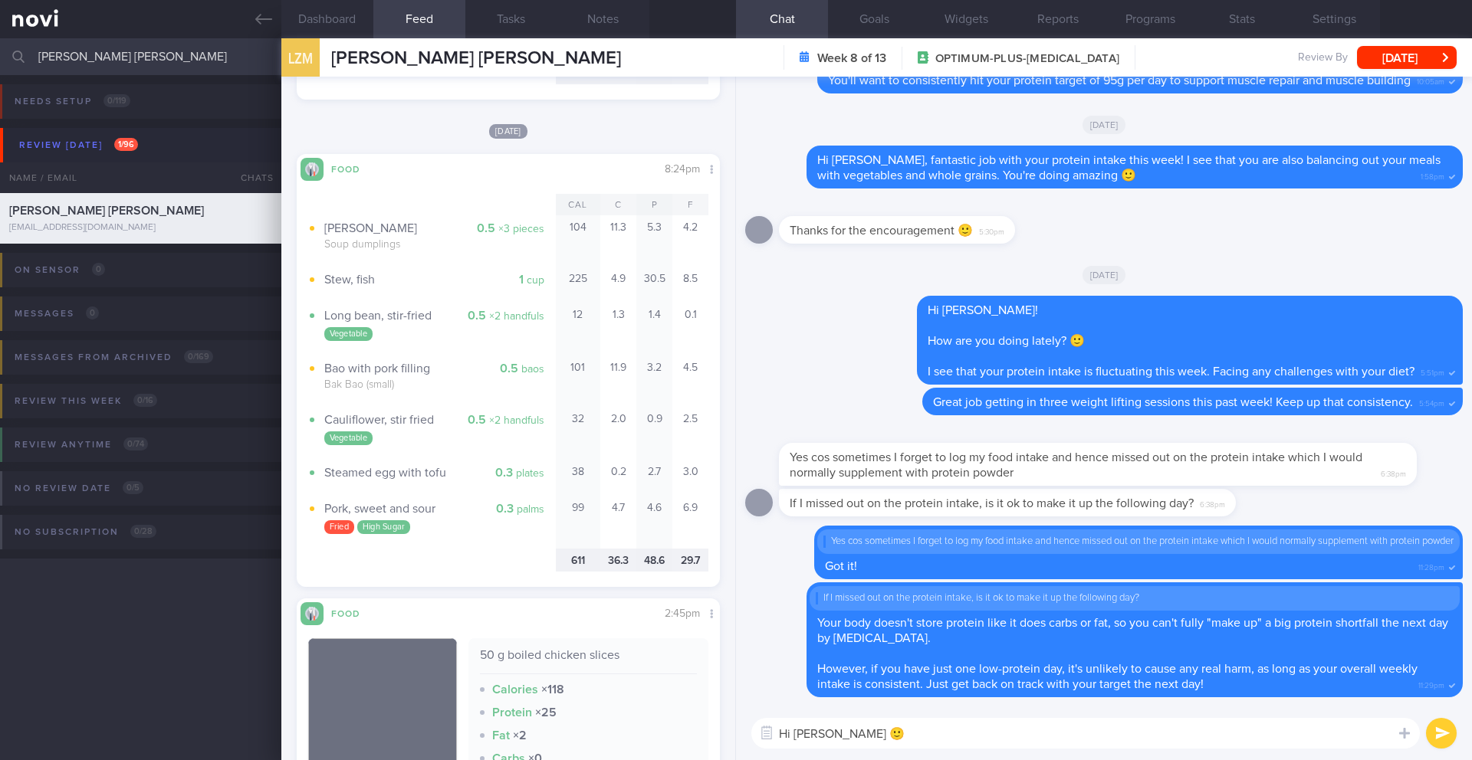
click at [942, 739] on textarea "Hi Abel 🙂" at bounding box center [1085, 733] width 668 height 31
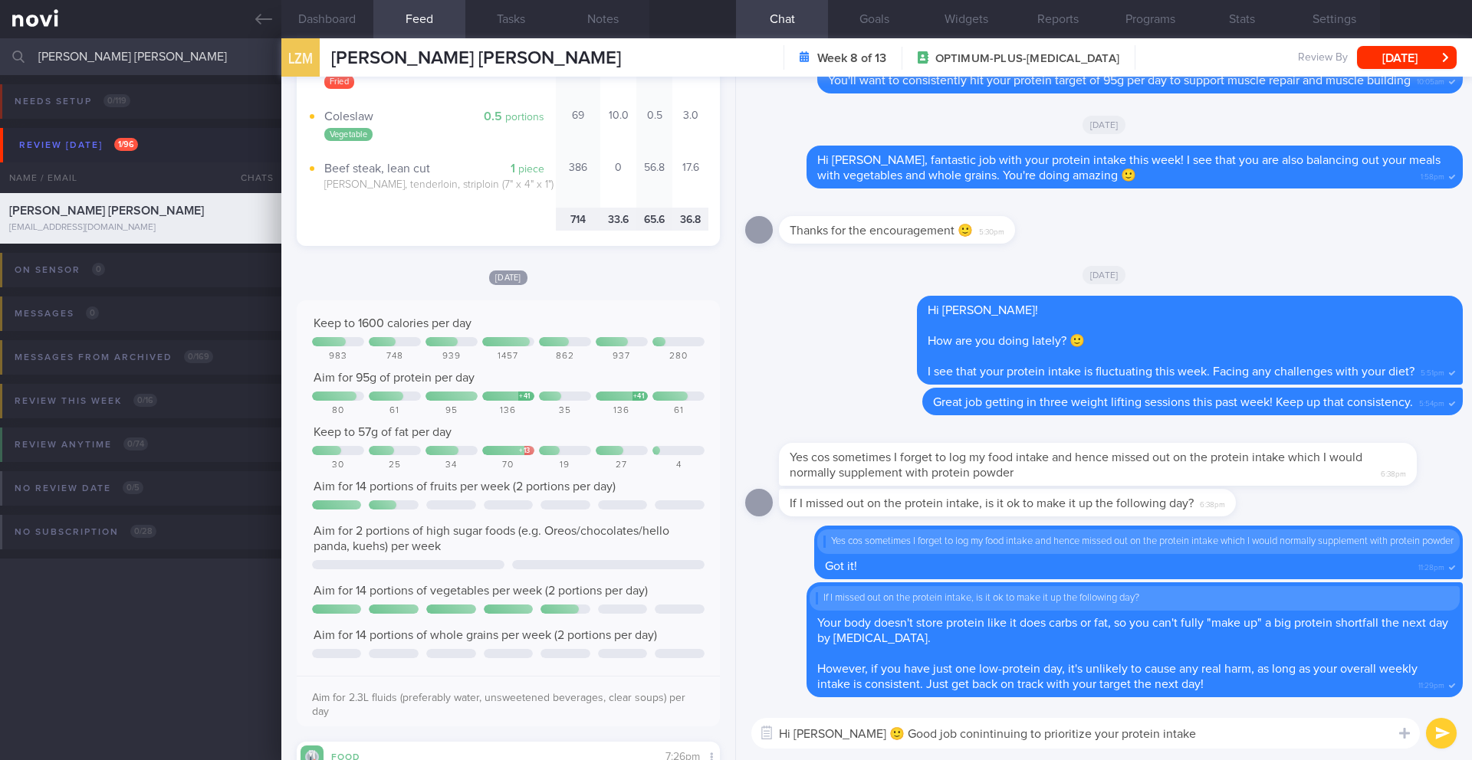
scroll to position [1794, 0]
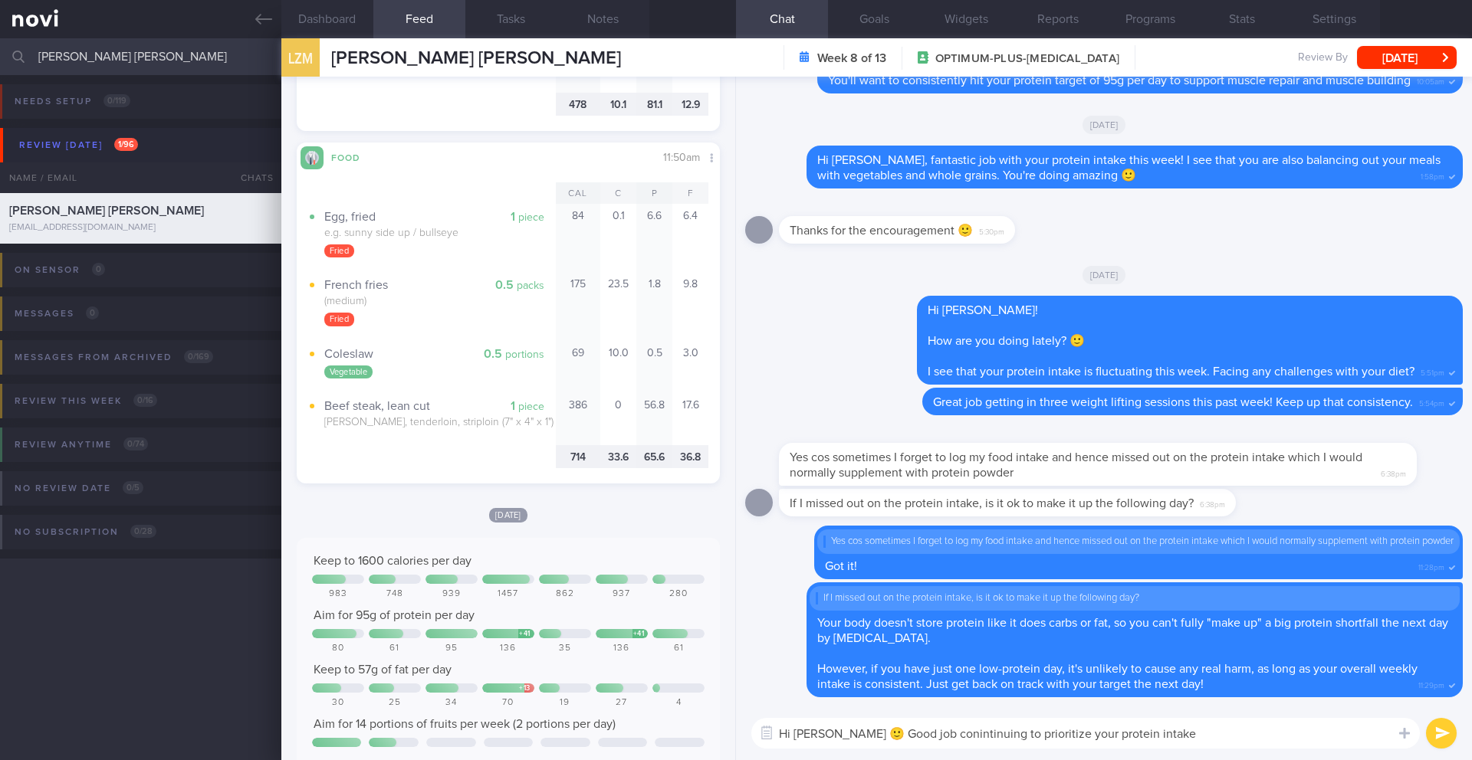
click at [1050, 731] on textarea "Hi Abel 🙂 Good job conintinuing to prioritize your protein intake" at bounding box center [1085, 733] width 668 height 31
click at [1170, 739] on textarea "Hi Abel 🙂 Good job continuing to prioritize your lean protein intake" at bounding box center [1085, 733] width 668 height 31
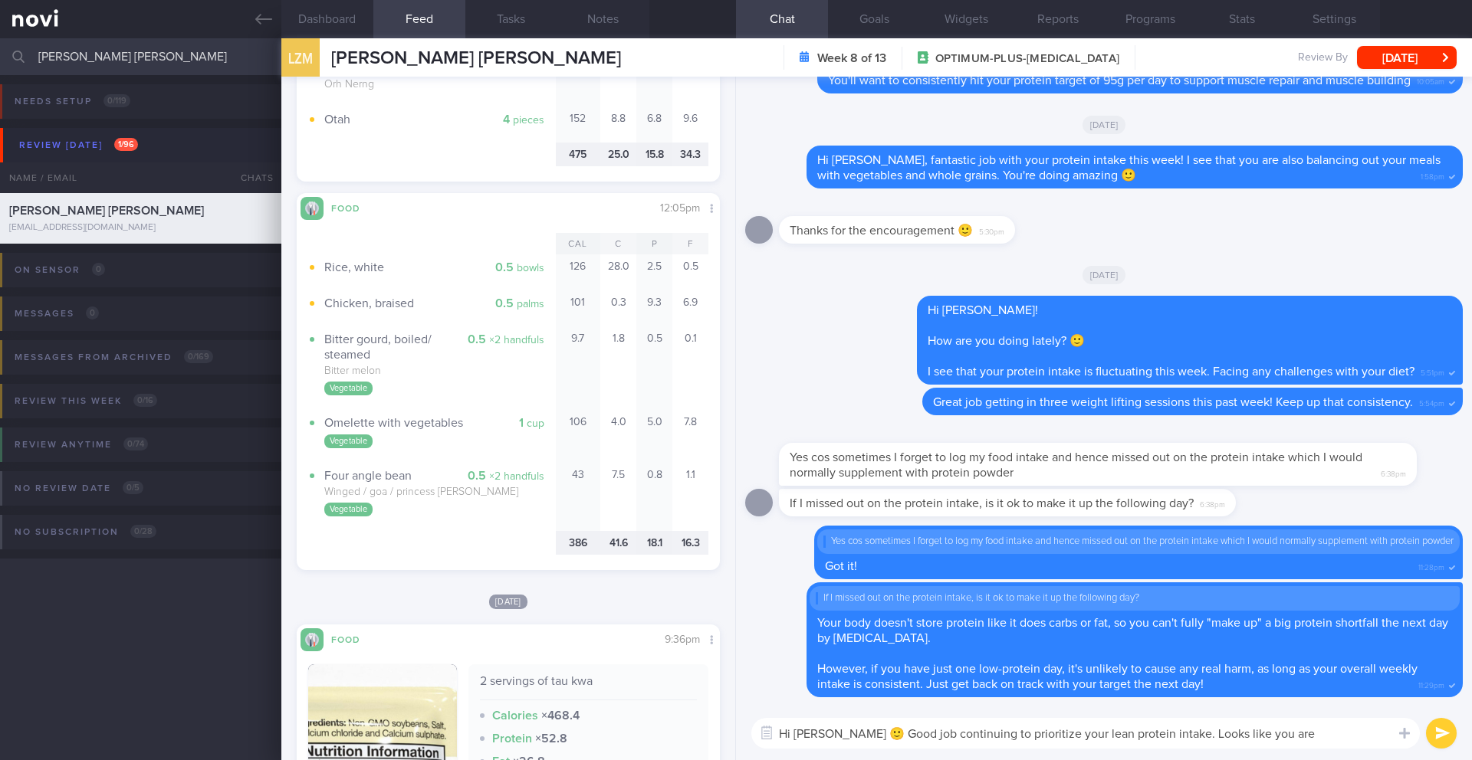
scroll to position [5704, 0]
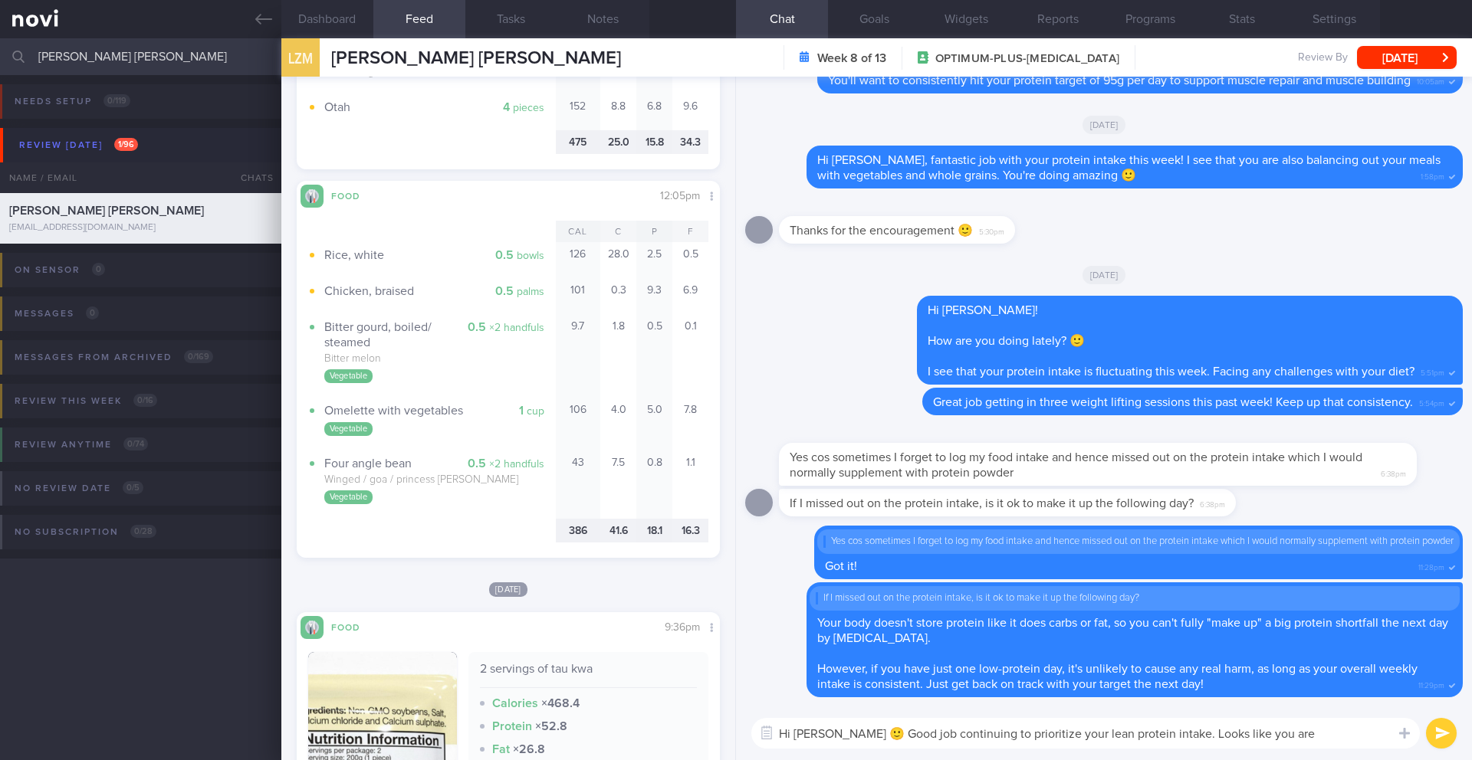
drag, startPoint x: 964, startPoint y: 736, endPoint x: 1040, endPoint y: 733, distance: 76.0
click at [1040, 733] on textarea "Hi Abel 🙂 Good job continuing to prioritize your lean protein intake. Looks lik…" at bounding box center [1085, 733] width 668 height 31
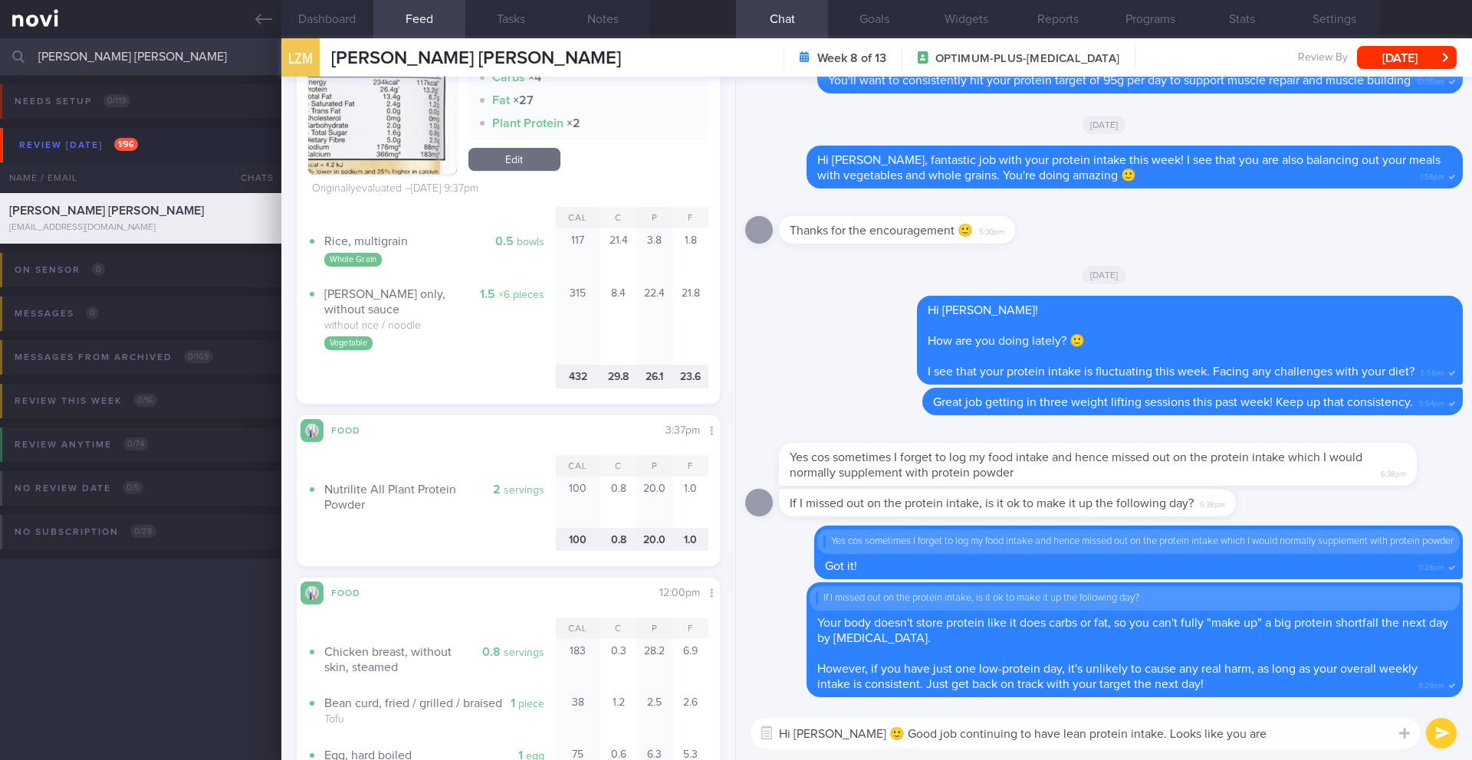
scroll to position [6464, 0]
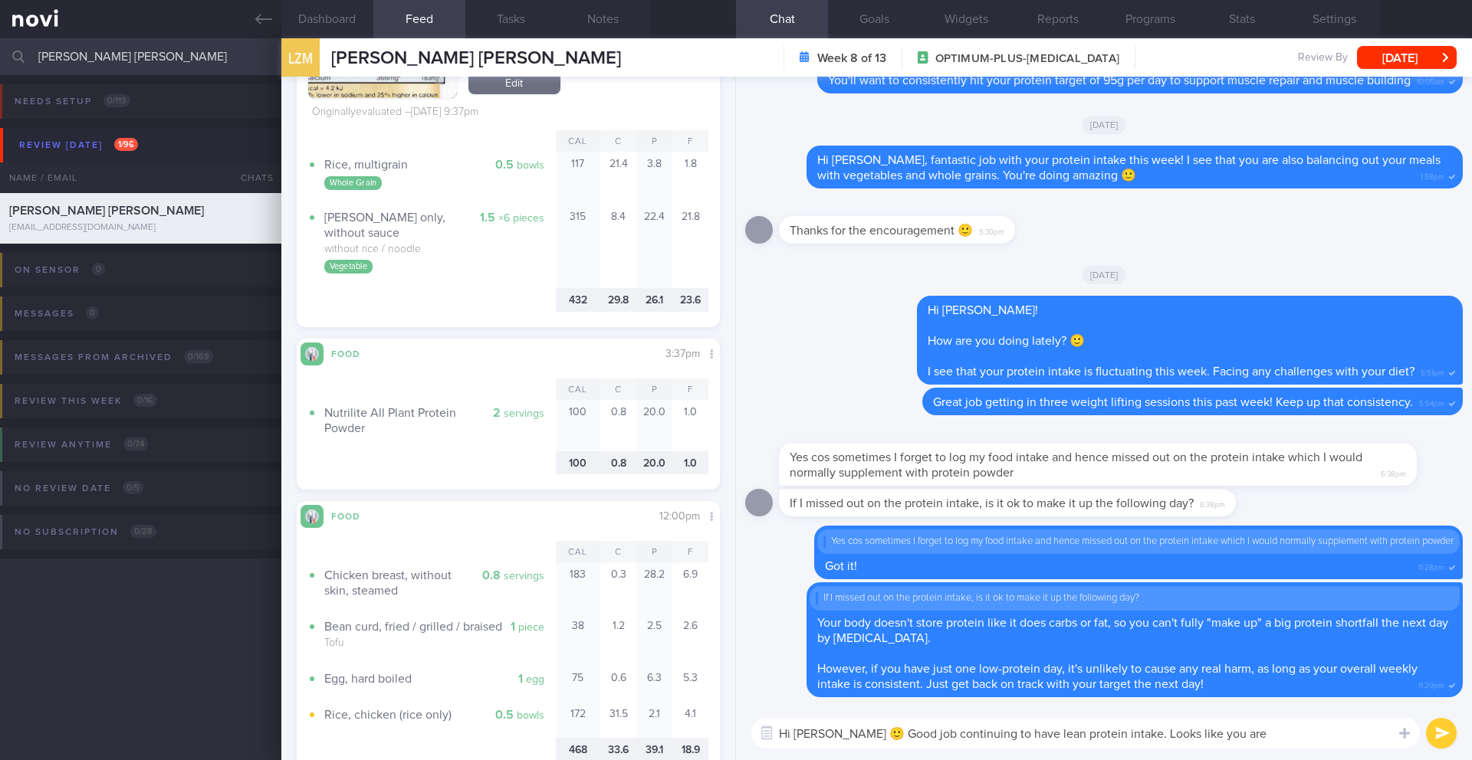
drag, startPoint x: 1062, startPoint y: 736, endPoint x: 1262, endPoint y: 740, distance: 200.1
click at [1262, 740] on textarea "Hi Abel 🙂 Good job continuing to have lean protein intake. Looks like you are" at bounding box center [1085, 733] width 668 height 31
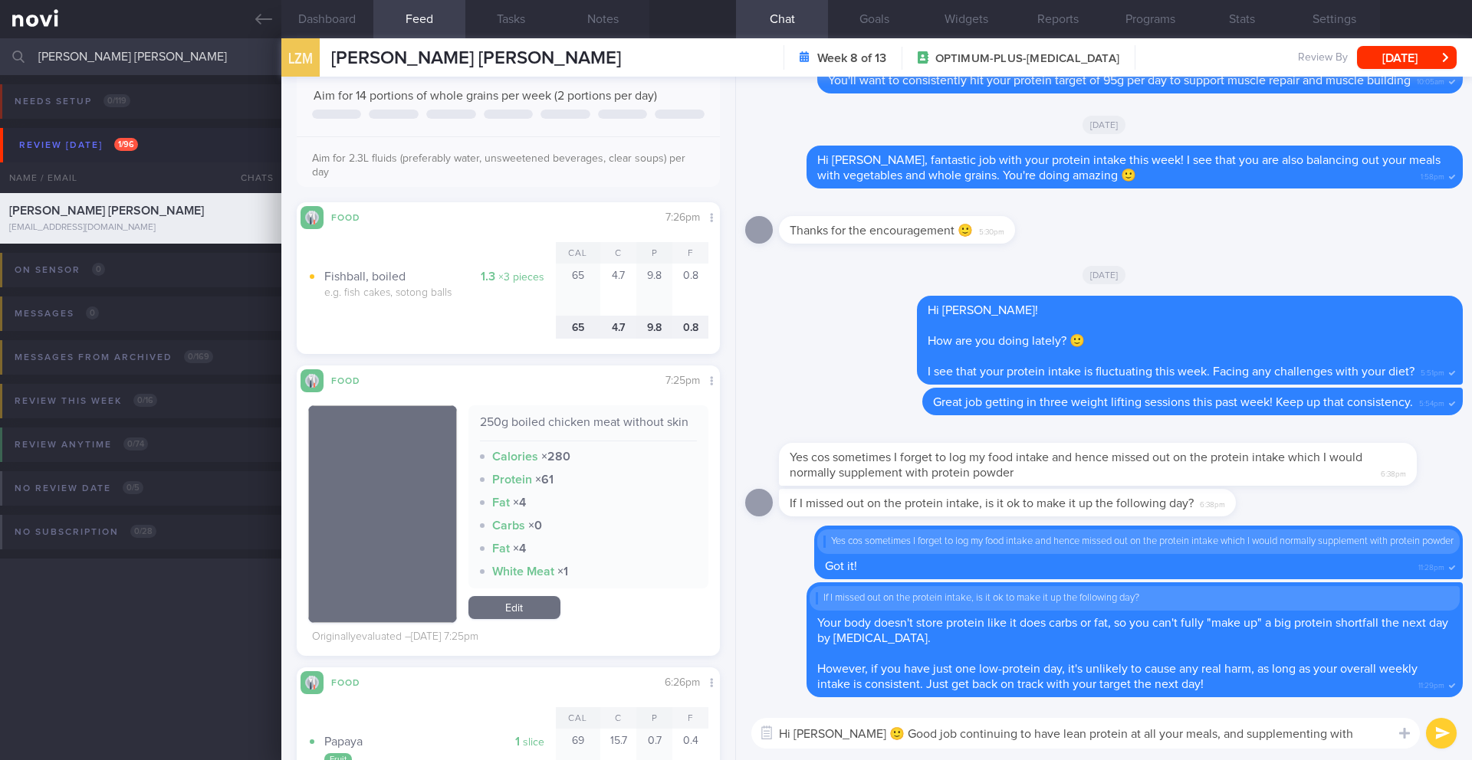
scroll to position [2028, 0]
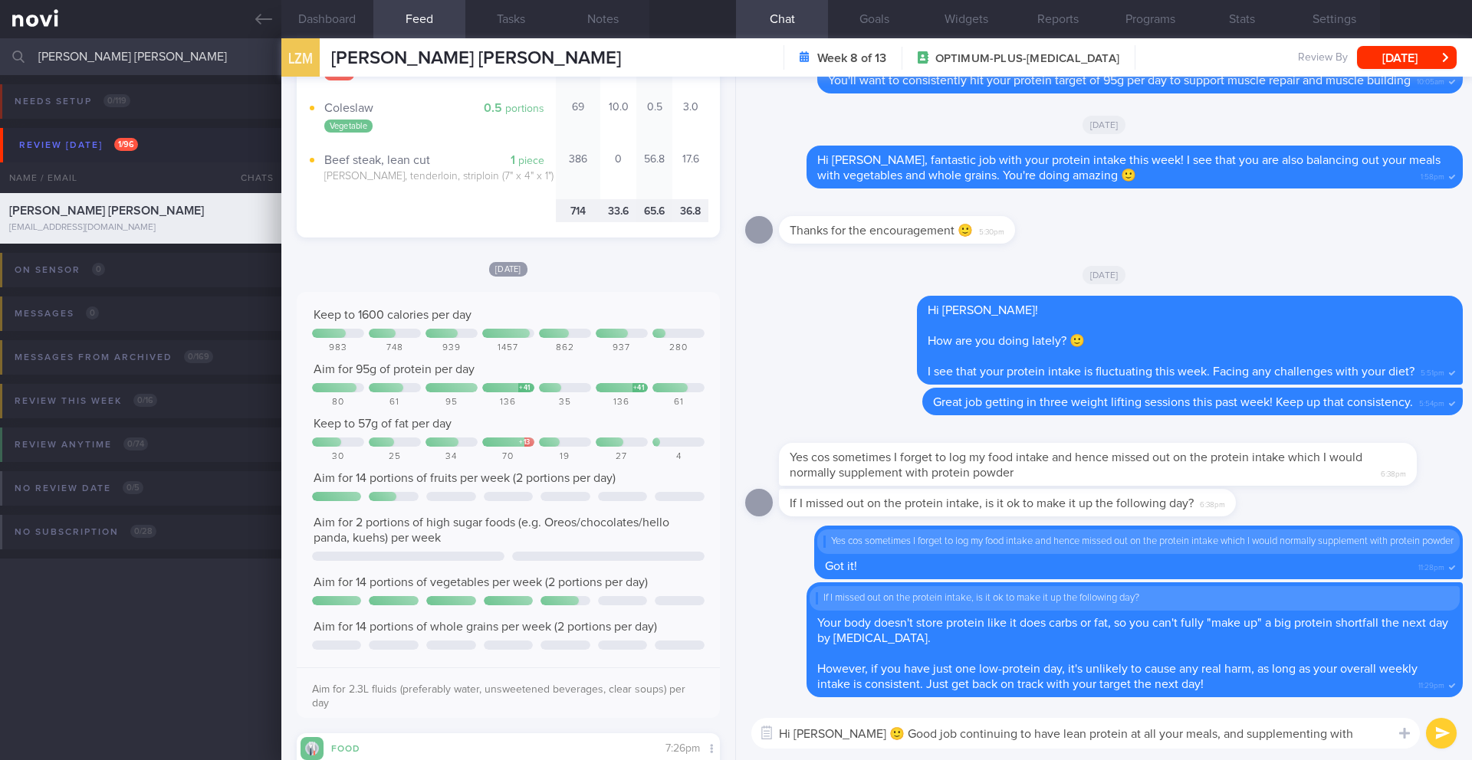
click at [1150, 737] on textarea "Hi Abel 🙂 Good job continuing to have lean protein at all your meals, and suppl…" at bounding box center [1085, 733] width 668 height 31
drag, startPoint x: 511, startPoint y: 61, endPoint x: 323, endPoint y: 60, distance: 187.8
click at [319, 61] on div "LZM LUM ZHI MING, ABEL LUM ZHI MING, ABEL syzygy208@hotmail.com Week 8 of 13 OP…" at bounding box center [876, 57] width 1190 height 38
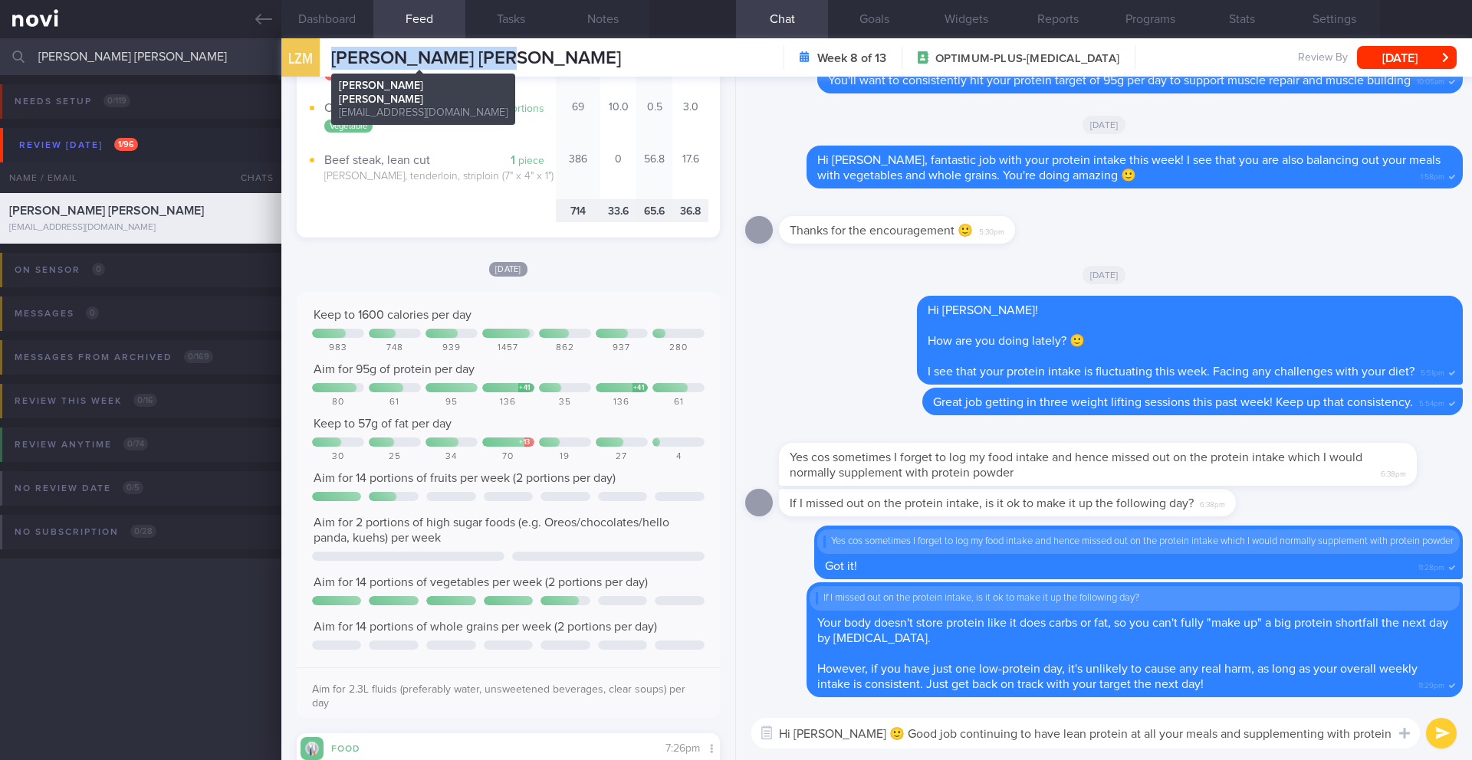
copy div "[PERSON_NAME] [PERSON_NAME]"
click at [343, 11] on button "Dashboard" at bounding box center [327, 19] width 92 height 38
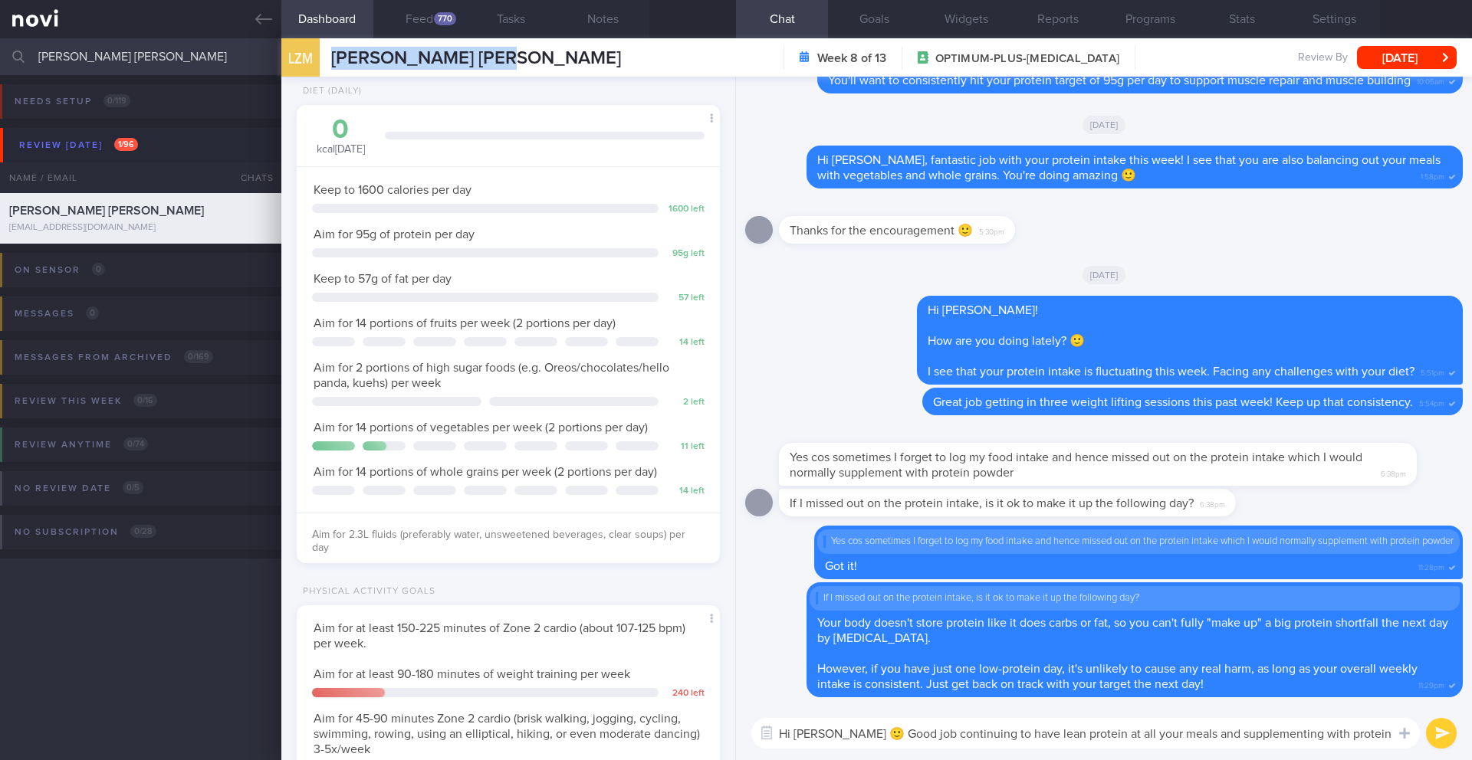
scroll to position [481, 0]
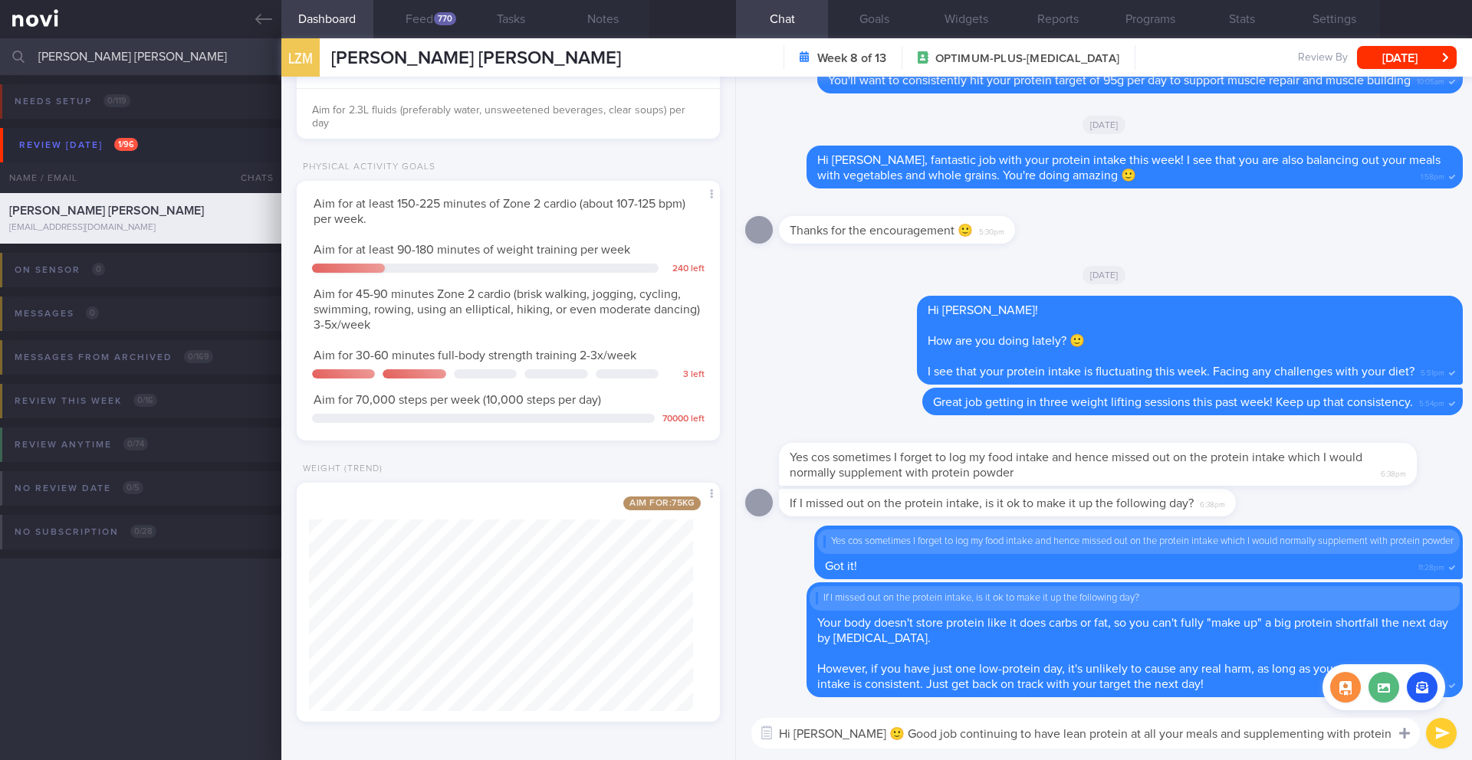
click at [1391, 739] on div at bounding box center [1405, 732] width 28 height 29
click at [1372, 737] on textarea "Hi Abel 🙂 Good job continuing to have lean protein at all your meals and supple…" at bounding box center [1085, 733] width 668 height 31
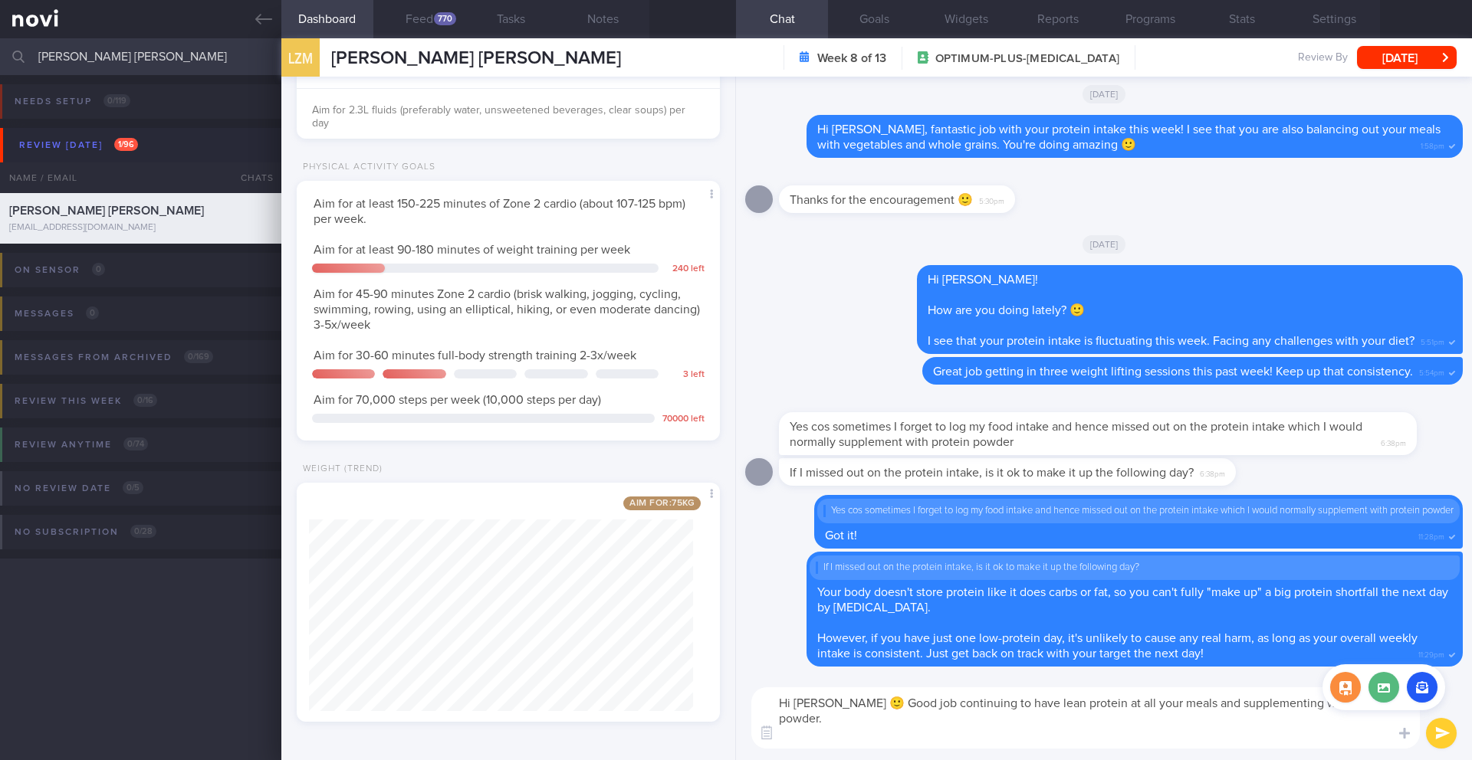
type textarea "Hi Abel 🙂 Good job continuing to have lean protein at all your meals and supple…"
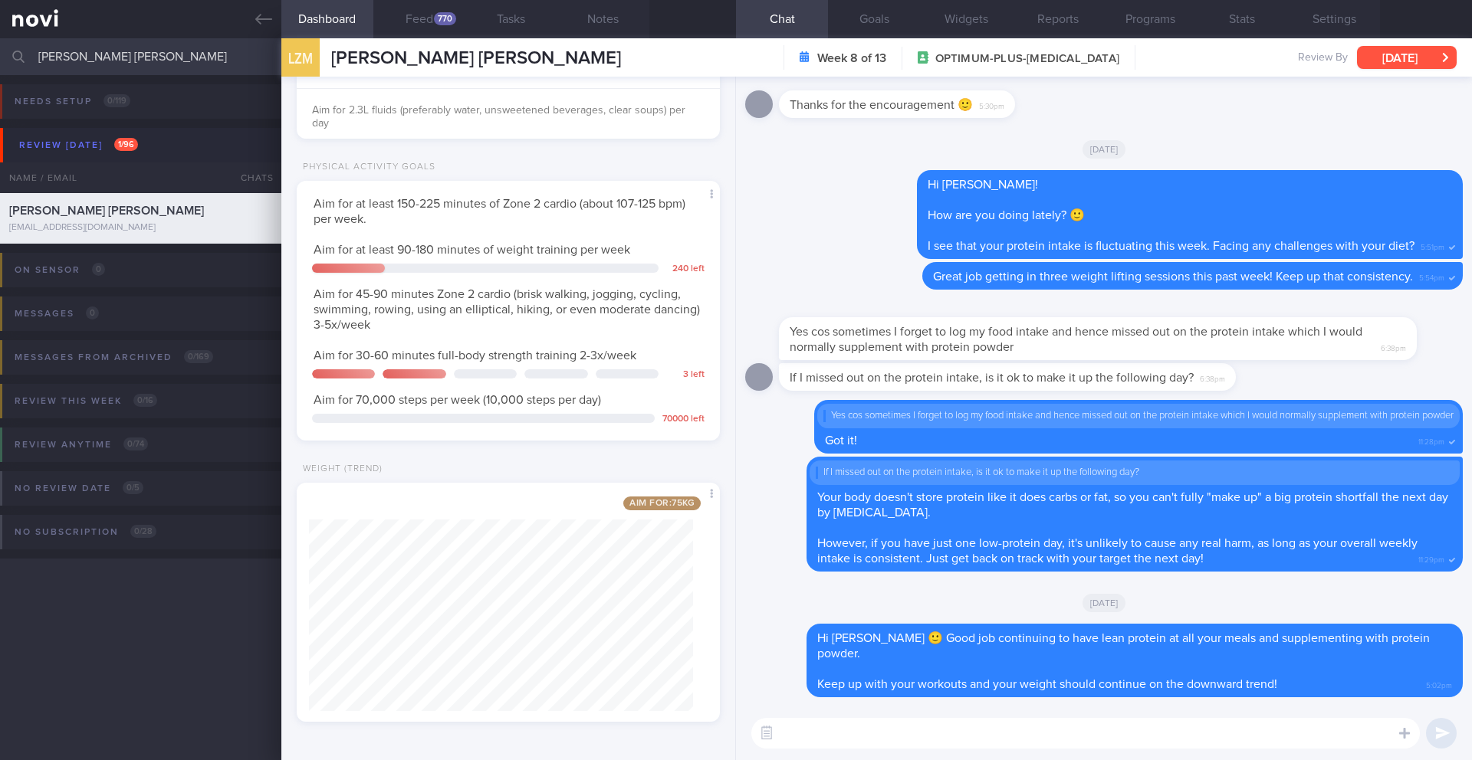
click at [1380, 54] on button "[DATE]" at bounding box center [1407, 57] width 100 height 23
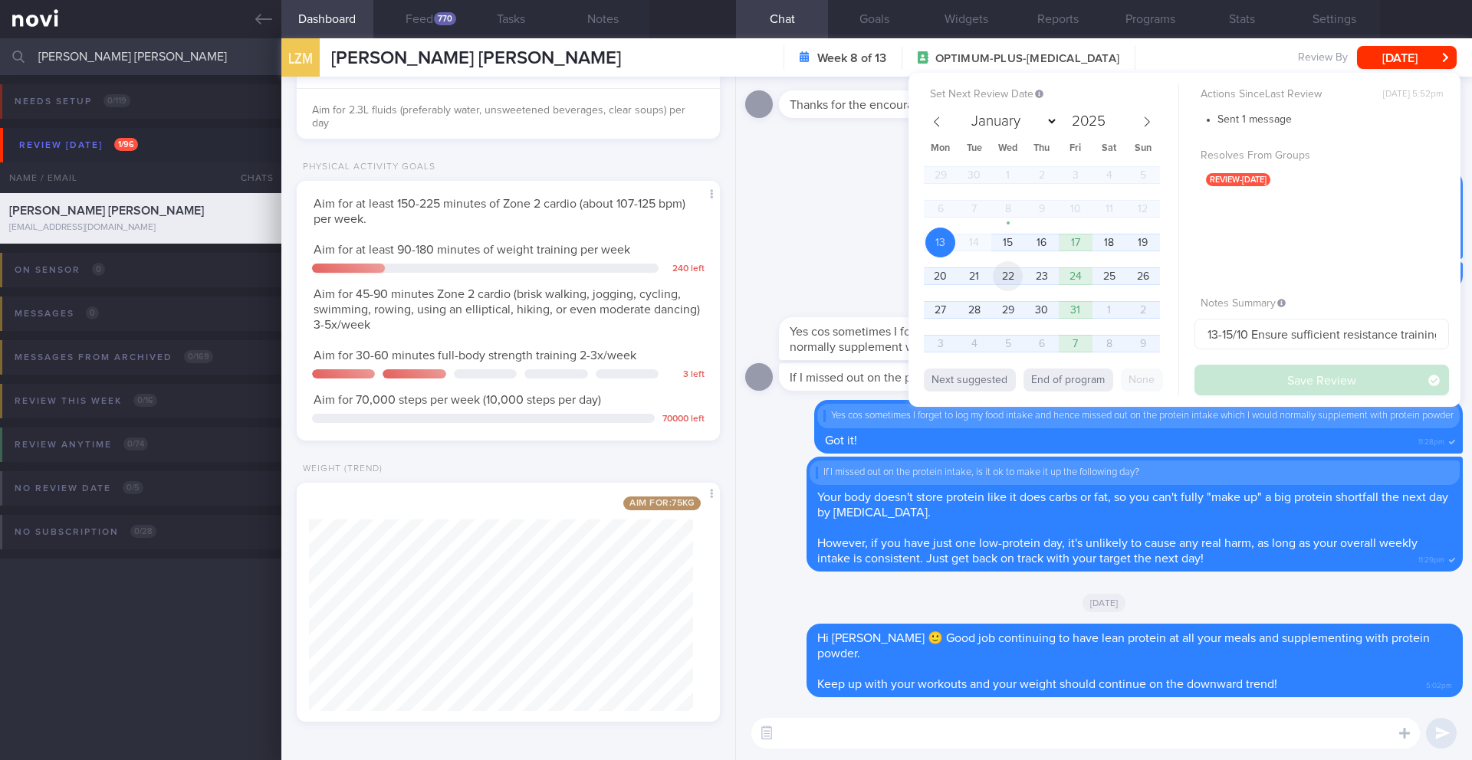
click at [1003, 283] on span "22" at bounding box center [1008, 276] width 30 height 30
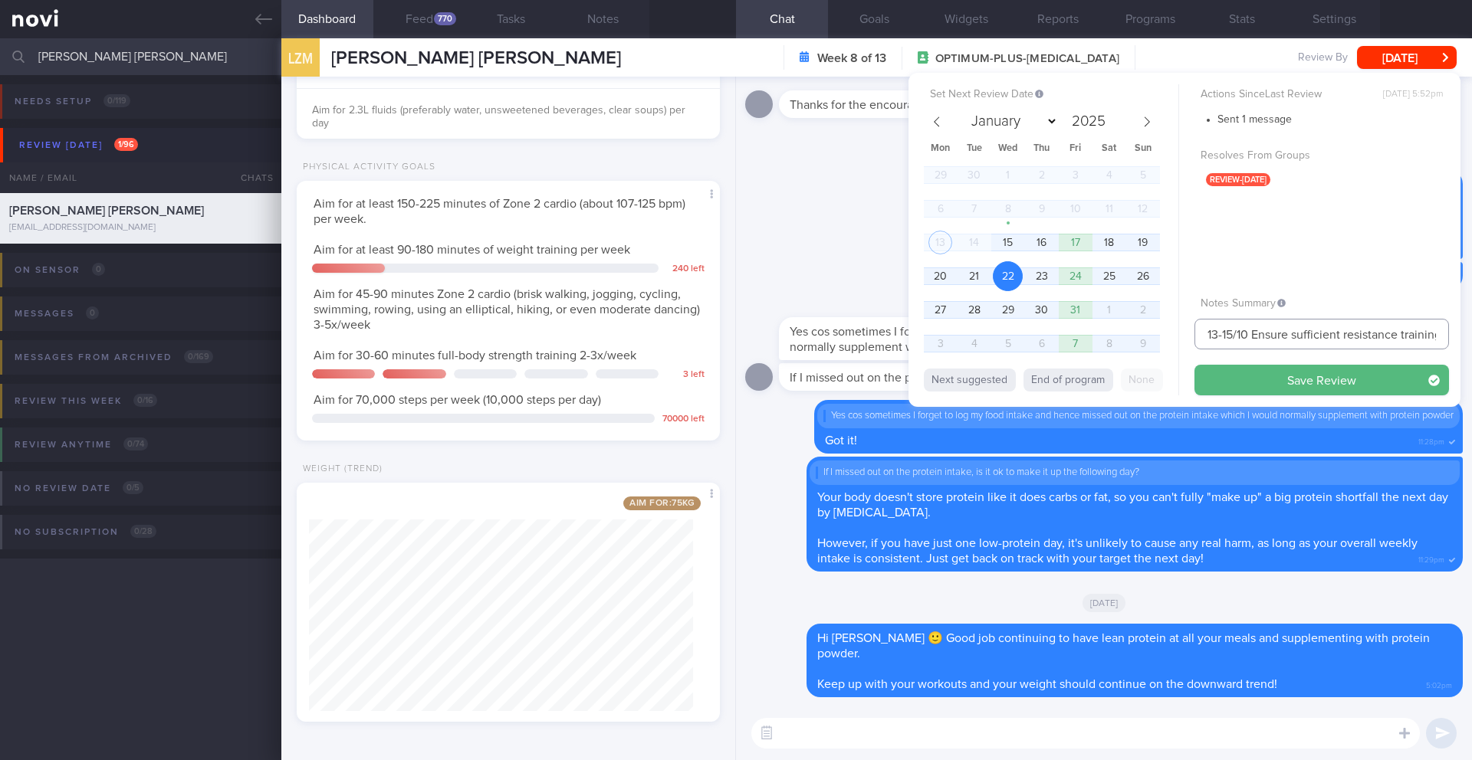
drag, startPoint x: 1236, startPoint y: 338, endPoint x: 1206, endPoint y: 337, distance: 29.9
click at [1206, 337] on input "13-15/10 Ensure sufficient resistance training" at bounding box center [1321, 334] width 254 height 31
type input "22/10 Ensure sufficient resistance training"
click at [1215, 378] on button "Save Review" at bounding box center [1321, 380] width 254 height 31
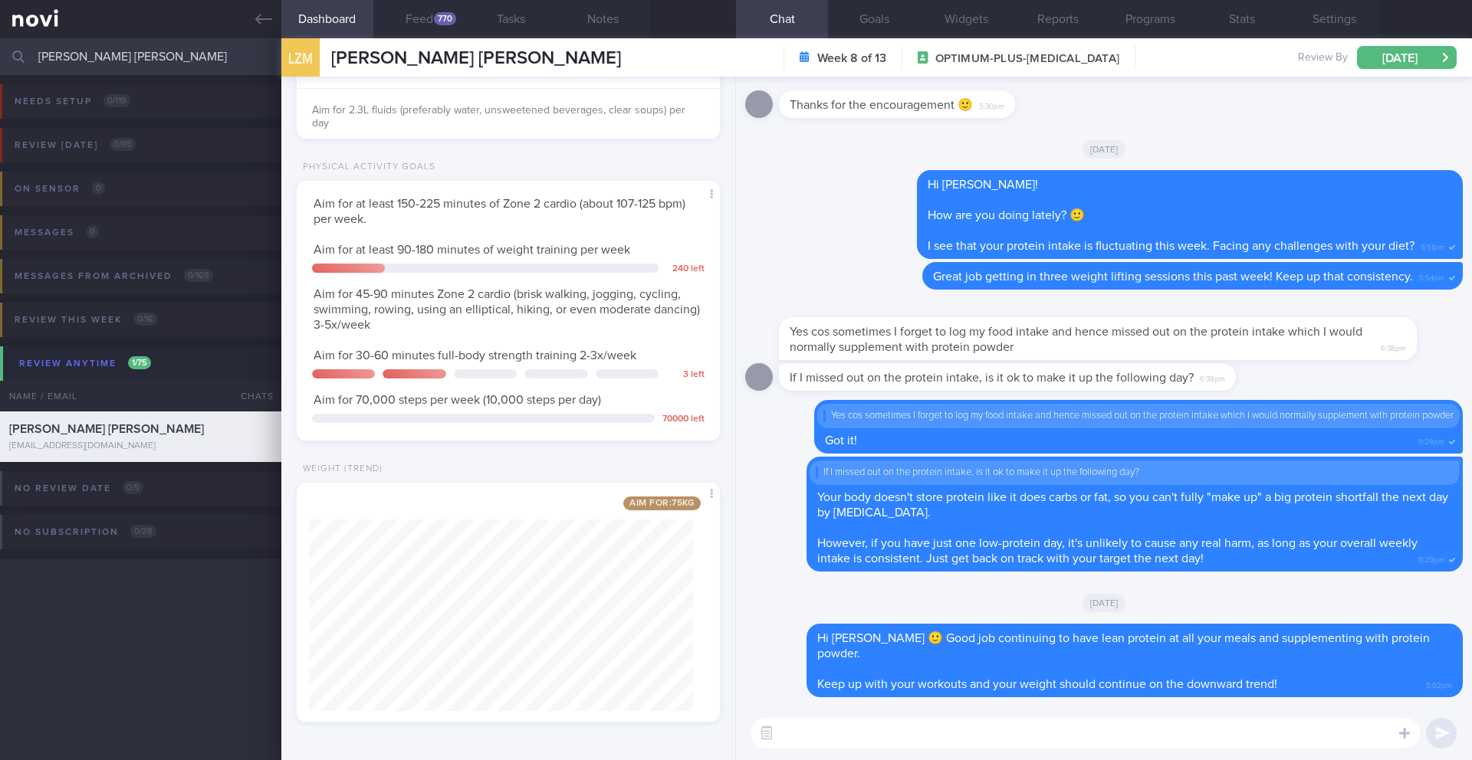
click at [98, 53] on input "[PERSON_NAME] [PERSON_NAME]" at bounding box center [736, 56] width 1472 height 37
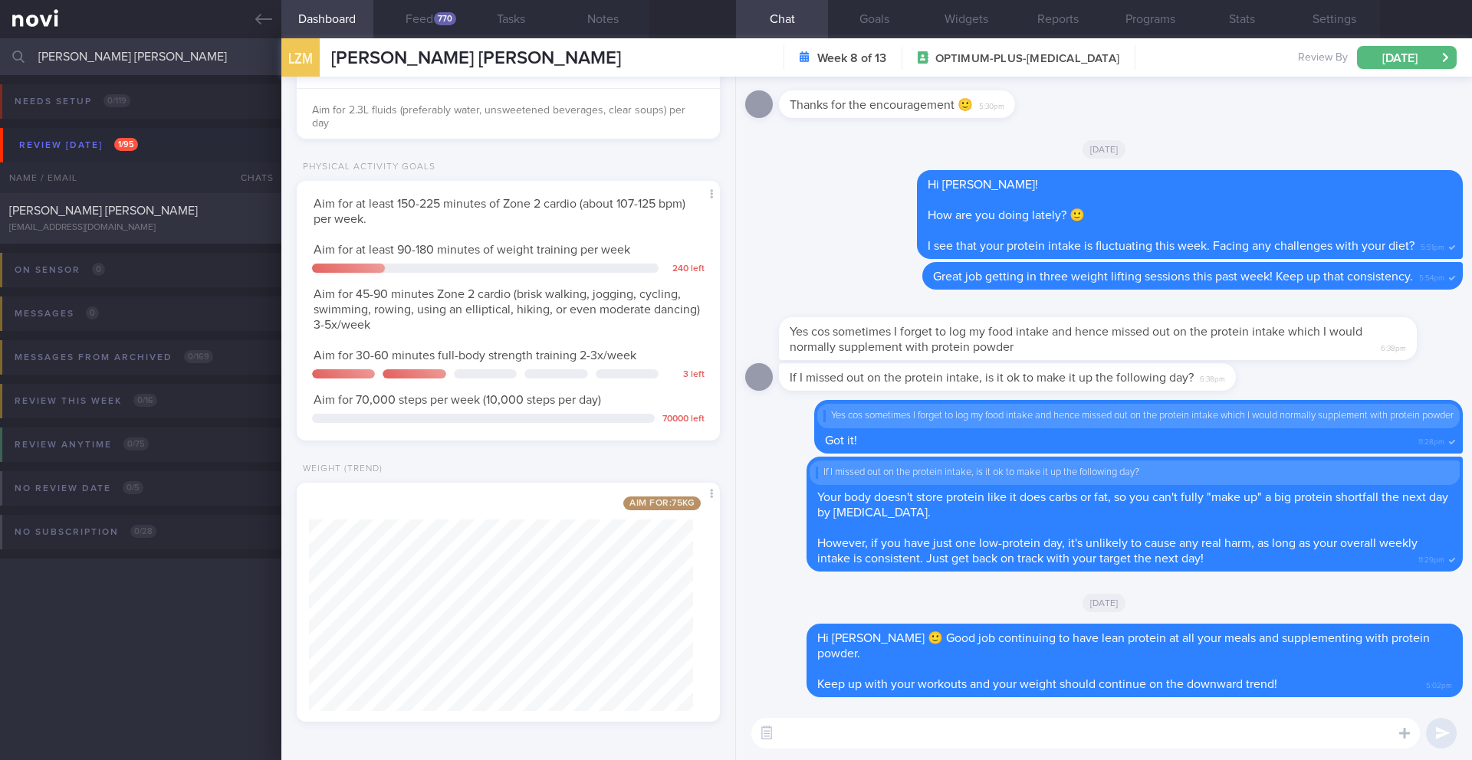
type input "[PERSON_NAME] [PERSON_NAME]"
click at [199, 214] on div "[PERSON_NAME] [PERSON_NAME]" at bounding box center [138, 210] width 259 height 15
type input "14/10 Check exercise"
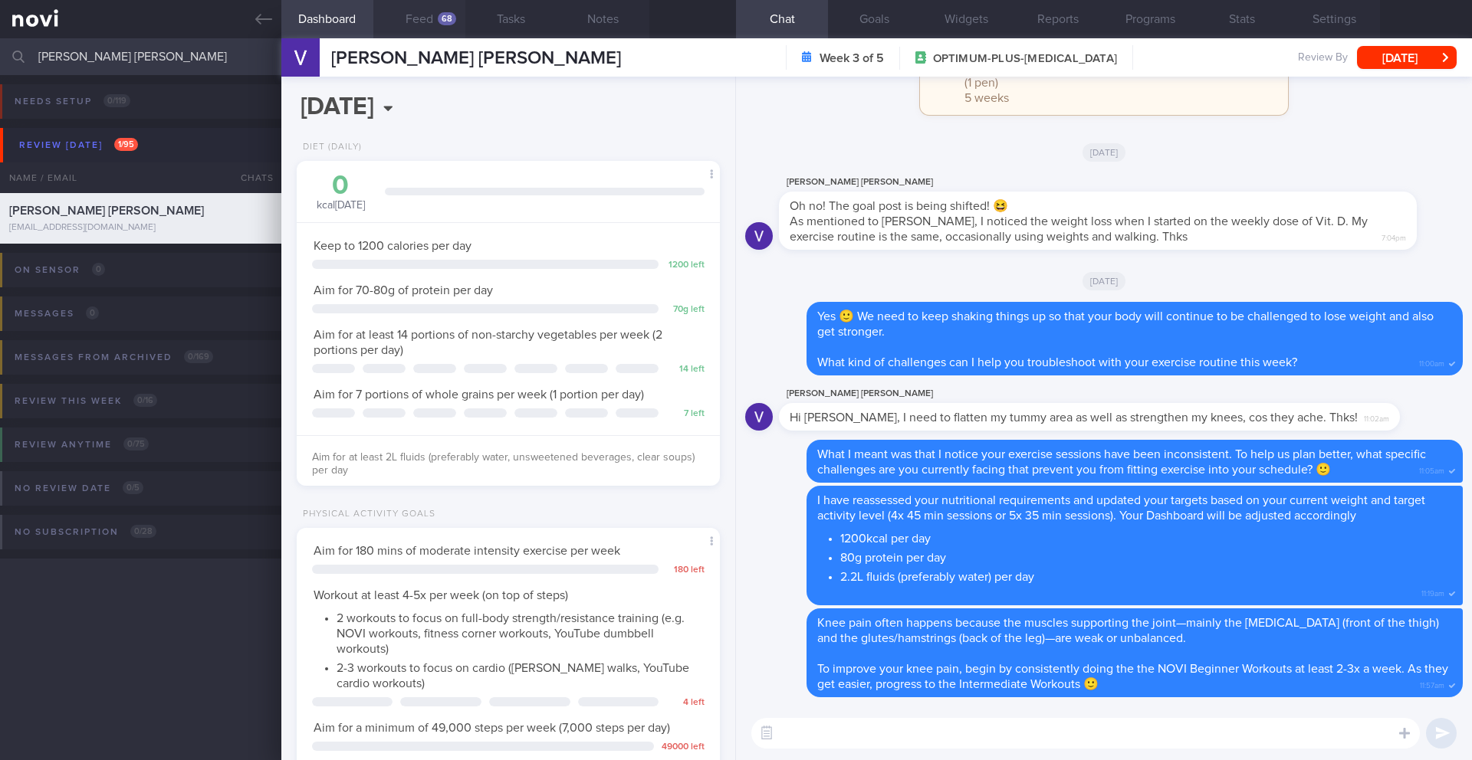
click at [432, 29] on button "Feed 68" at bounding box center [419, 19] width 92 height 38
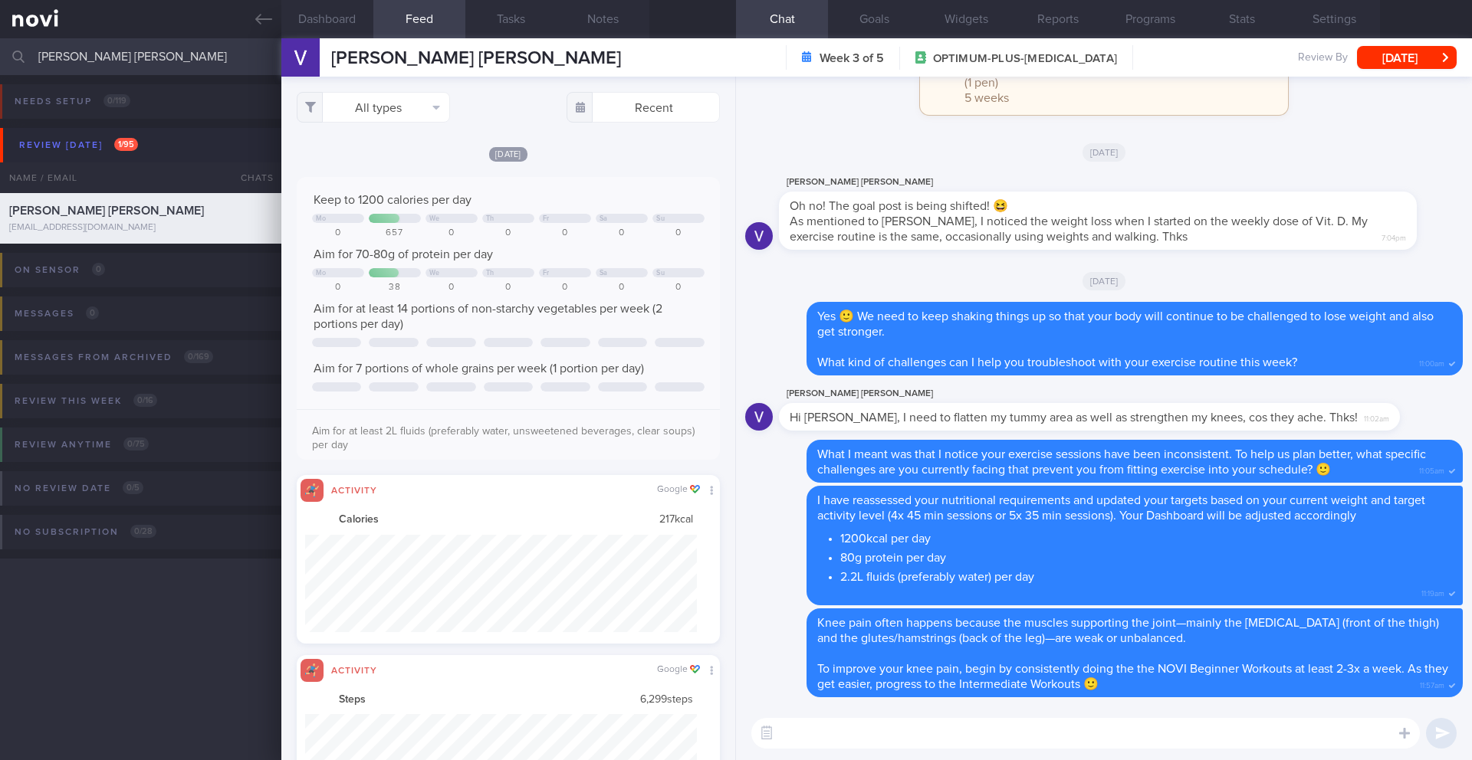
scroll to position [97, 392]
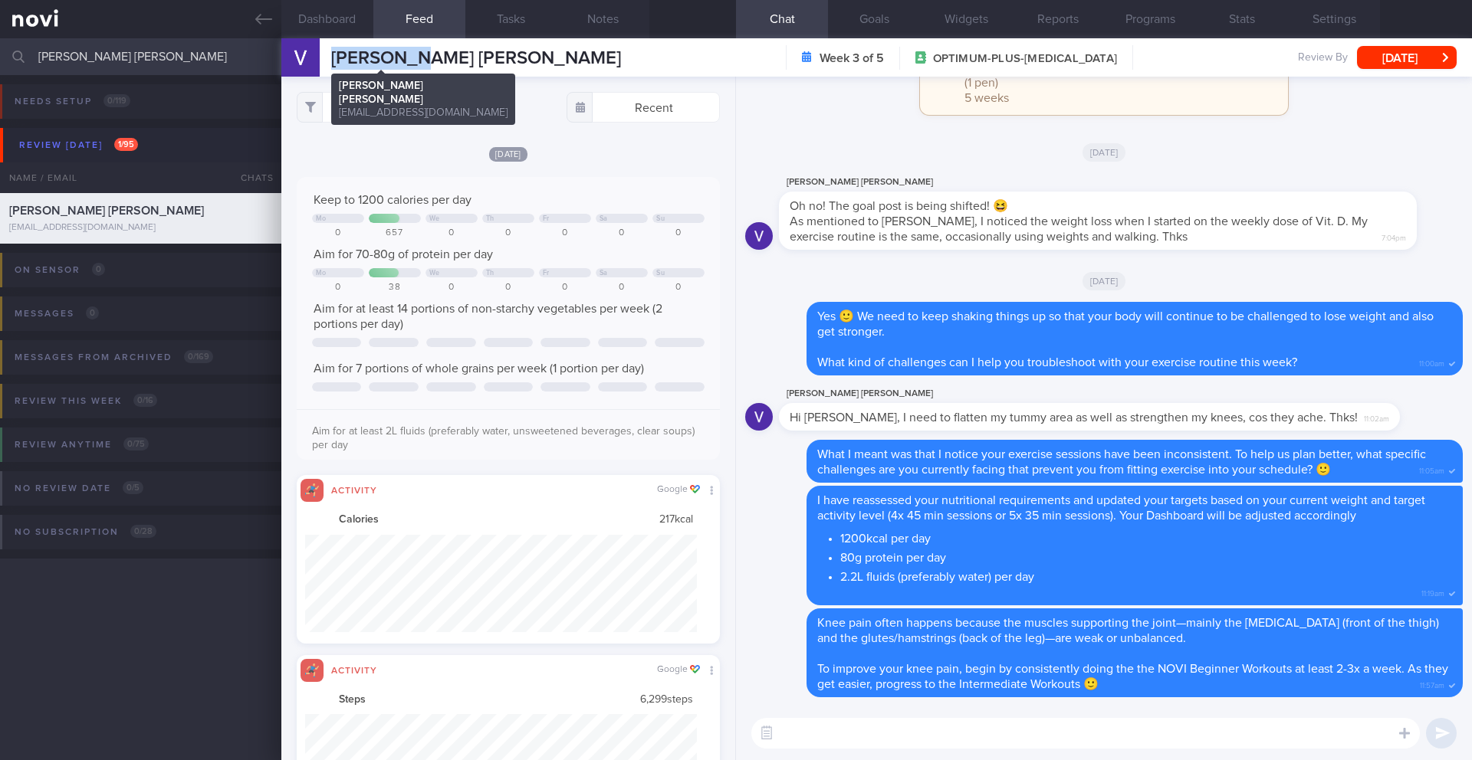
drag, startPoint x: 444, startPoint y: 59, endPoint x: 331, endPoint y: 58, distance: 112.7
click at [331, 58] on div "VERA CRUZ VERA CRUZ verac6970@gmail.com Week 3 of 5 OPTIMUM-PLUS-WEGOVY Review …" at bounding box center [876, 57] width 1190 height 38
copy span "[PERSON_NAME] [PERSON_NAME]"
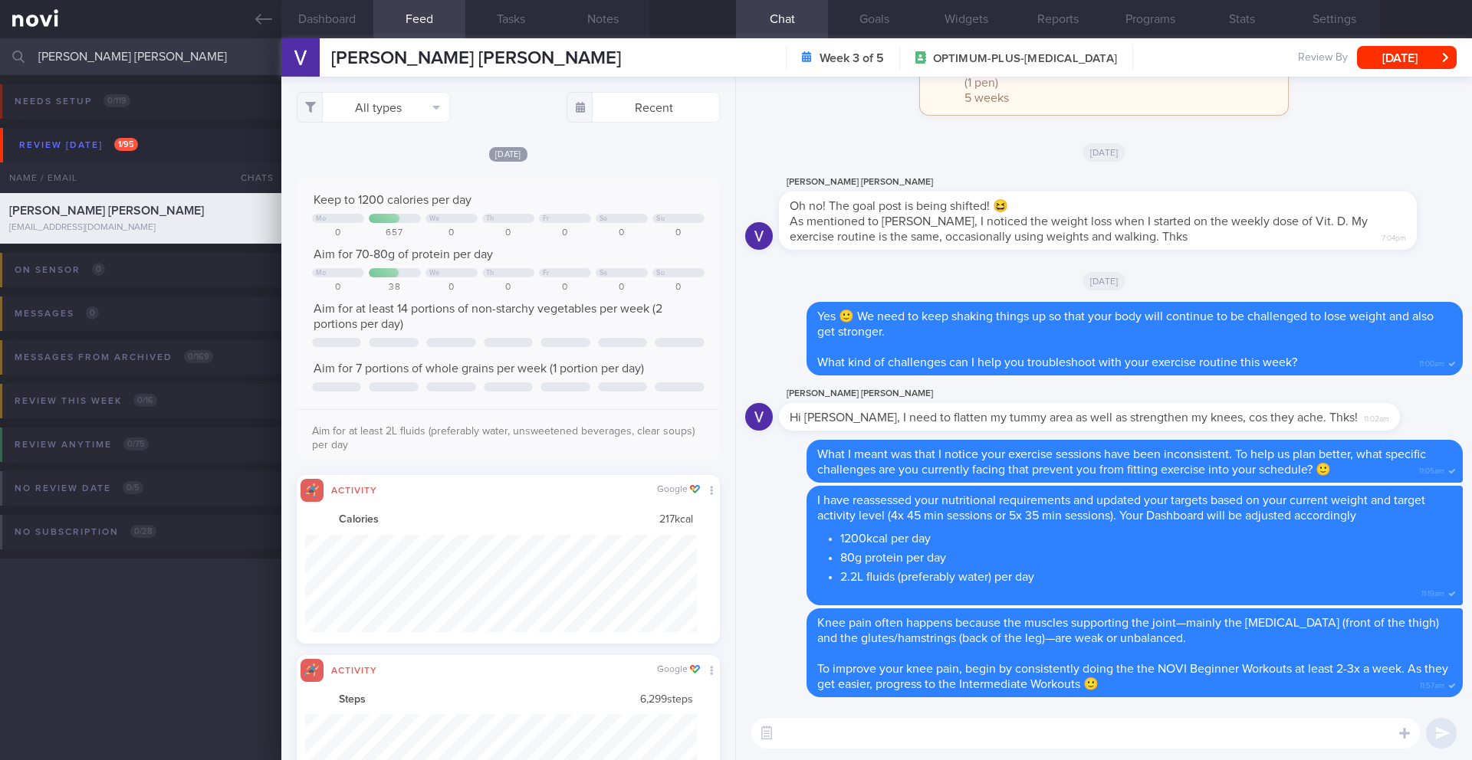
click at [812, 725] on textarea at bounding box center [1085, 733] width 668 height 31
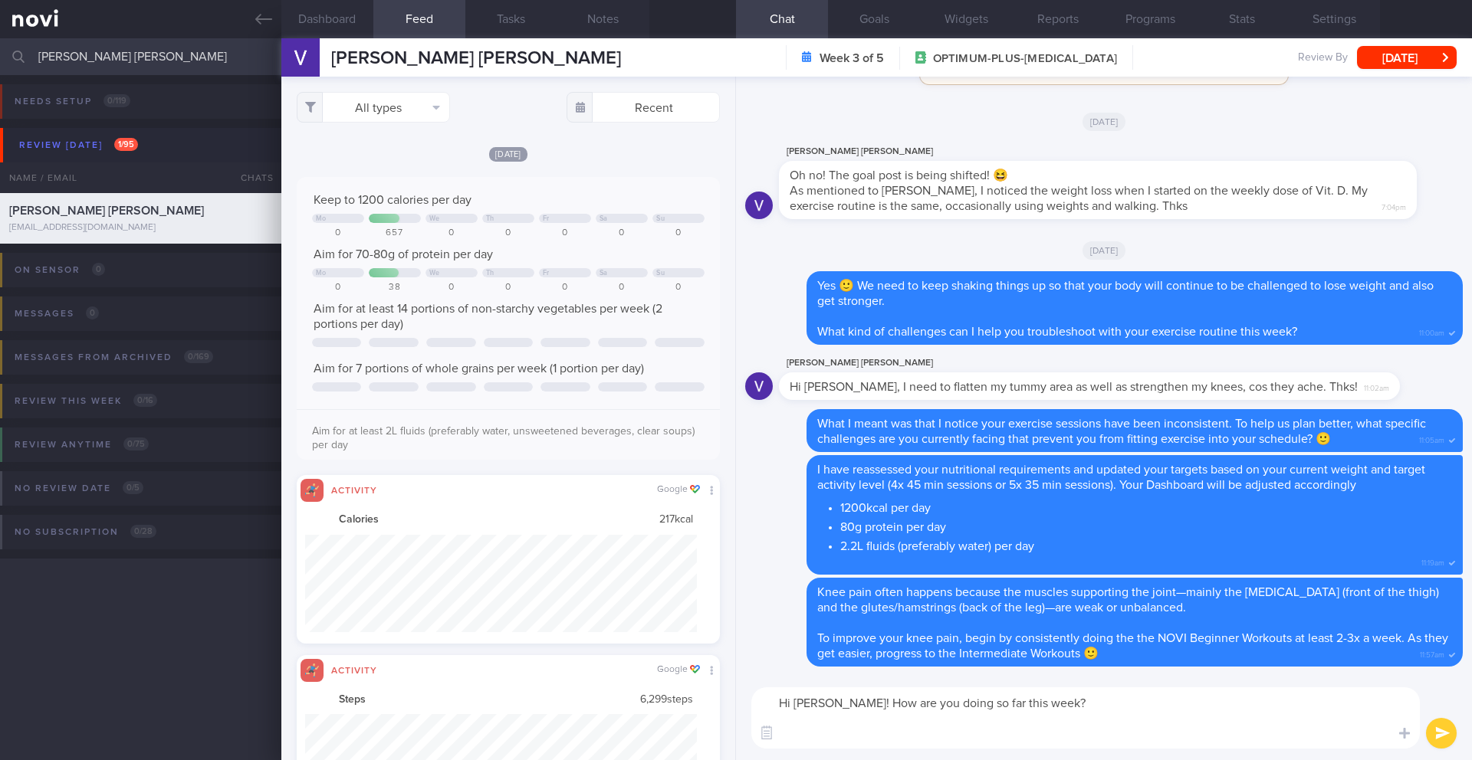
scroll to position [0, 0]
click at [1080, 701] on textarea "Hi Vera! How are you doing so far this week? Did you if" at bounding box center [1085, 718] width 668 height 61
click at [922, 735] on textarea "Hi Vera! How are you doing so far this week? 🙂 Did you if" at bounding box center [1085, 718] width 668 height 61
drag, startPoint x: 1292, startPoint y: 639, endPoint x: 1161, endPoint y: 638, distance: 131.1
click at [1161, 638] on span "To improve your knee pain, begin by consistently doing the the NOVI Beginner Wo…" at bounding box center [1132, 646] width 631 height 28
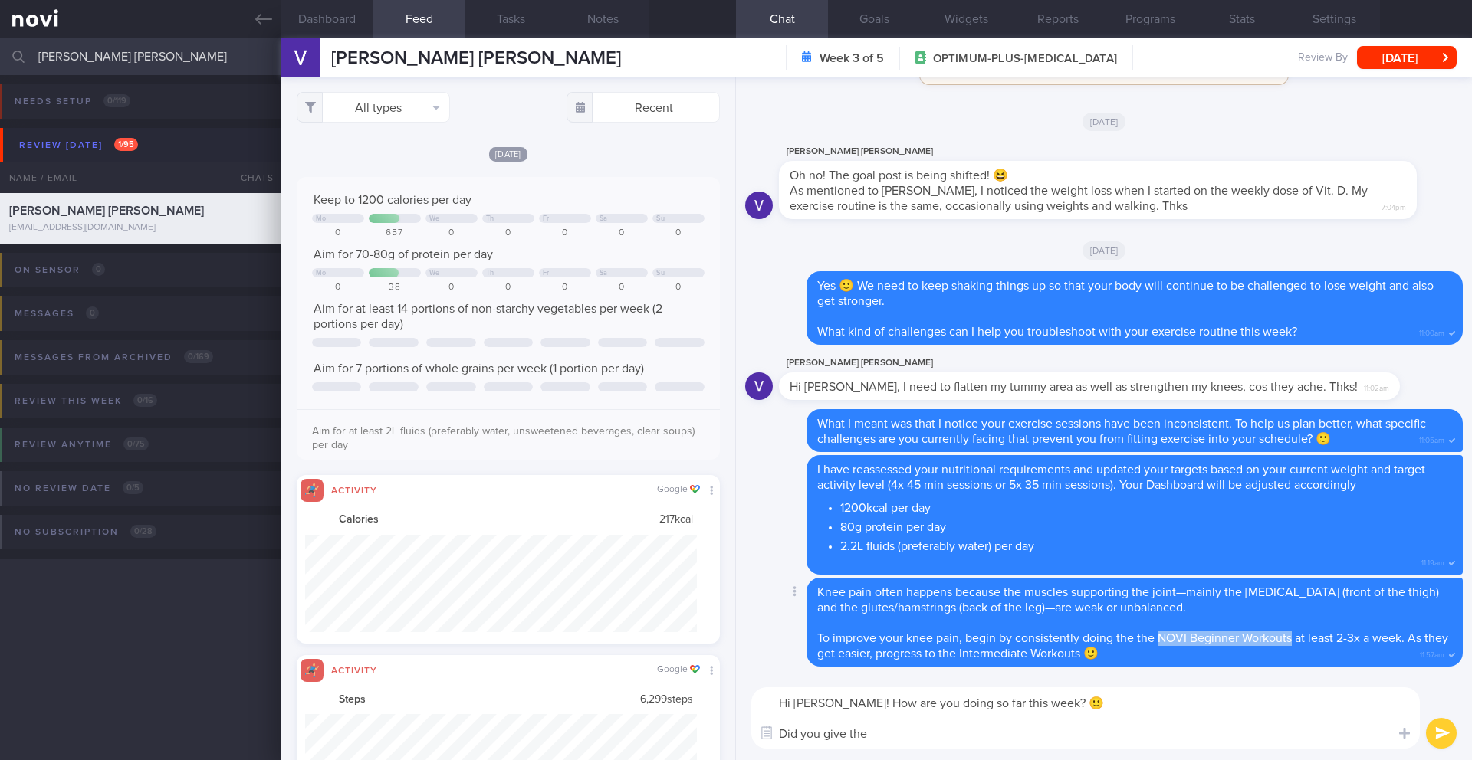
copy span "NOVI Beginner Workouts"
click at [867, 729] on textarea "Hi Vera! How are you doing so far this week? 🙂 Did you give the" at bounding box center [1085, 718] width 668 height 61
paste textarea "NOVI Beginner Workouts"
click at [868, 732] on textarea "Hi Vera! How are you doing so far this week? 🙂 Did you give theNOVI Beginner Wo…" at bounding box center [1085, 718] width 668 height 61
click at [1027, 750] on div "Hi Vera! How are you doing so far this week? 🙂 Did you give the NOVI Beginner W…" at bounding box center [1104, 718] width 736 height 84
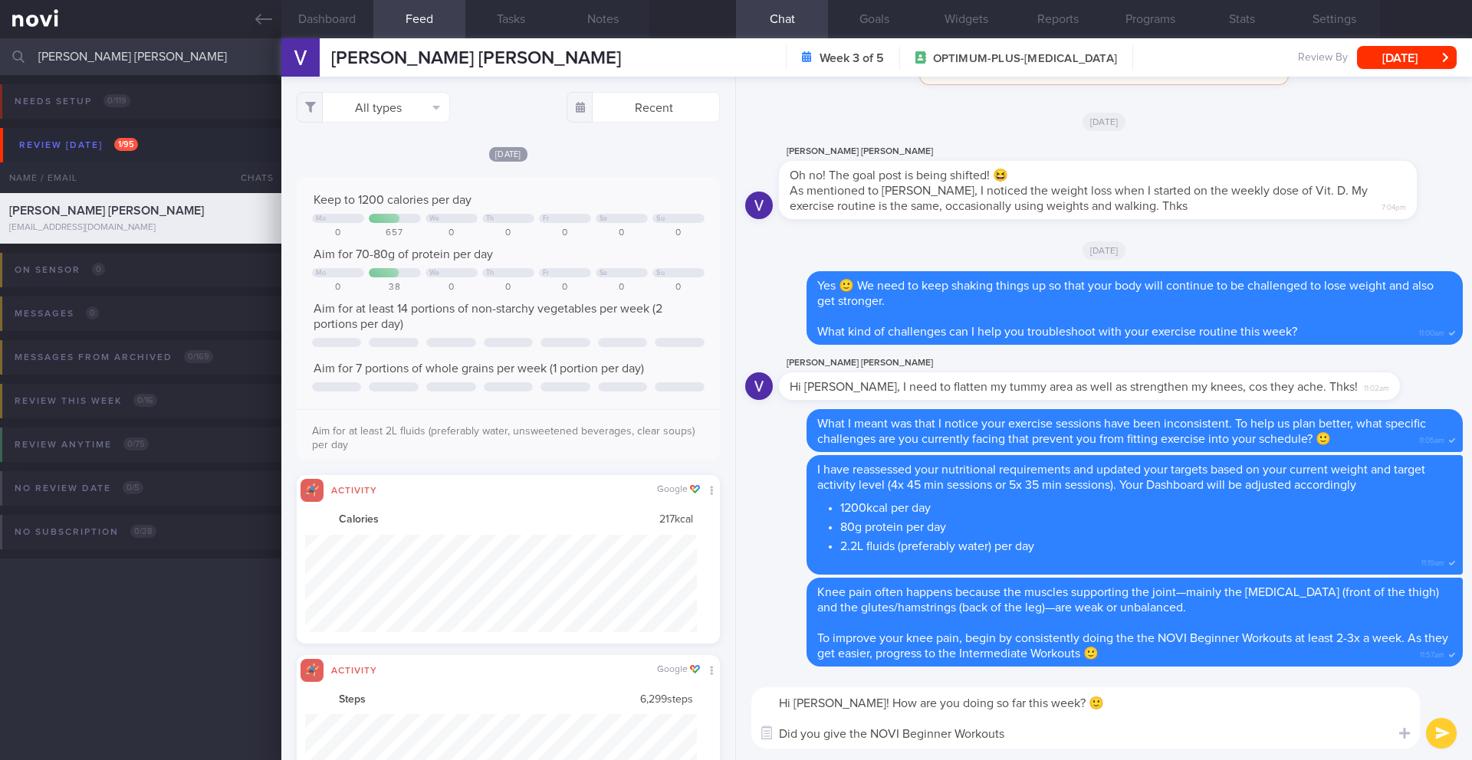
click at [1030, 739] on textarea "Hi Vera! How are you doing so far this week? 🙂 Did you give the NOVI Beginner W…" at bounding box center [1085, 718] width 668 height 61
type textarea "Hi Vera! How are you doing so far this week? 🙂 Did you give the NOVI Beginner W…"
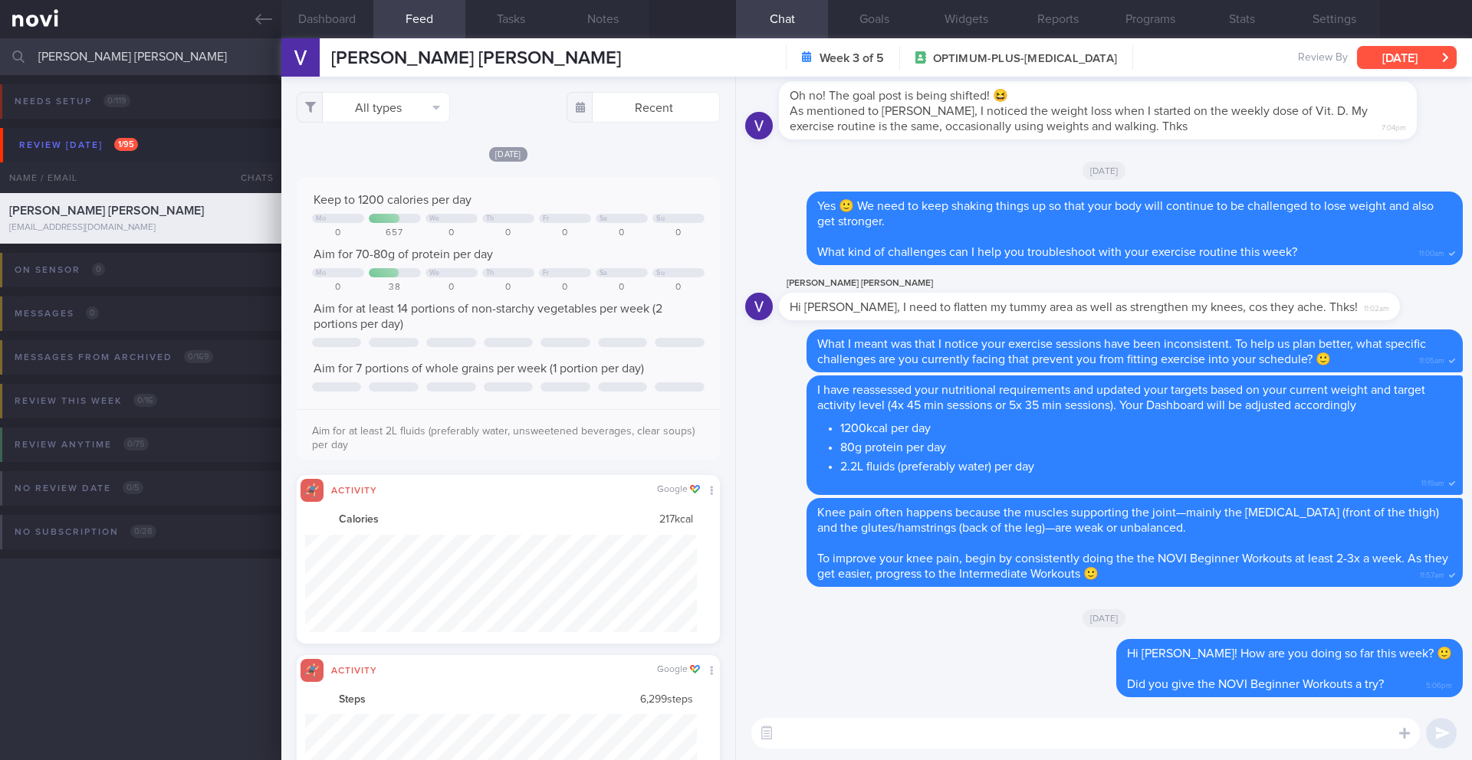
click at [1395, 54] on button "Tue, 14 Oct" at bounding box center [1407, 57] width 100 height 23
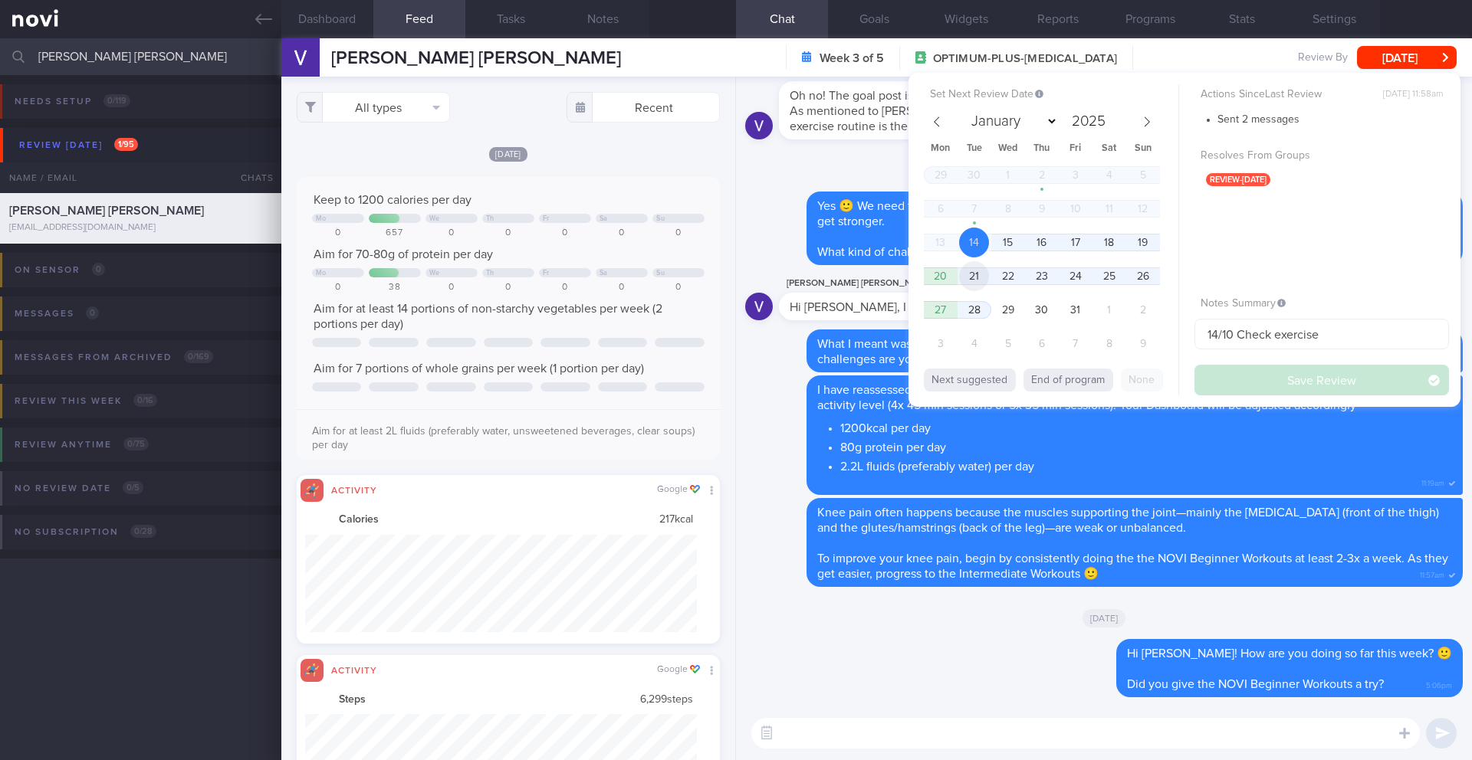
click at [971, 281] on span "21" at bounding box center [974, 276] width 30 height 30
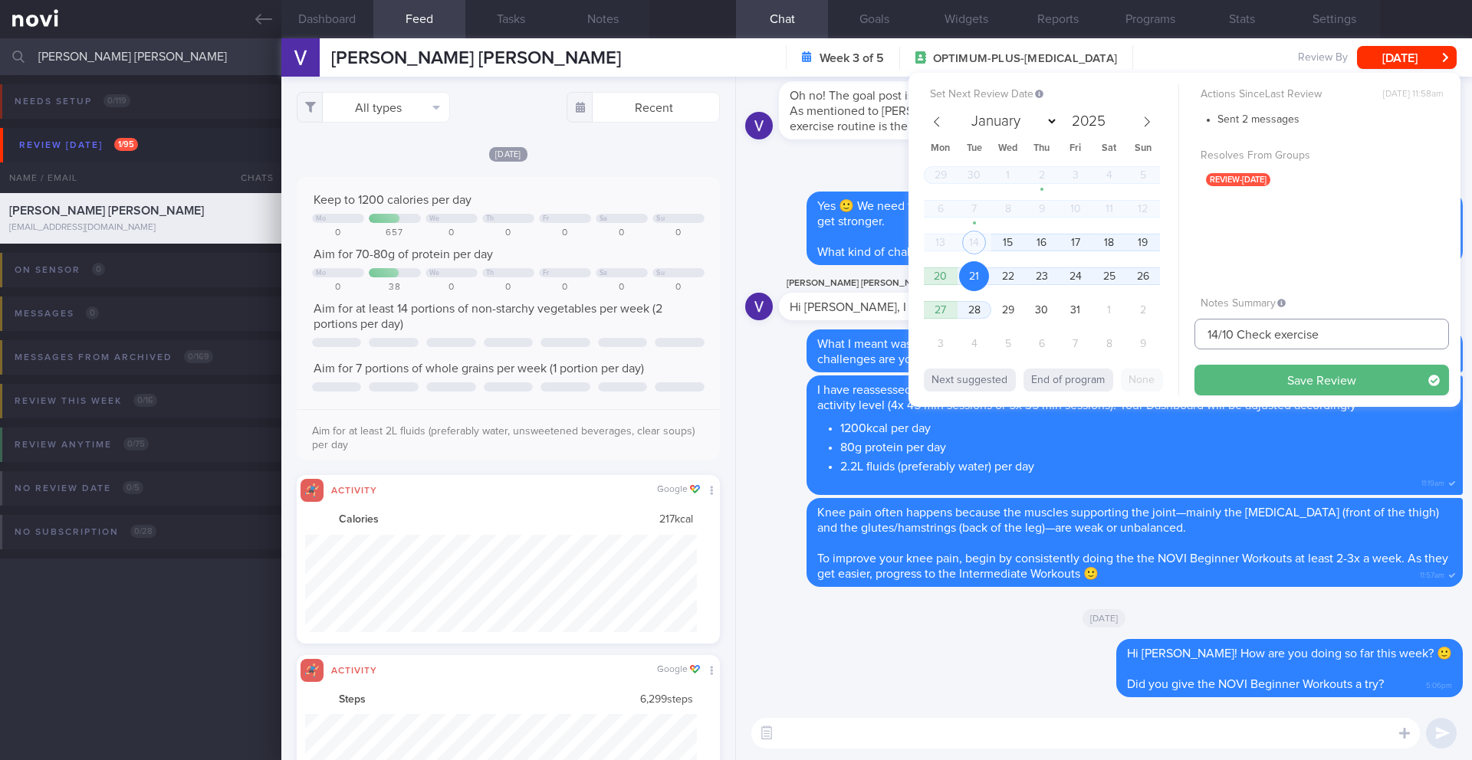
drag, startPoint x: 1218, startPoint y: 337, endPoint x: 1194, endPoint y: 337, distance: 23.8
click at [1196, 337] on input "14/10 Check exercise" at bounding box center [1321, 334] width 254 height 31
type input "21/10 Check exercise"
click at [1226, 379] on button "Save Review" at bounding box center [1321, 380] width 254 height 31
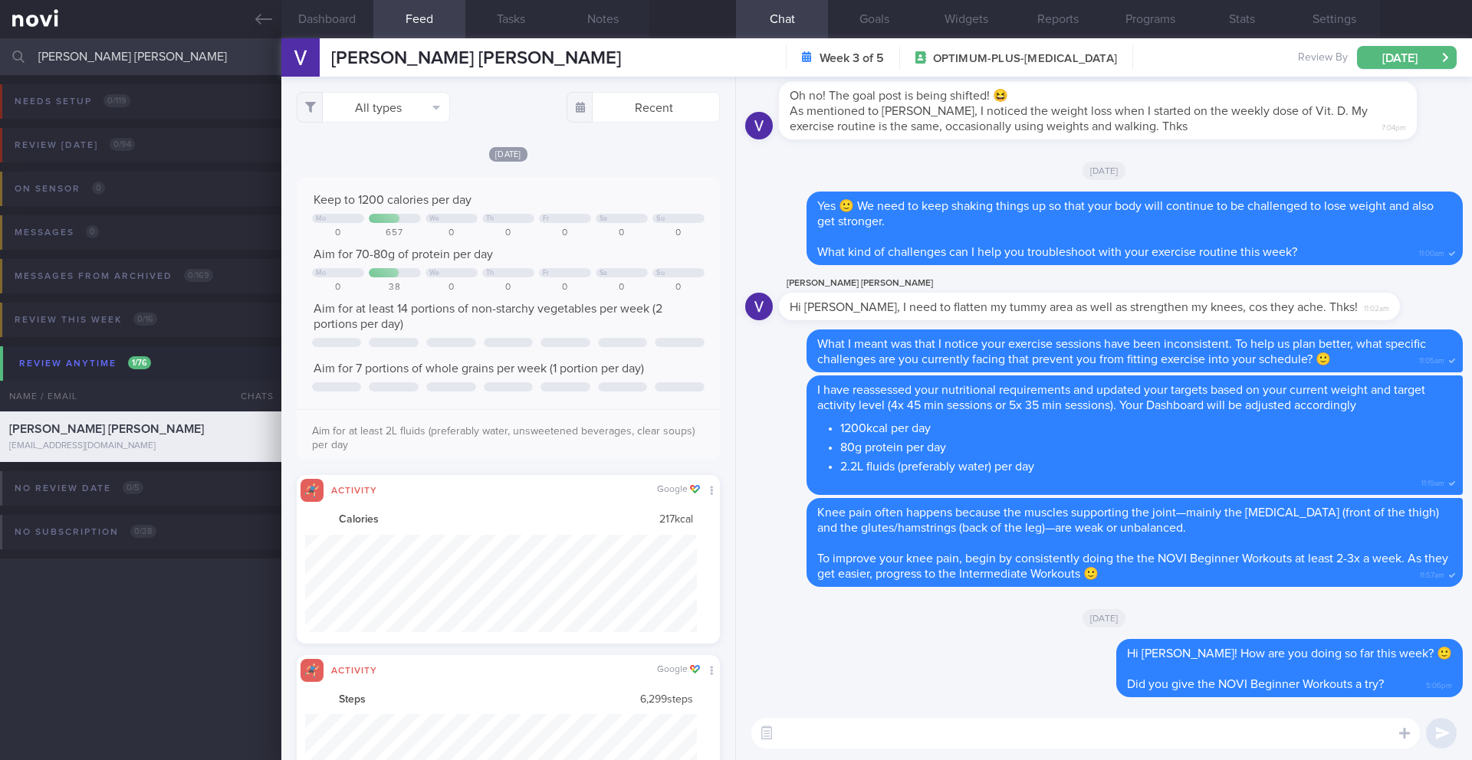
click at [137, 51] on input "[PERSON_NAME] [PERSON_NAME]" at bounding box center [736, 56] width 1472 height 37
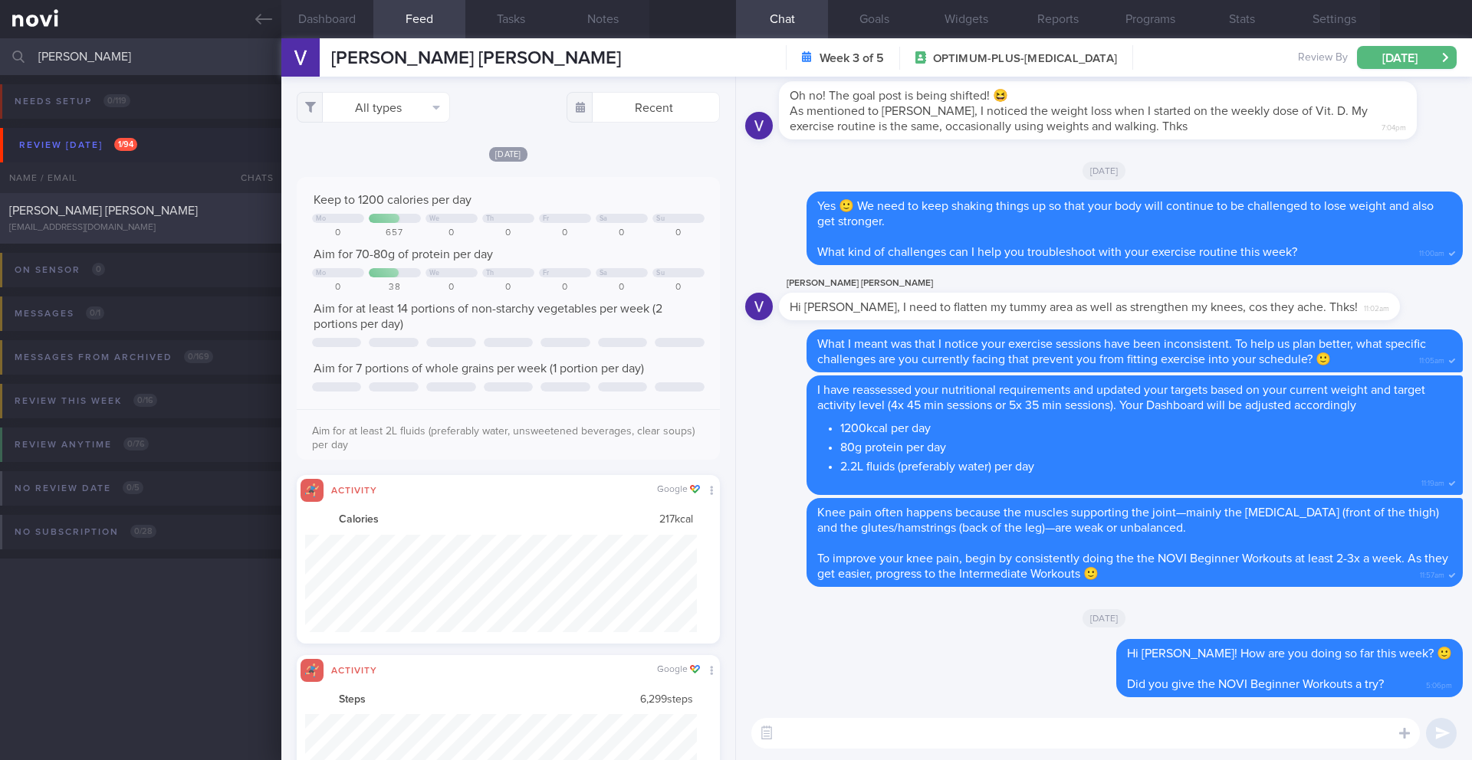
type input "Tina Matthiesen"
click at [149, 218] on div "[PERSON_NAME] [PERSON_NAME]" at bounding box center [138, 210] width 259 height 15
type input "13/10 Check logs"
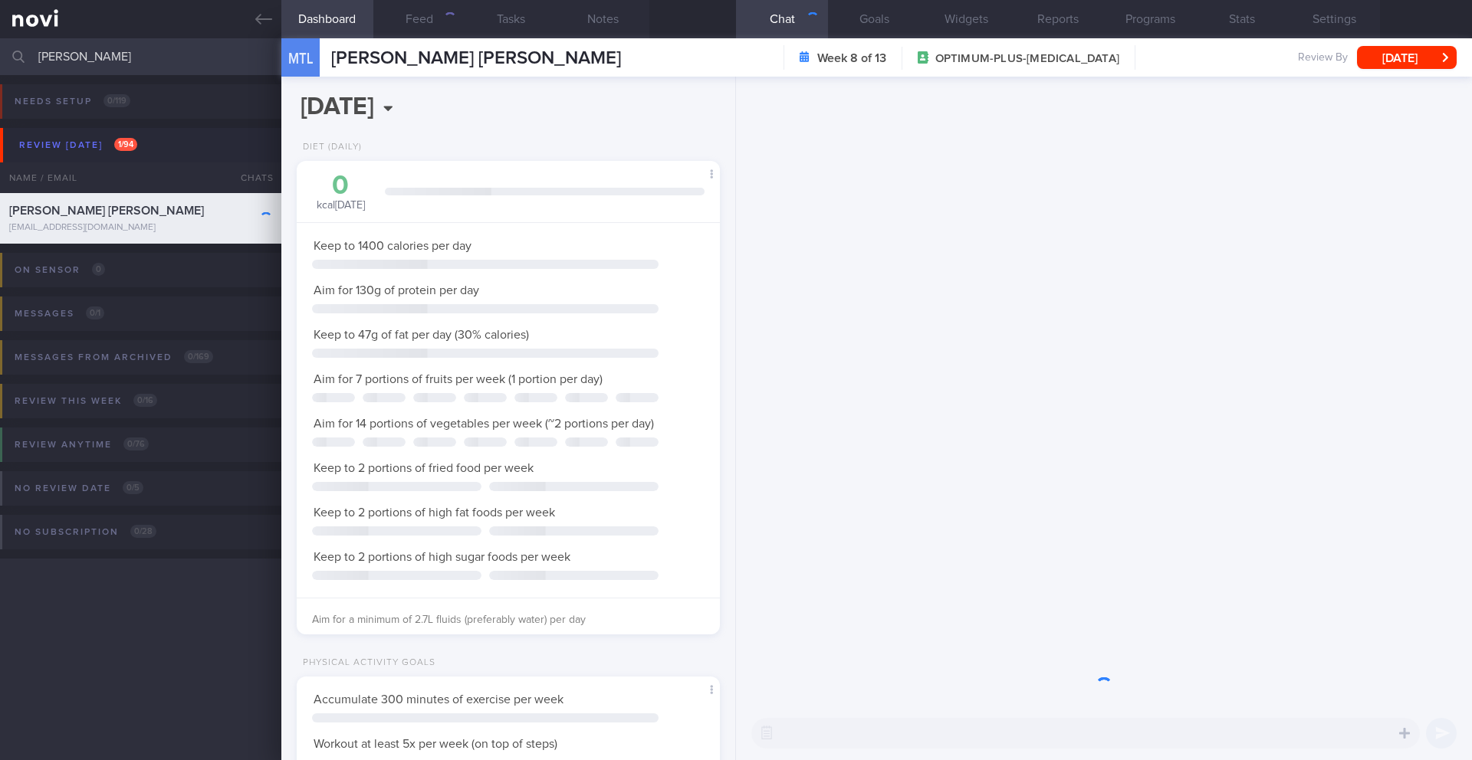
scroll to position [214, 385]
